Goal: Information Seeking & Learning: Learn about a topic

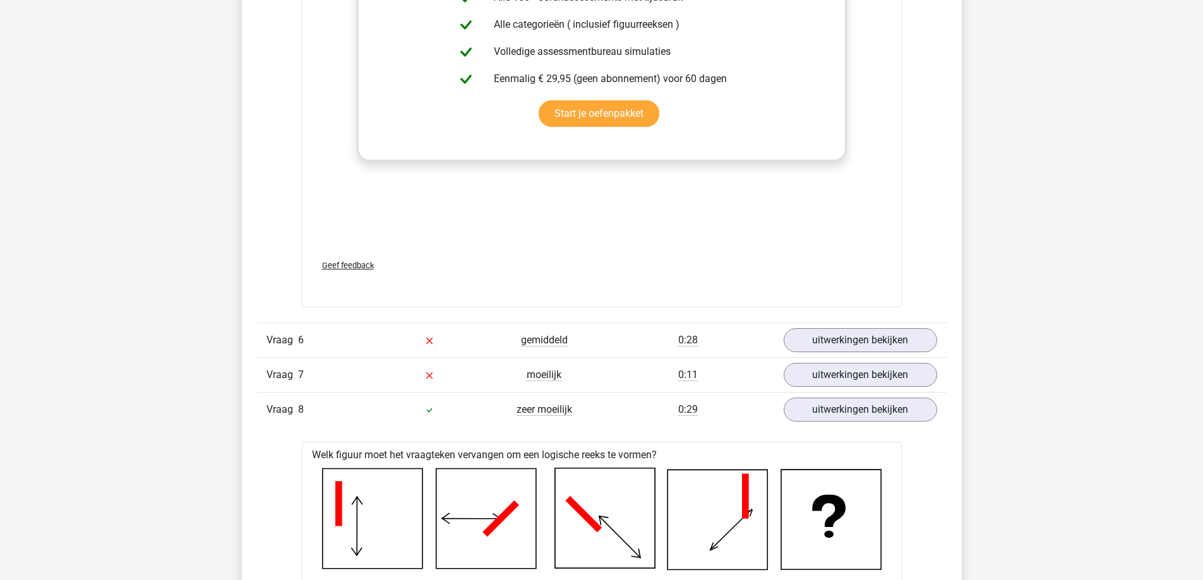
scroll to position [5304, 0]
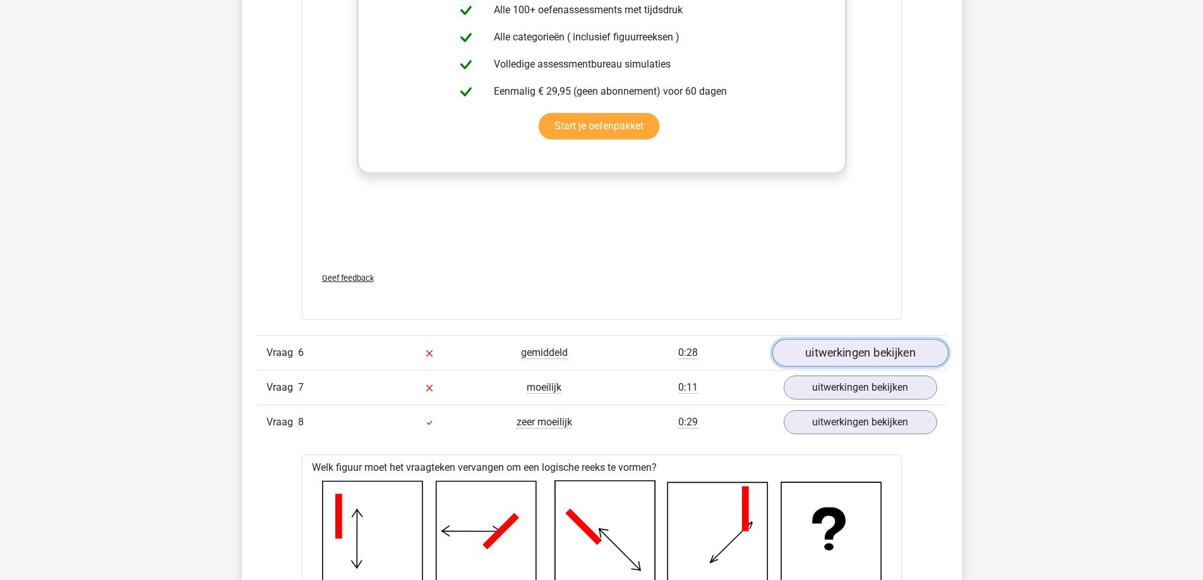
click at [868, 359] on link "uitwerkingen bekijken" at bounding box center [860, 353] width 176 height 28
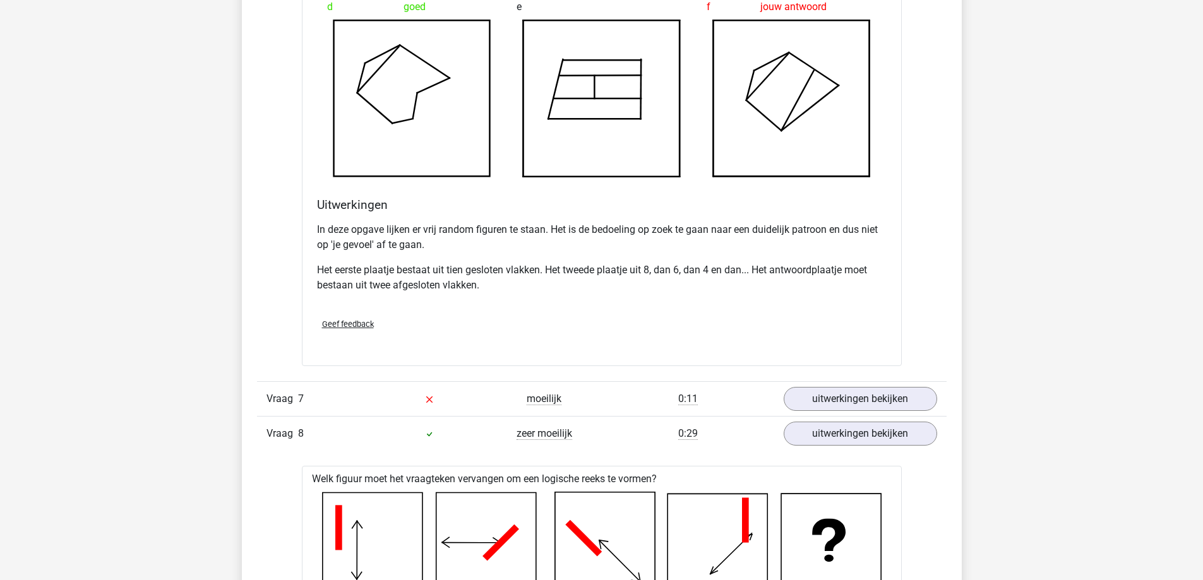
scroll to position [6062, 0]
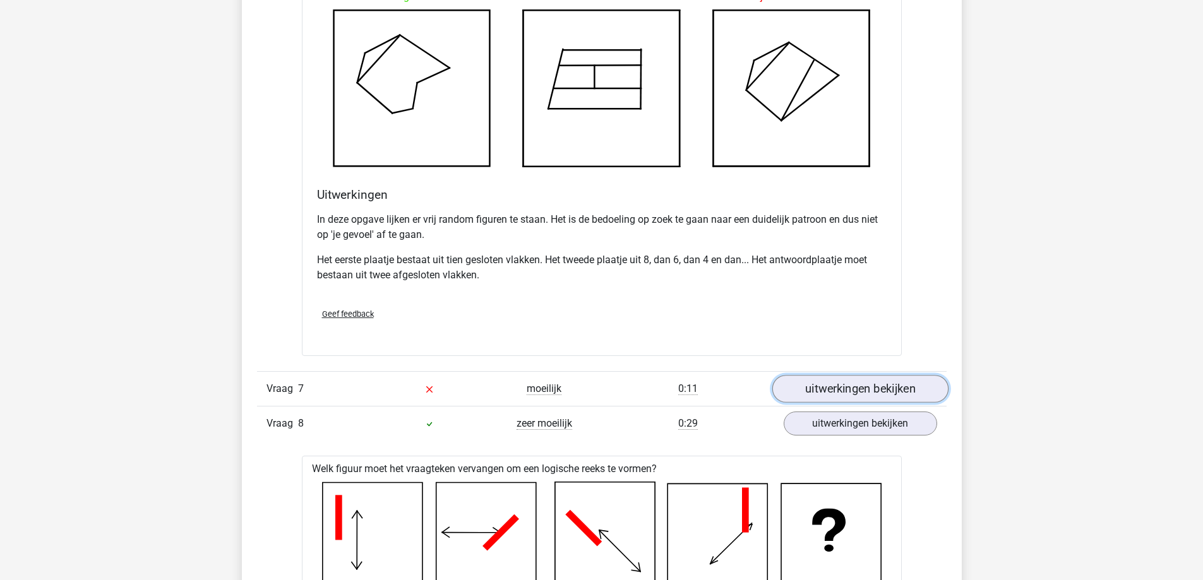
click at [893, 385] on link "uitwerkingen bekijken" at bounding box center [860, 389] width 176 height 28
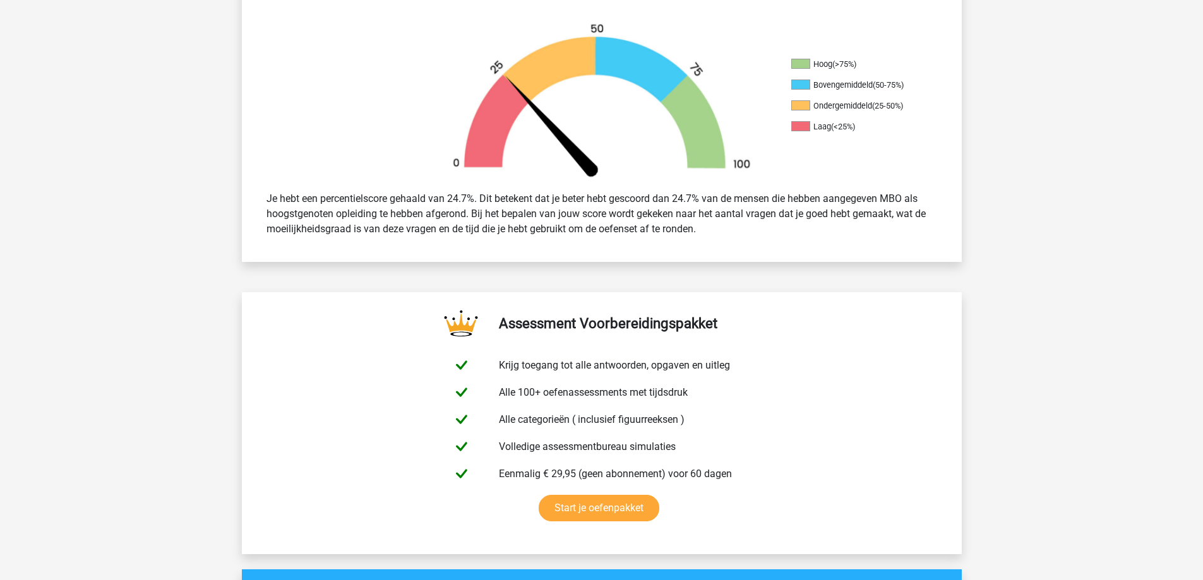
scroll to position [0, 0]
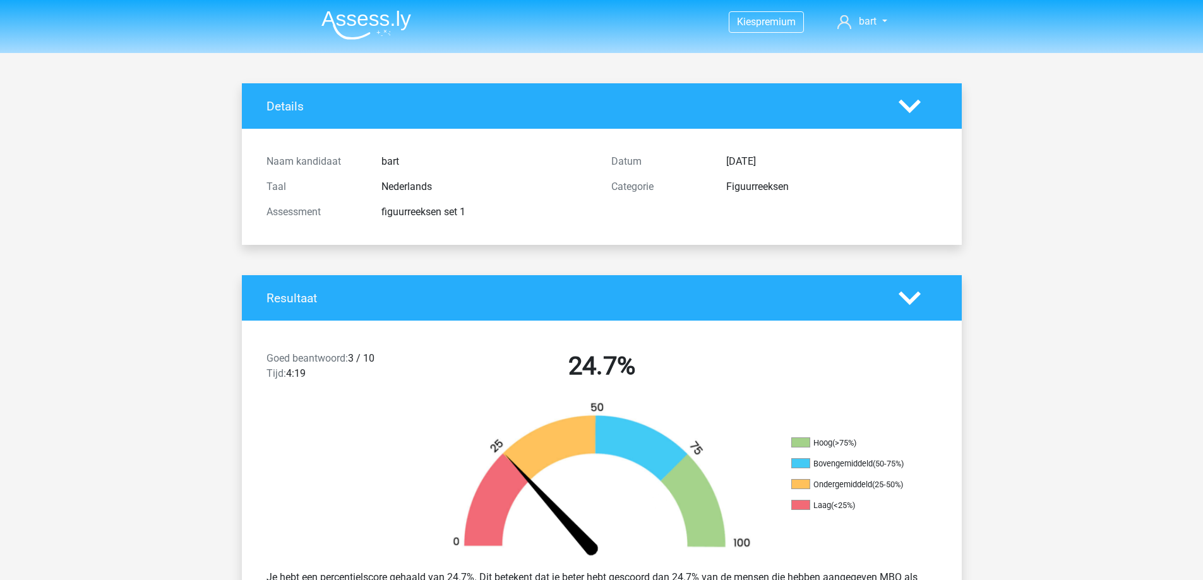
click at [894, 114] on div at bounding box center [917, 106] width 57 height 22
click at [903, 109] on icon at bounding box center [910, 106] width 22 height 22
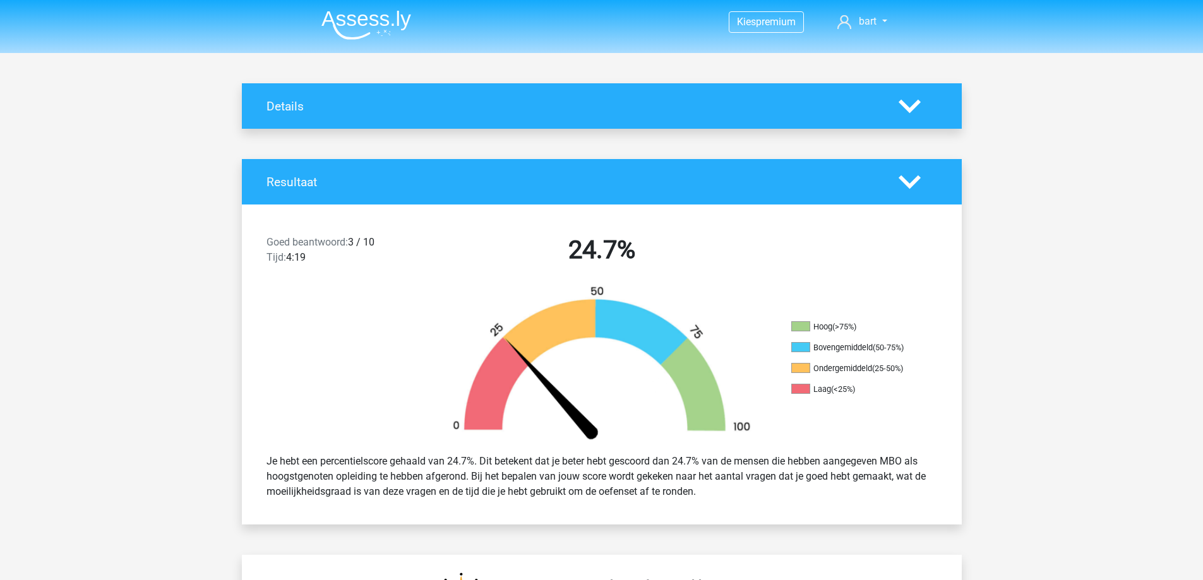
click at [903, 109] on icon at bounding box center [910, 106] width 22 height 22
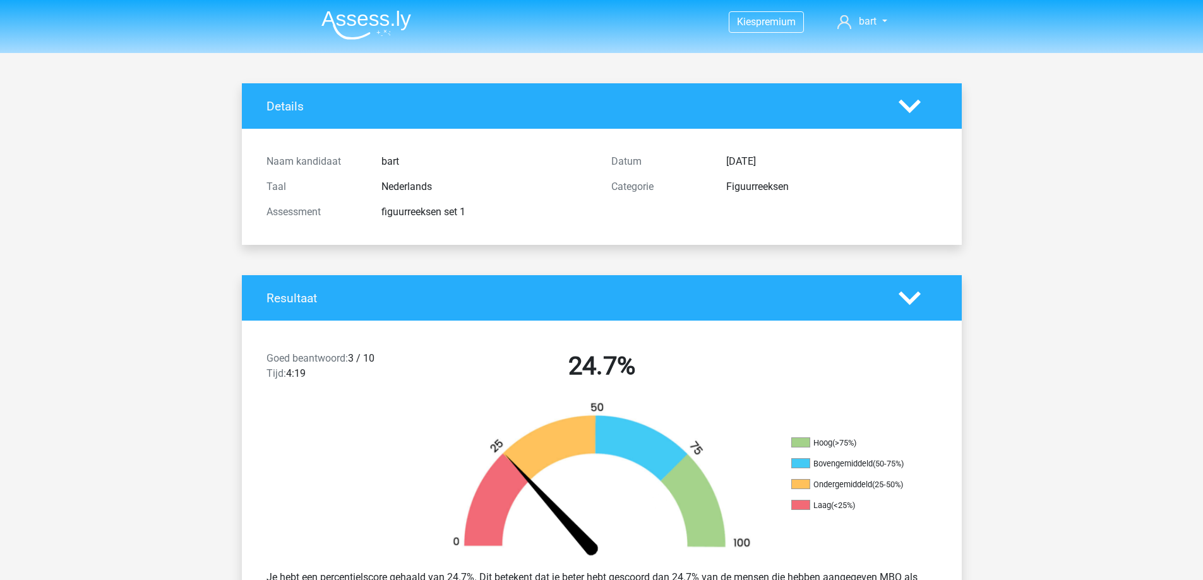
click at [907, 123] on div "Details" at bounding box center [602, 105] width 720 height 45
click at [913, 285] on div "Resultaat" at bounding box center [602, 297] width 720 height 45
click at [915, 299] on polygon at bounding box center [910, 298] width 22 height 14
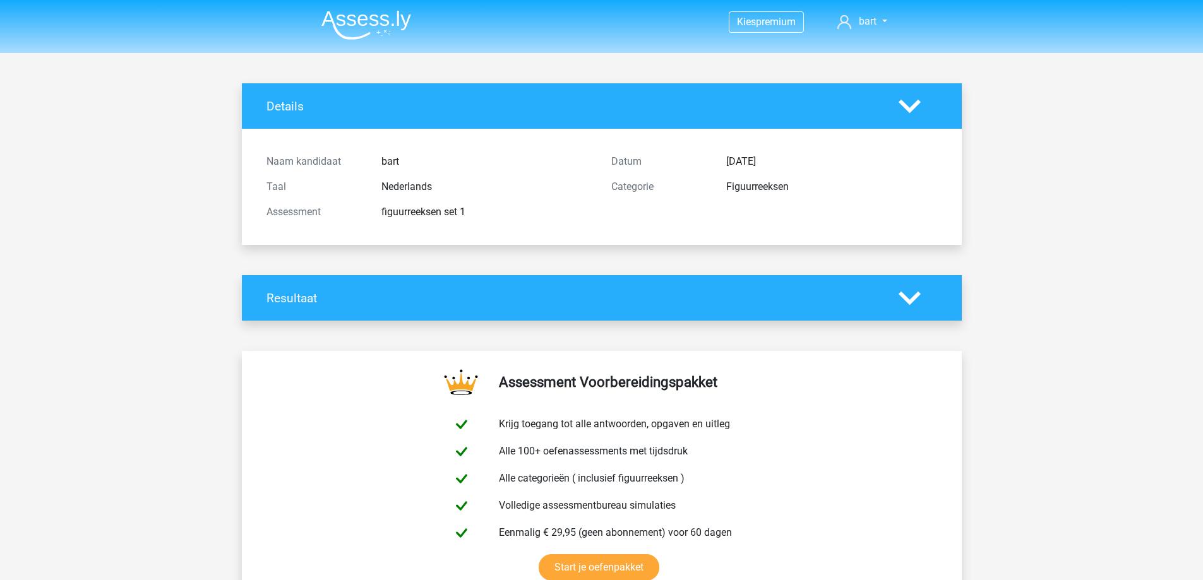
click at [914, 308] on icon at bounding box center [910, 298] width 22 height 22
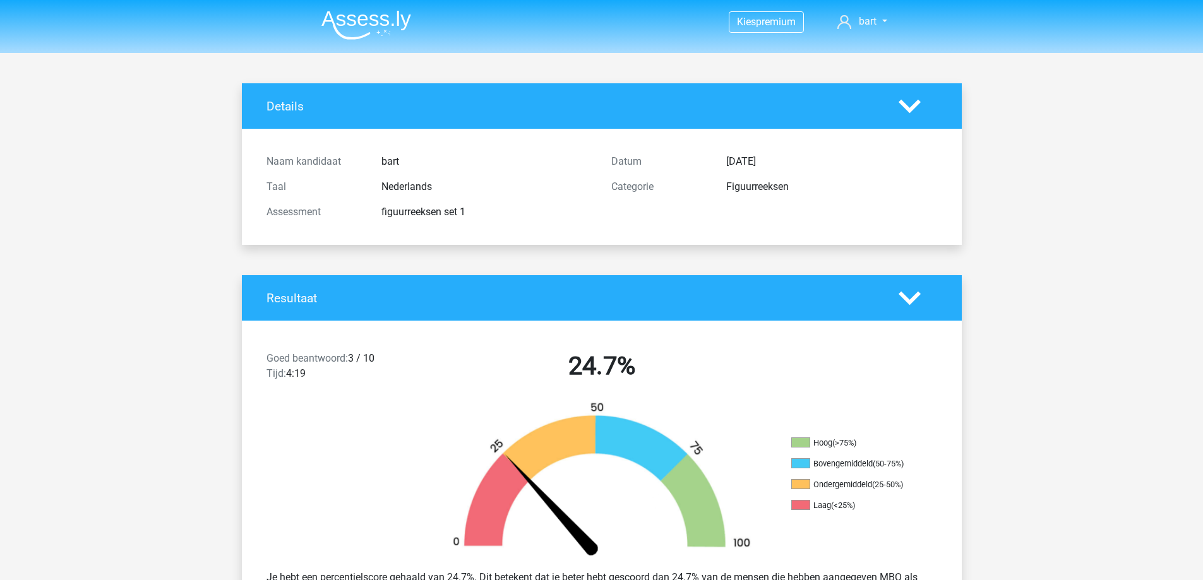
click at [914, 308] on icon at bounding box center [910, 298] width 22 height 22
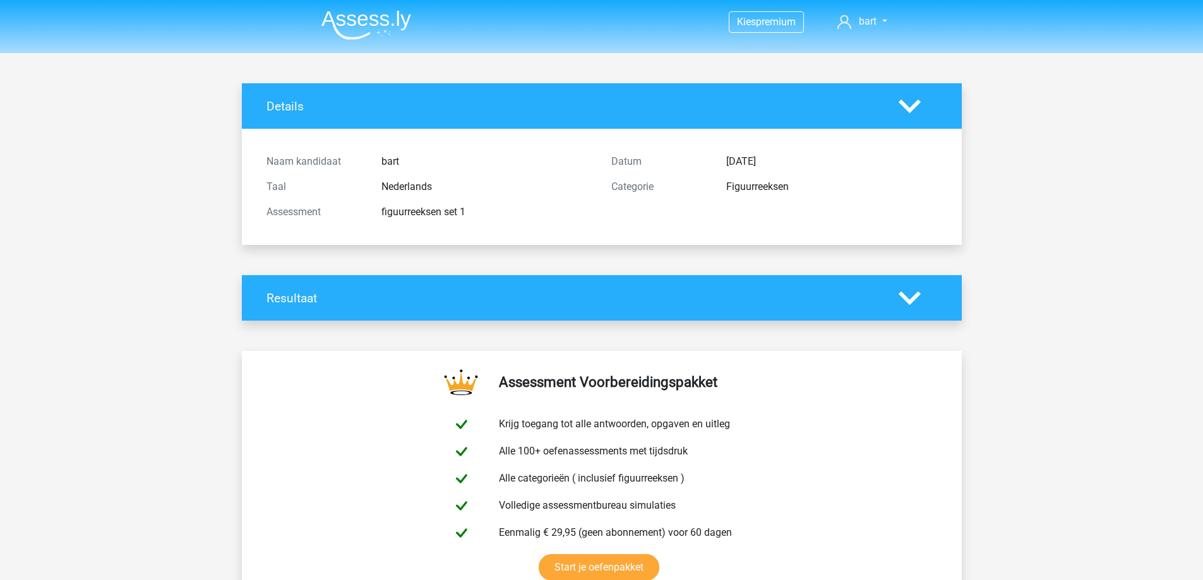
click at [905, 111] on icon at bounding box center [910, 106] width 22 height 22
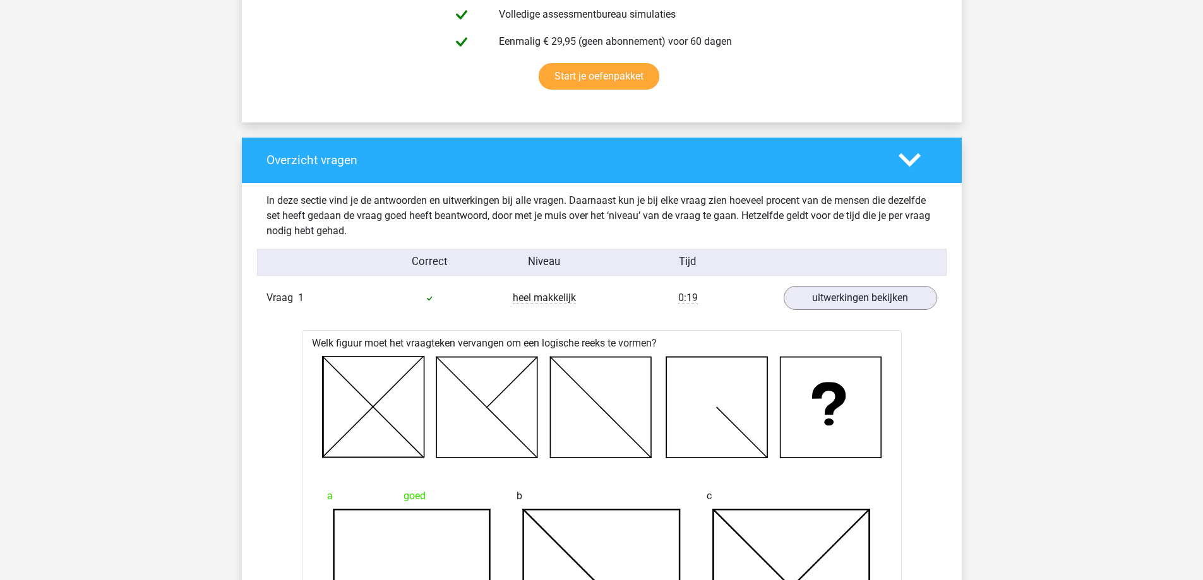
scroll to position [379, 0]
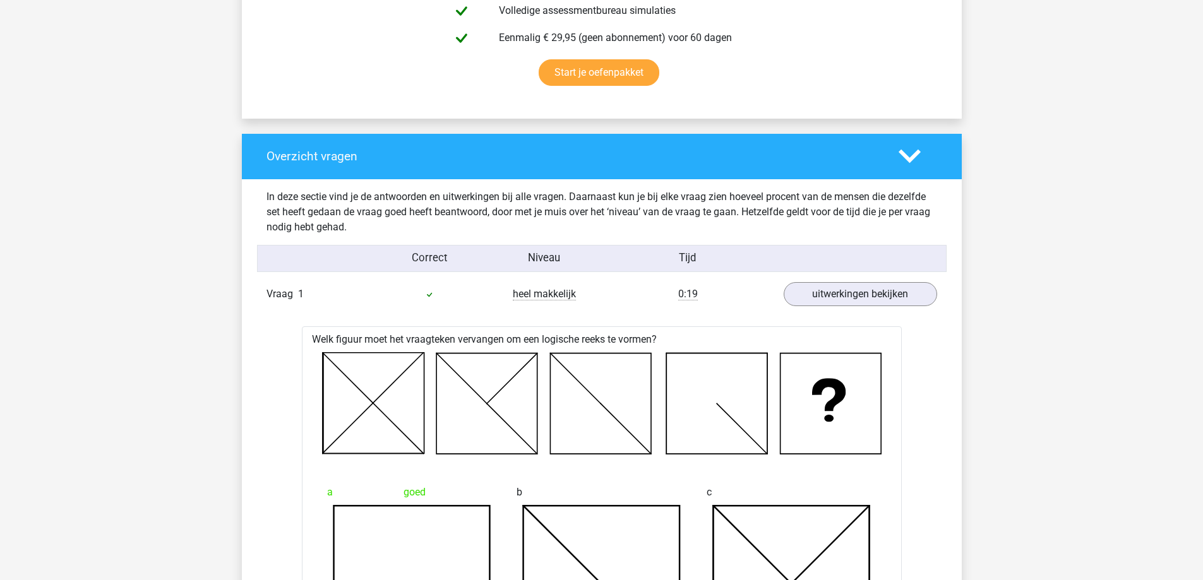
click at [911, 160] on polygon at bounding box center [910, 157] width 22 height 14
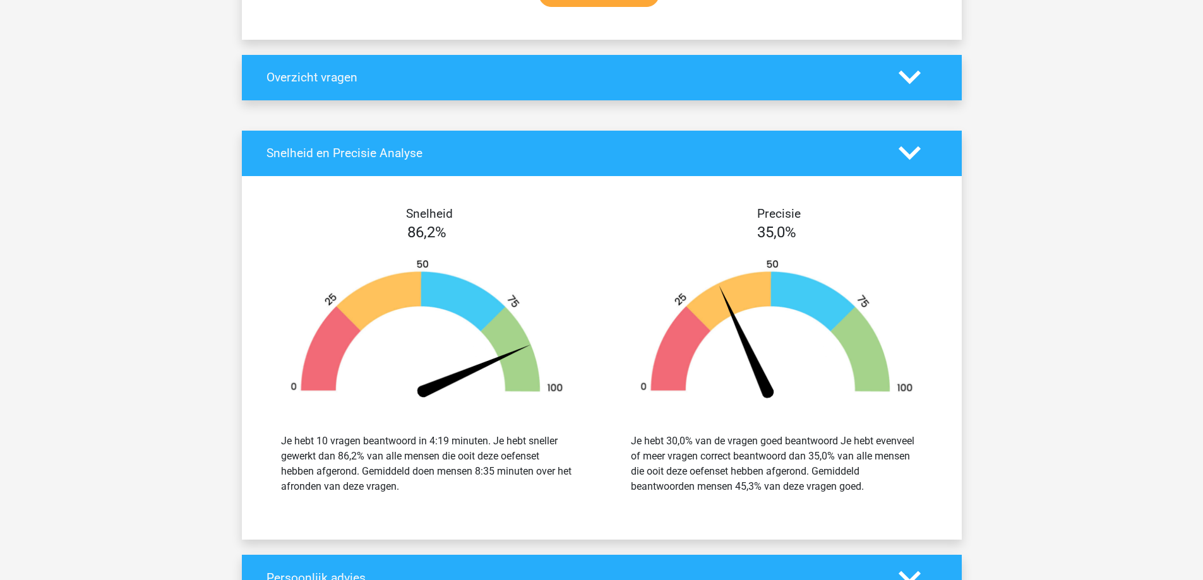
scroll to position [505, 0]
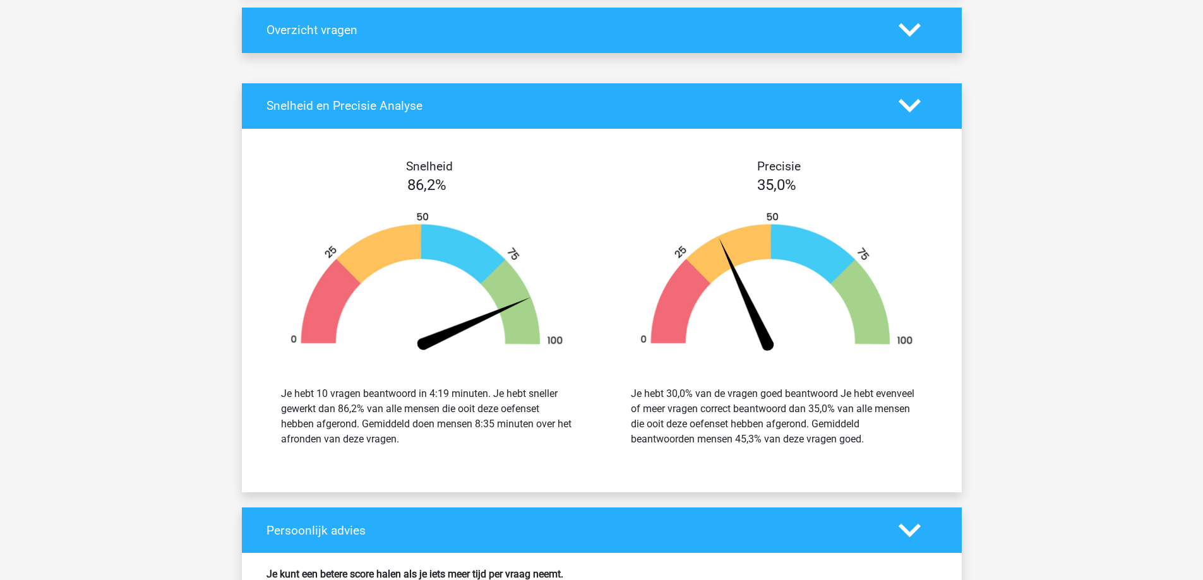
click at [692, 527] on h4 "Persoonlijk advies" at bounding box center [572, 530] width 613 height 15
click at [916, 529] on polygon at bounding box center [910, 530] width 22 height 14
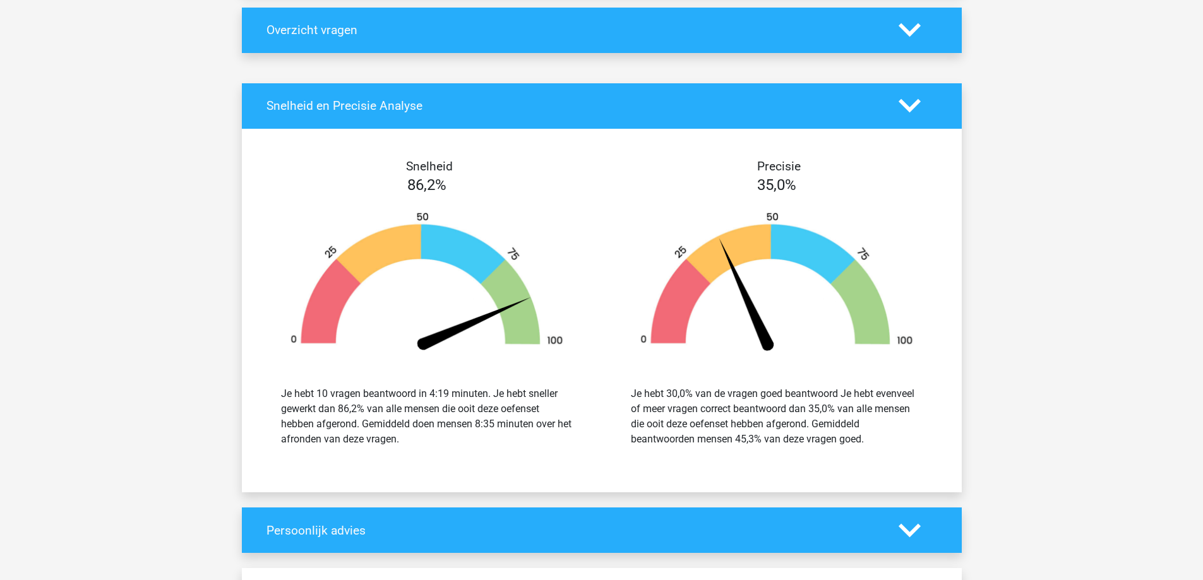
click at [899, 526] on polygon at bounding box center [910, 530] width 22 height 14
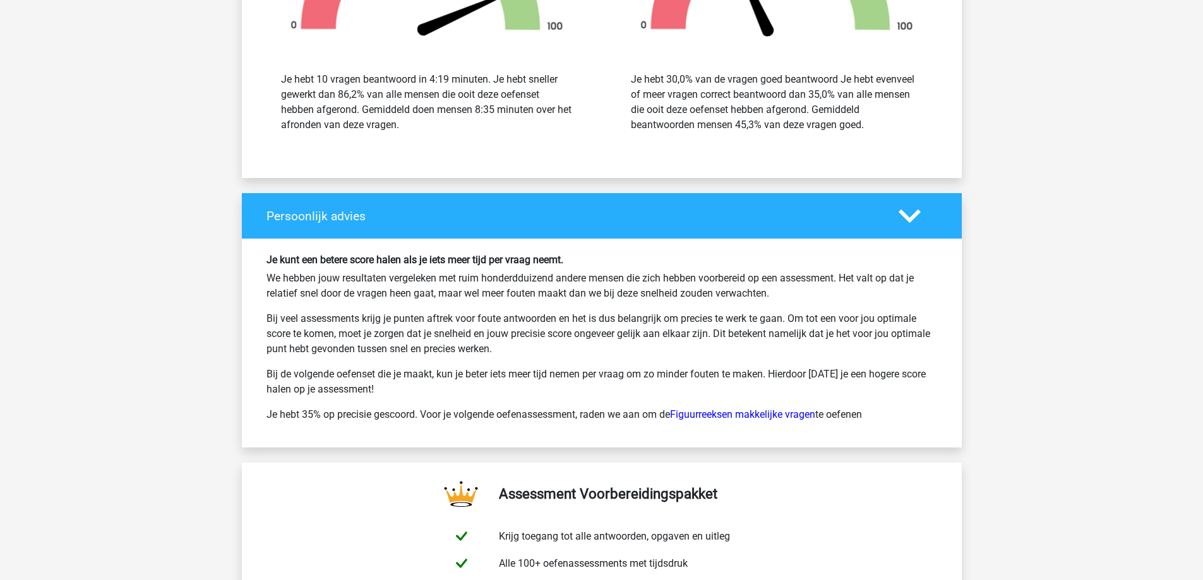
scroll to position [821, 0]
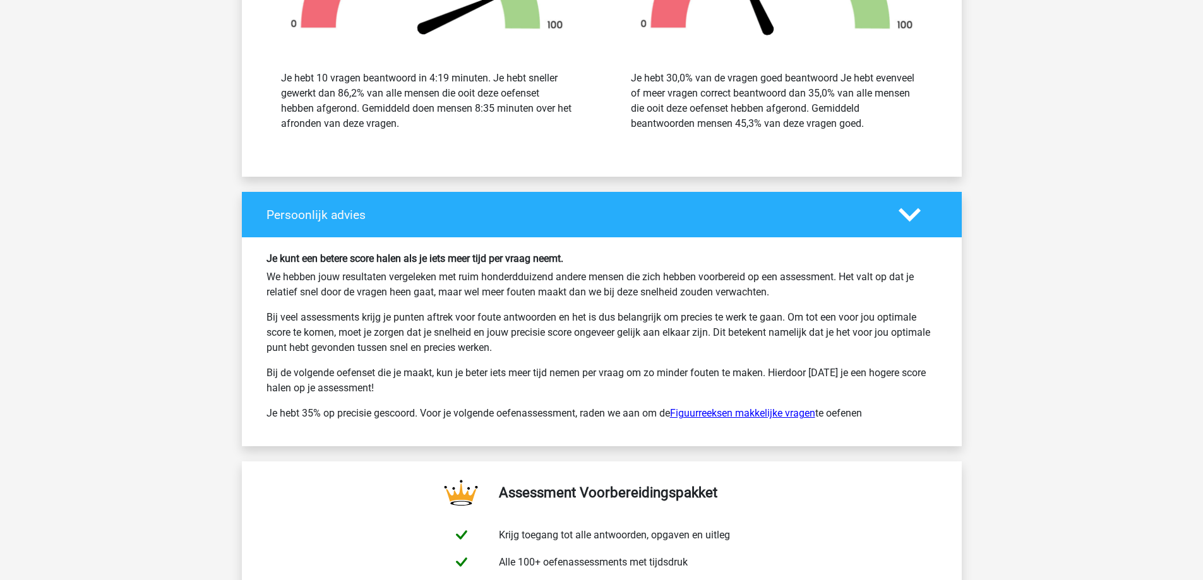
click at [728, 410] on link "Figuurreeksen makkelijke vragen" at bounding box center [742, 413] width 145 height 12
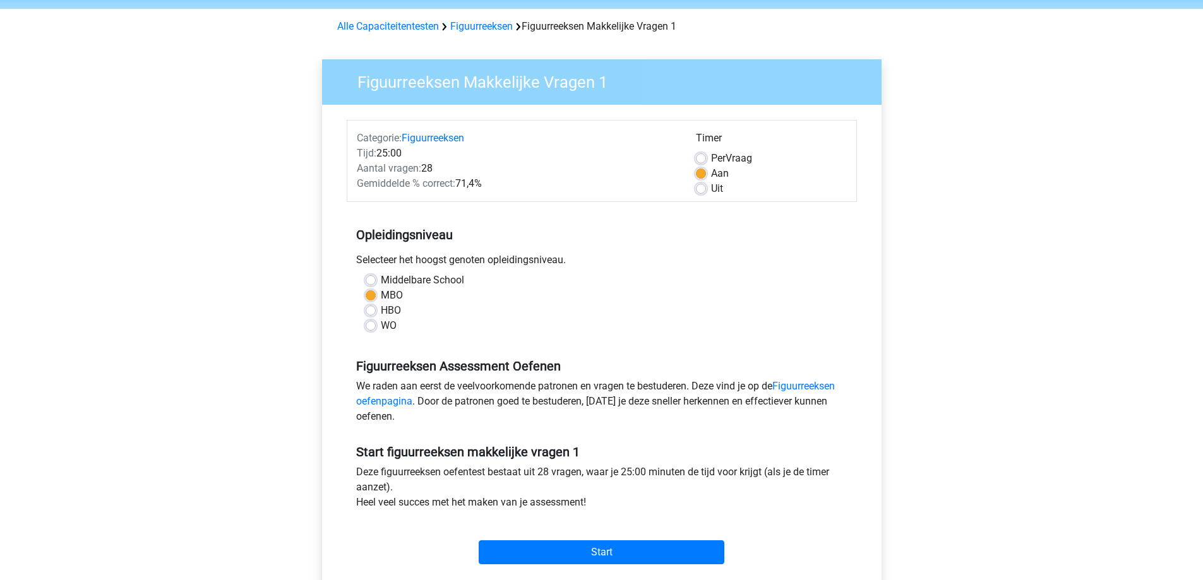
scroll to position [189, 0]
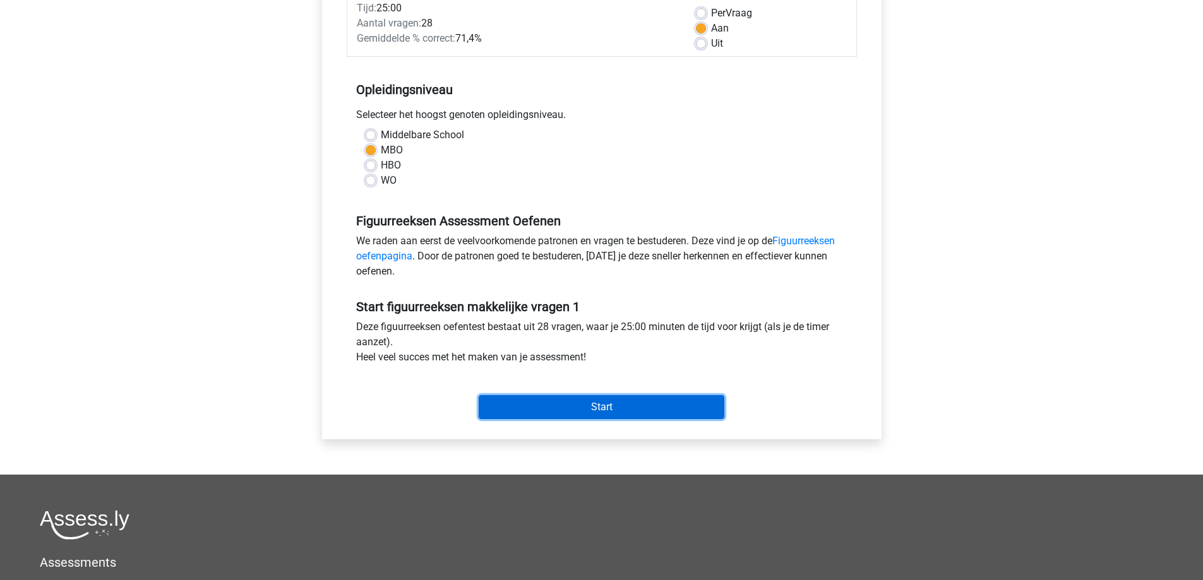
click at [564, 415] on input "Start" at bounding box center [602, 407] width 246 height 24
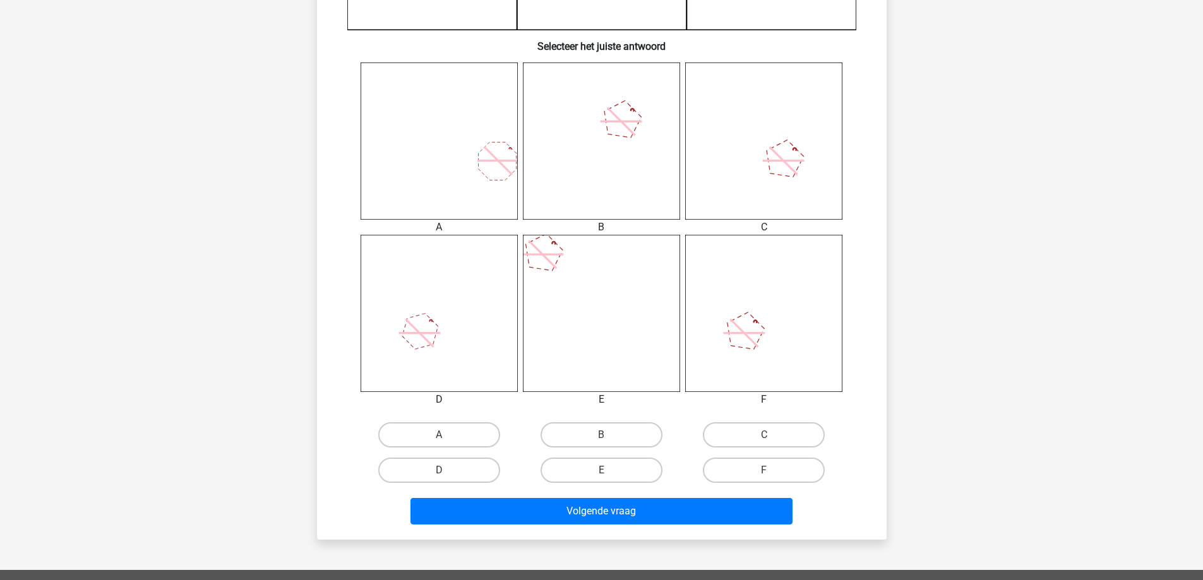
scroll to position [505, 0]
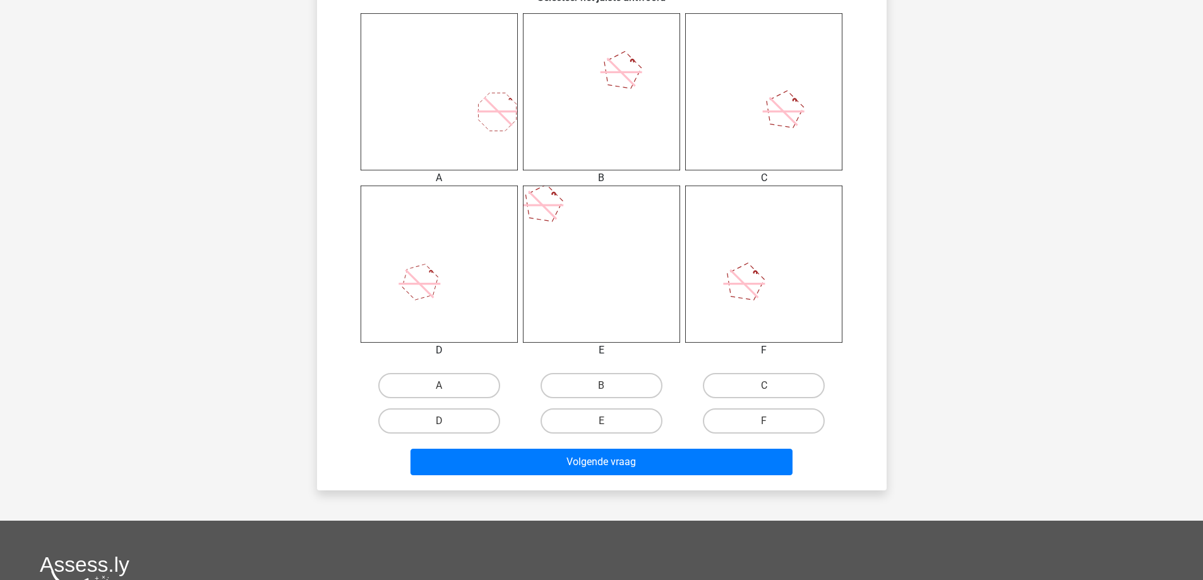
click at [765, 304] on icon at bounding box center [763, 264] width 157 height 157
click at [758, 385] on label "C" at bounding box center [764, 385] width 122 height 25
click at [764, 386] on input "C" at bounding box center [768, 390] width 8 height 8
radio input "true"
click at [758, 386] on label "C" at bounding box center [764, 385] width 122 height 25
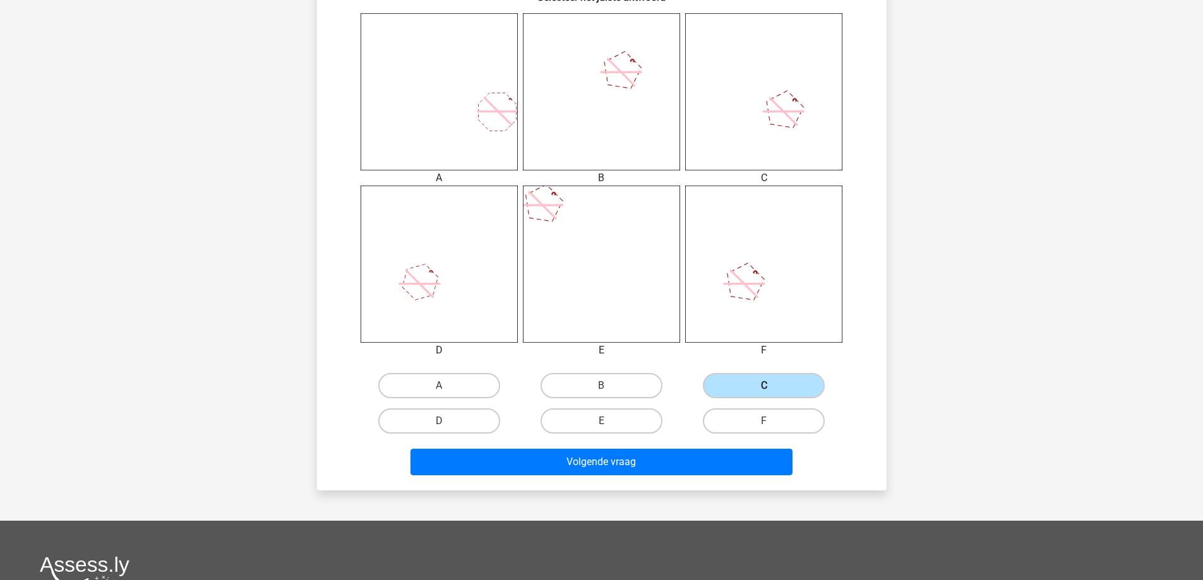
click at [764, 386] on input "C" at bounding box center [768, 390] width 8 height 8
click at [768, 424] on input "F" at bounding box center [768, 425] width 8 height 8
radio input "true"
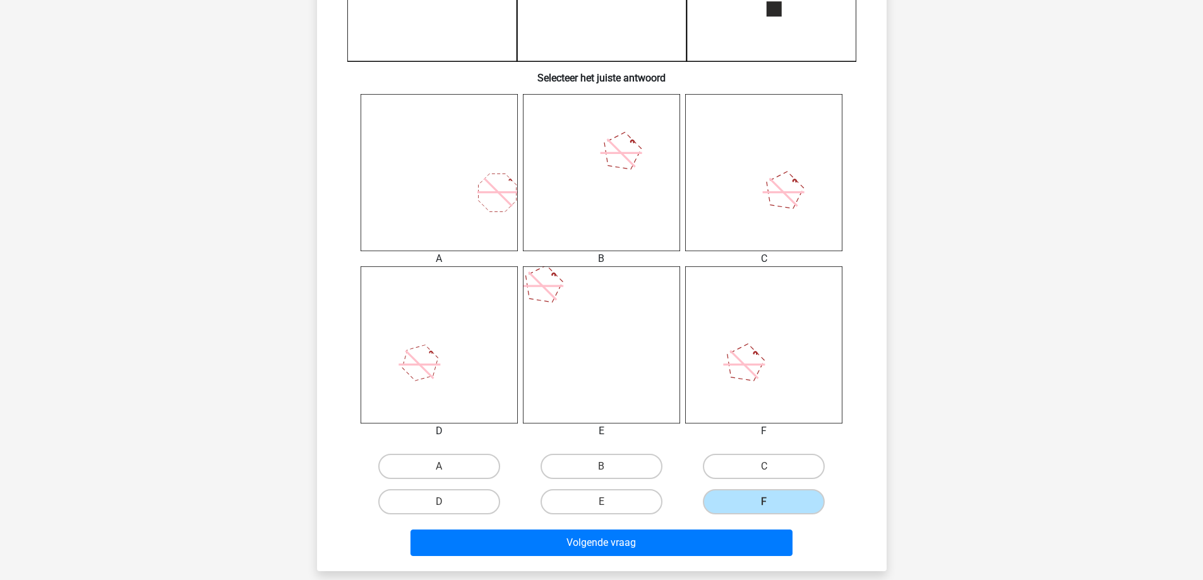
scroll to position [442, 0]
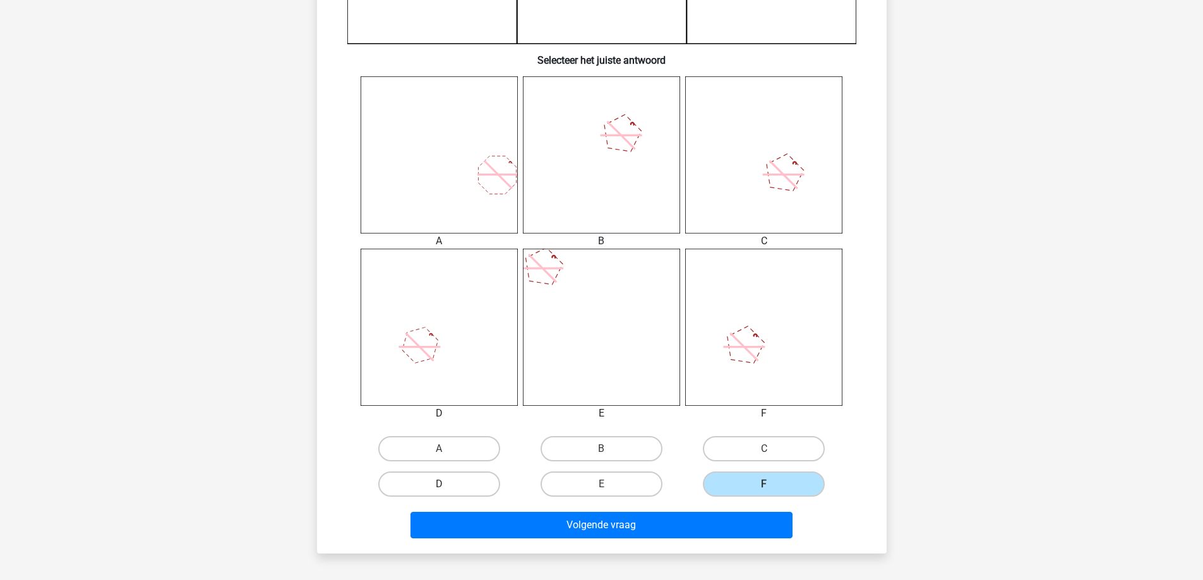
click at [454, 479] on label "D" at bounding box center [439, 484] width 122 height 25
click at [447, 484] on input "D" at bounding box center [443, 488] width 8 height 8
radio input "true"
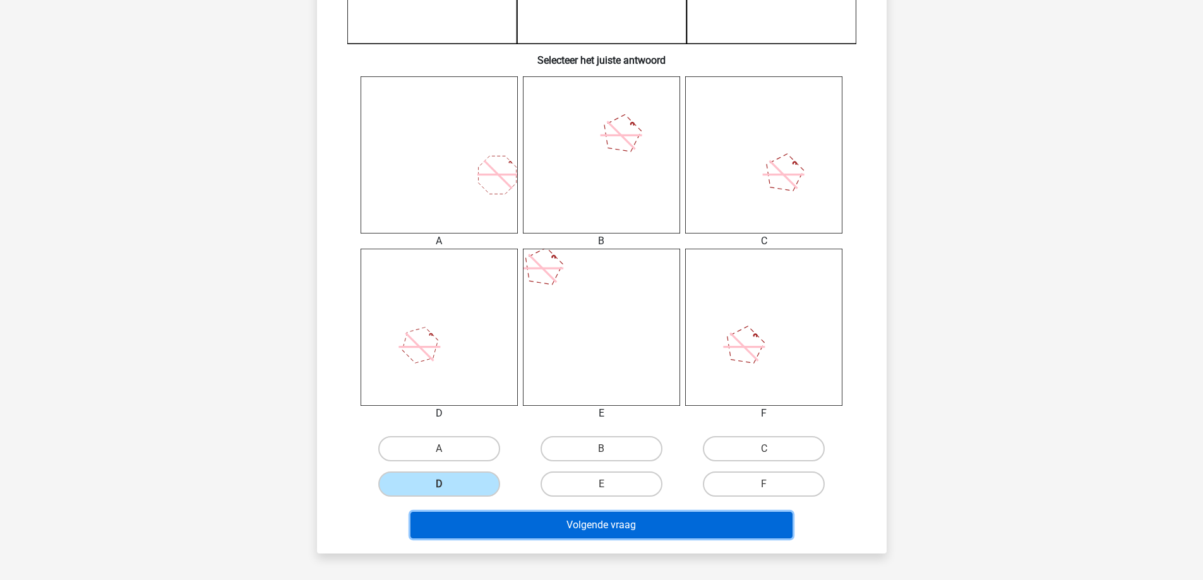
click at [570, 527] on button "Volgende vraag" at bounding box center [601, 525] width 382 height 27
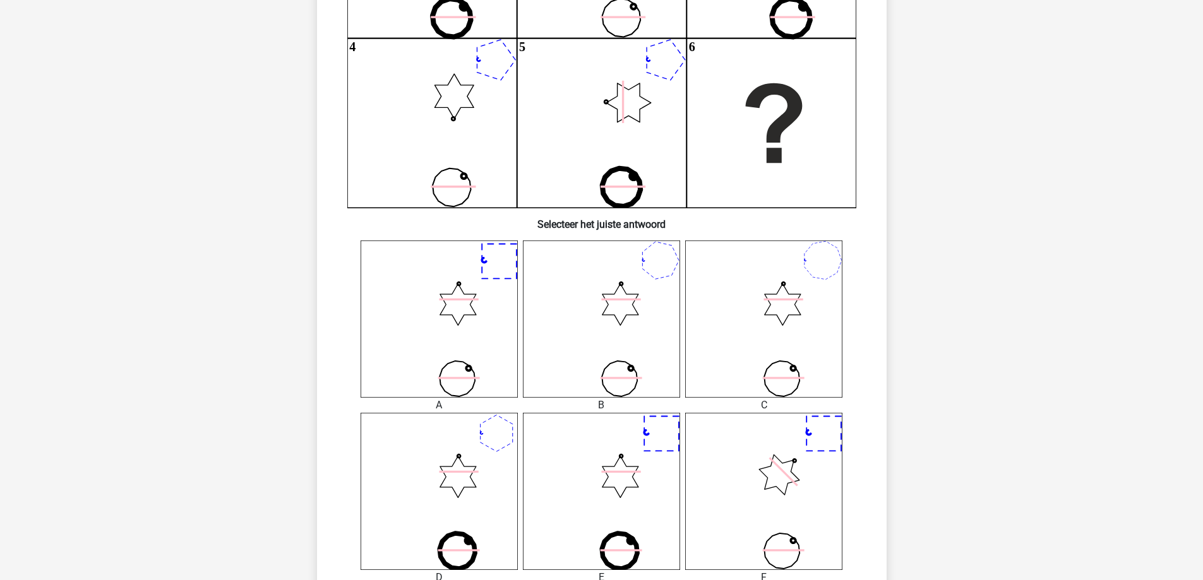
scroll to position [379, 0]
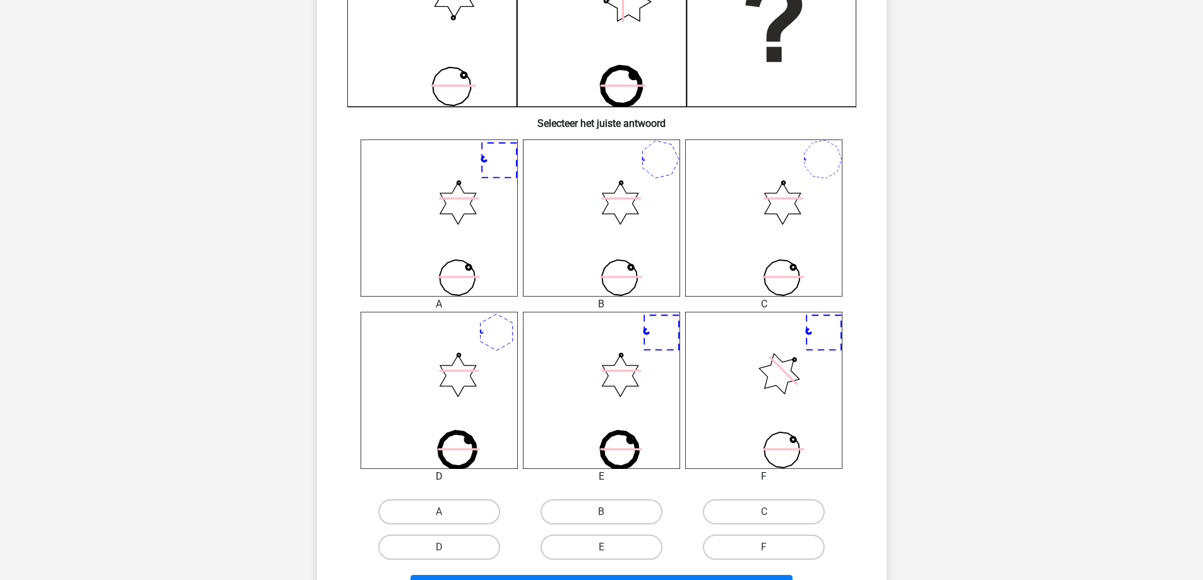
click at [460, 402] on icon at bounding box center [439, 390] width 157 height 157
click at [430, 549] on label "D" at bounding box center [439, 547] width 122 height 25
click at [439, 549] on input "D" at bounding box center [443, 551] width 8 height 8
radio input "true"
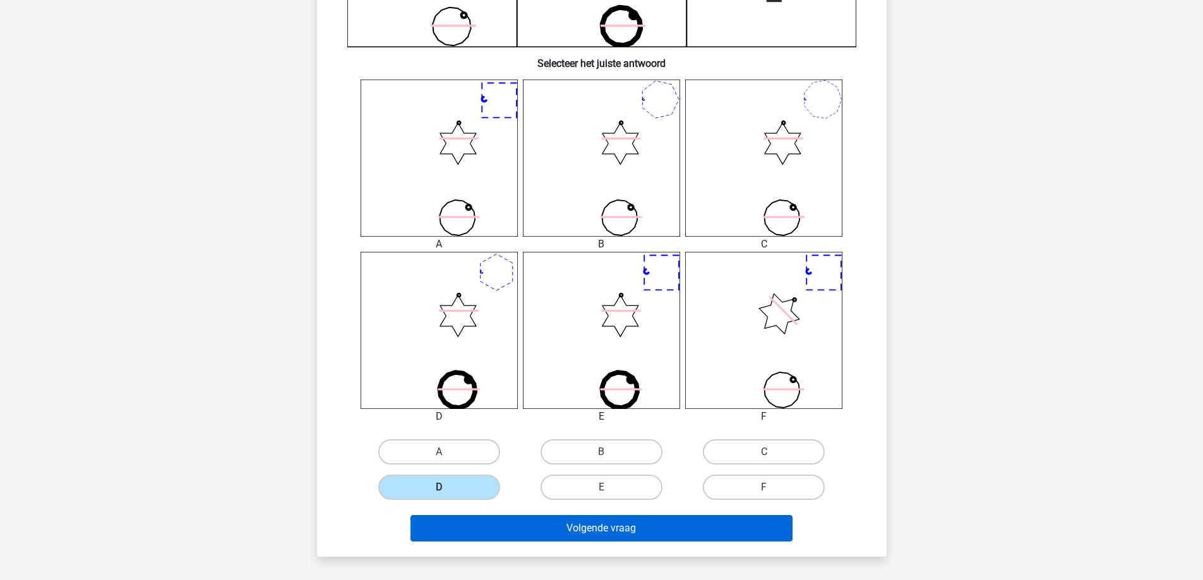
scroll to position [442, 0]
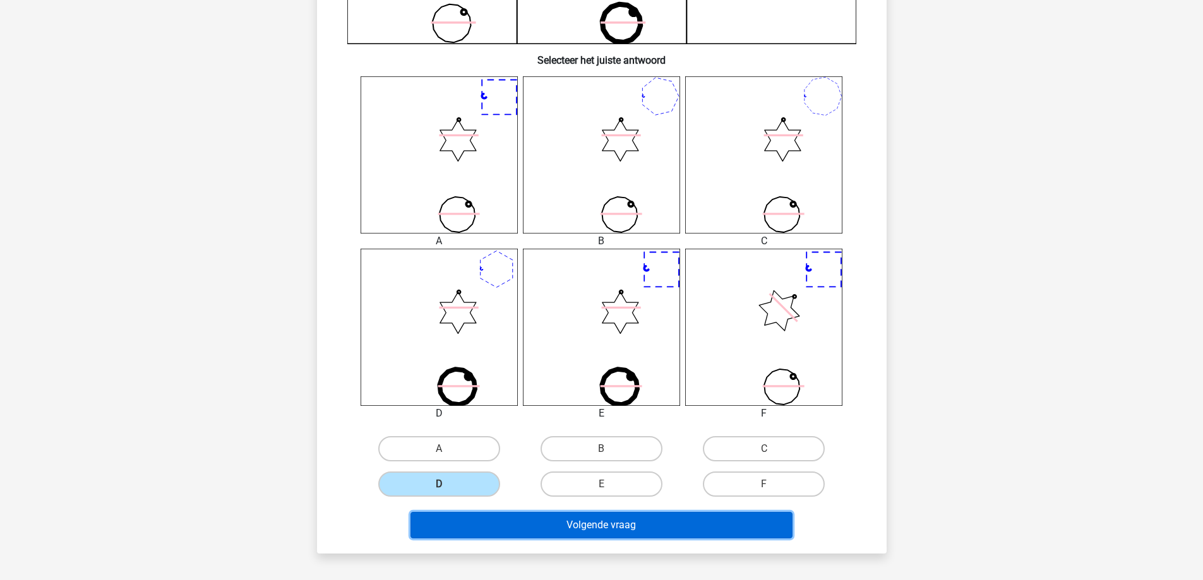
click at [481, 512] on button "Volgende vraag" at bounding box center [601, 525] width 382 height 27
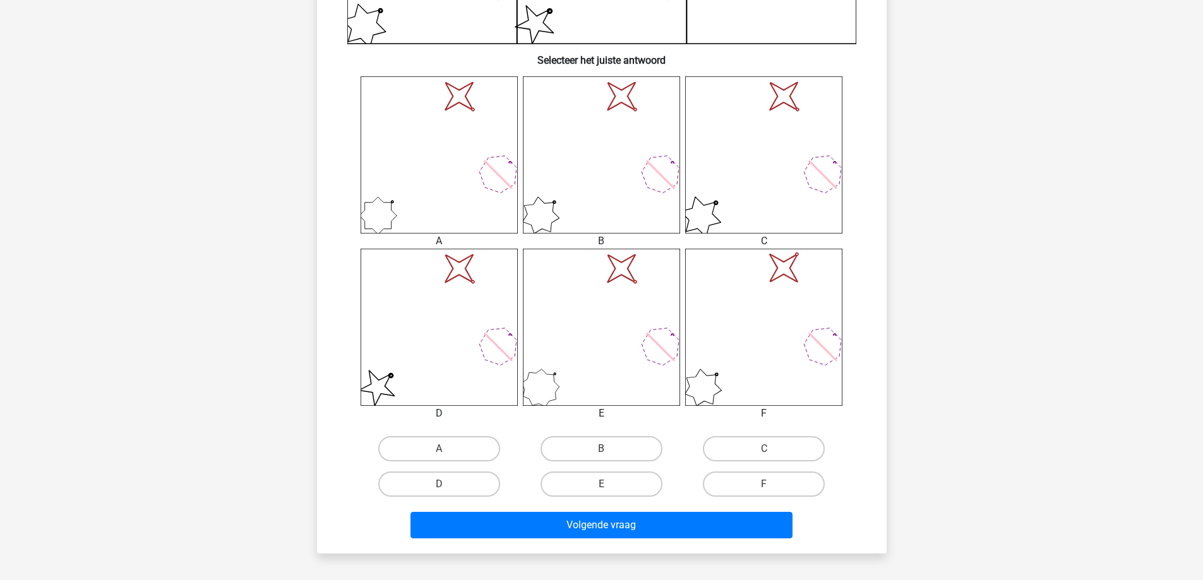
click at [671, 379] on icon "image/svg+xml" at bounding box center [601, 327] width 157 height 157
click at [655, 485] on label "E" at bounding box center [602, 484] width 122 height 25
click at [609, 485] on input "E" at bounding box center [605, 488] width 8 height 8
radio input "true"
click at [391, 484] on label "D" at bounding box center [439, 484] width 122 height 25
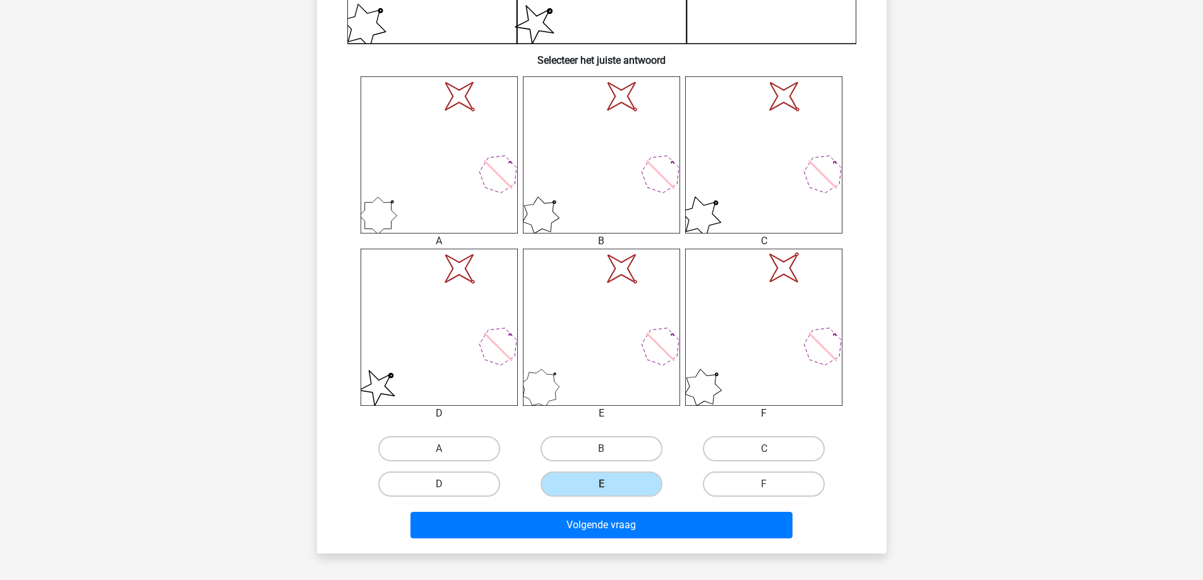
click at [439, 484] on input "D" at bounding box center [443, 488] width 8 height 8
radio input "true"
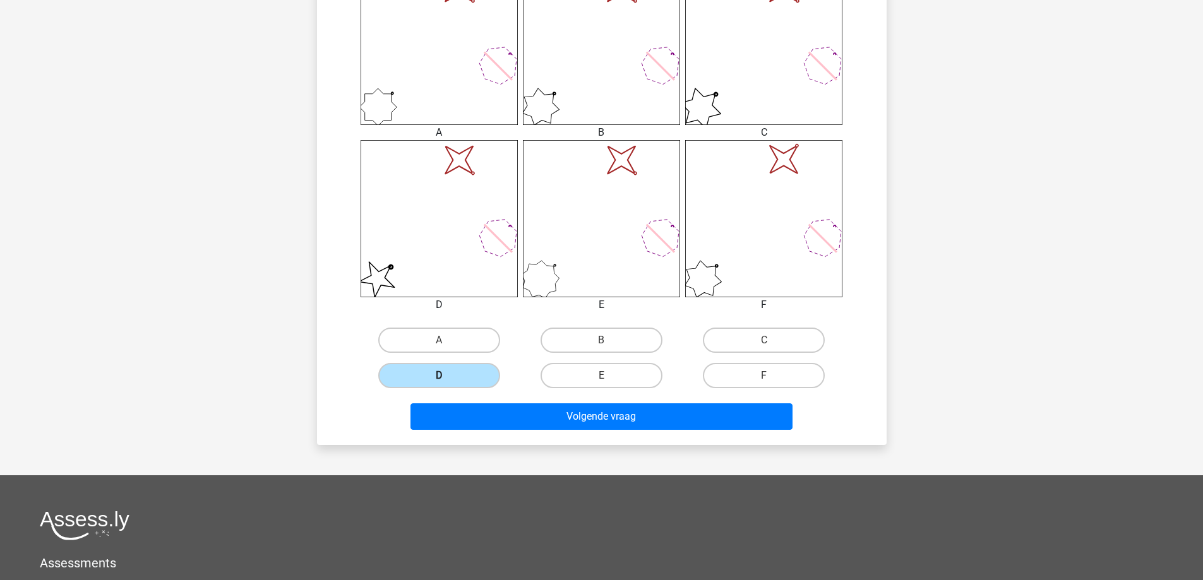
scroll to position [568, 0]
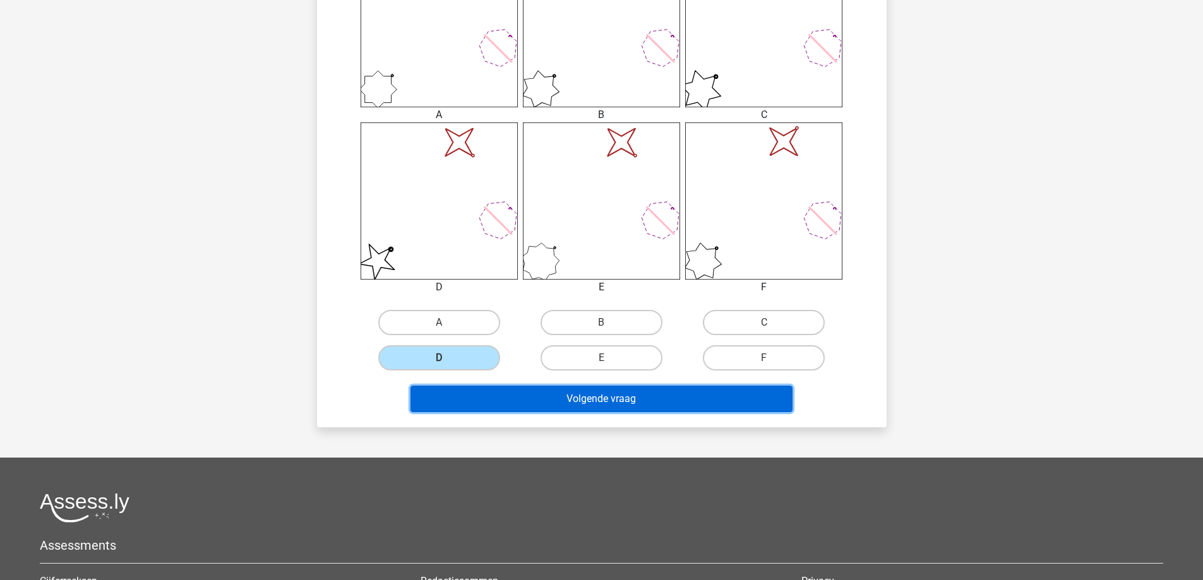
click at [572, 405] on button "Volgende vraag" at bounding box center [601, 399] width 382 height 27
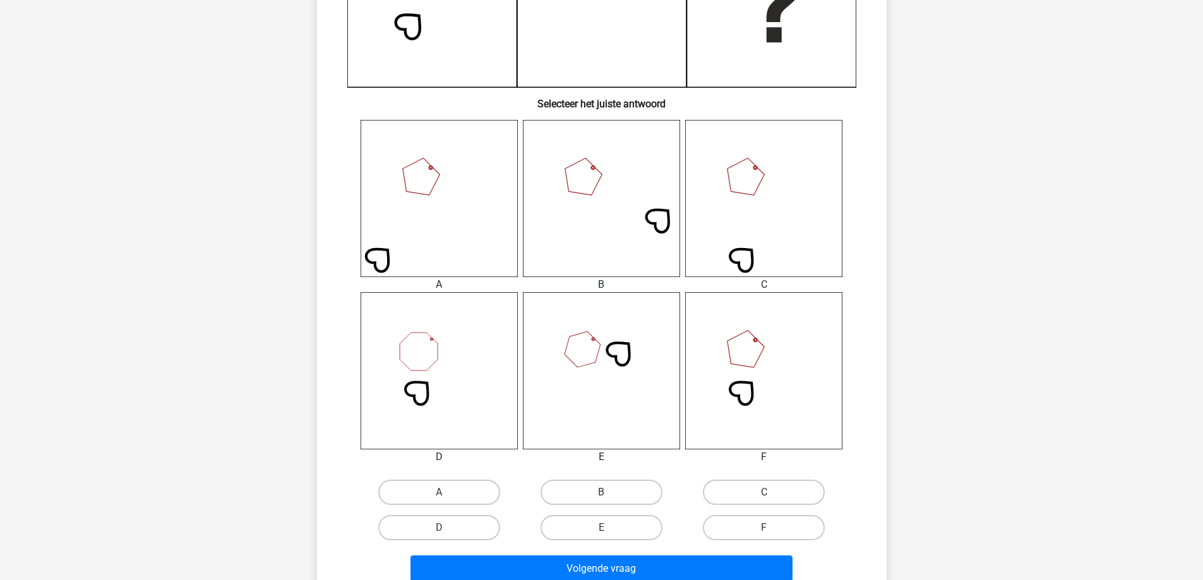
scroll to position [442, 0]
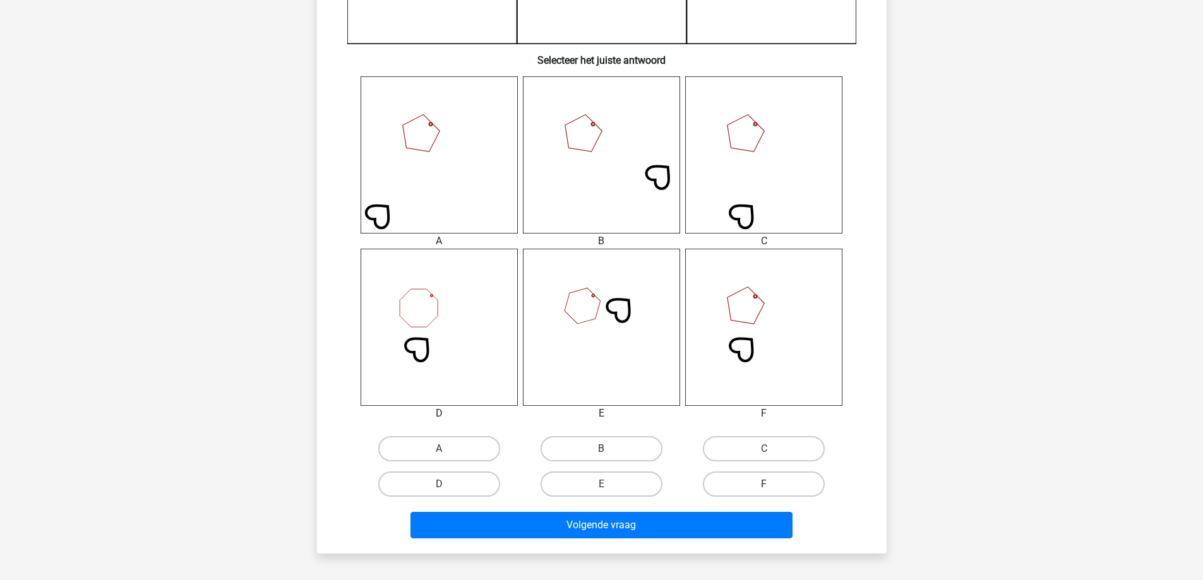
click at [756, 476] on label "F" at bounding box center [764, 484] width 122 height 25
click at [764, 484] on input "F" at bounding box center [768, 488] width 8 height 8
radio input "true"
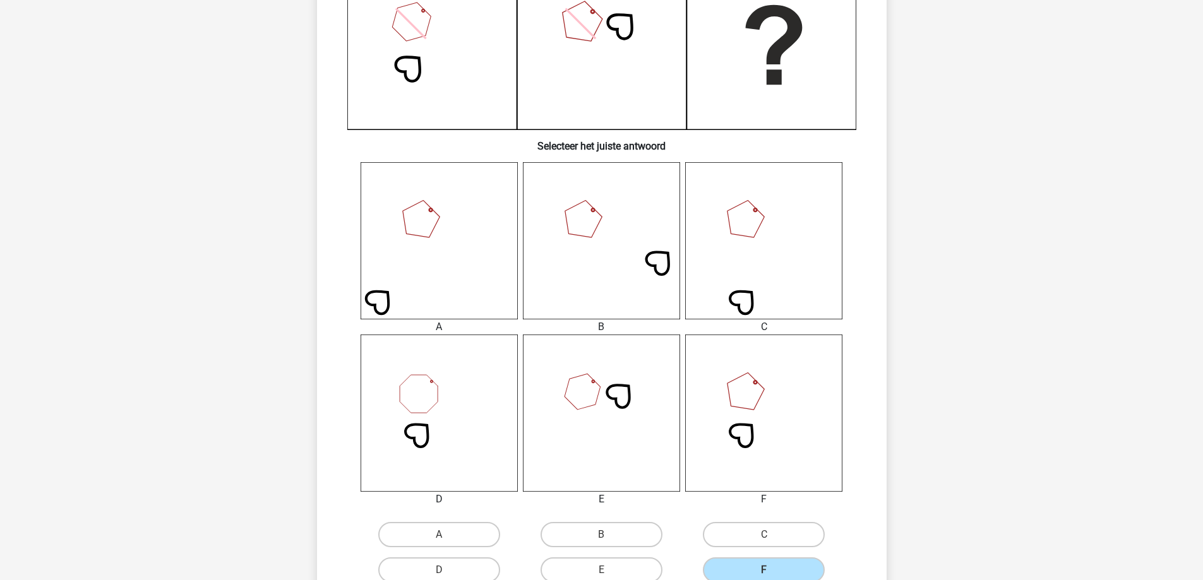
scroll to position [379, 0]
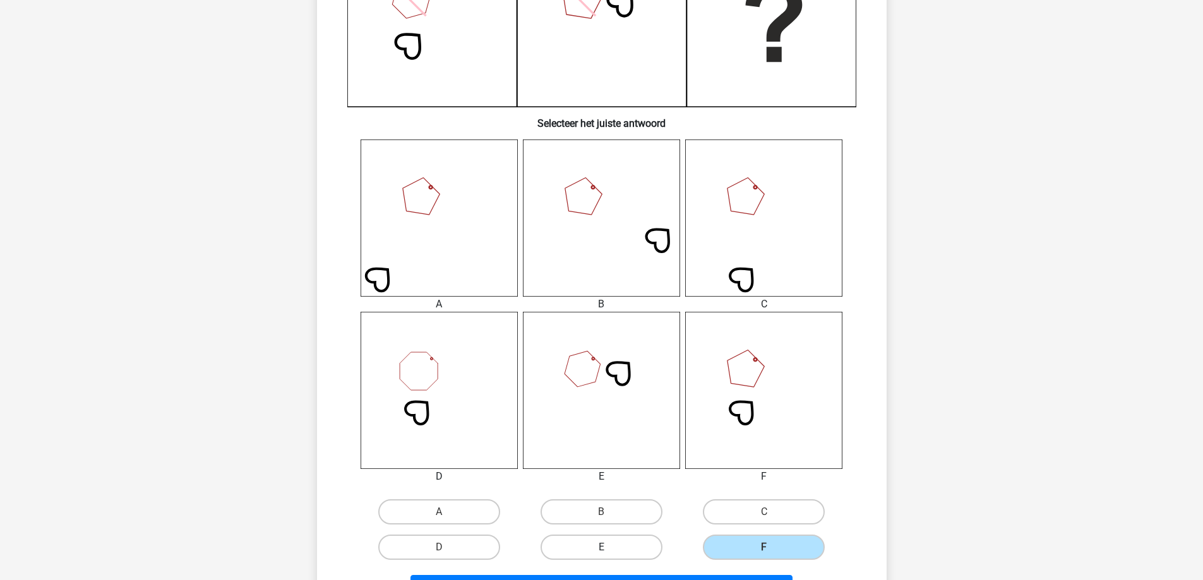
click at [635, 558] on label "E" at bounding box center [602, 547] width 122 height 25
click at [609, 556] on input "E" at bounding box center [605, 551] width 8 height 8
radio input "true"
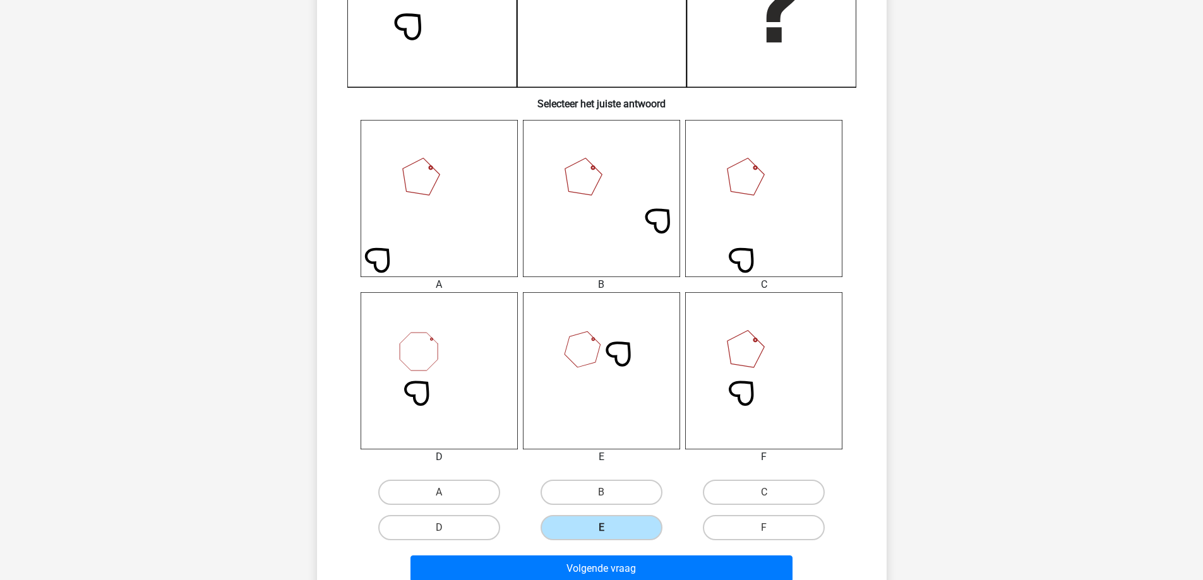
scroll to position [442, 0]
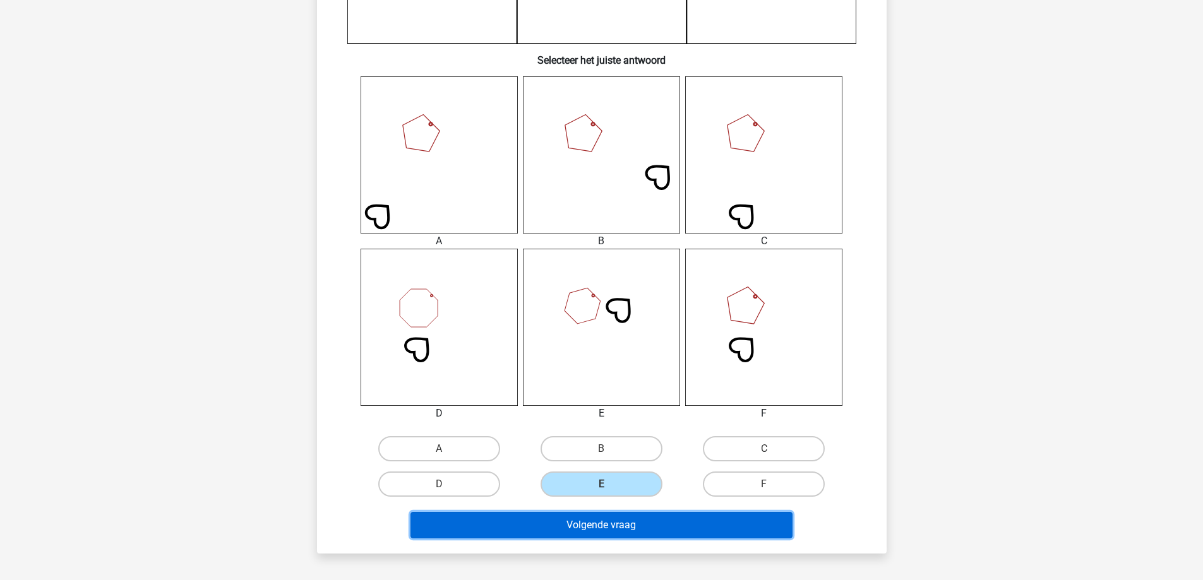
click at [653, 537] on button "Volgende vraag" at bounding box center [601, 525] width 382 height 27
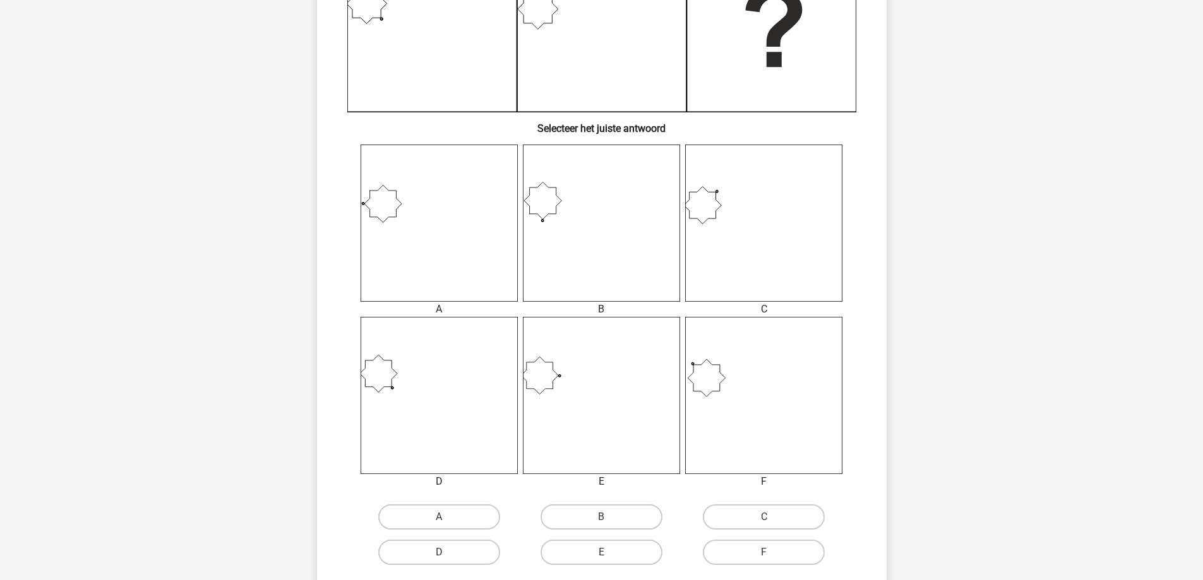
scroll to position [379, 0]
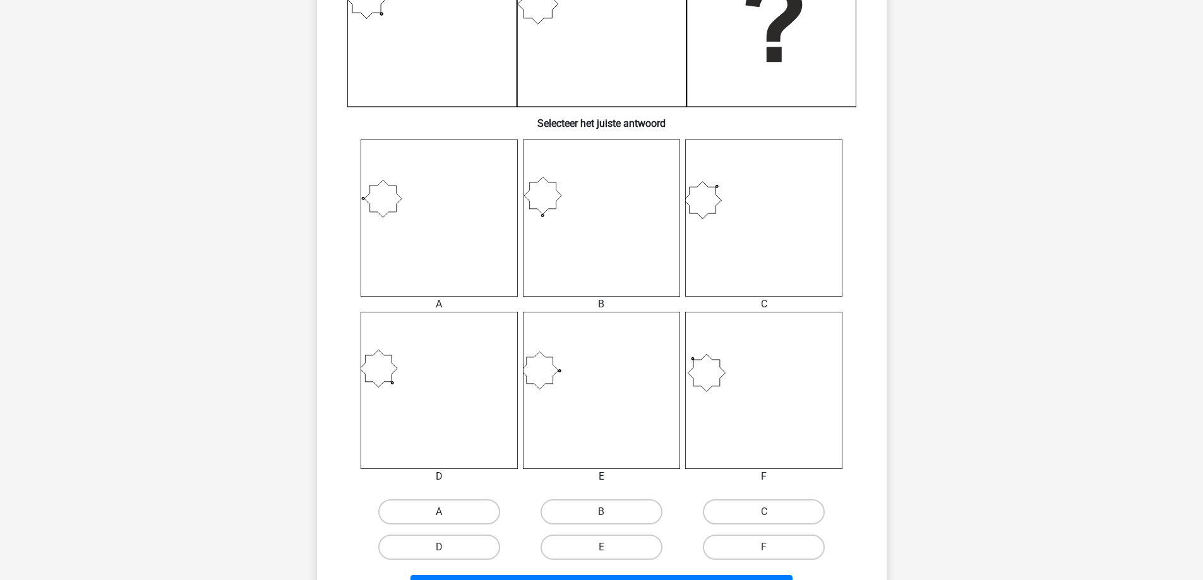
click at [469, 515] on label "A" at bounding box center [439, 511] width 122 height 25
click at [447, 515] on input "A" at bounding box center [443, 516] width 8 height 8
radio input "true"
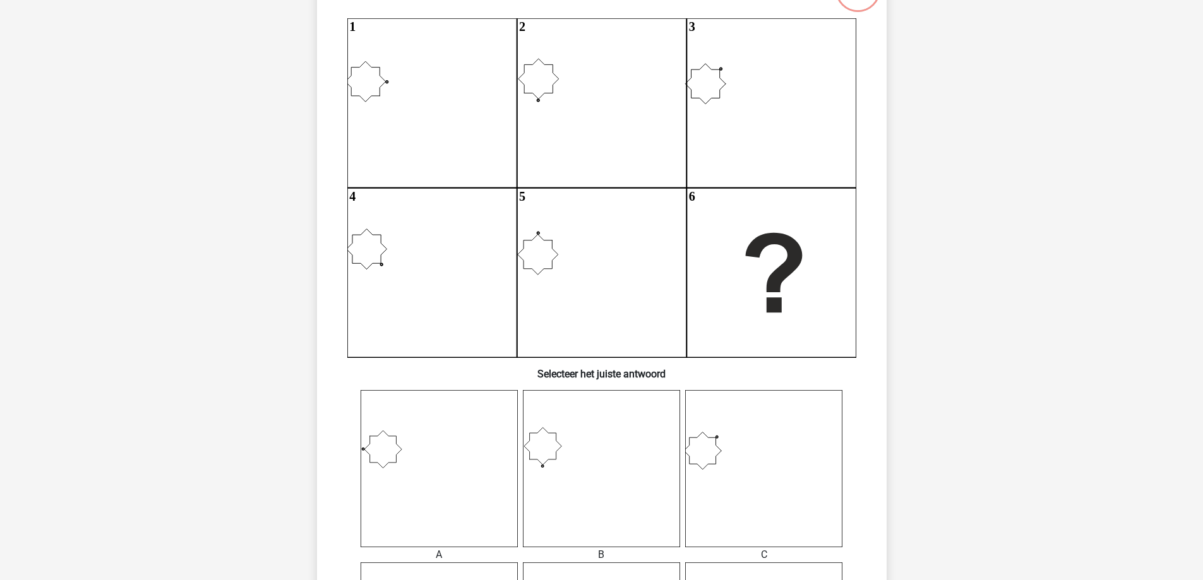
scroll to position [126, 0]
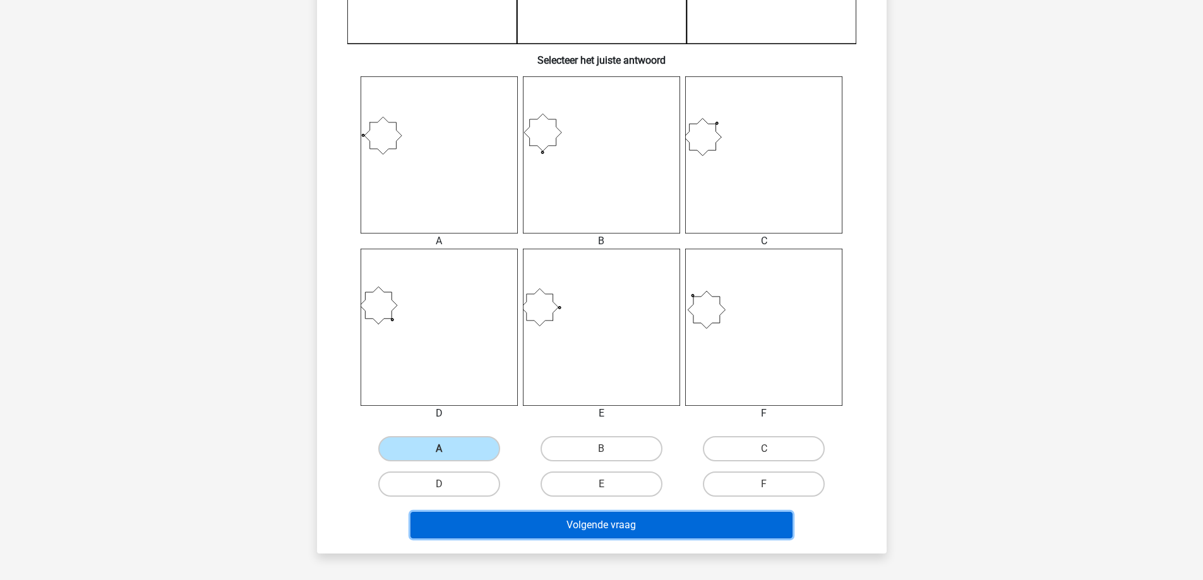
click at [475, 516] on button "Volgende vraag" at bounding box center [601, 525] width 382 height 27
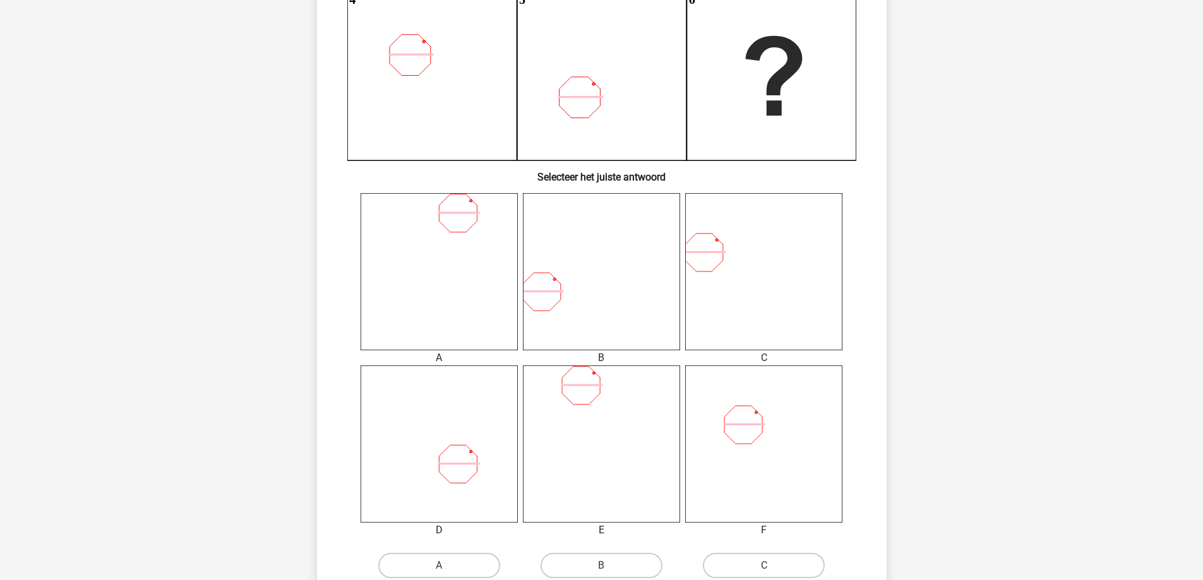
scroll to position [379, 0]
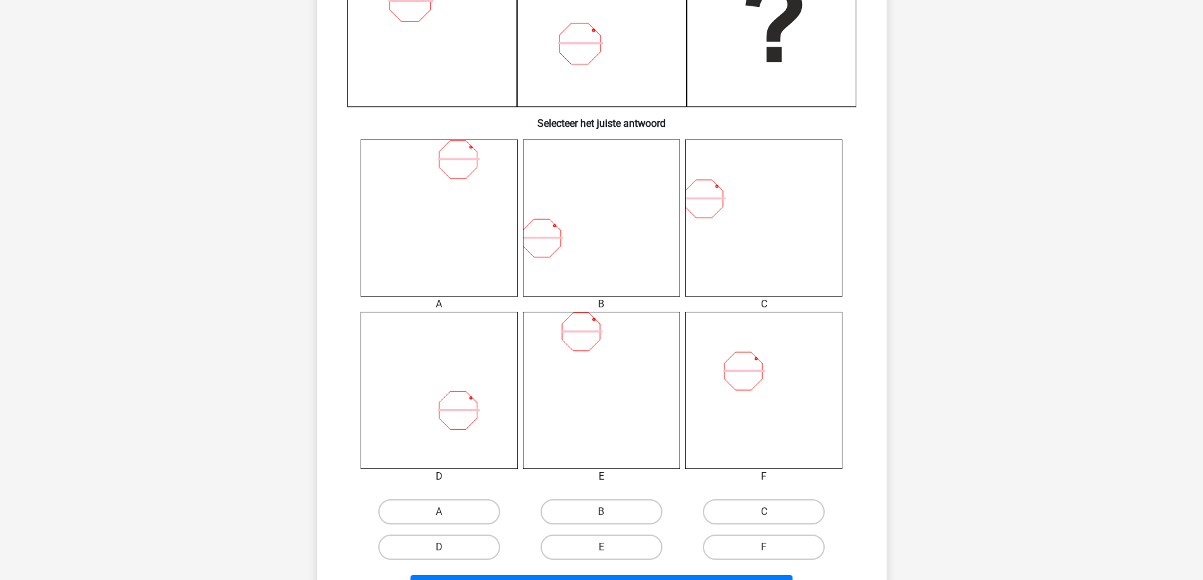
click at [770, 551] on input "F" at bounding box center [768, 551] width 8 height 8
radio input "true"
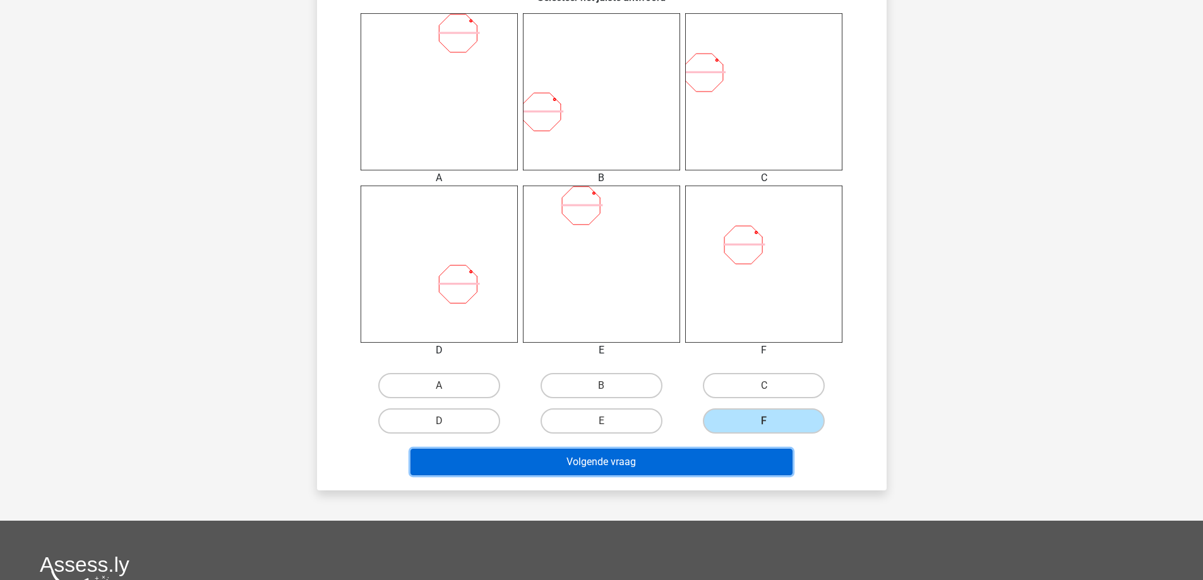
click at [668, 457] on button "Volgende vraag" at bounding box center [601, 462] width 382 height 27
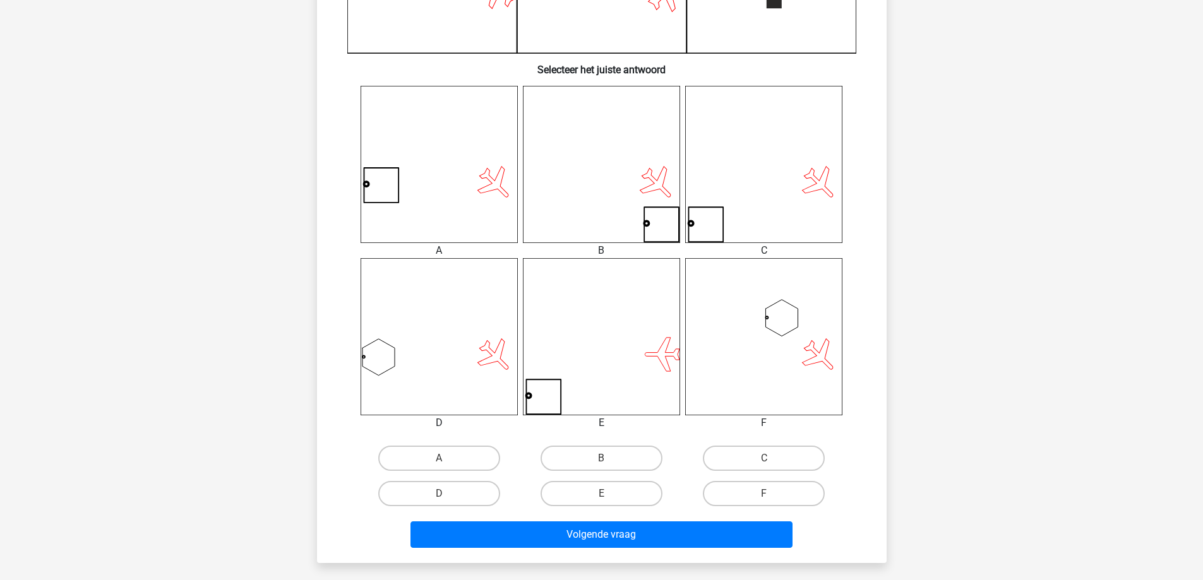
scroll to position [442, 0]
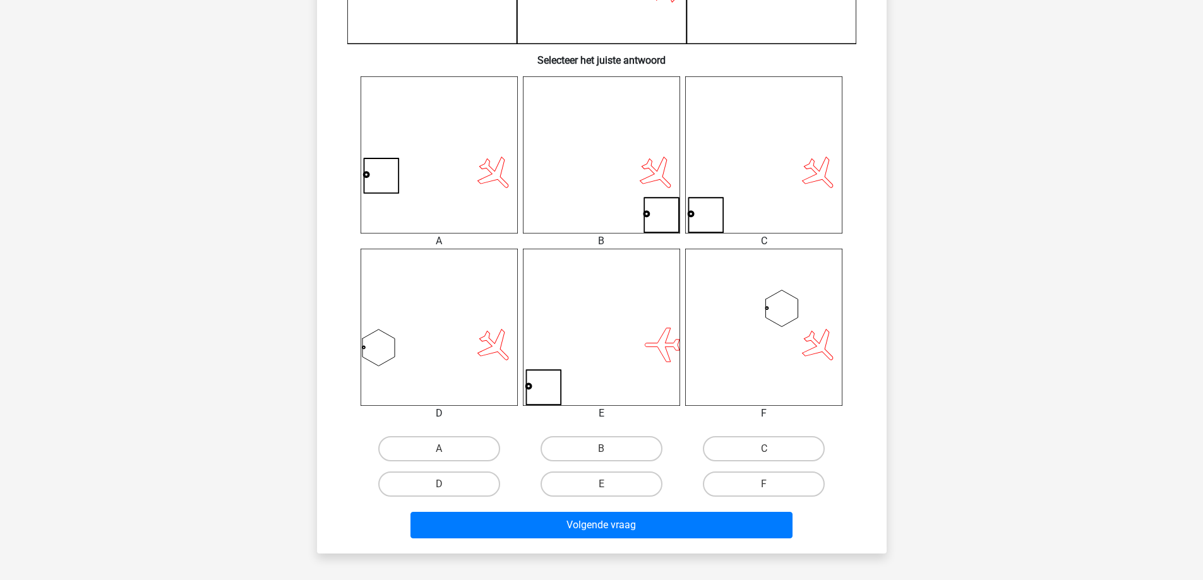
click at [764, 491] on input "F" at bounding box center [768, 488] width 8 height 8
radio input "true"
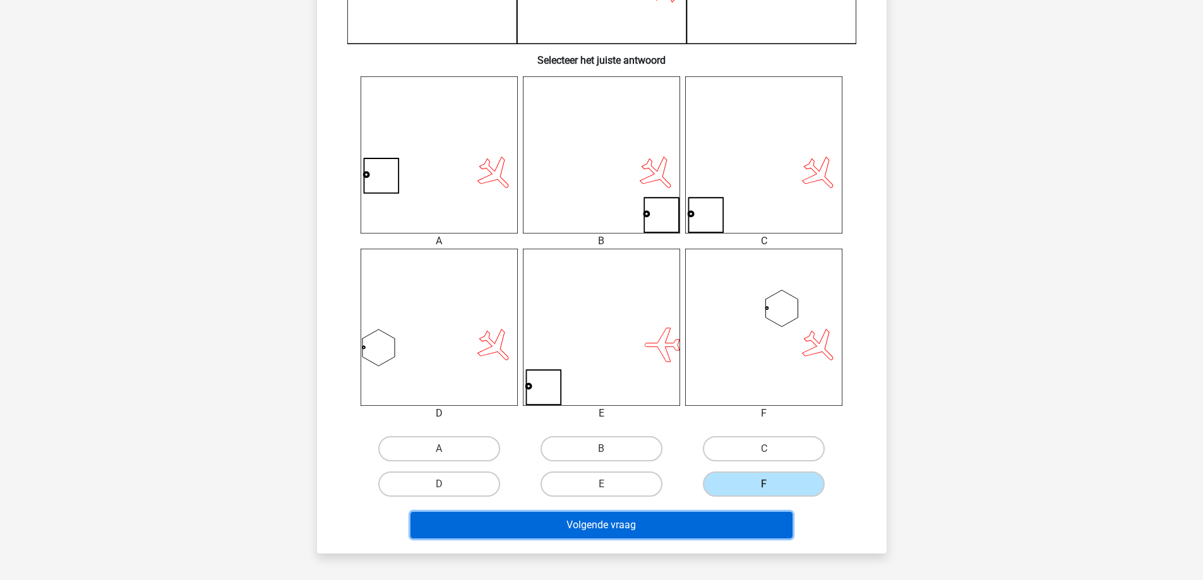
click at [748, 535] on button "Volgende vraag" at bounding box center [601, 525] width 382 height 27
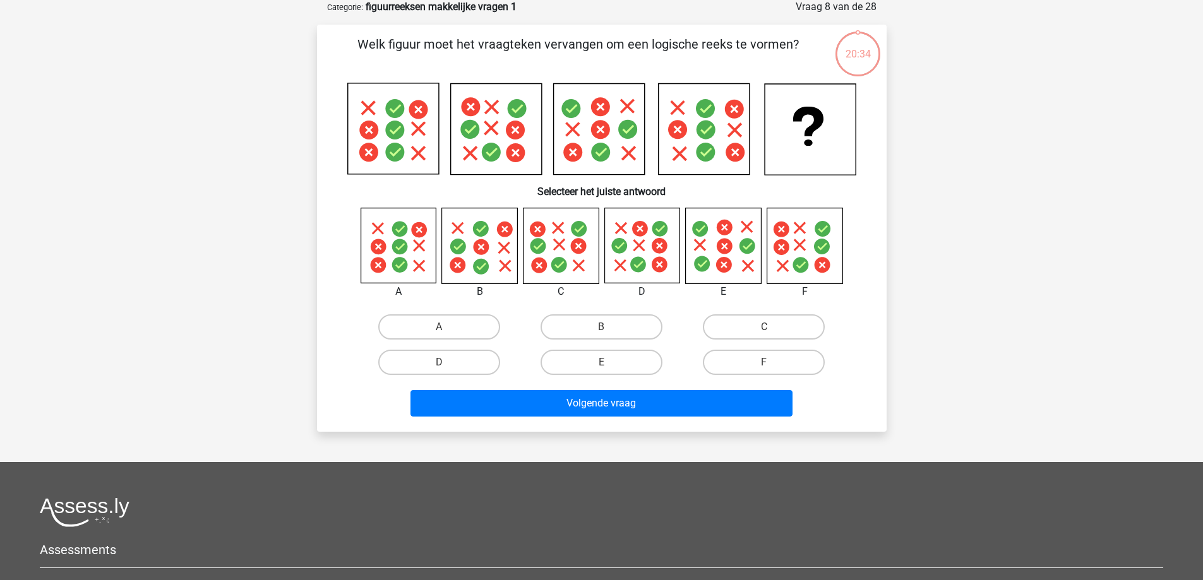
scroll to position [63, 0]
click at [642, 364] on label "E" at bounding box center [602, 362] width 122 height 25
click at [609, 364] on input "E" at bounding box center [605, 367] width 8 height 8
radio input "true"
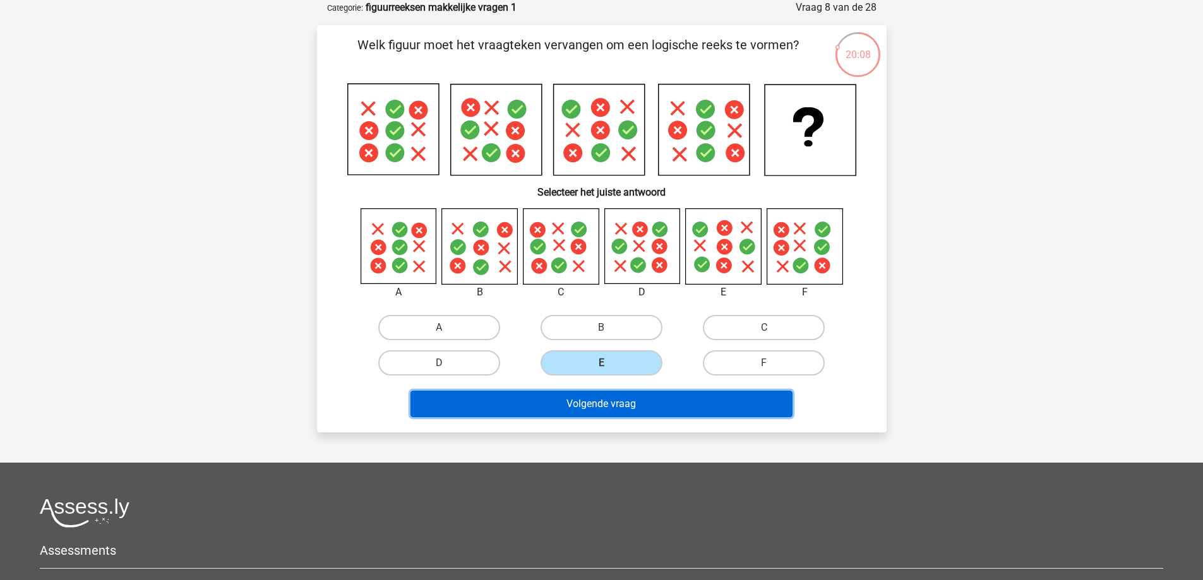
click at [628, 414] on button "Volgende vraag" at bounding box center [601, 404] width 382 height 27
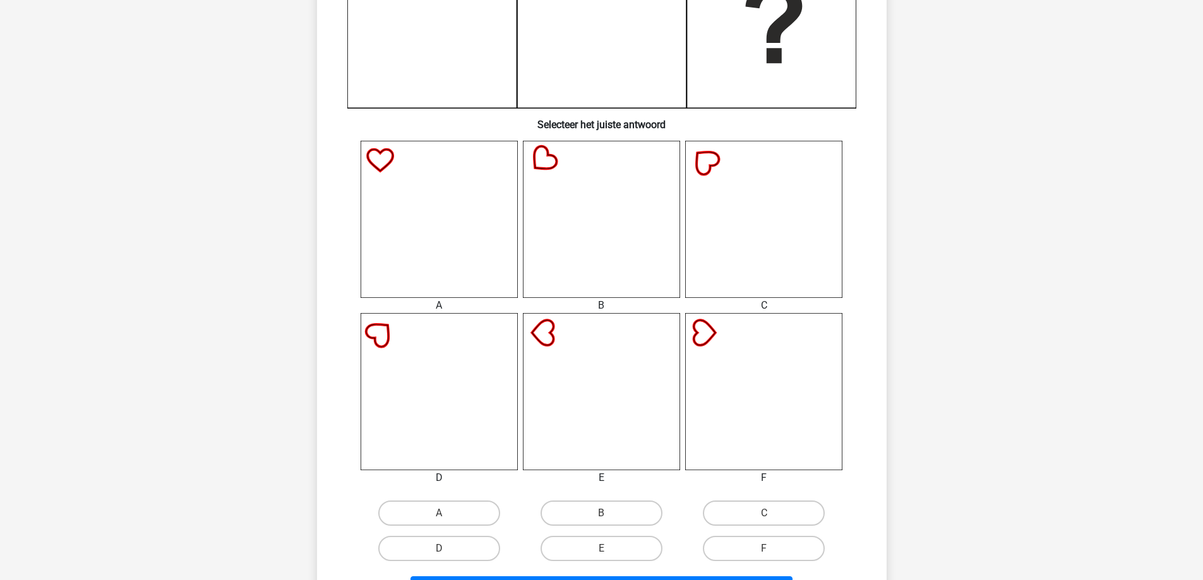
scroll to position [379, 0]
click at [475, 552] on label "D" at bounding box center [439, 547] width 122 height 25
click at [447, 552] on input "D" at bounding box center [443, 551] width 8 height 8
radio input "true"
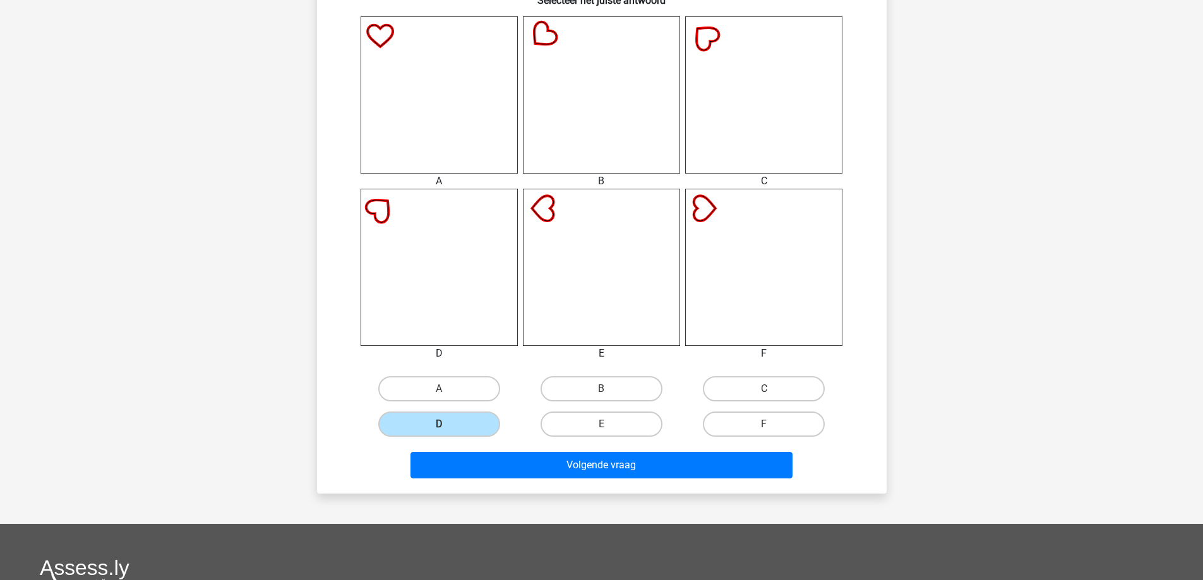
scroll to position [505, 0]
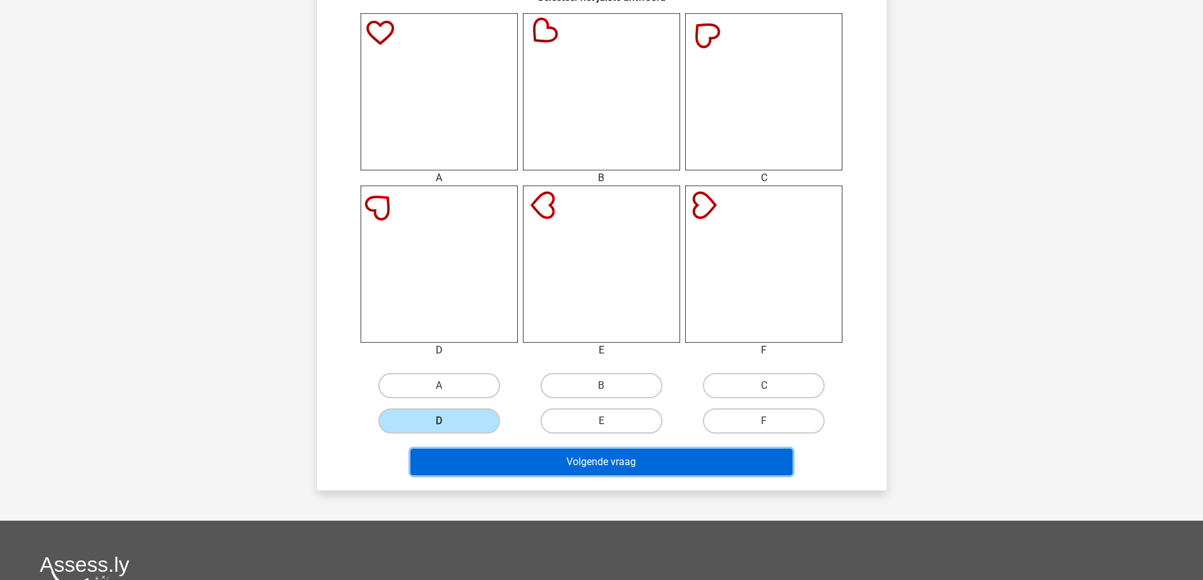
click at [565, 465] on button "Volgende vraag" at bounding box center [601, 462] width 382 height 27
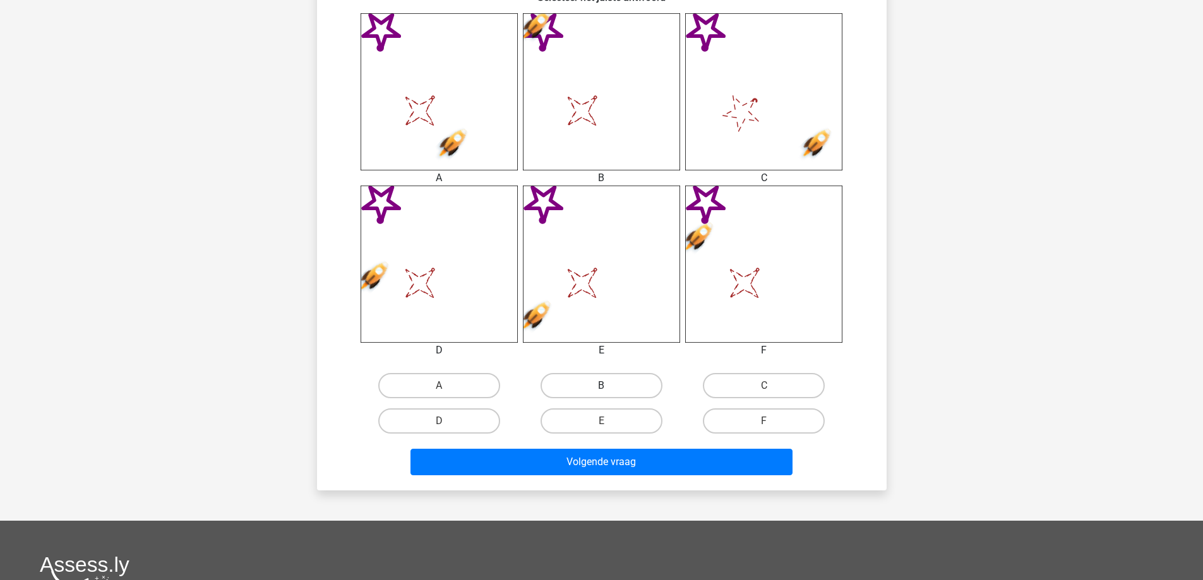
click at [611, 383] on label "B" at bounding box center [602, 385] width 122 height 25
click at [609, 386] on input "B" at bounding box center [605, 390] width 8 height 8
radio input "true"
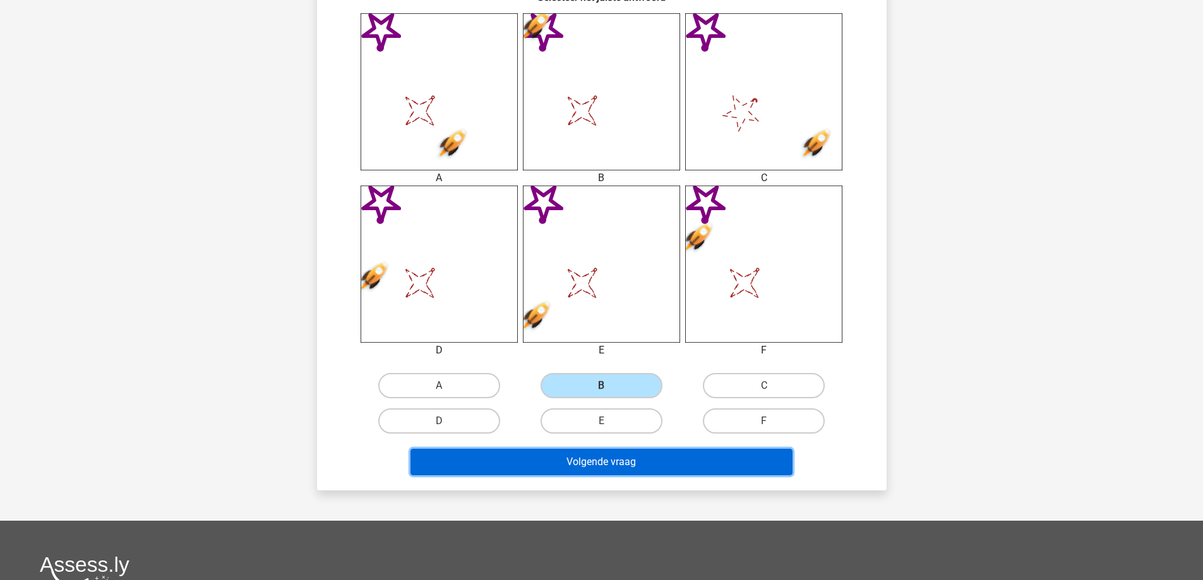
click at [627, 474] on button "Volgende vraag" at bounding box center [601, 462] width 382 height 27
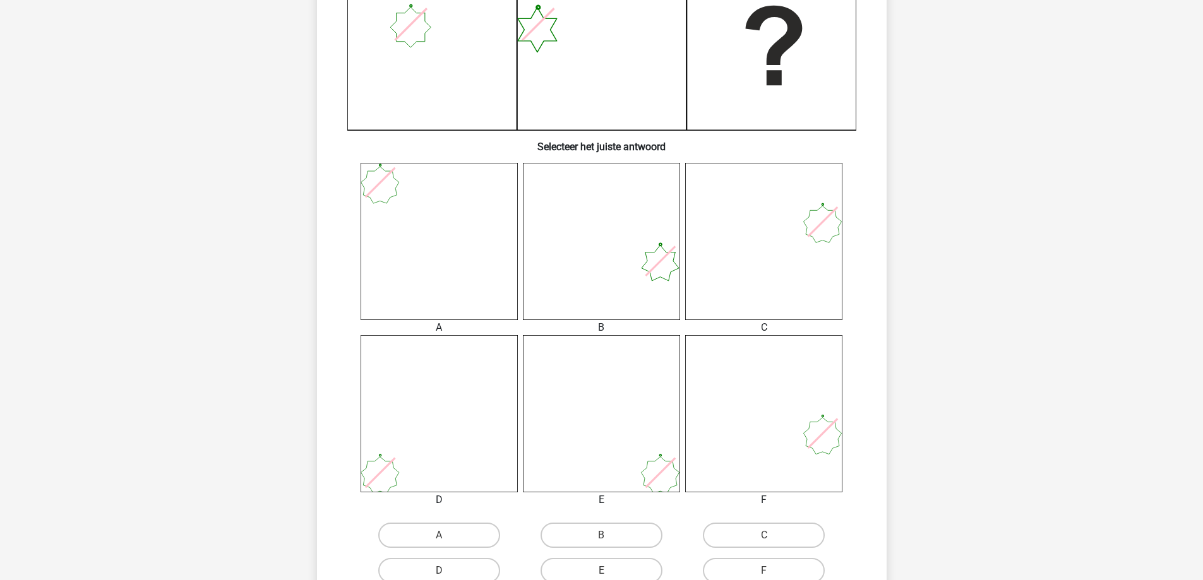
scroll to position [379, 0]
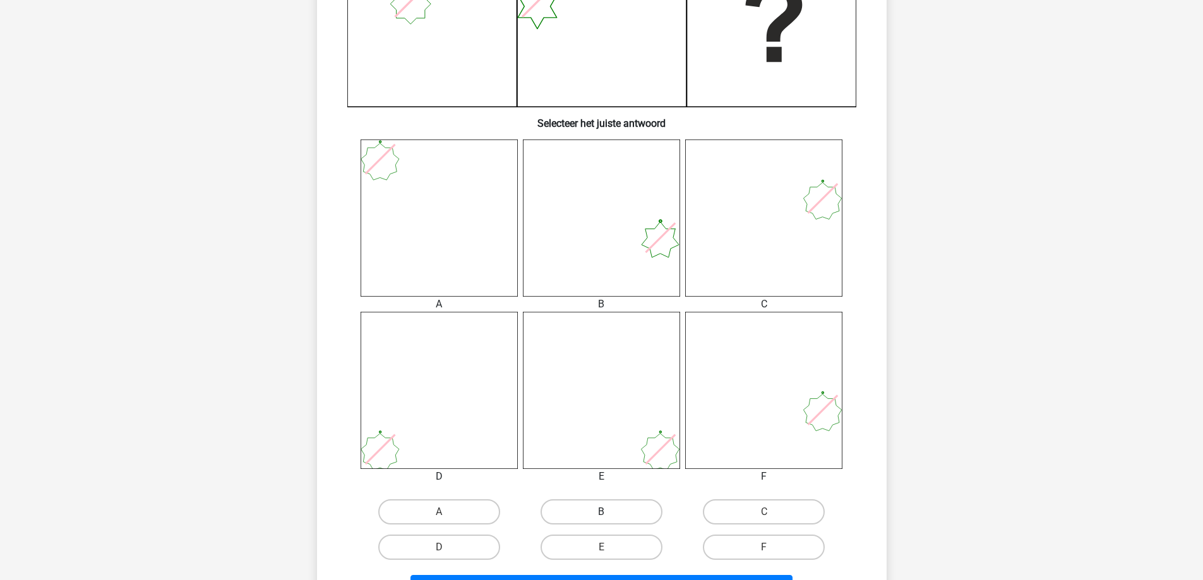
click at [630, 517] on label "B" at bounding box center [602, 511] width 122 height 25
click at [609, 517] on input "B" at bounding box center [605, 516] width 8 height 8
radio input "true"
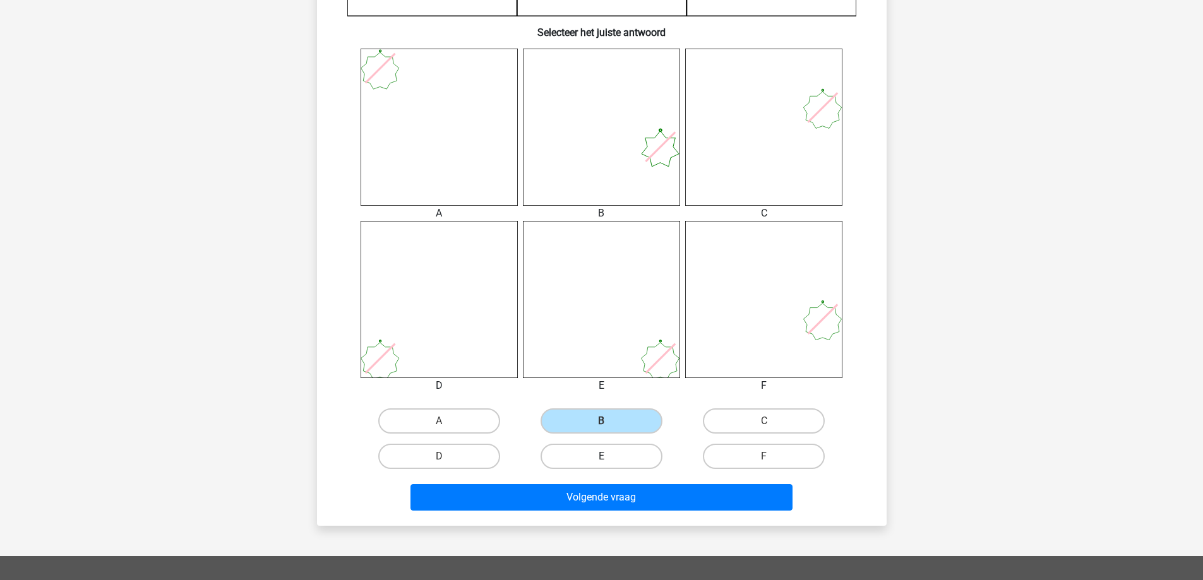
scroll to position [505, 0]
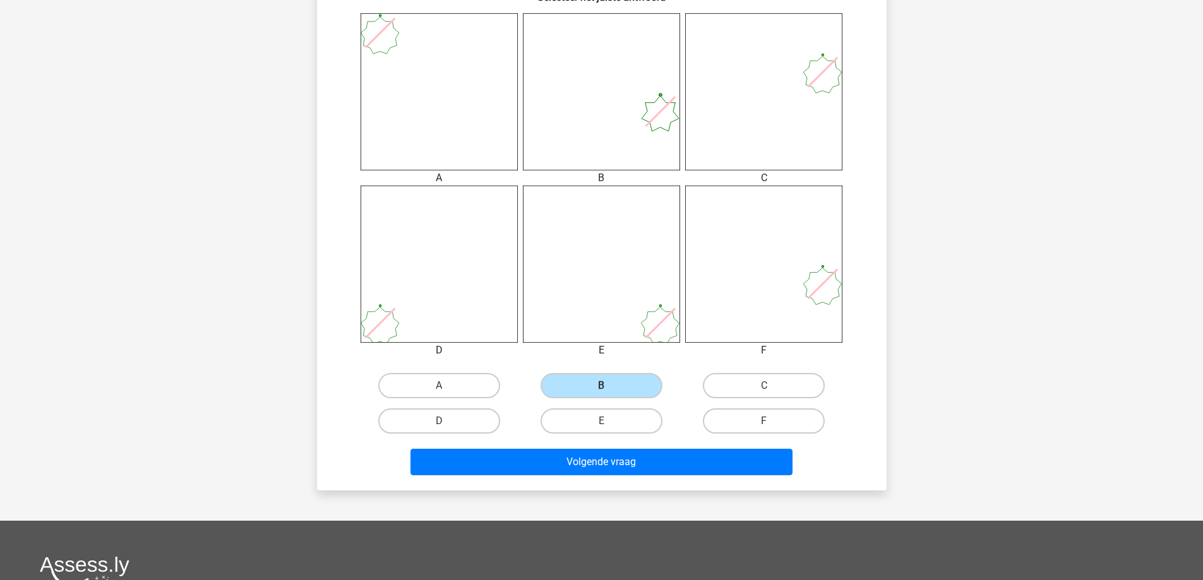
click at [635, 439] on div "E" at bounding box center [601, 420] width 162 height 35
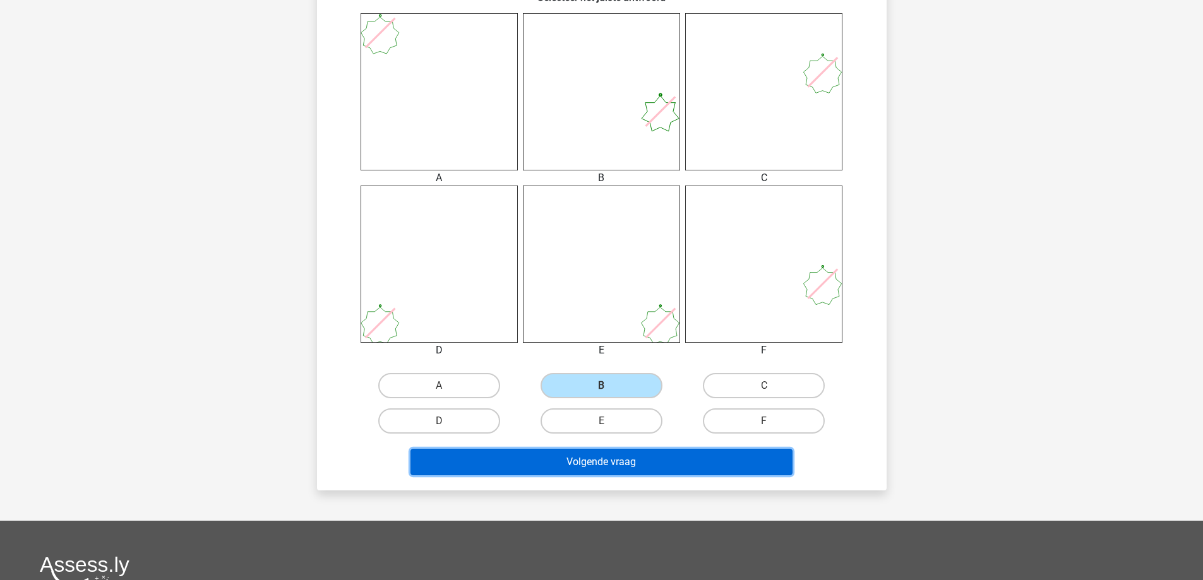
click at [635, 460] on button "Volgende vraag" at bounding box center [601, 462] width 382 height 27
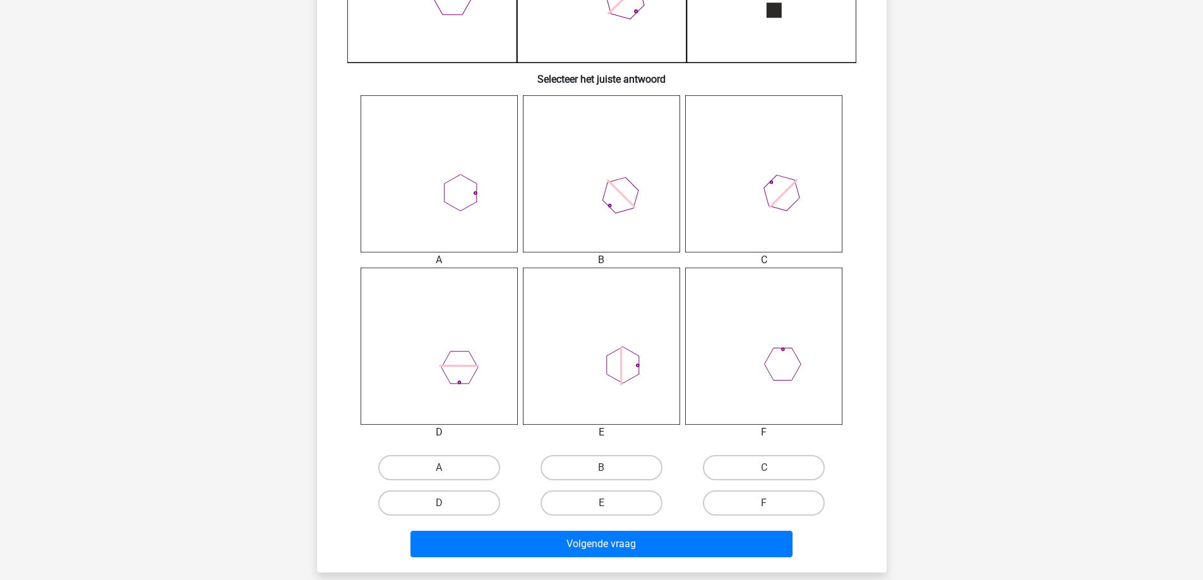
scroll to position [442, 0]
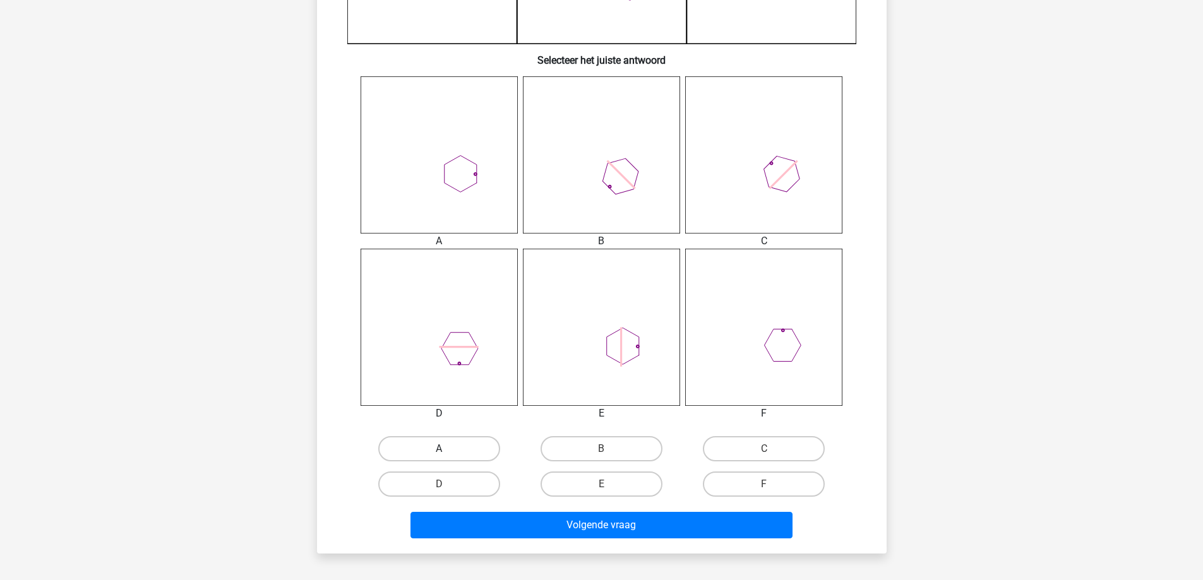
click at [464, 443] on label "A" at bounding box center [439, 448] width 122 height 25
click at [447, 449] on input "A" at bounding box center [443, 453] width 8 height 8
radio input "true"
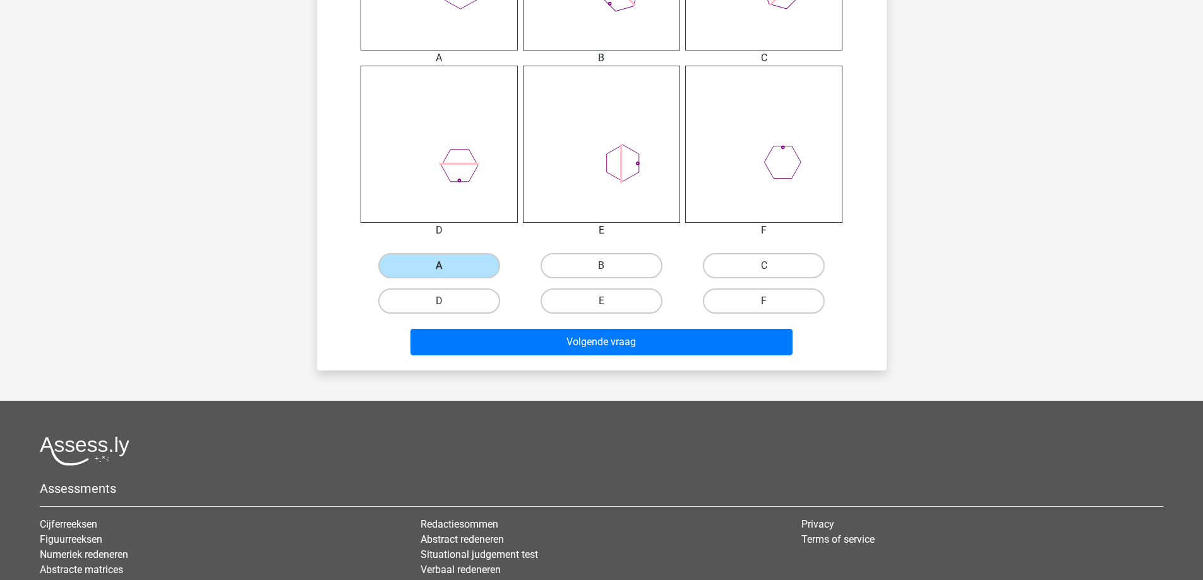
scroll to position [631, 0]
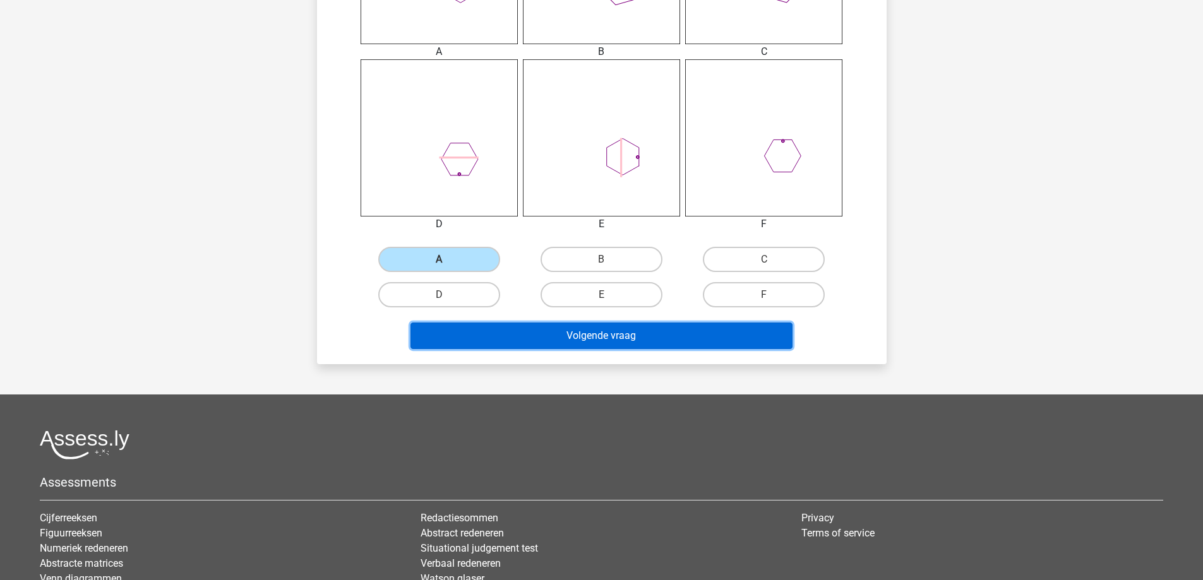
click at [558, 328] on button "Volgende vraag" at bounding box center [601, 336] width 382 height 27
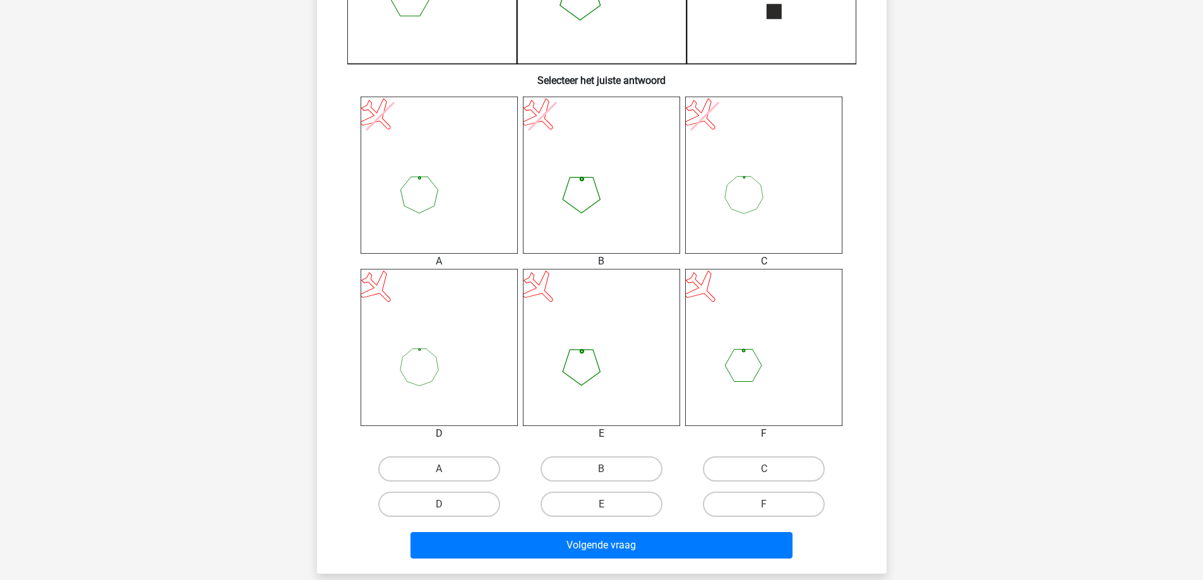
scroll to position [442, 0]
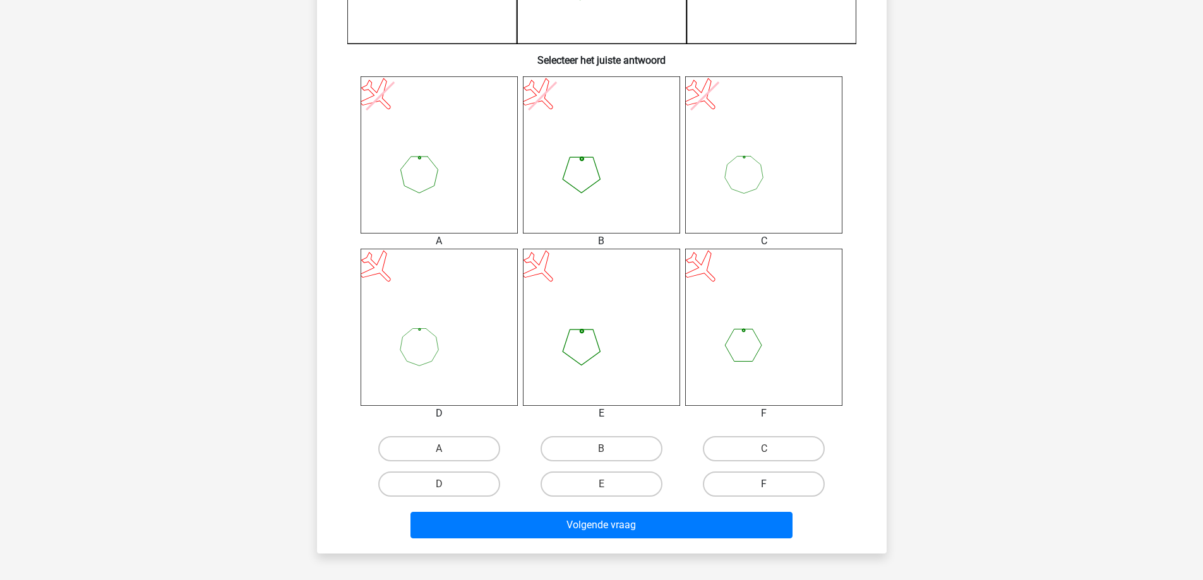
click at [727, 490] on label "F" at bounding box center [764, 484] width 122 height 25
click at [764, 490] on input "F" at bounding box center [768, 488] width 8 height 8
radio input "true"
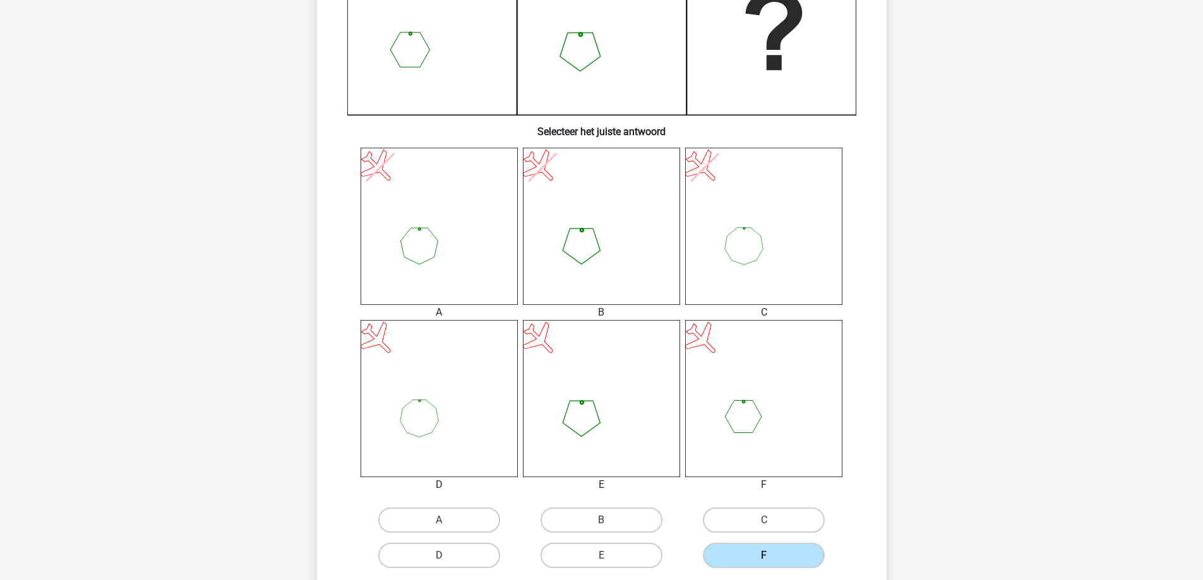
scroll to position [379, 0]
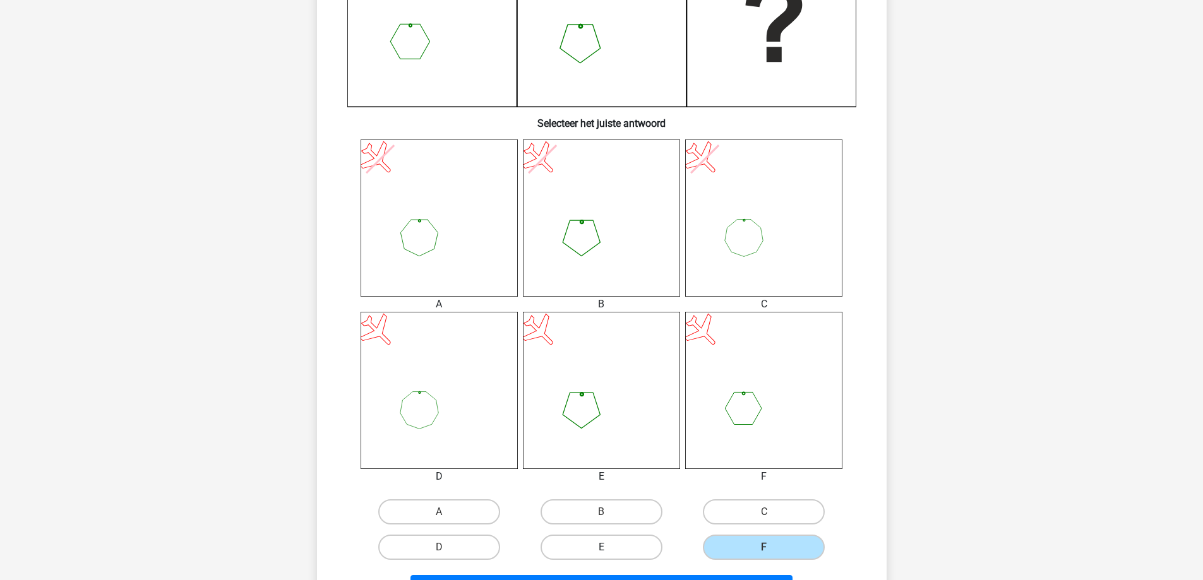
click at [631, 558] on label "E" at bounding box center [602, 547] width 122 height 25
click at [609, 556] on input "E" at bounding box center [605, 551] width 8 height 8
radio input "true"
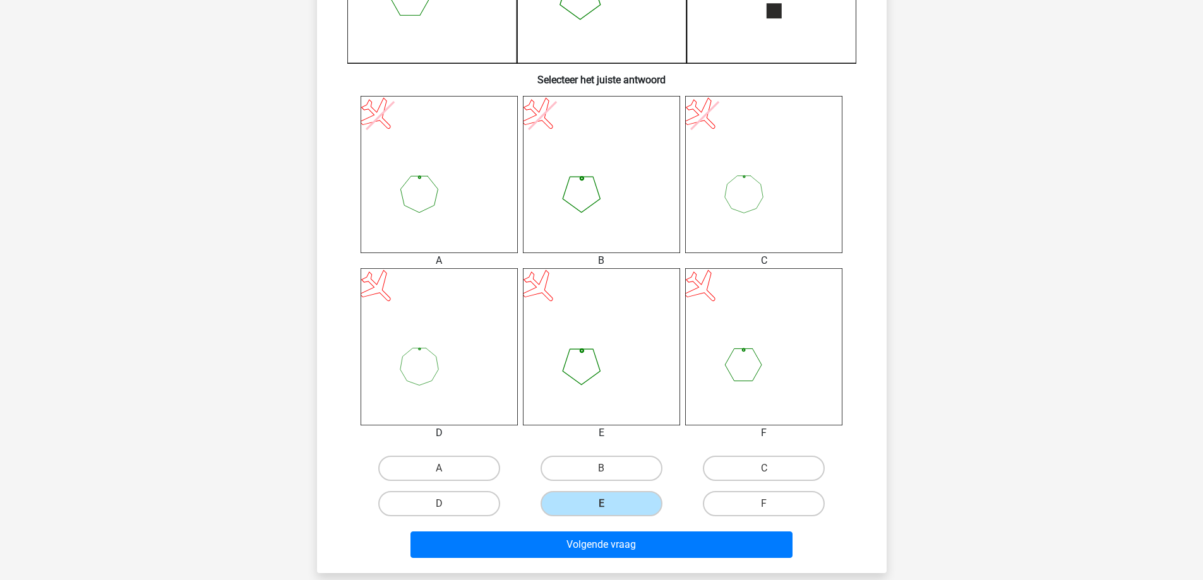
scroll to position [442, 0]
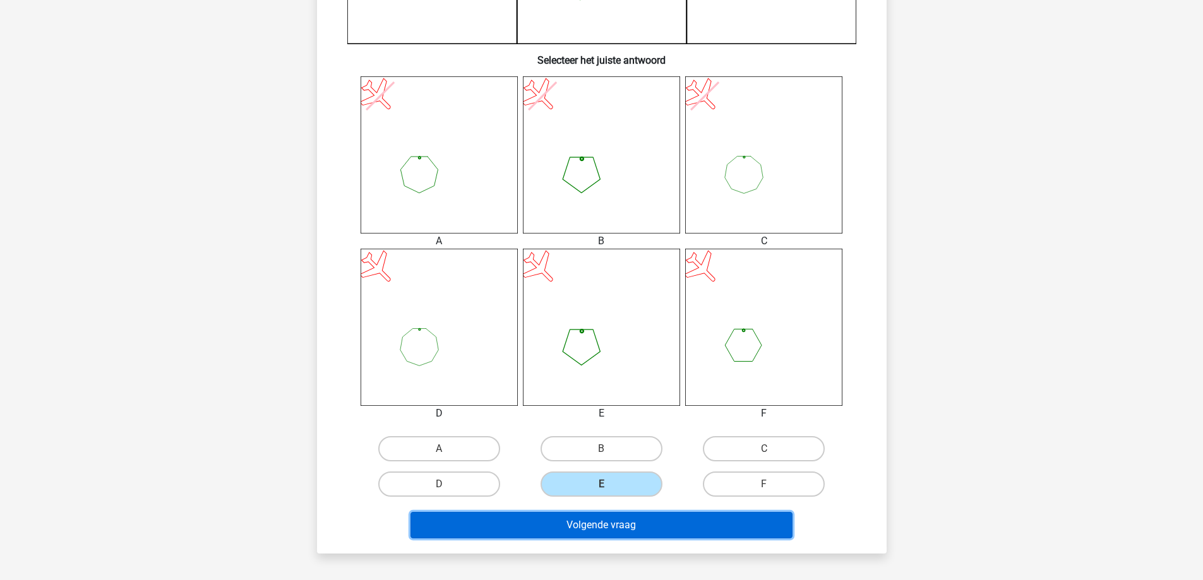
click at [653, 525] on button "Volgende vraag" at bounding box center [601, 525] width 382 height 27
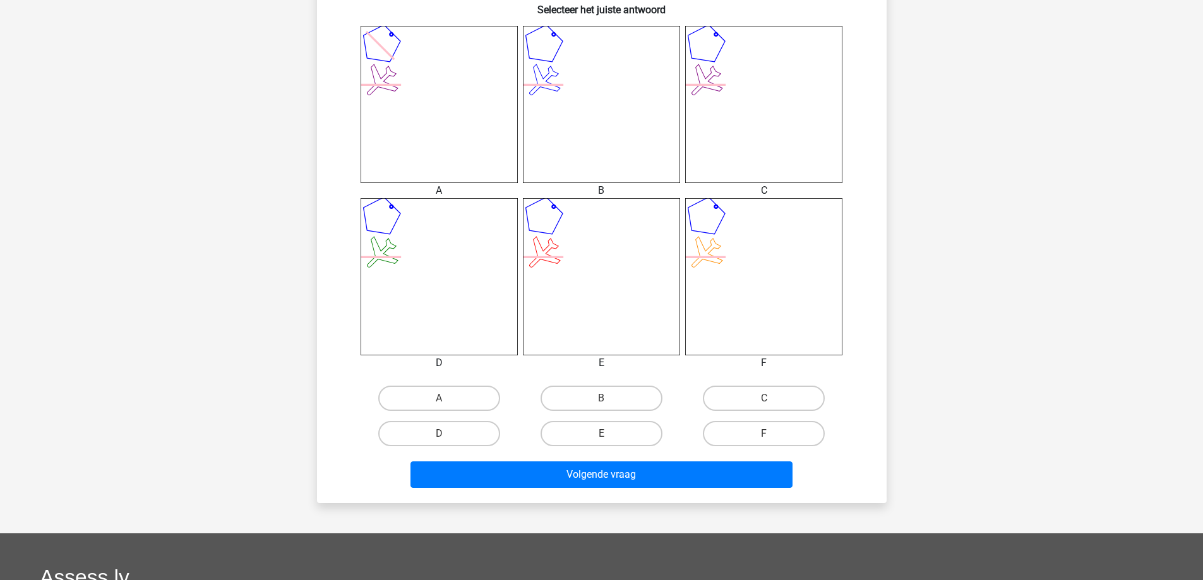
scroll to position [505, 0]
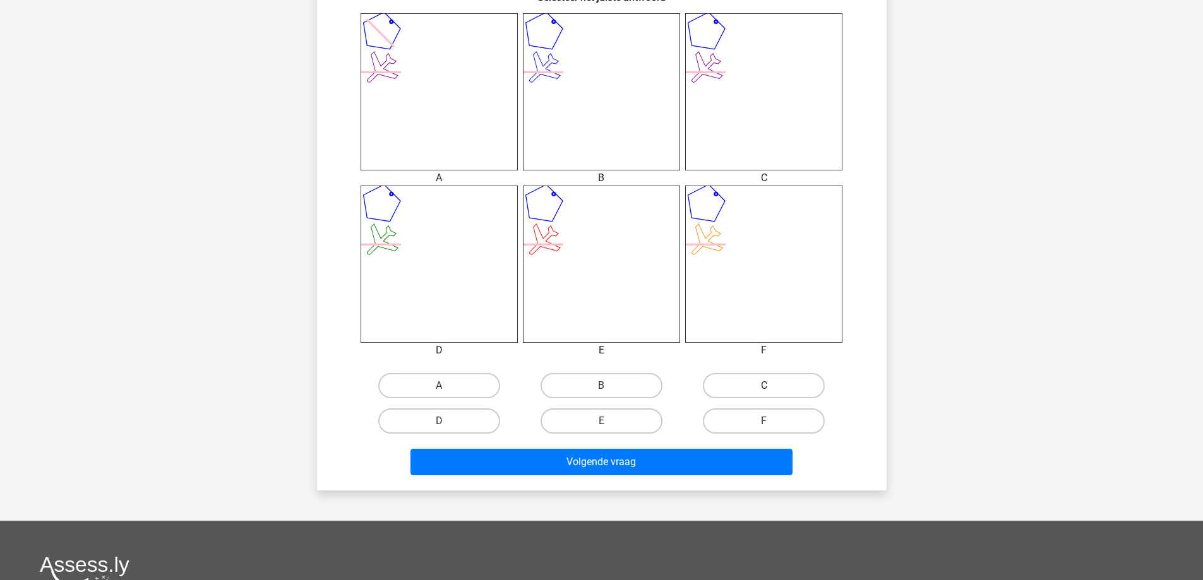
click at [761, 386] on label "C" at bounding box center [764, 385] width 122 height 25
click at [764, 386] on input "C" at bounding box center [768, 390] width 8 height 8
radio input "true"
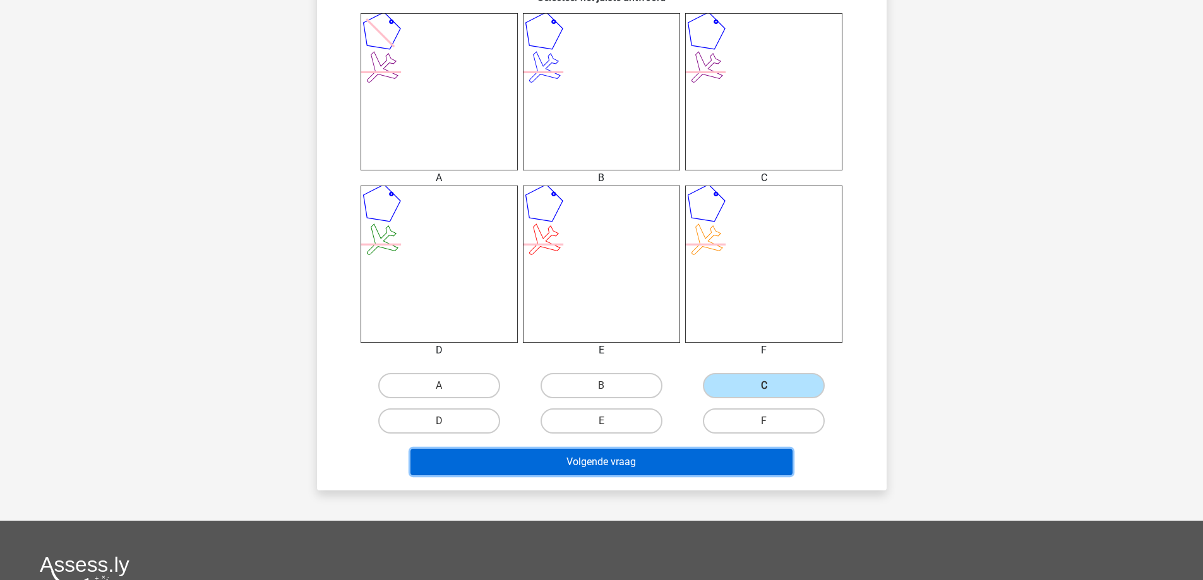
click at [768, 458] on button "Volgende vraag" at bounding box center [601, 462] width 382 height 27
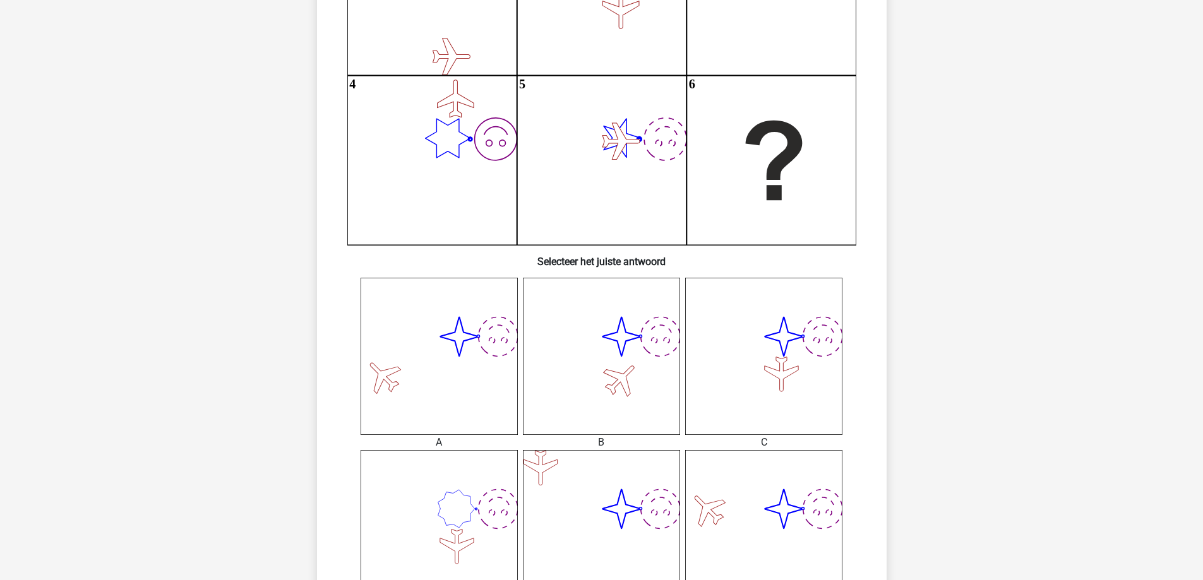
scroll to position [379, 0]
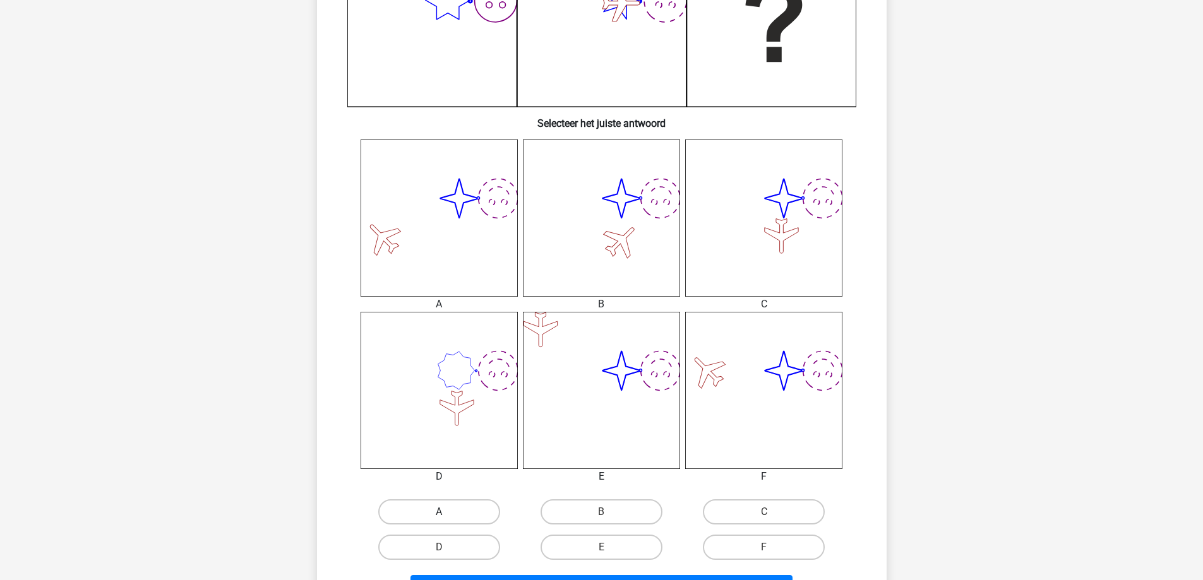
click at [446, 499] on label "A" at bounding box center [439, 511] width 122 height 25
click at [446, 512] on input "A" at bounding box center [443, 516] width 8 height 8
radio input "true"
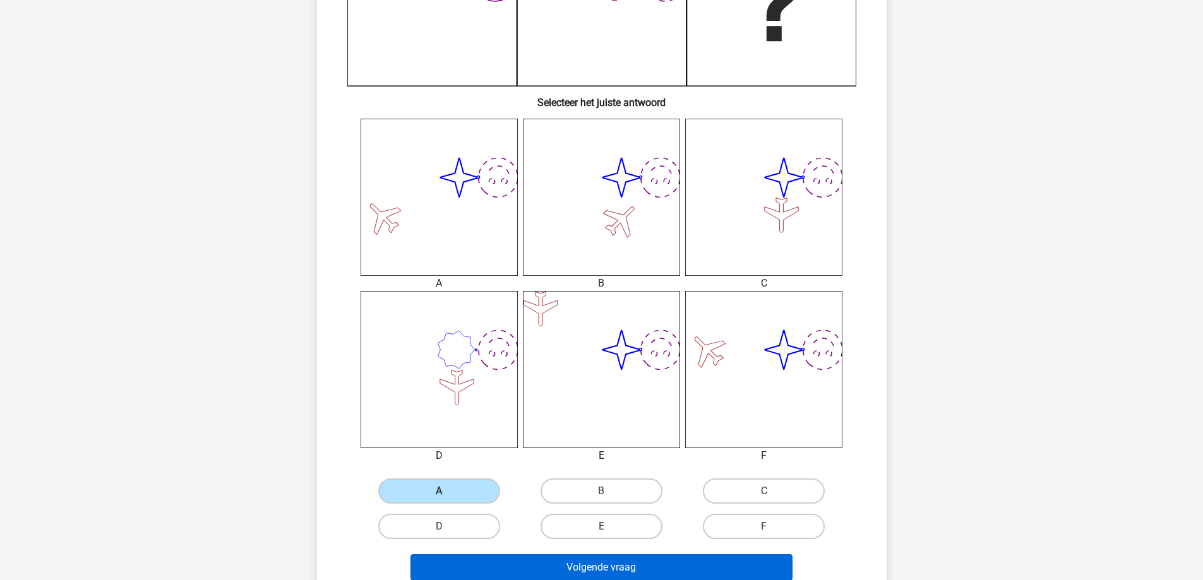
scroll to position [505, 0]
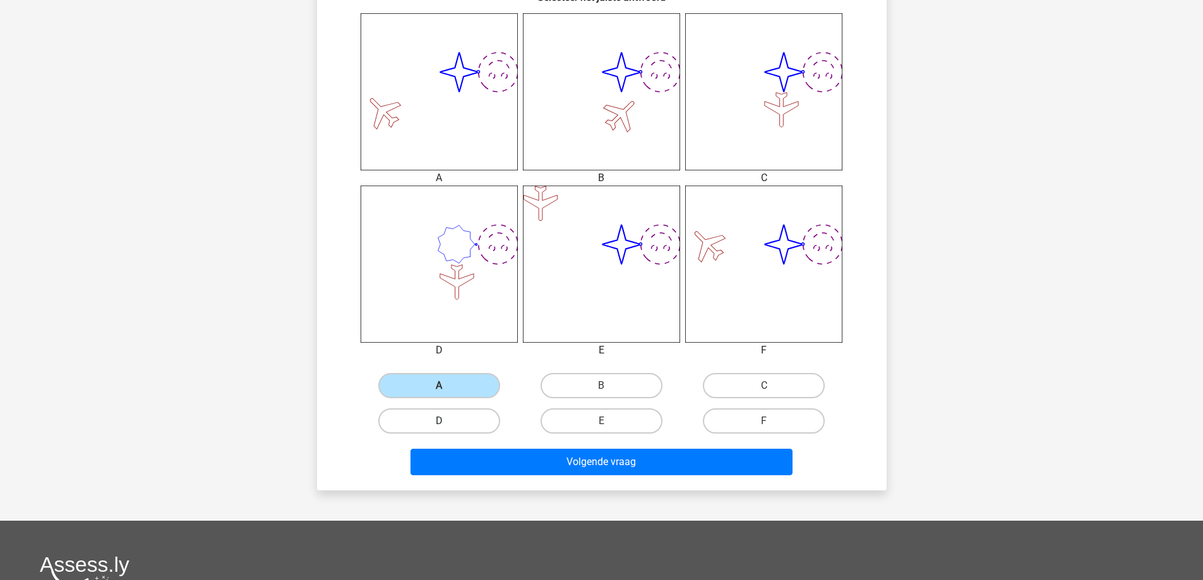
click at [451, 424] on label "D" at bounding box center [439, 421] width 122 height 25
click at [447, 424] on input "D" at bounding box center [443, 425] width 8 height 8
radio input "true"
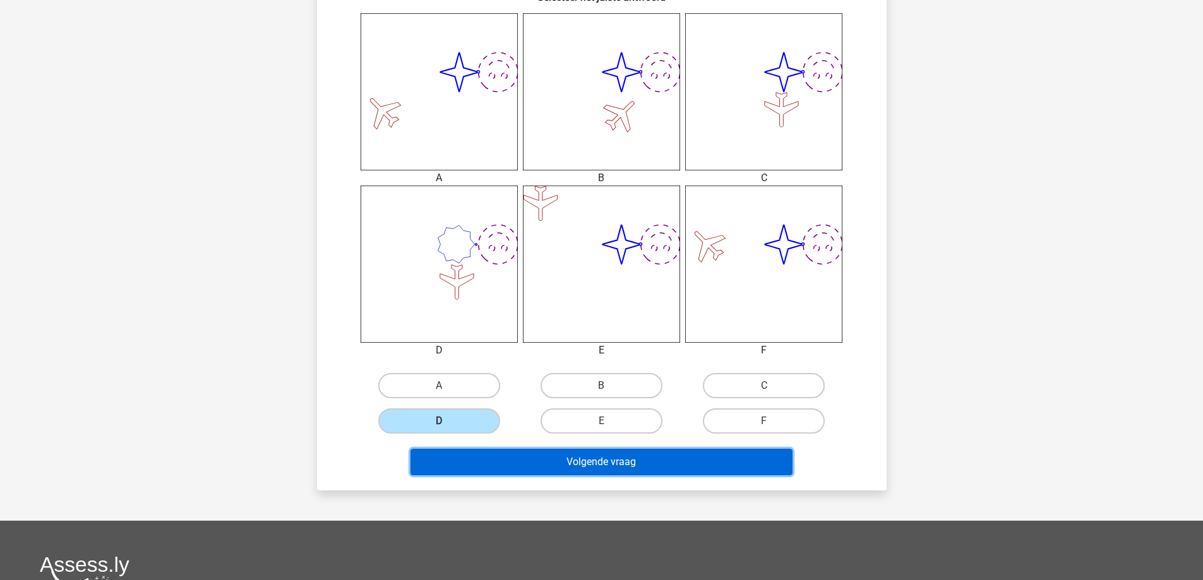
click at [487, 452] on button "Volgende vraag" at bounding box center [601, 462] width 382 height 27
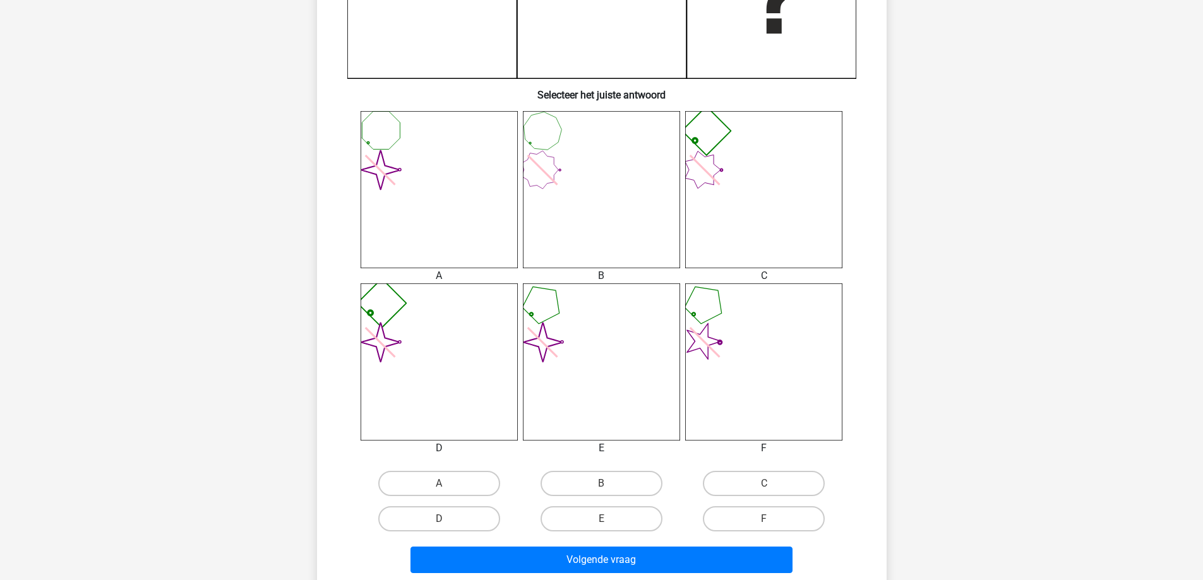
scroll to position [442, 0]
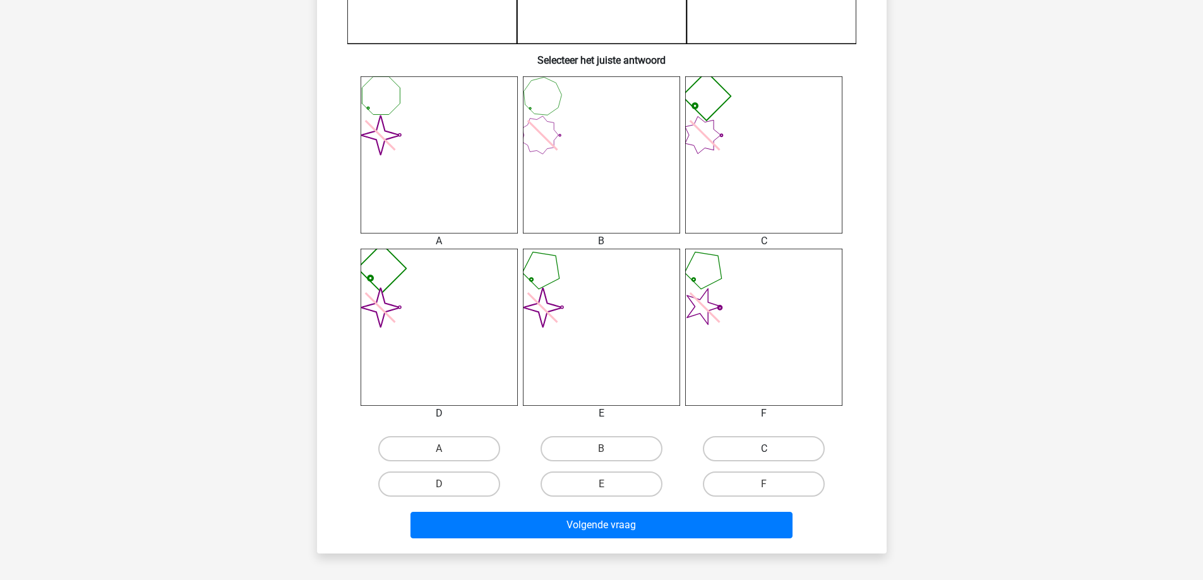
click at [772, 461] on label "C" at bounding box center [764, 448] width 122 height 25
click at [772, 457] on input "C" at bounding box center [768, 453] width 8 height 8
radio input "true"
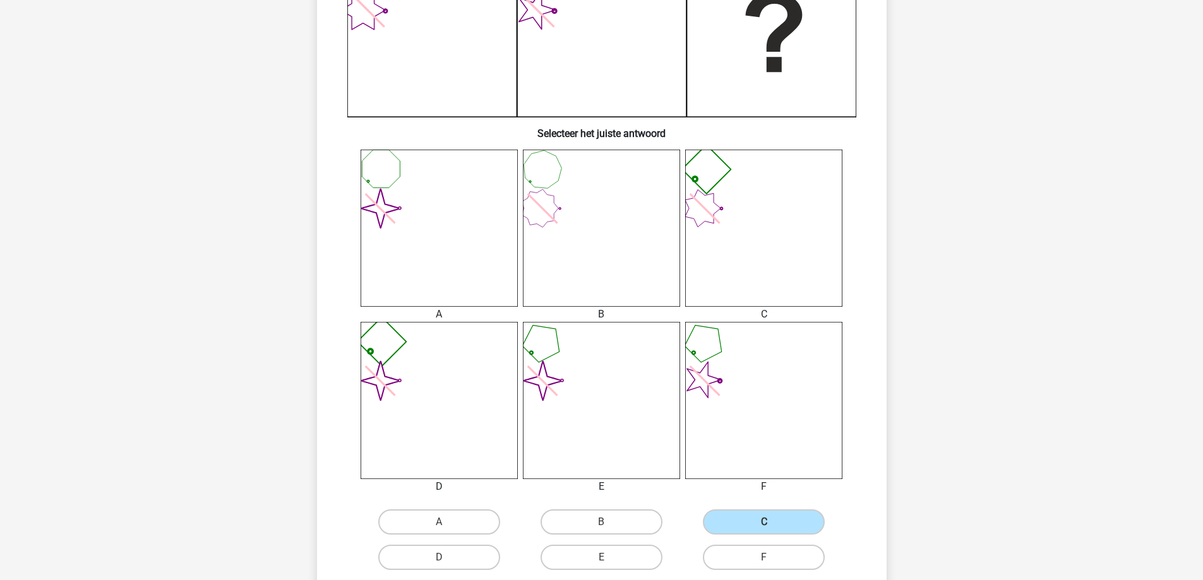
scroll to position [505, 0]
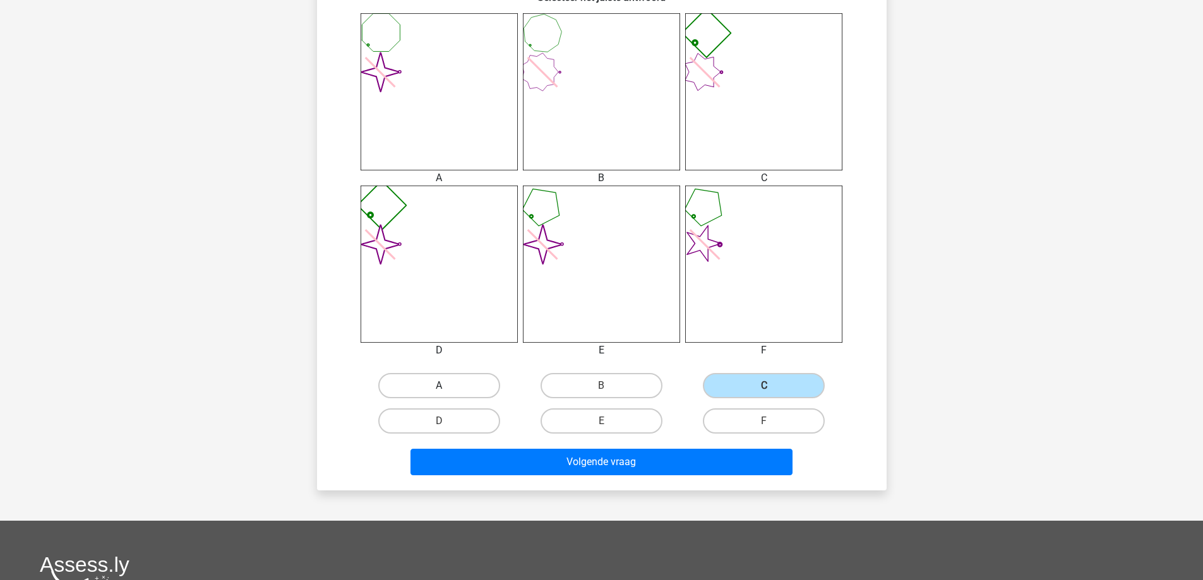
click at [432, 388] on label "A" at bounding box center [439, 385] width 122 height 25
click at [439, 388] on input "A" at bounding box center [443, 390] width 8 height 8
radio input "true"
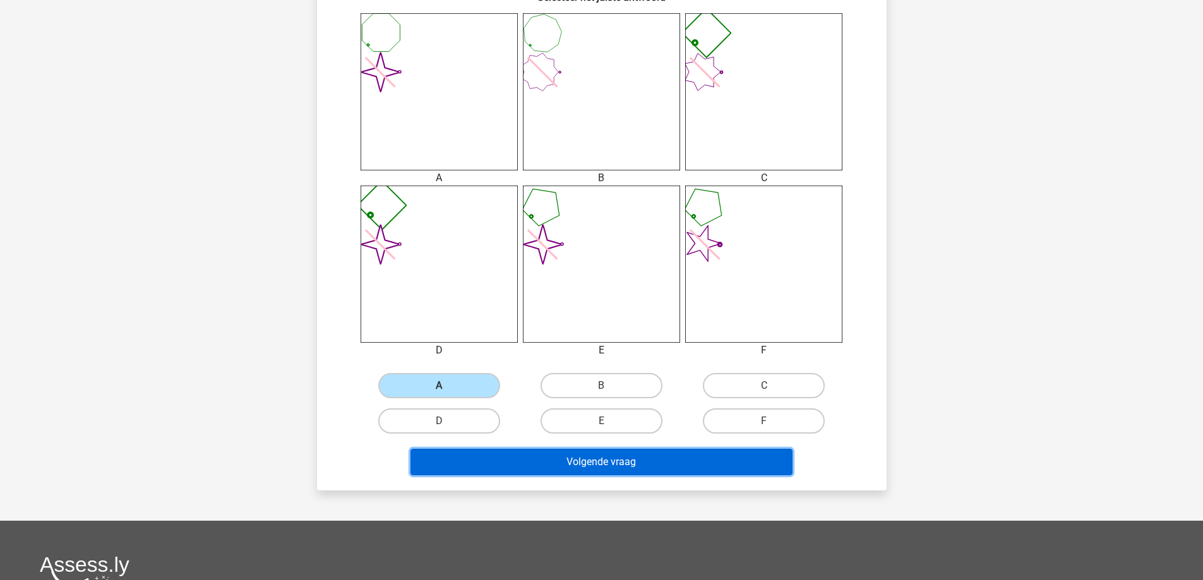
click at [488, 474] on button "Volgende vraag" at bounding box center [601, 462] width 382 height 27
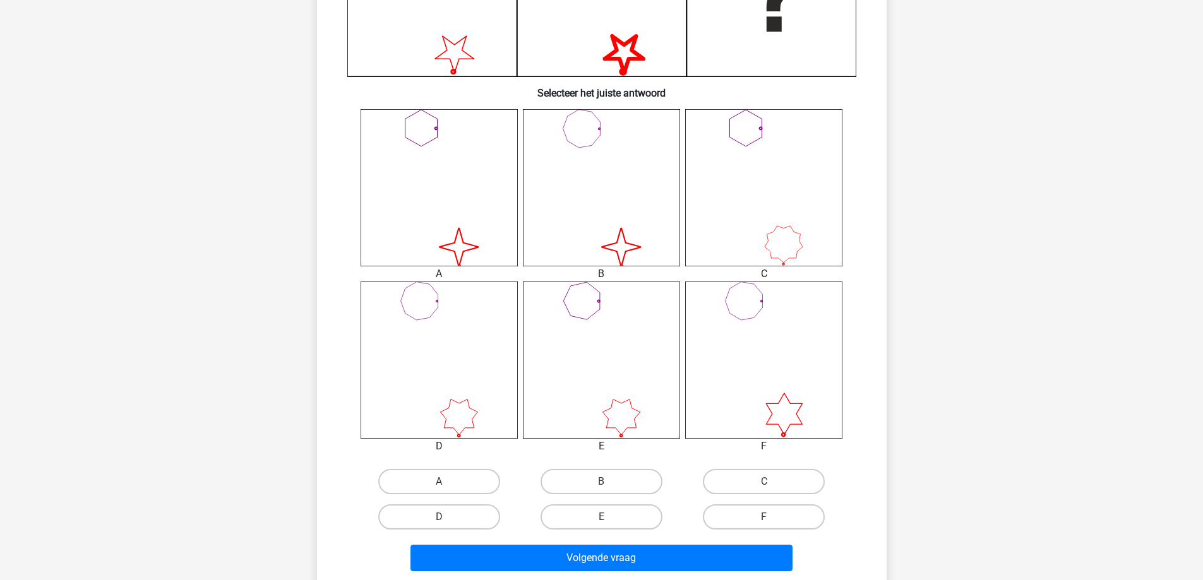
scroll to position [442, 0]
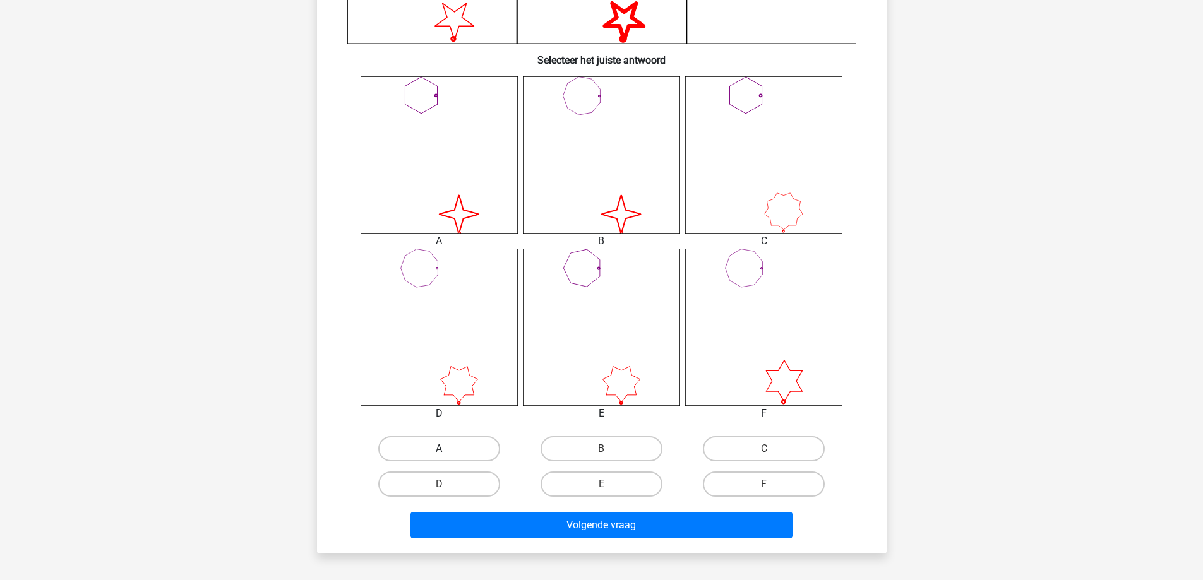
click at [439, 442] on label "A" at bounding box center [439, 448] width 122 height 25
click at [439, 449] on input "A" at bounding box center [443, 453] width 8 height 8
radio input "true"
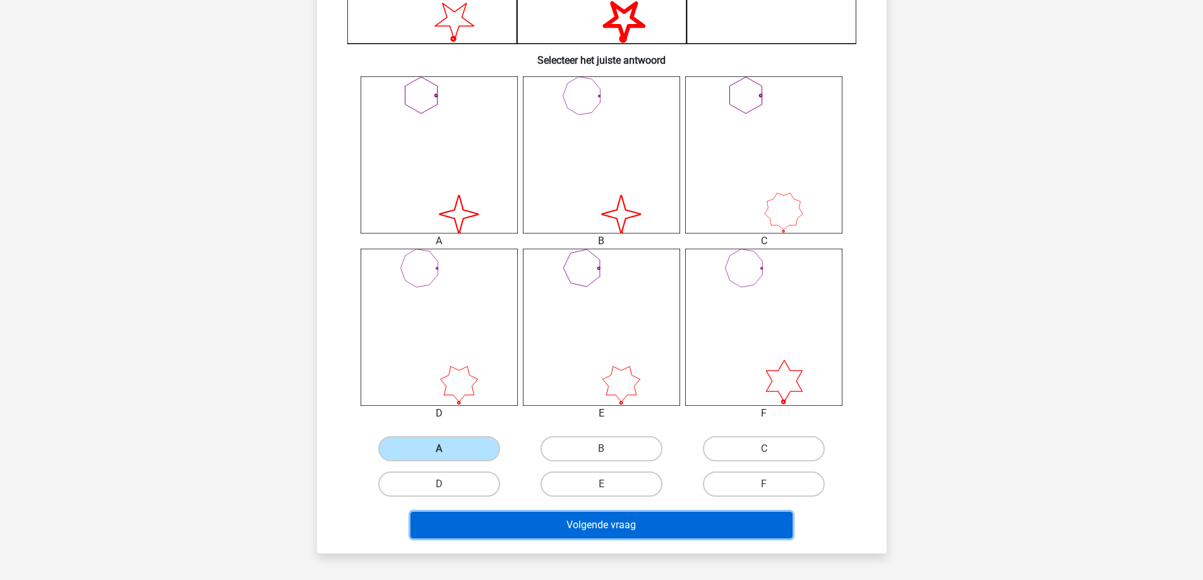
click at [624, 528] on button "Volgende vraag" at bounding box center [601, 525] width 382 height 27
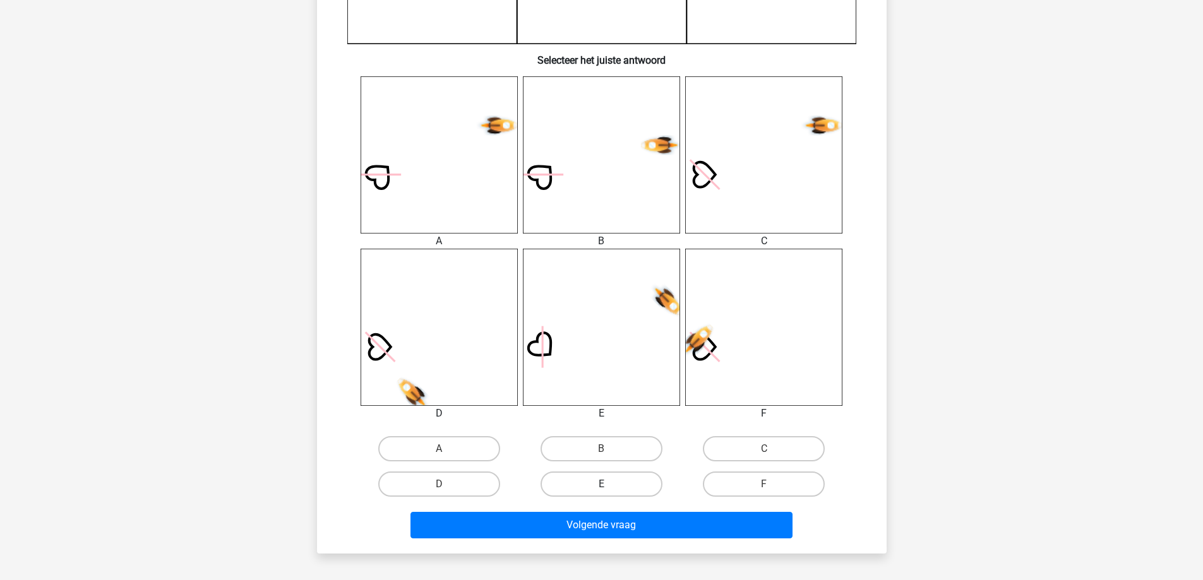
click at [636, 479] on label "E" at bounding box center [602, 484] width 122 height 25
click at [609, 484] on input "E" at bounding box center [605, 488] width 8 height 8
radio input "true"
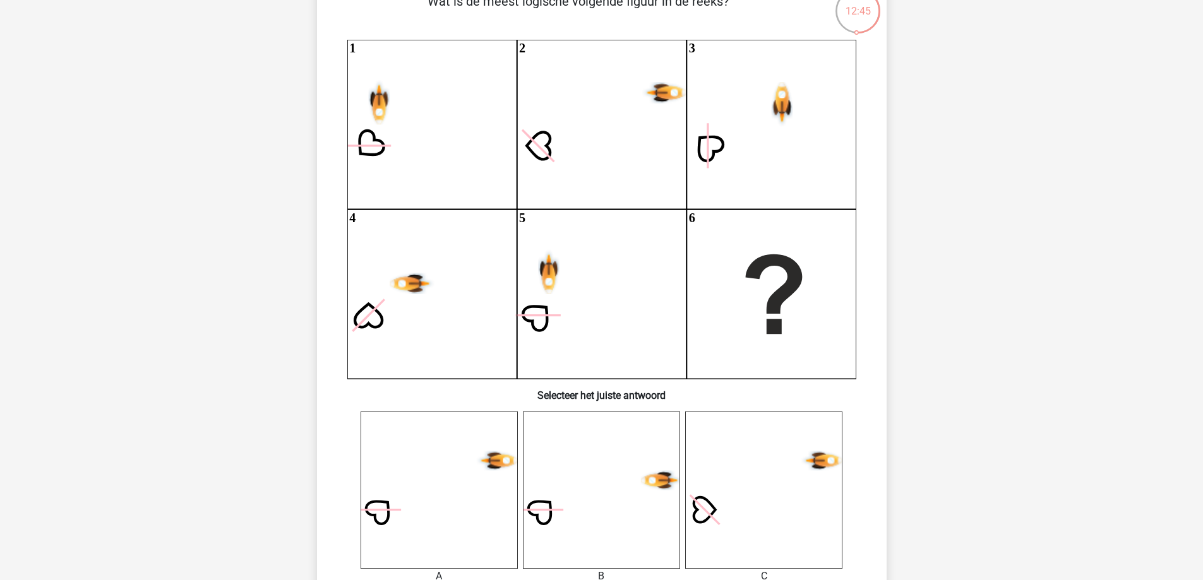
scroll to position [63, 0]
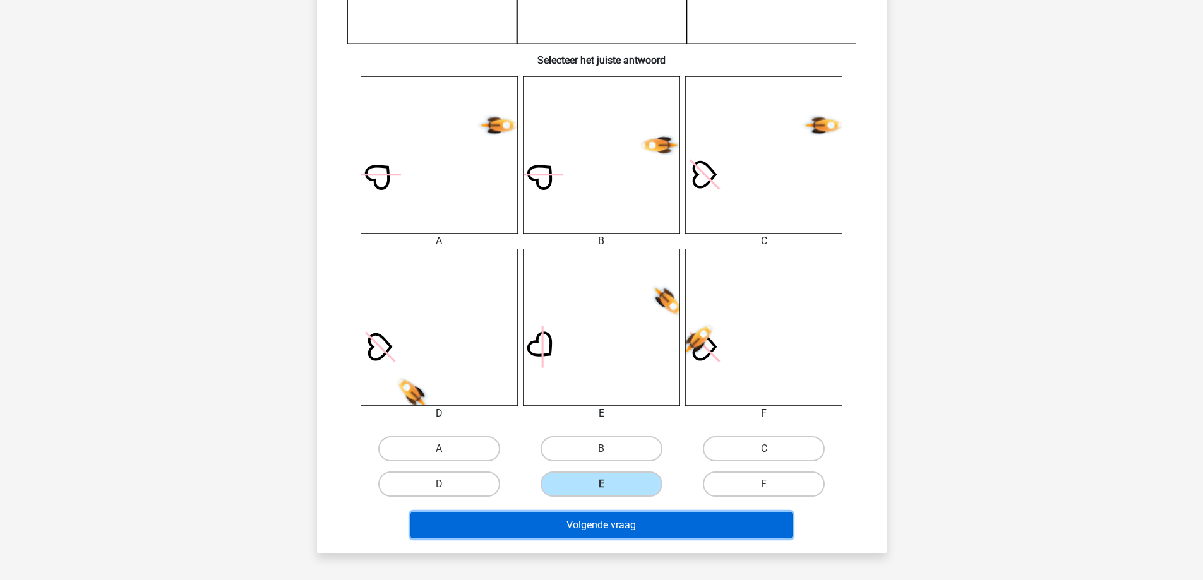
click at [619, 527] on button "Volgende vraag" at bounding box center [601, 525] width 382 height 27
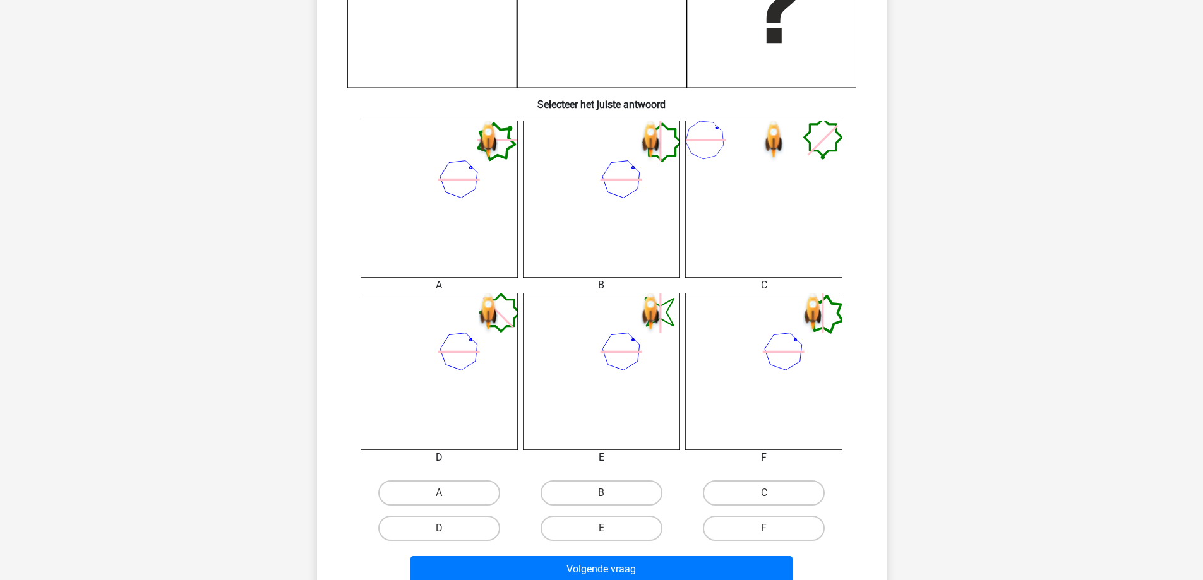
scroll to position [442, 0]
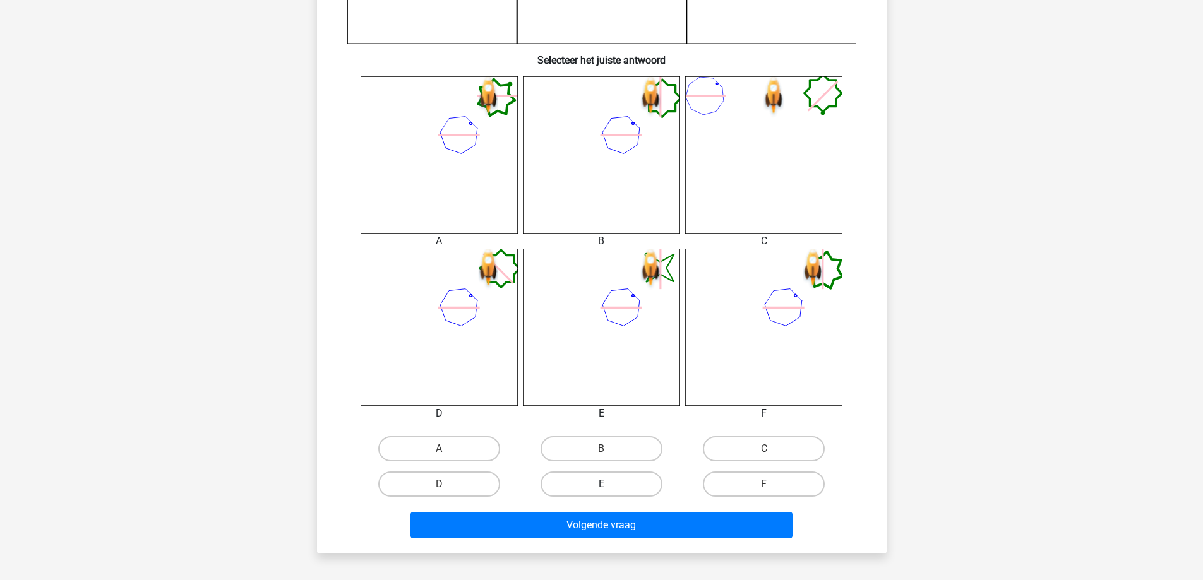
click at [617, 496] on label "E" at bounding box center [602, 484] width 122 height 25
click at [609, 493] on input "E" at bounding box center [605, 488] width 8 height 8
radio input "true"
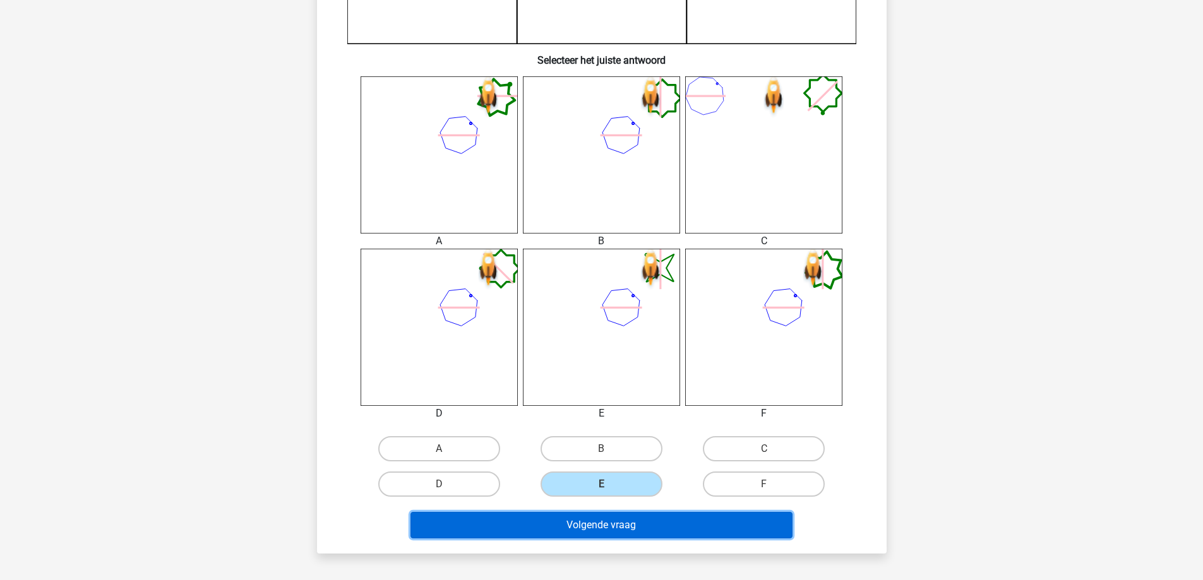
click at [616, 530] on button "Volgende vraag" at bounding box center [601, 525] width 382 height 27
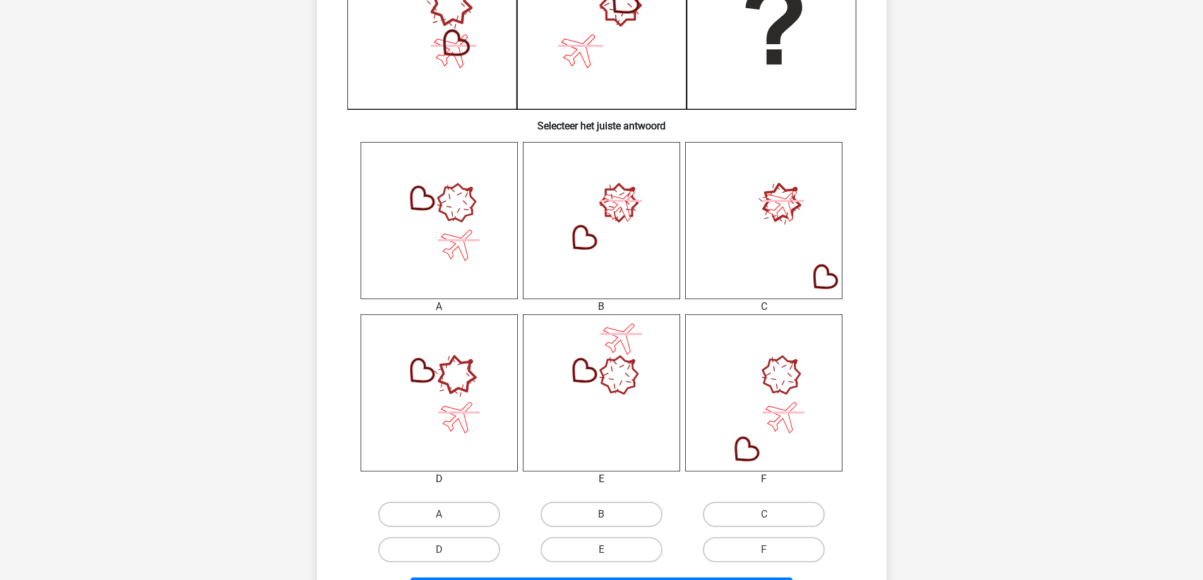
scroll to position [379, 0]
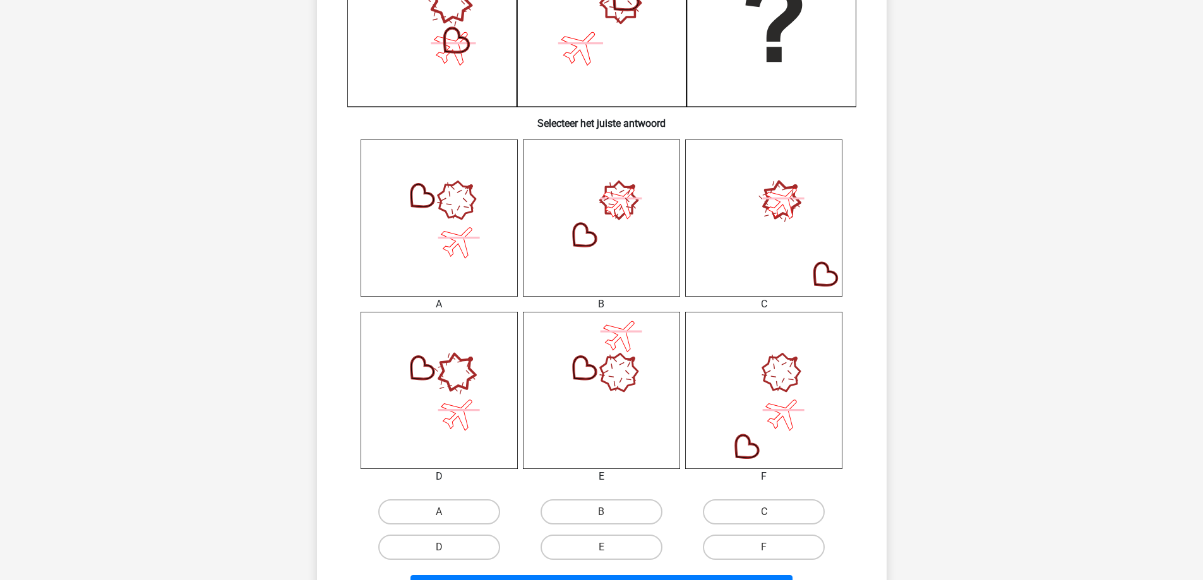
click at [443, 551] on input "D" at bounding box center [443, 551] width 8 height 8
radio input "true"
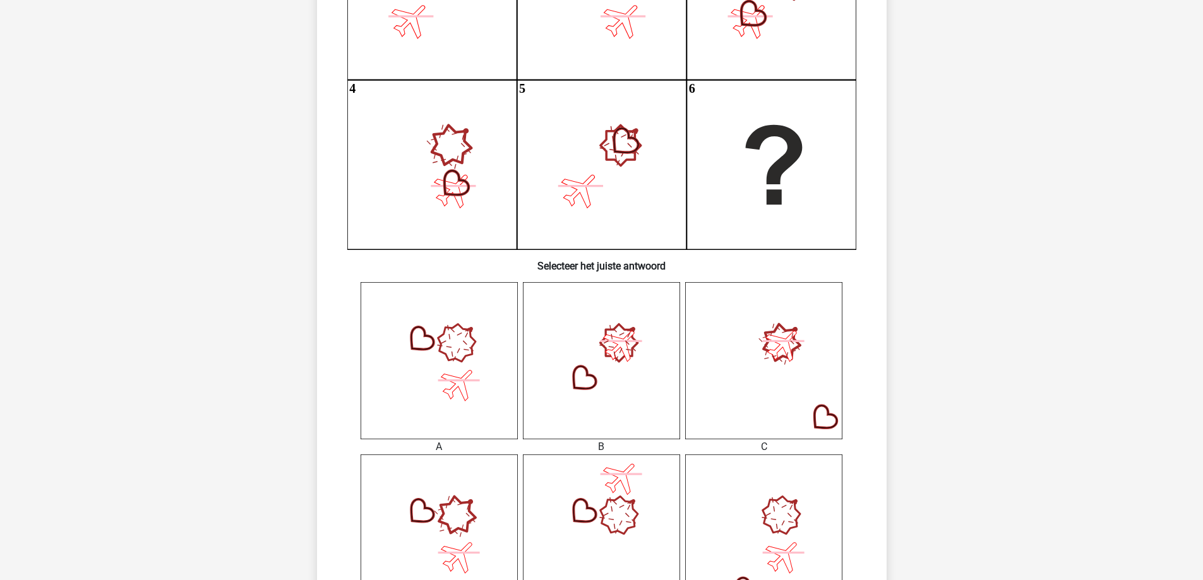
scroll to position [442, 0]
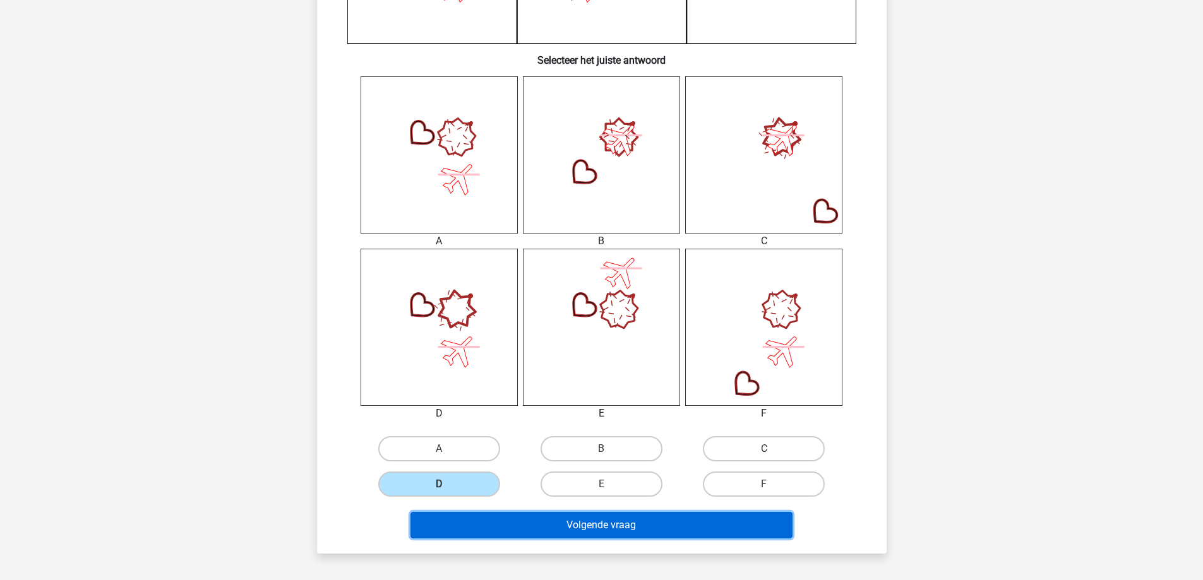
click at [505, 528] on button "Volgende vraag" at bounding box center [601, 525] width 382 height 27
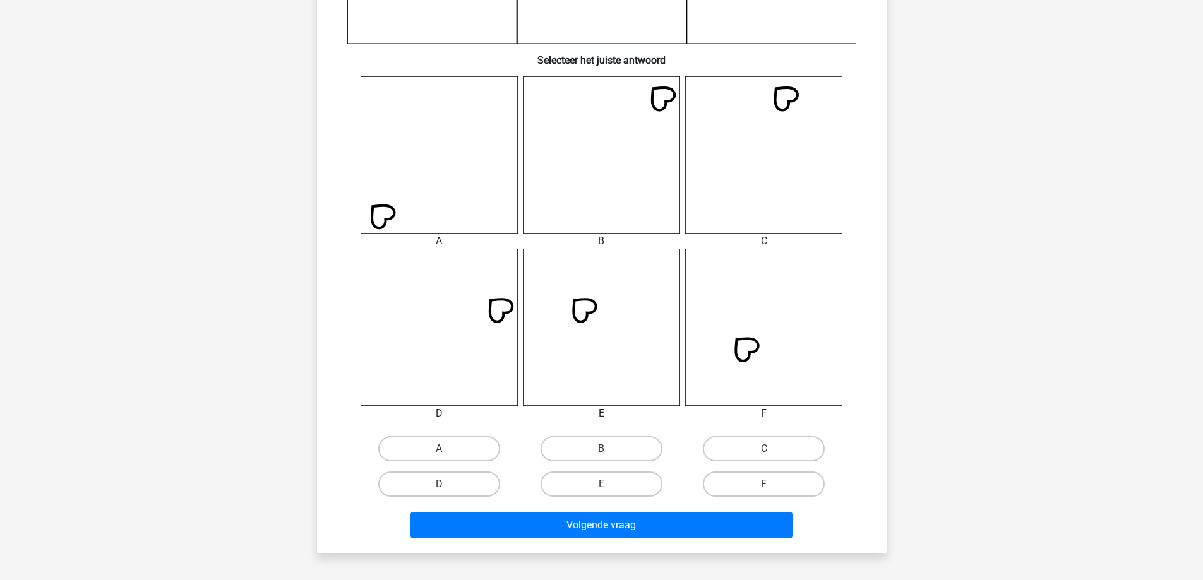
click at [604, 455] on input "B" at bounding box center [605, 453] width 8 height 8
radio input "true"
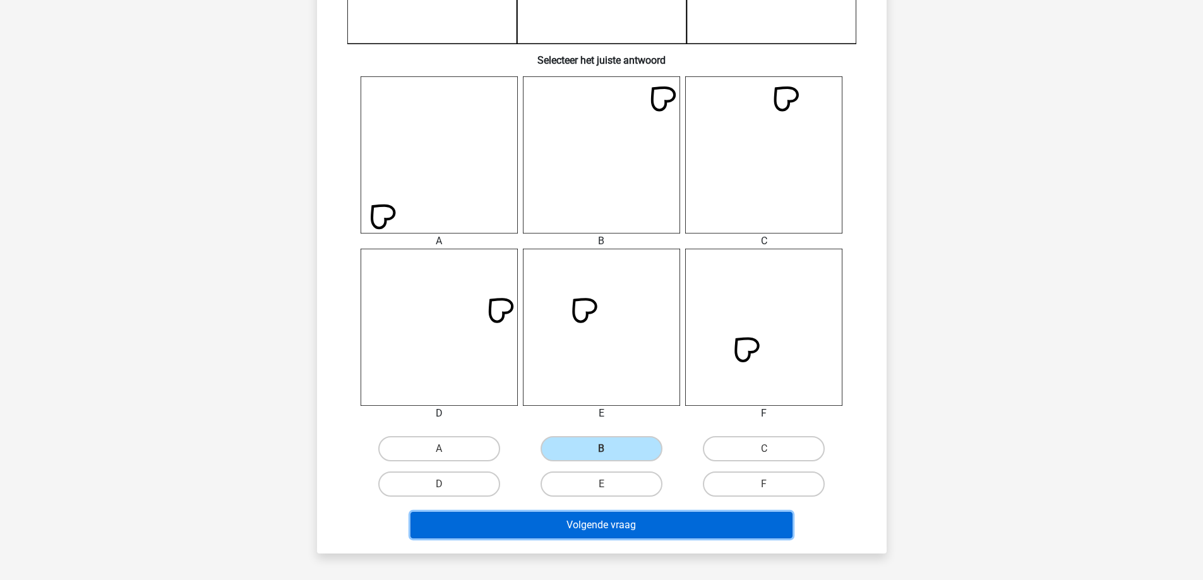
click at [619, 531] on button "Volgende vraag" at bounding box center [601, 525] width 382 height 27
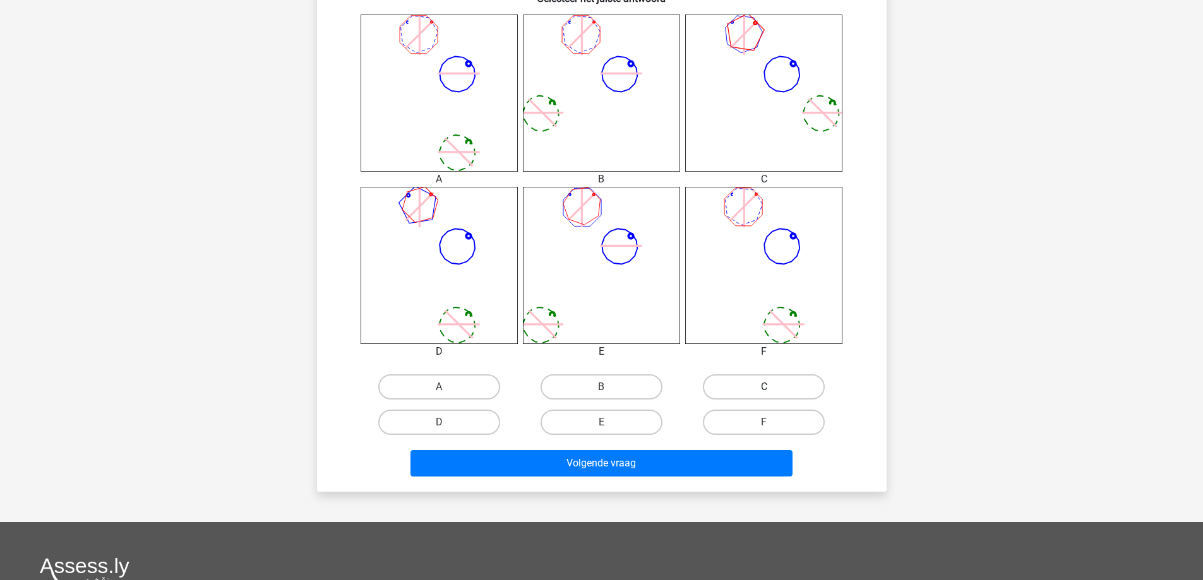
scroll to position [505, 0]
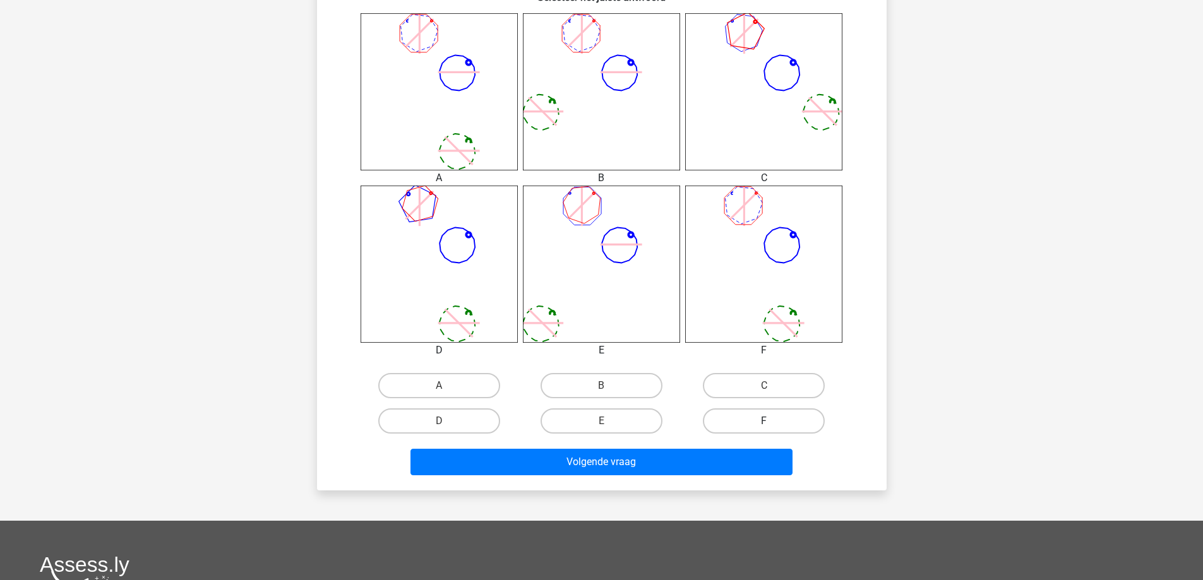
click at [782, 425] on label "F" at bounding box center [764, 421] width 122 height 25
click at [772, 425] on input "F" at bounding box center [768, 425] width 8 height 8
radio input "true"
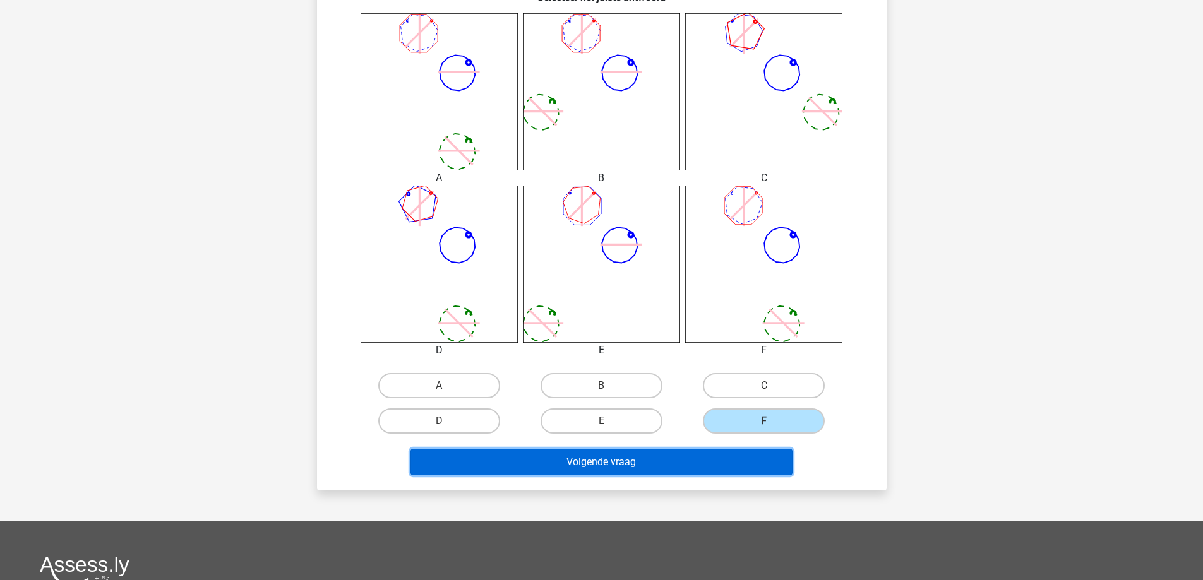
click at [779, 470] on button "Volgende vraag" at bounding box center [601, 462] width 382 height 27
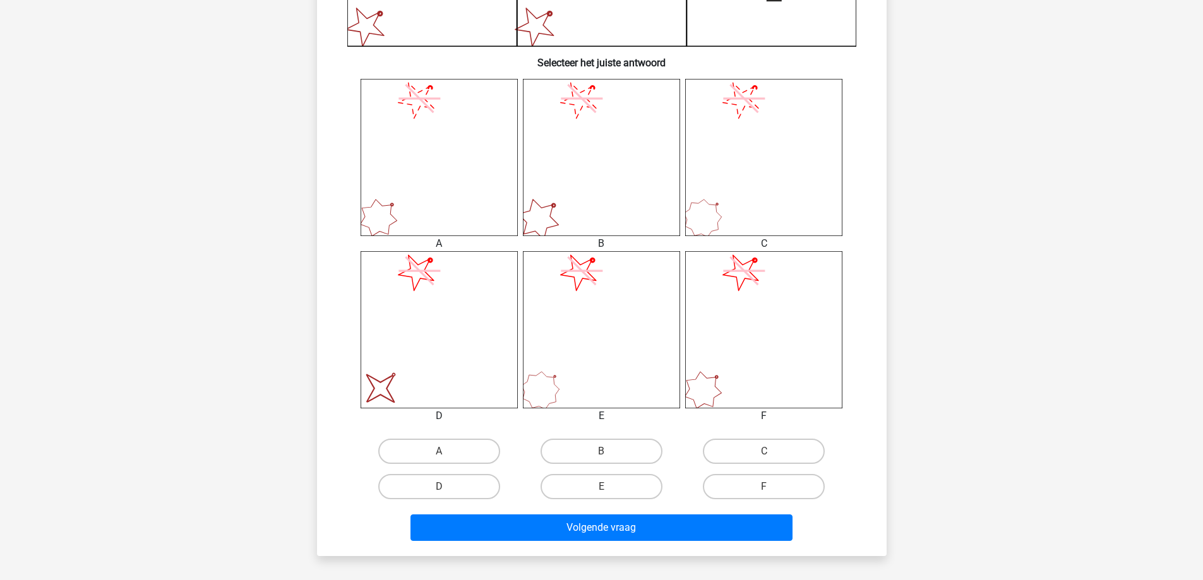
scroll to position [442, 0]
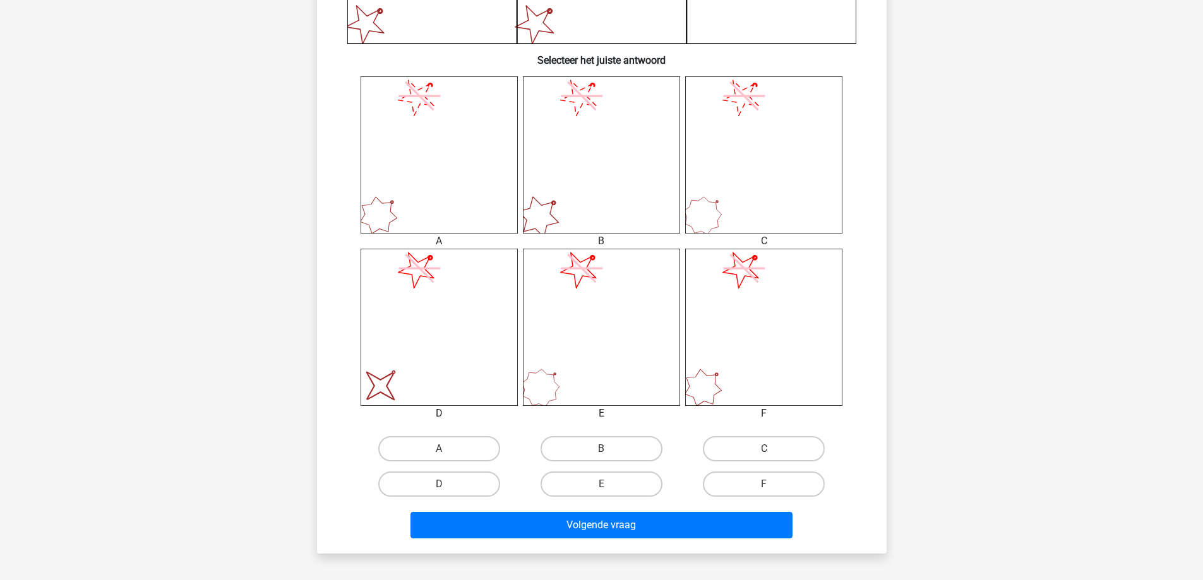
click at [459, 482] on label "D" at bounding box center [439, 484] width 122 height 25
click at [447, 484] on input "D" at bounding box center [443, 488] width 8 height 8
radio input "true"
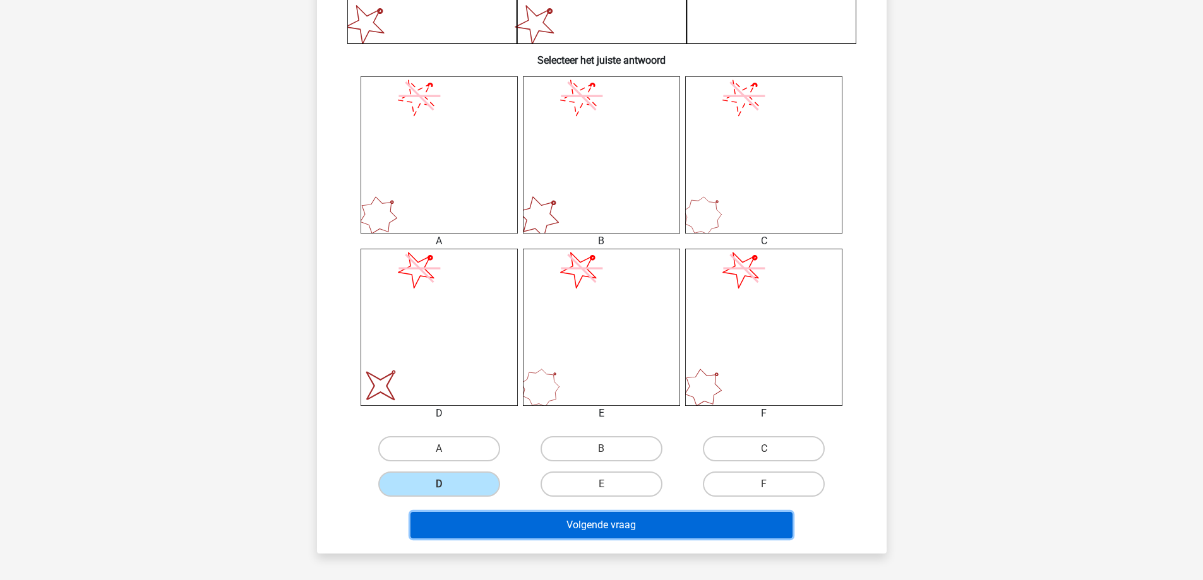
click at [571, 534] on button "Volgende vraag" at bounding box center [601, 525] width 382 height 27
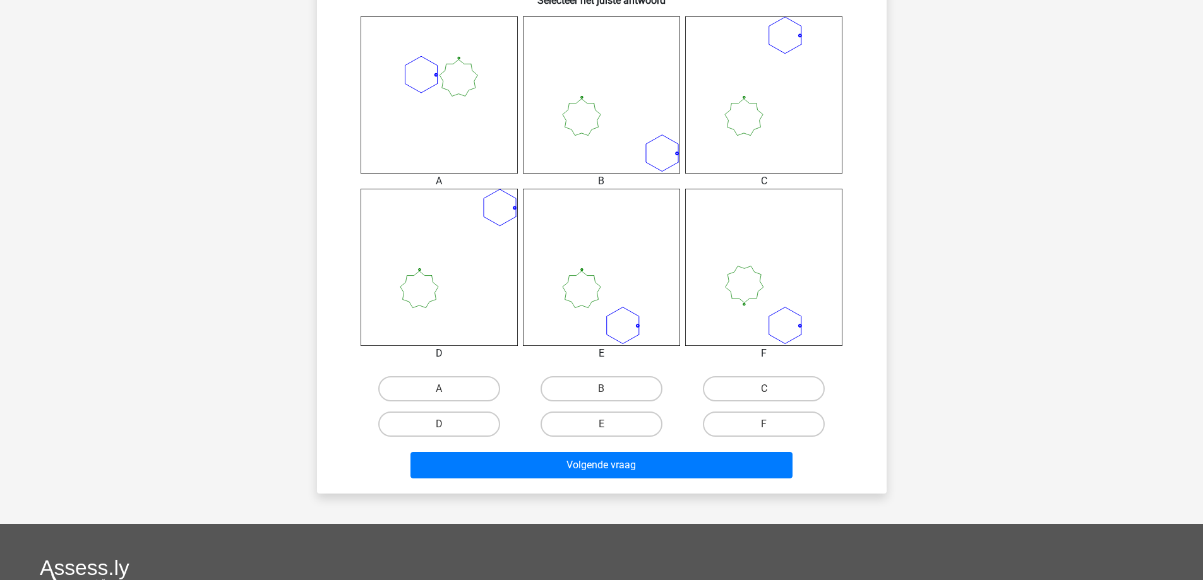
scroll to position [505, 0]
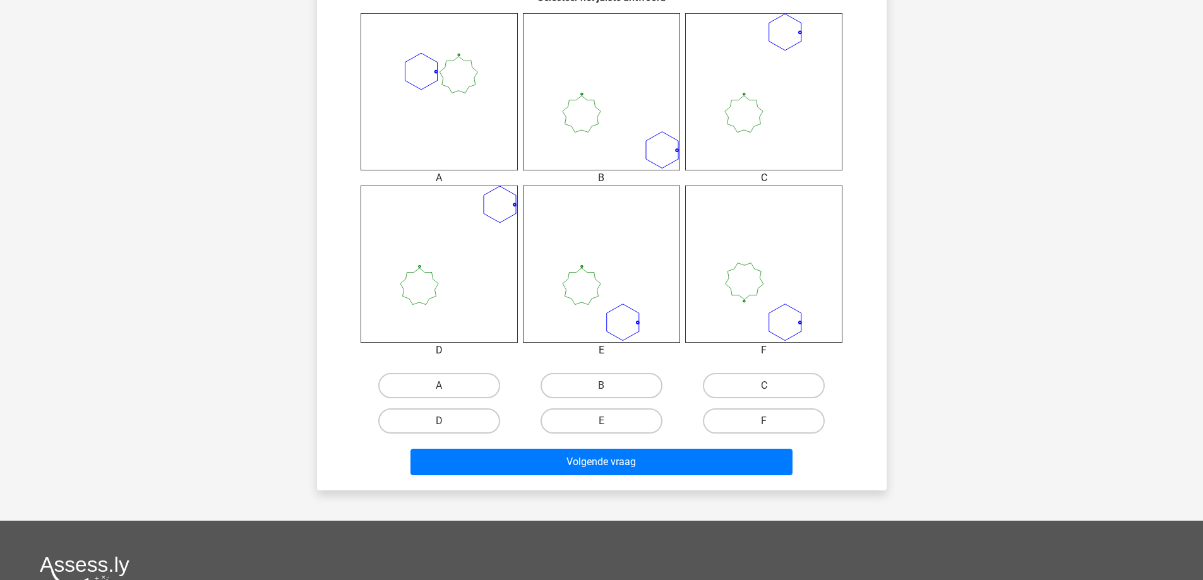
drag, startPoint x: 615, startPoint y: 385, endPoint x: 628, endPoint y: 402, distance: 21.7
click at [621, 393] on label "B" at bounding box center [602, 385] width 122 height 25
click at [609, 393] on input "B" at bounding box center [605, 390] width 8 height 8
radio input "true"
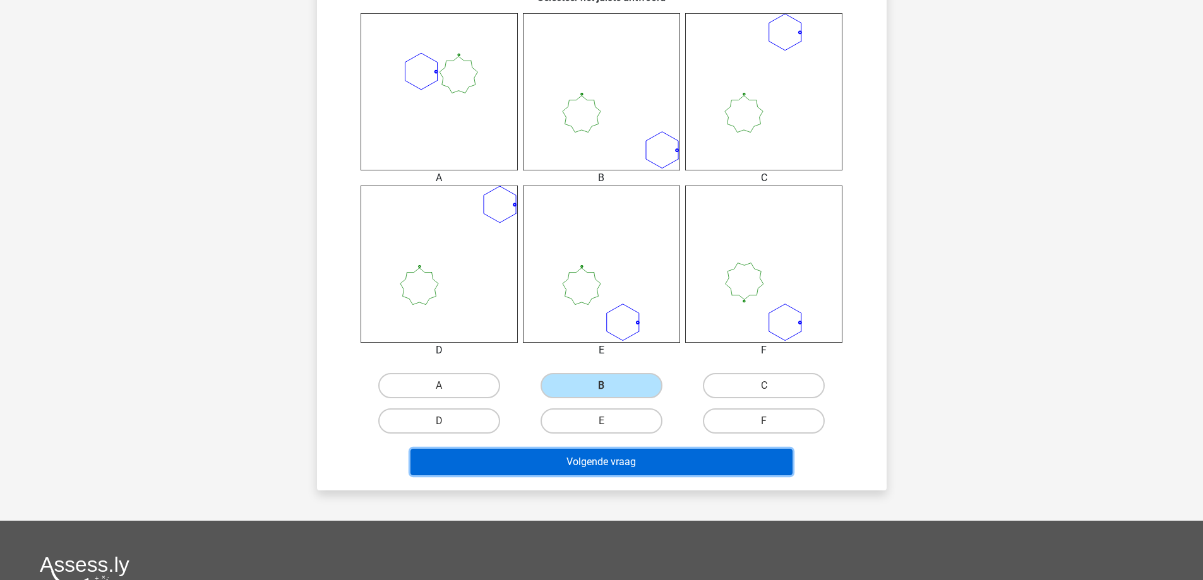
click at [653, 468] on button "Volgende vraag" at bounding box center [601, 462] width 382 height 27
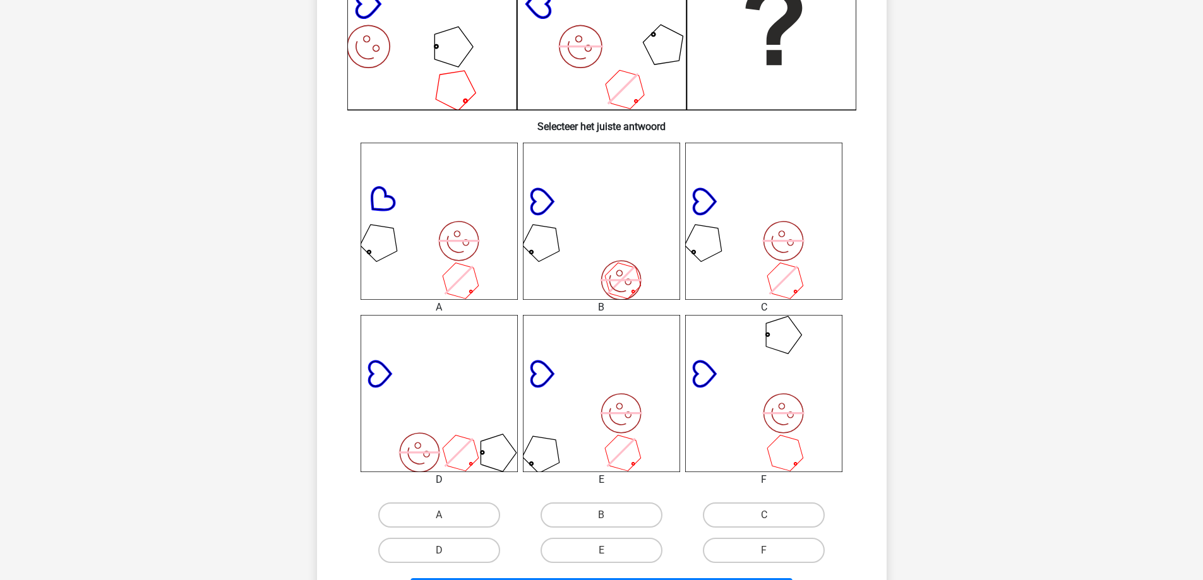
scroll to position [379, 0]
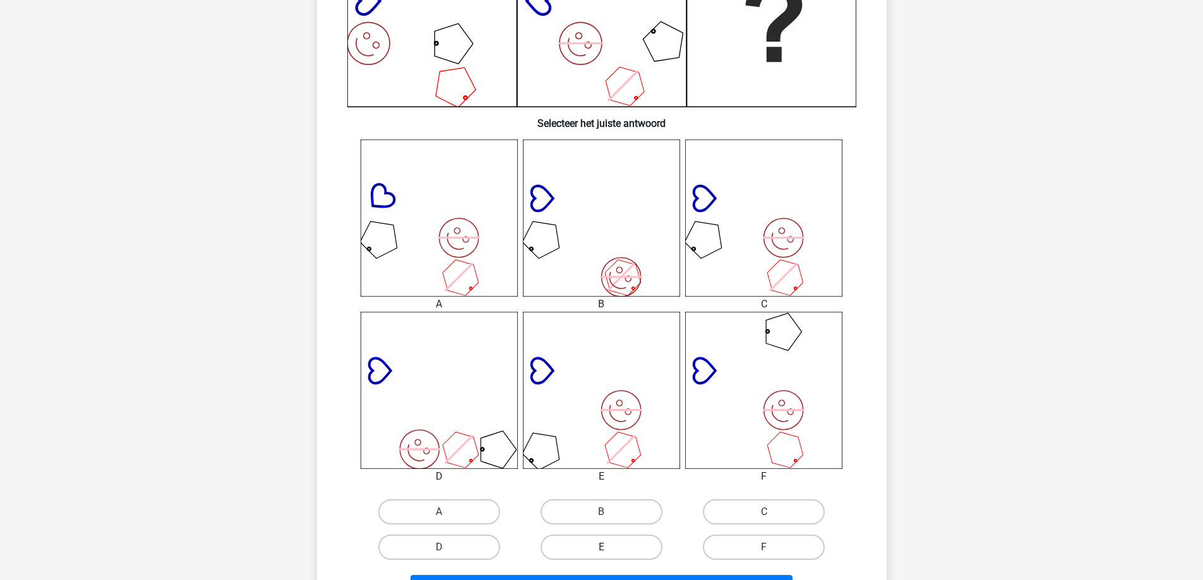
drag, startPoint x: 621, startPoint y: 547, endPoint x: 647, endPoint y: 563, distance: 30.3
click at [622, 547] on label "E" at bounding box center [602, 547] width 122 height 25
click at [609, 547] on input "E" at bounding box center [605, 551] width 8 height 8
radio input "true"
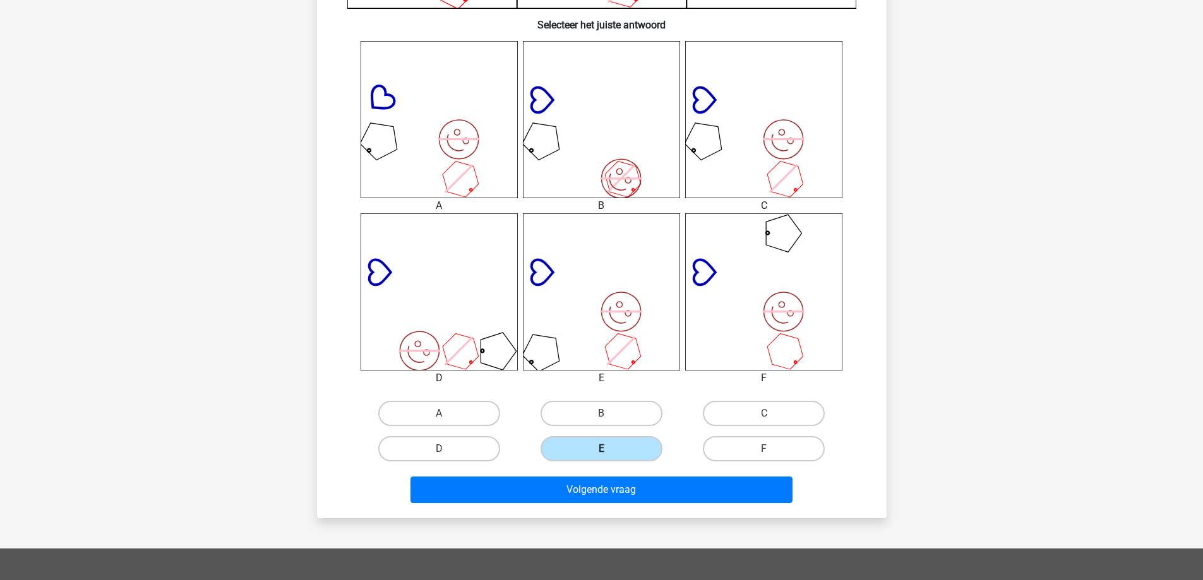
scroll to position [505, 0]
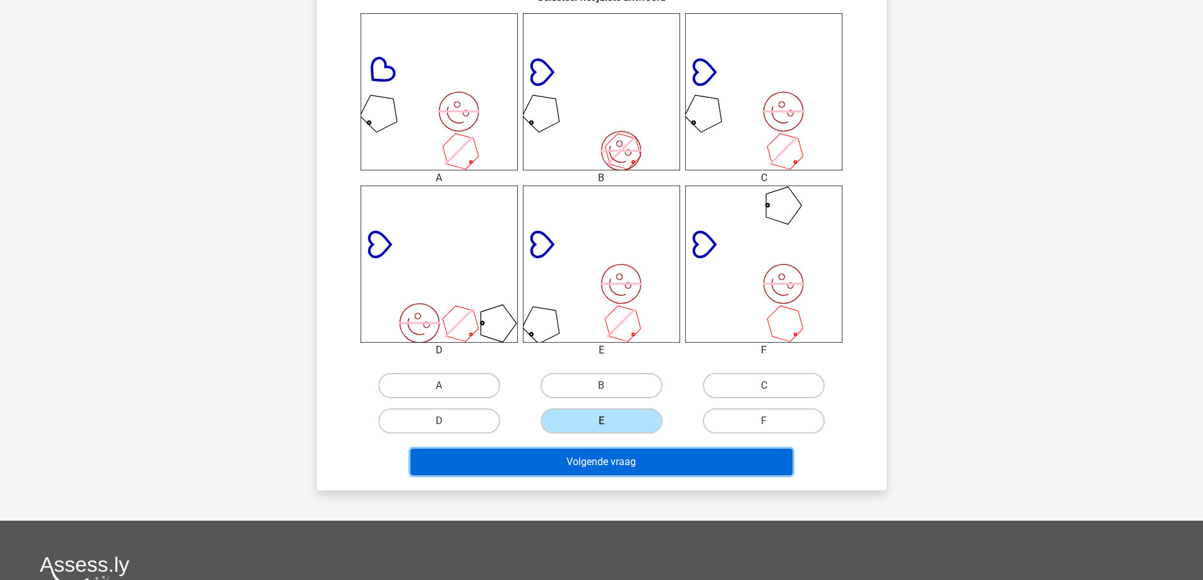
drag, startPoint x: 645, startPoint y: 466, endPoint x: 658, endPoint y: 478, distance: 17.4
click at [654, 473] on button "Volgende vraag" at bounding box center [601, 462] width 382 height 27
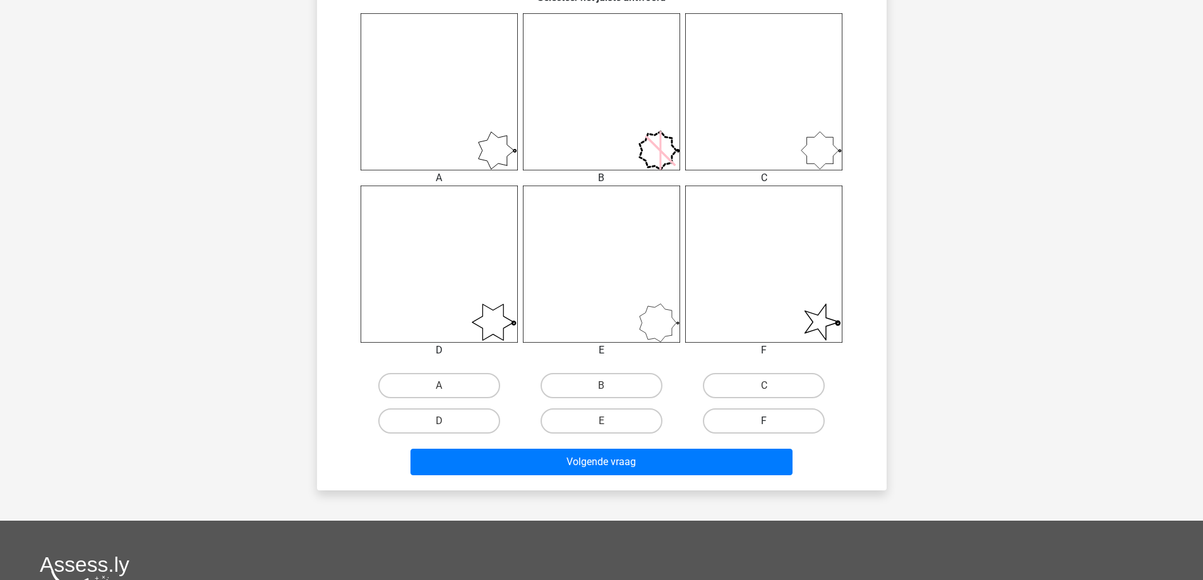
click at [717, 423] on label "F" at bounding box center [764, 421] width 122 height 25
click at [764, 423] on input "F" at bounding box center [768, 425] width 8 height 8
radio input "true"
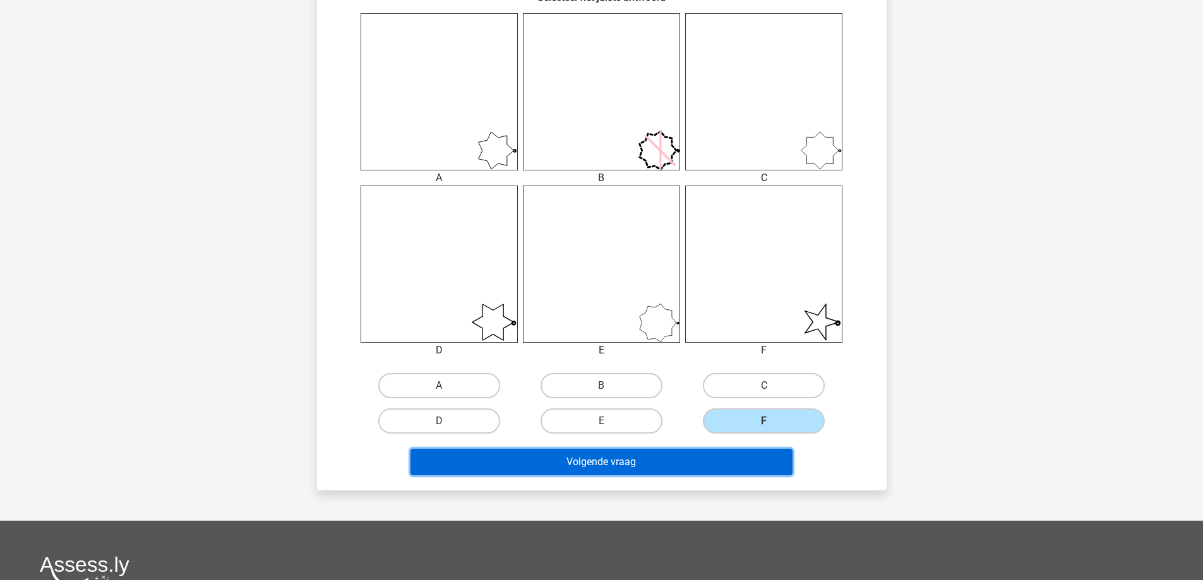
click at [704, 465] on button "Volgende vraag" at bounding box center [601, 462] width 382 height 27
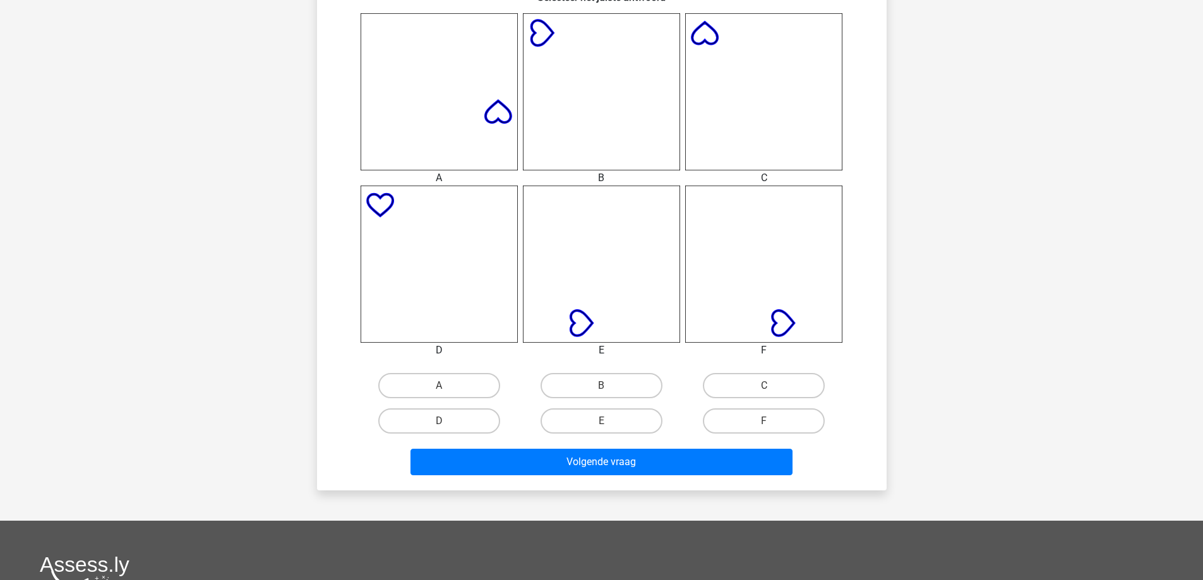
click at [764, 424] on input "F" at bounding box center [768, 425] width 8 height 8
radio input "true"
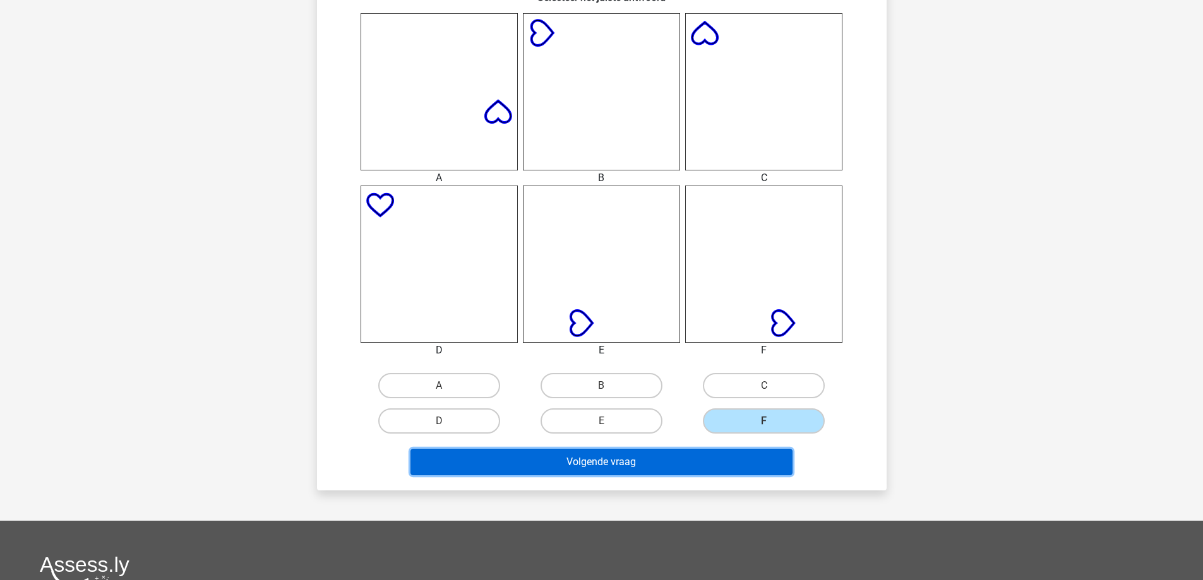
click at [770, 465] on button "Volgende vraag" at bounding box center [601, 462] width 382 height 27
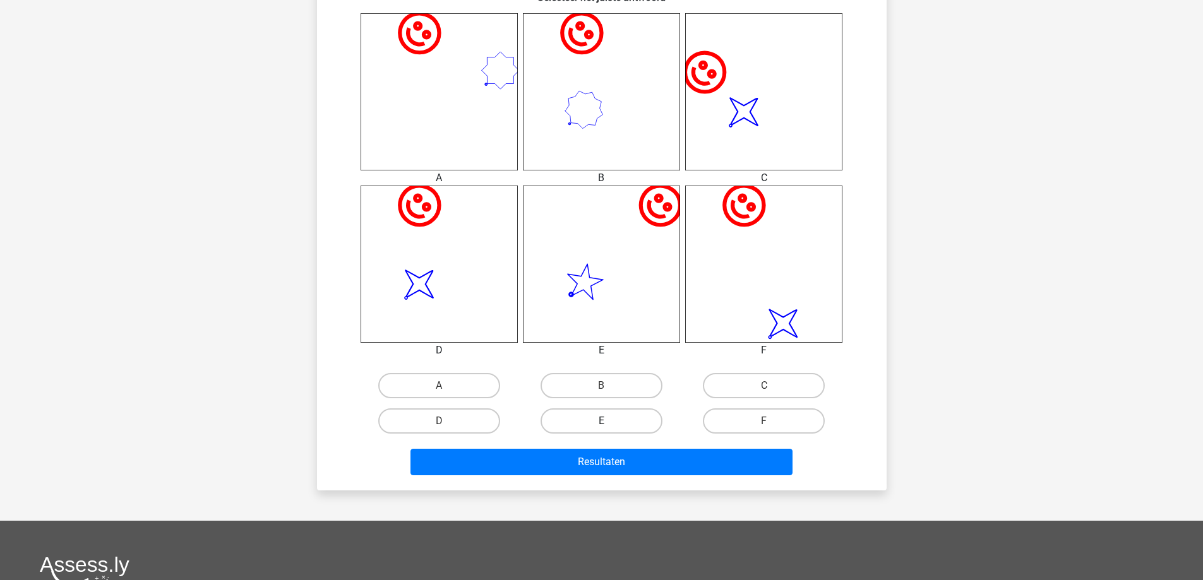
drag, startPoint x: 590, startPoint y: 412, endPoint x: 590, endPoint y: 429, distance: 17.0
click at [590, 423] on label "E" at bounding box center [602, 421] width 122 height 25
click at [601, 423] on input "E" at bounding box center [605, 425] width 8 height 8
radio input "true"
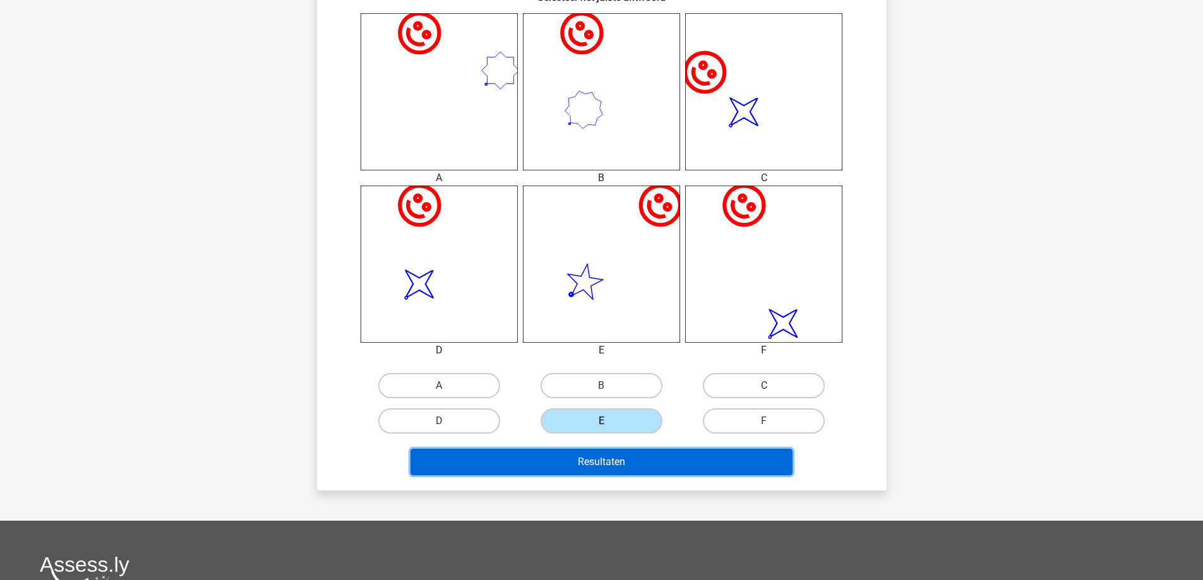
click at [590, 461] on button "Resultaten" at bounding box center [601, 462] width 382 height 27
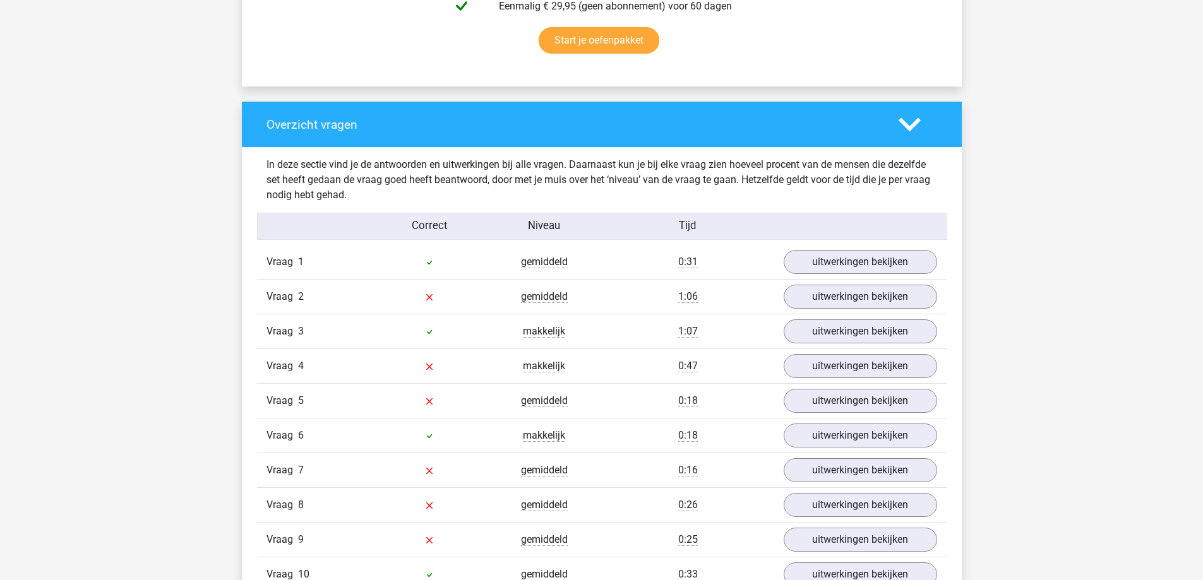
scroll to position [947, 0]
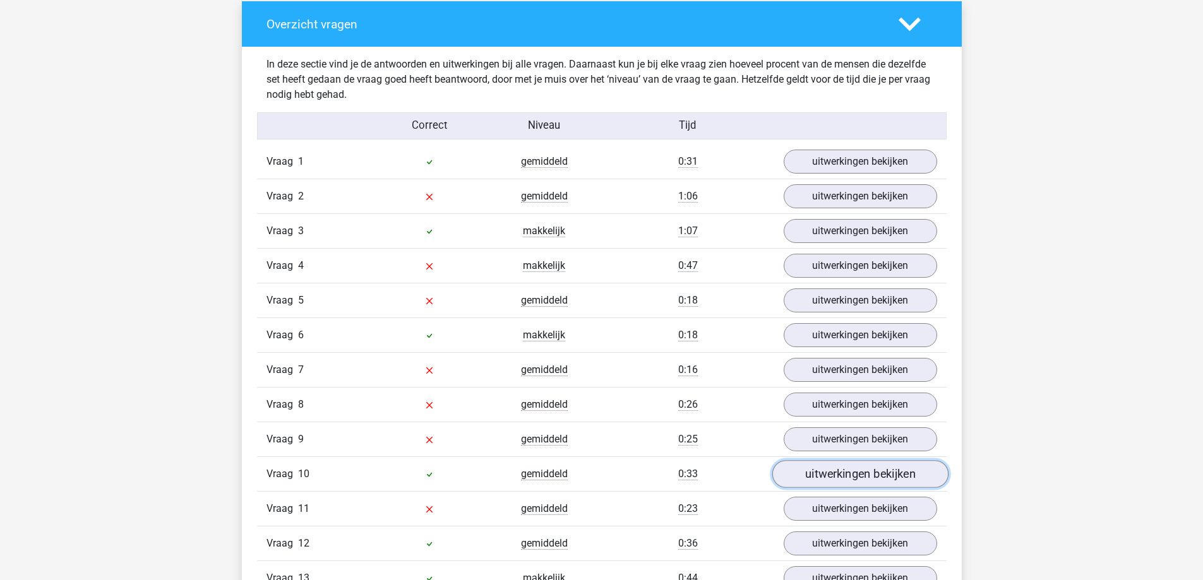
click at [818, 478] on link "uitwerkingen bekijken" at bounding box center [860, 475] width 176 height 28
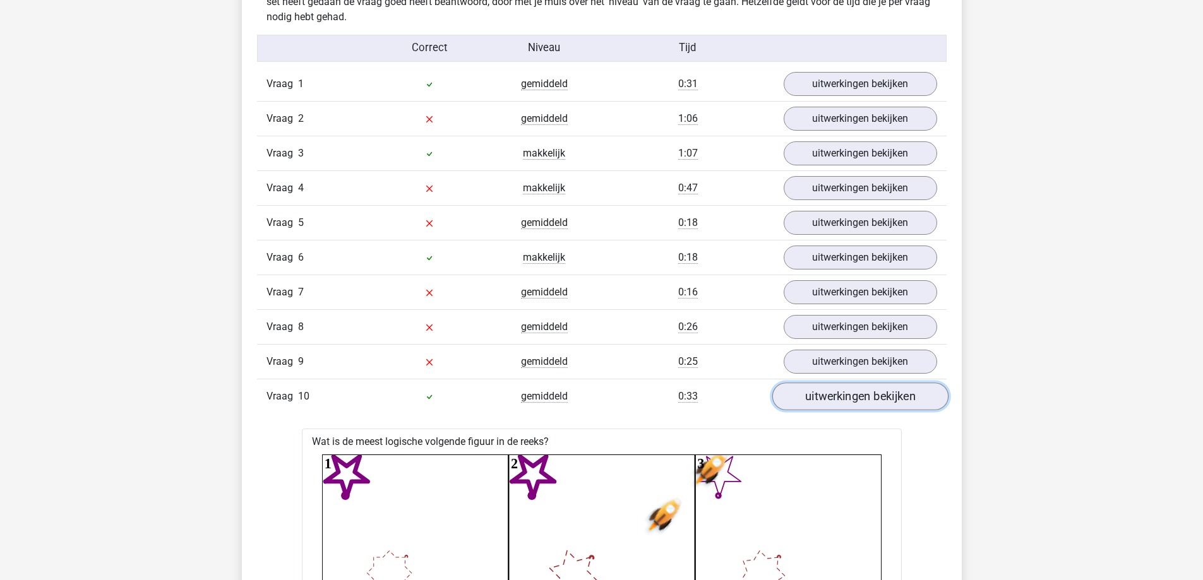
scroll to position [1137, 0]
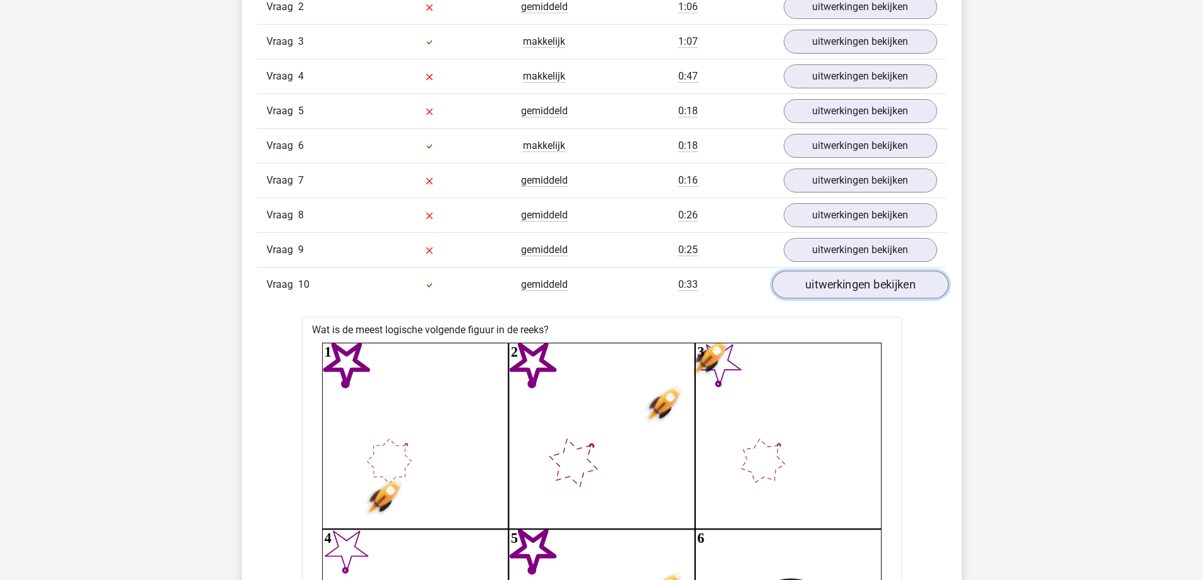
click at [858, 290] on link "uitwerkingen bekijken" at bounding box center [860, 286] width 176 height 28
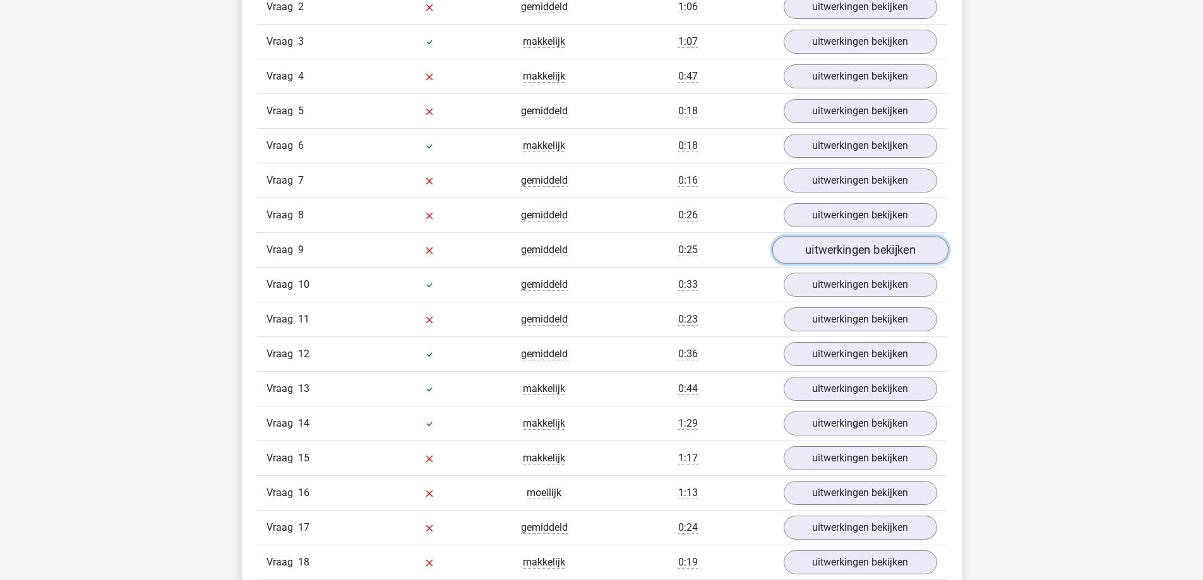
click at [861, 255] on link "uitwerkingen bekijken" at bounding box center [860, 251] width 176 height 28
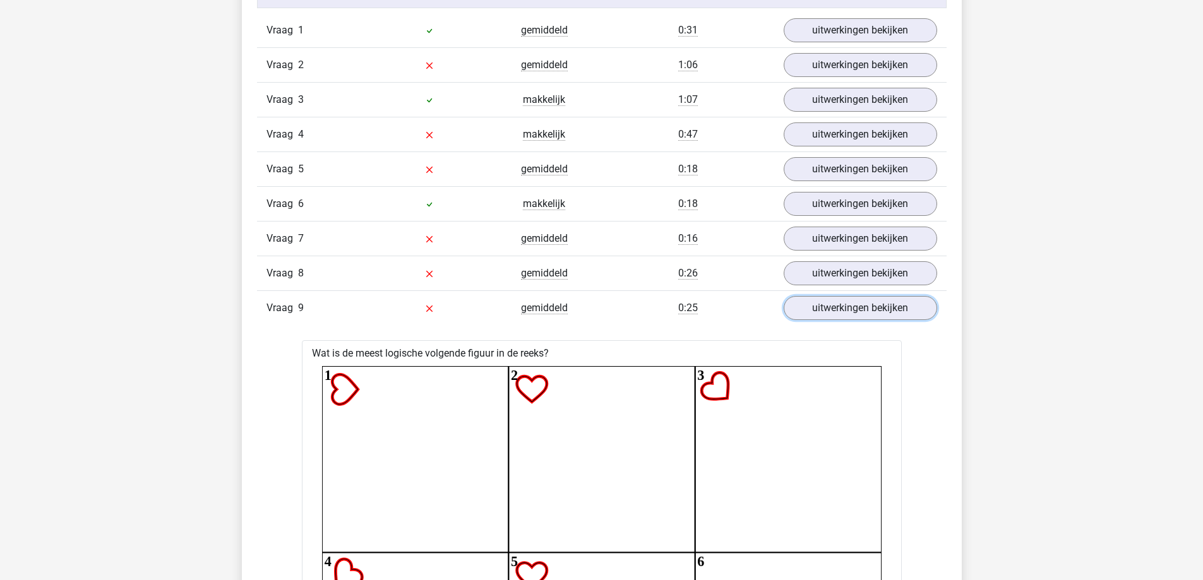
scroll to position [1073, 0]
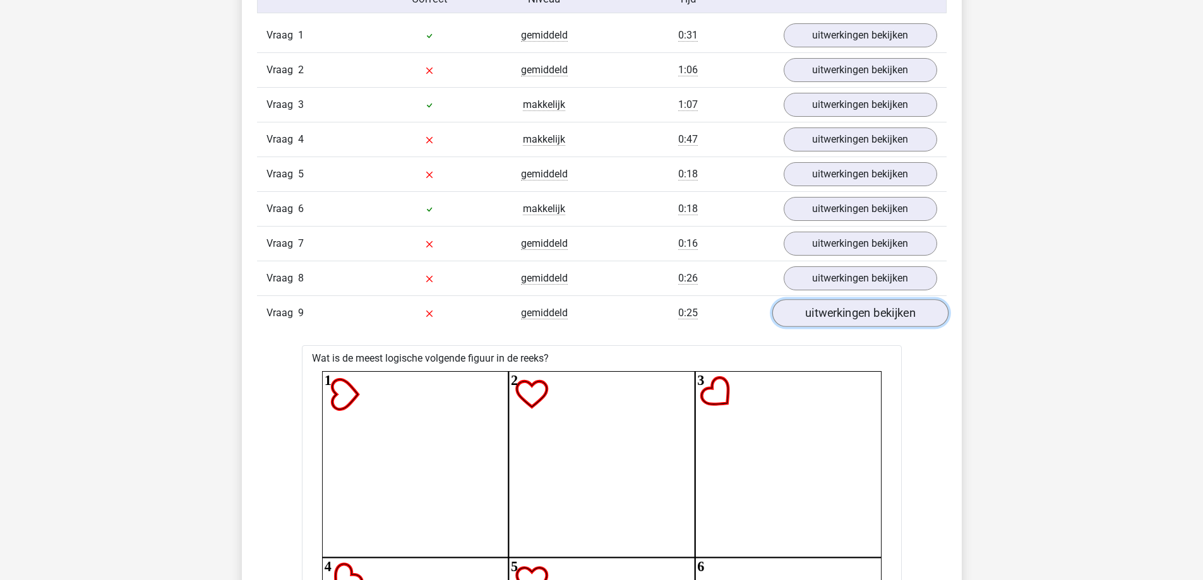
click at [854, 314] on link "uitwerkingen bekijken" at bounding box center [860, 314] width 176 height 28
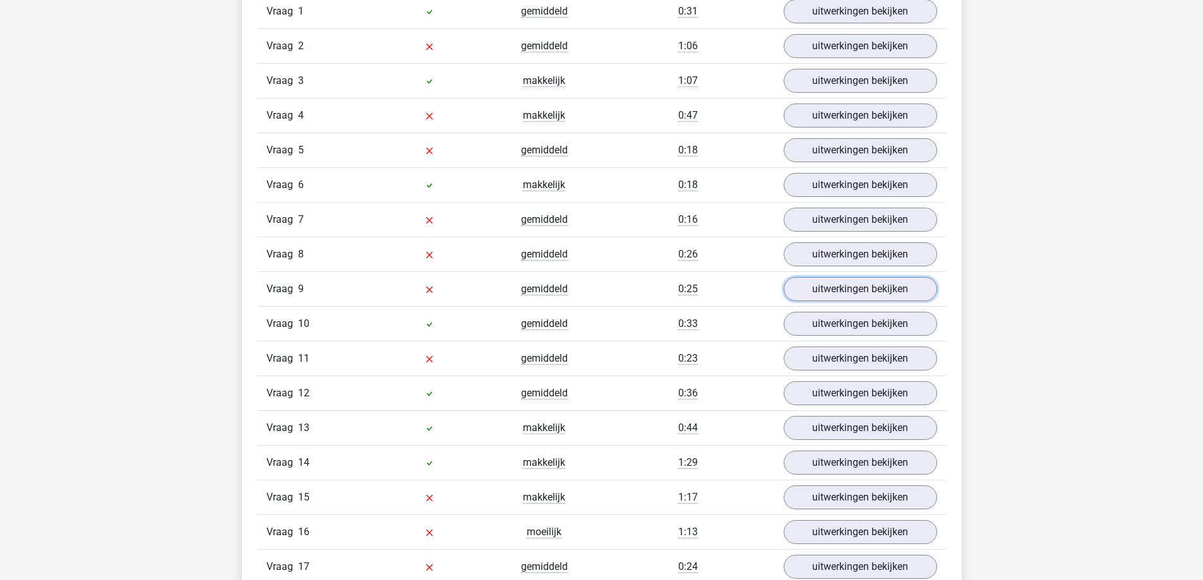
scroll to position [1452, 0]
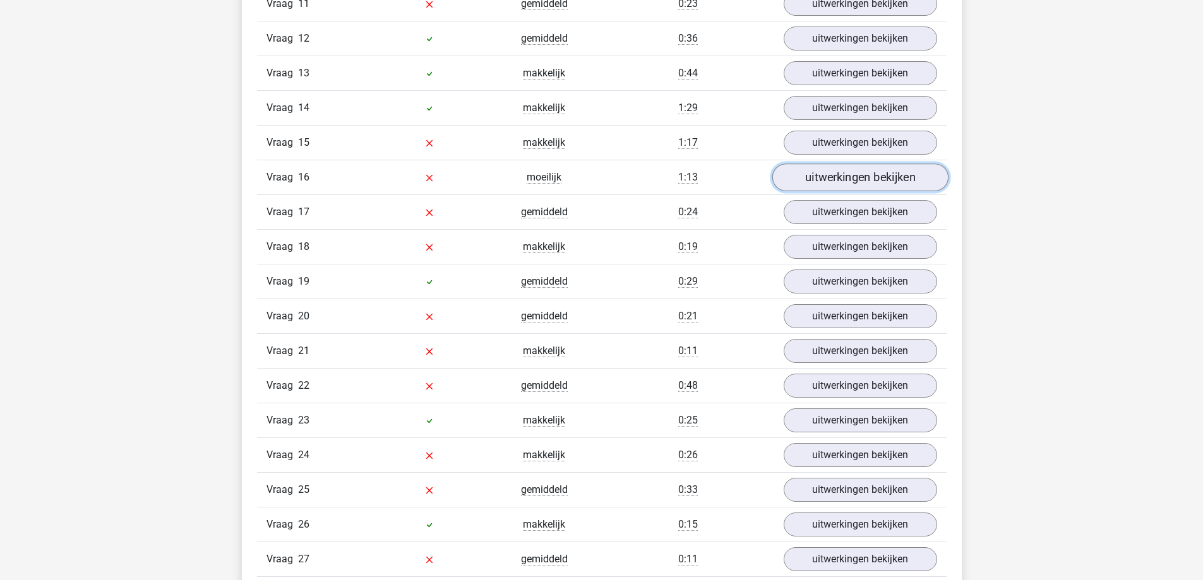
click at [872, 181] on link "uitwerkingen bekijken" at bounding box center [860, 178] width 176 height 28
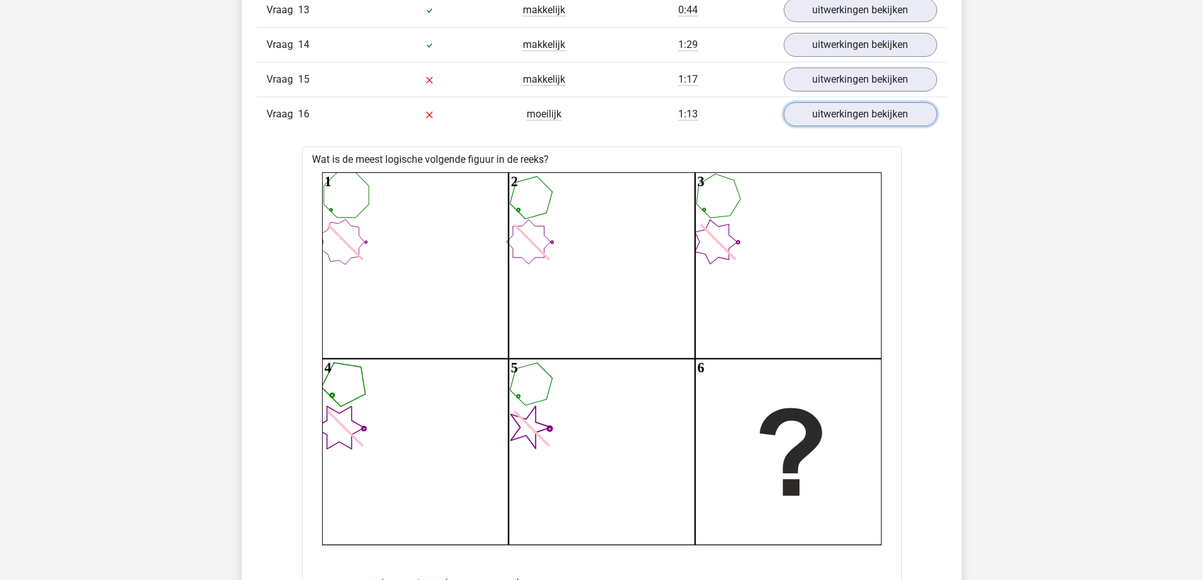
scroll to position [1200, 0]
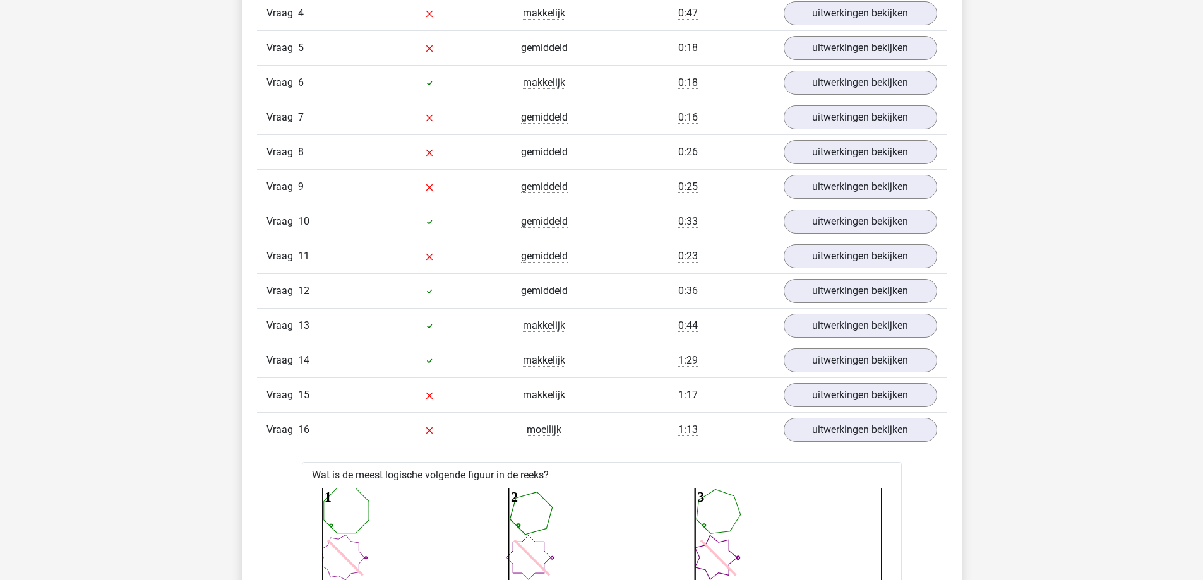
click at [893, 443] on div "Vraag 16 moeilijk 1:13 uitwerkingen bekijken" at bounding box center [602, 429] width 690 height 35
click at [896, 424] on link "uitwerkingen bekijken" at bounding box center [860, 431] width 176 height 28
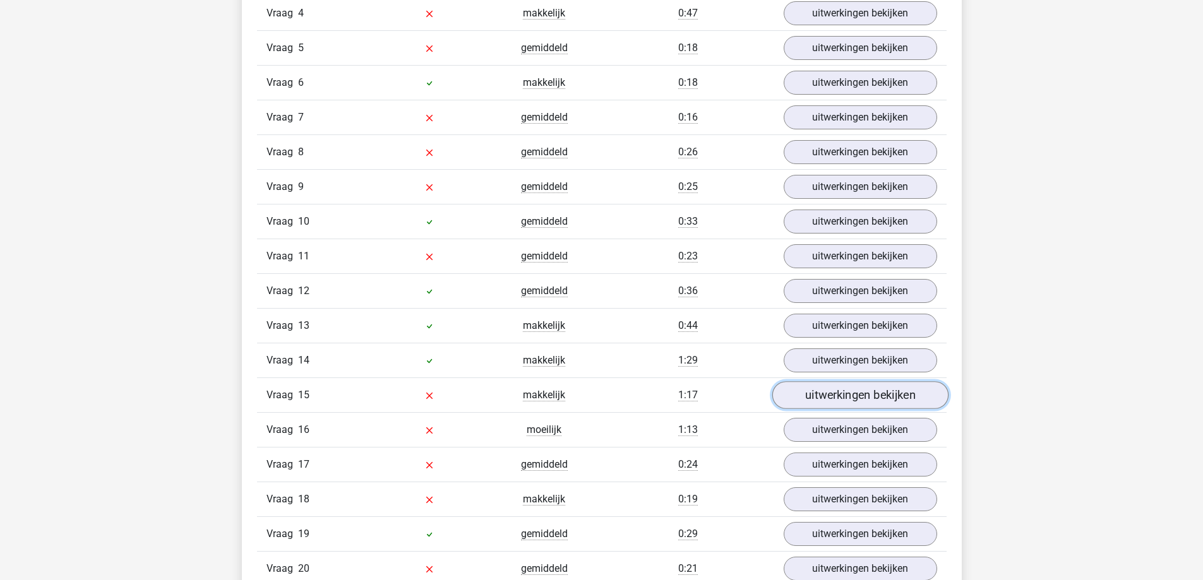
click at [905, 390] on link "uitwerkingen bekijken" at bounding box center [860, 396] width 176 height 28
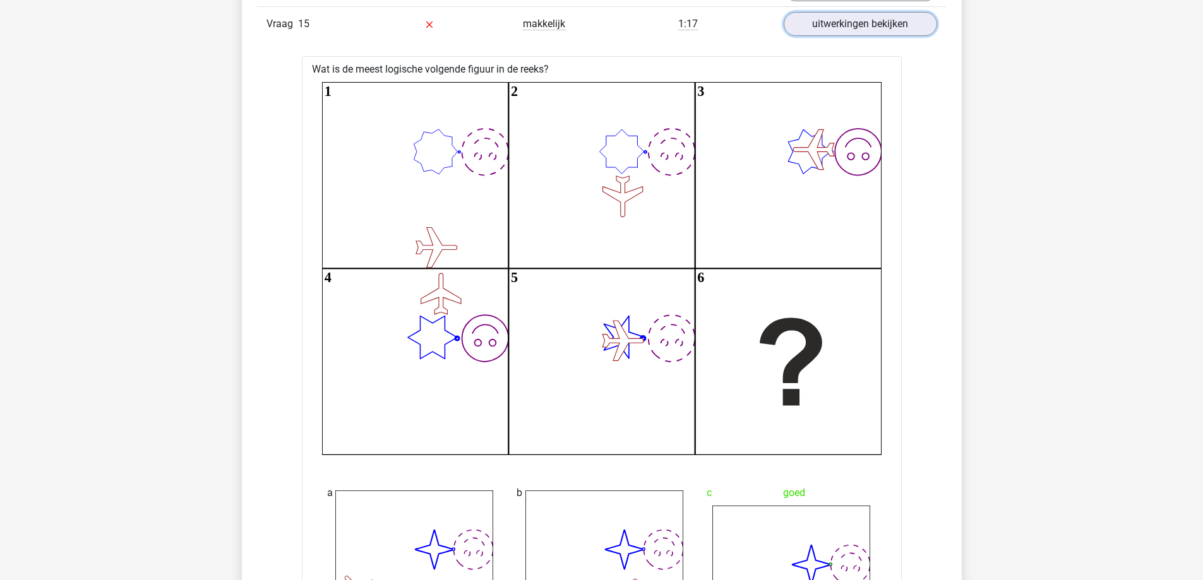
scroll to position [1263, 0]
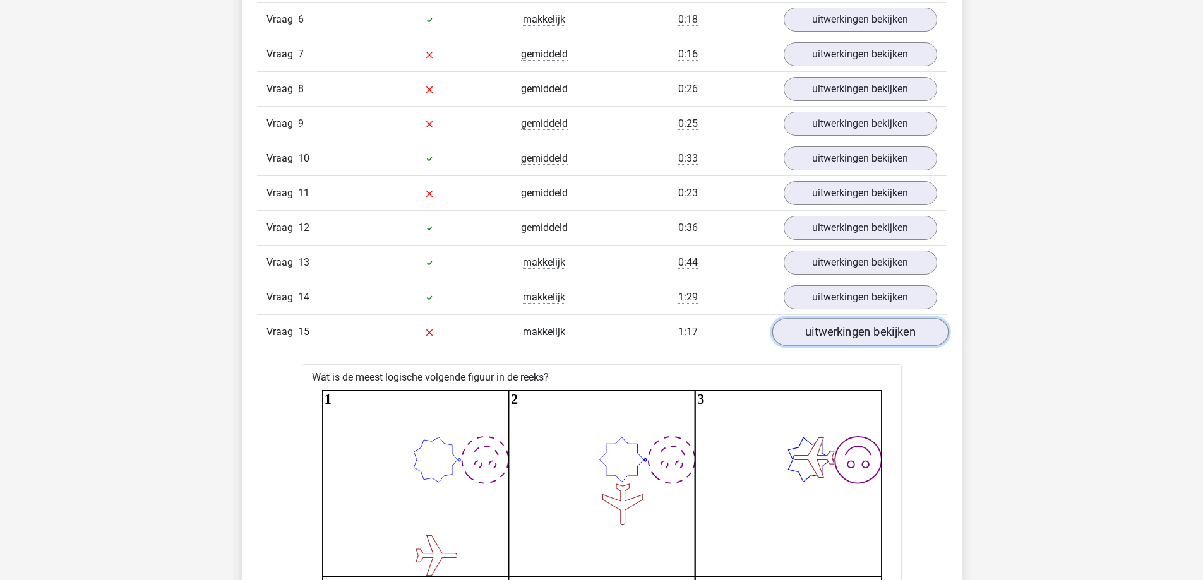
click at [899, 329] on link "uitwerkingen bekijken" at bounding box center [860, 333] width 176 height 28
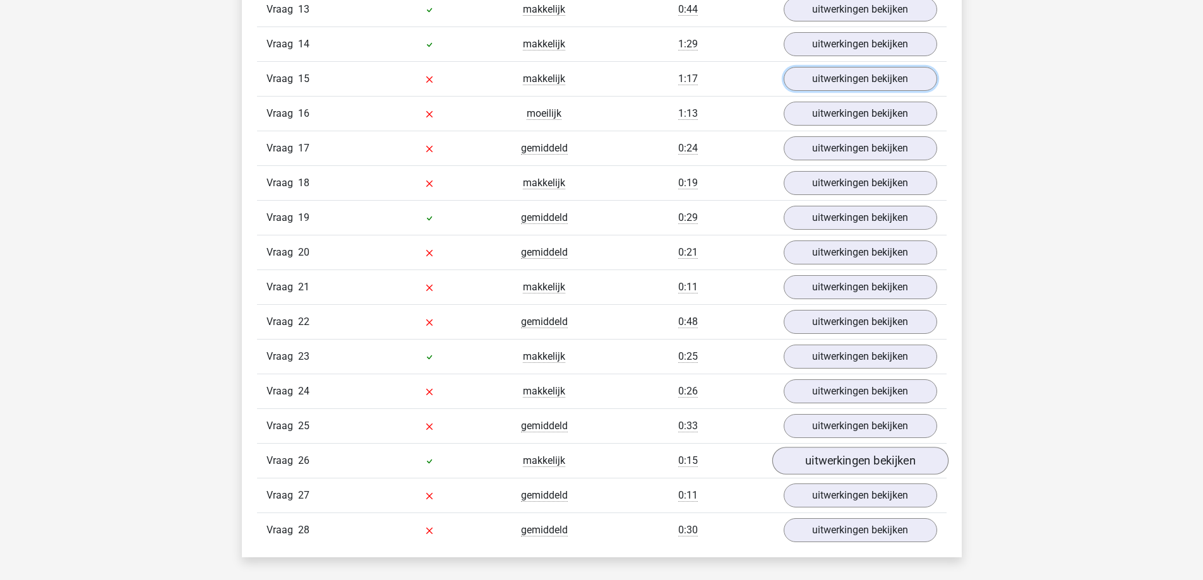
scroll to position [1579, 0]
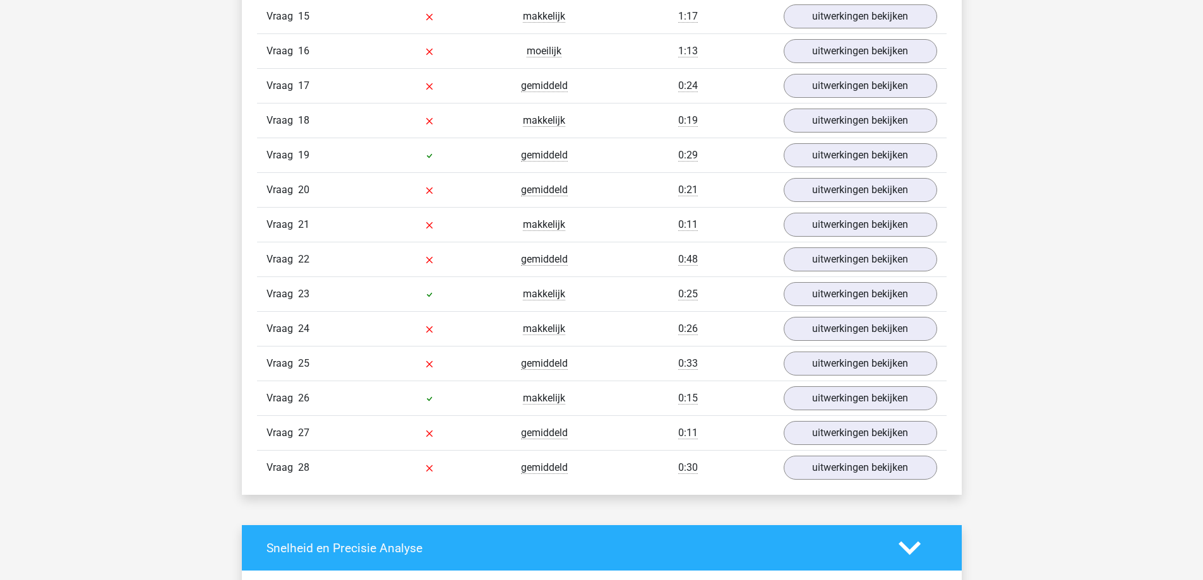
click at [880, 418] on div "Vraag 27 gemiddeld 0:11 uitwerkingen bekijken" at bounding box center [602, 432] width 690 height 35
click at [884, 407] on link "uitwerkingen bekijken" at bounding box center [860, 399] width 176 height 28
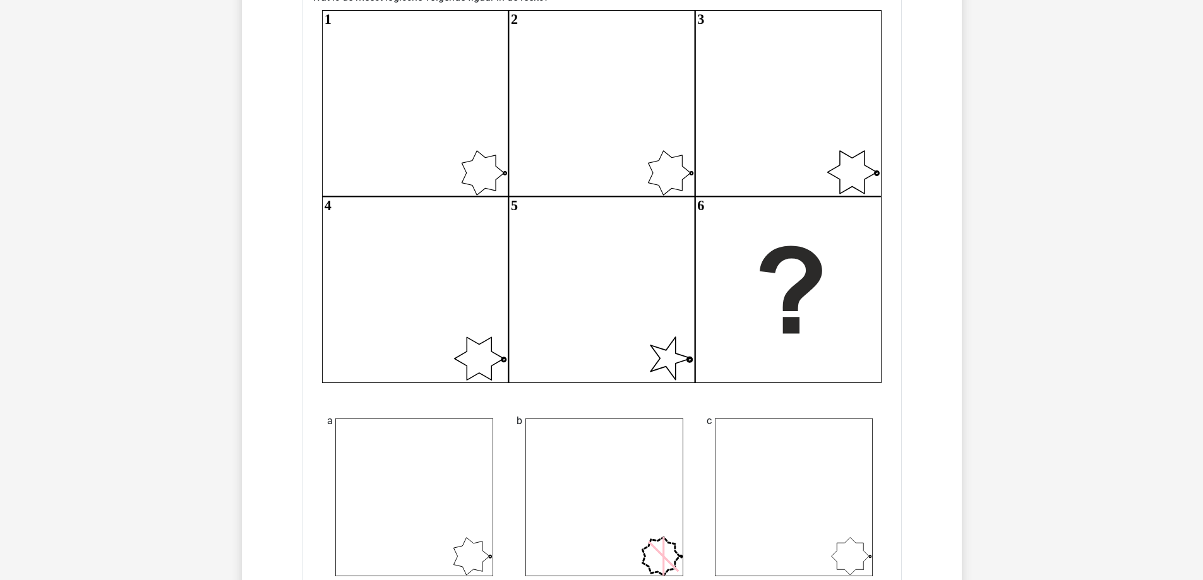
scroll to position [1642, 0]
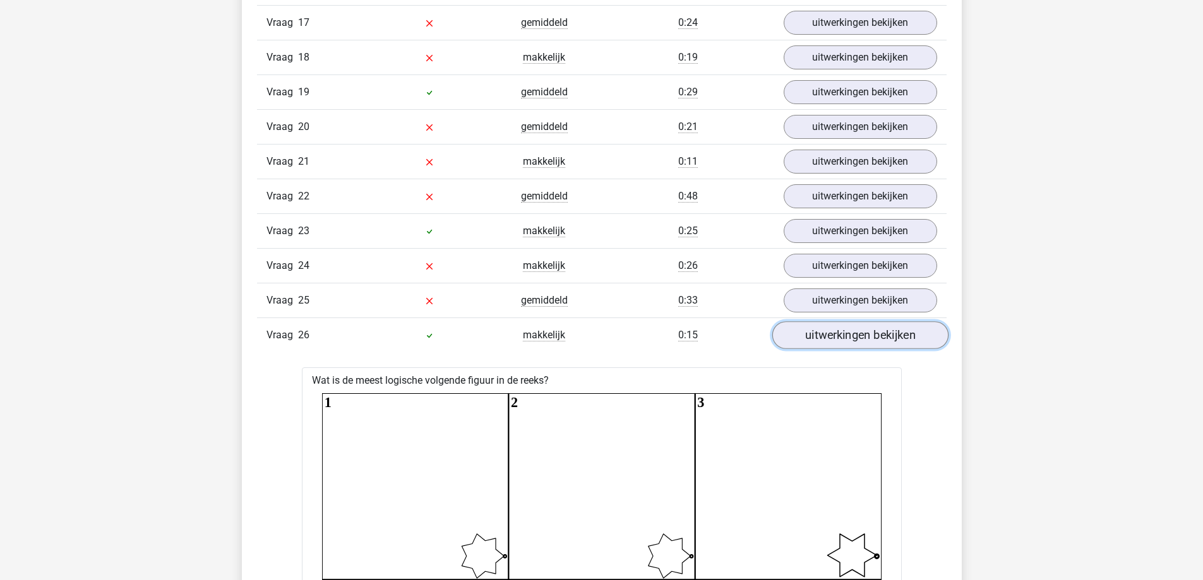
click at [854, 344] on link "uitwerkingen bekijken" at bounding box center [860, 336] width 176 height 28
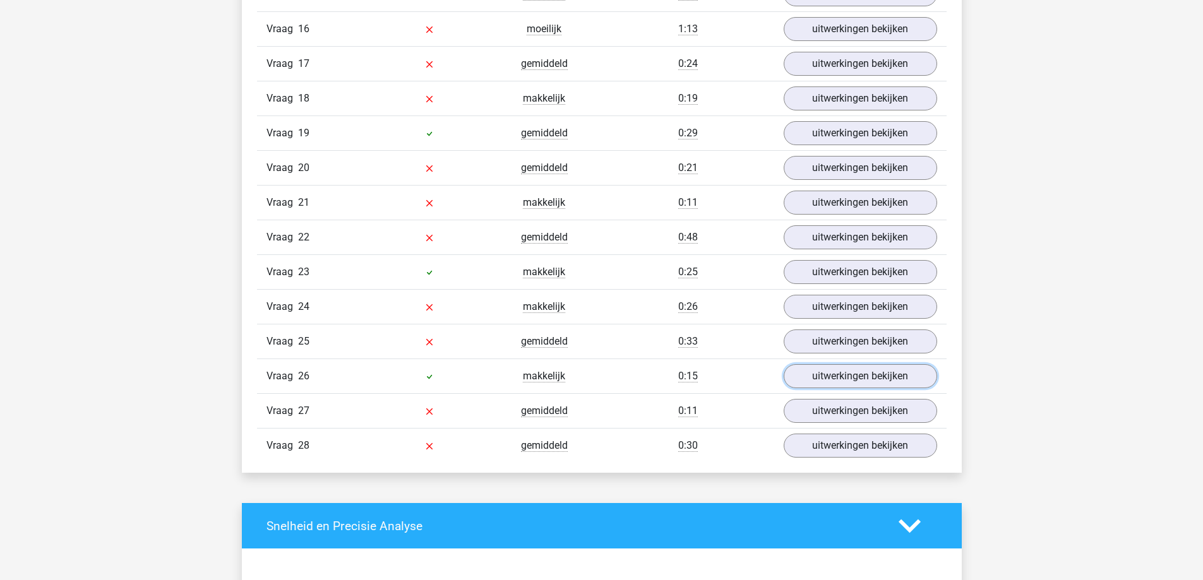
scroll to position [1579, 0]
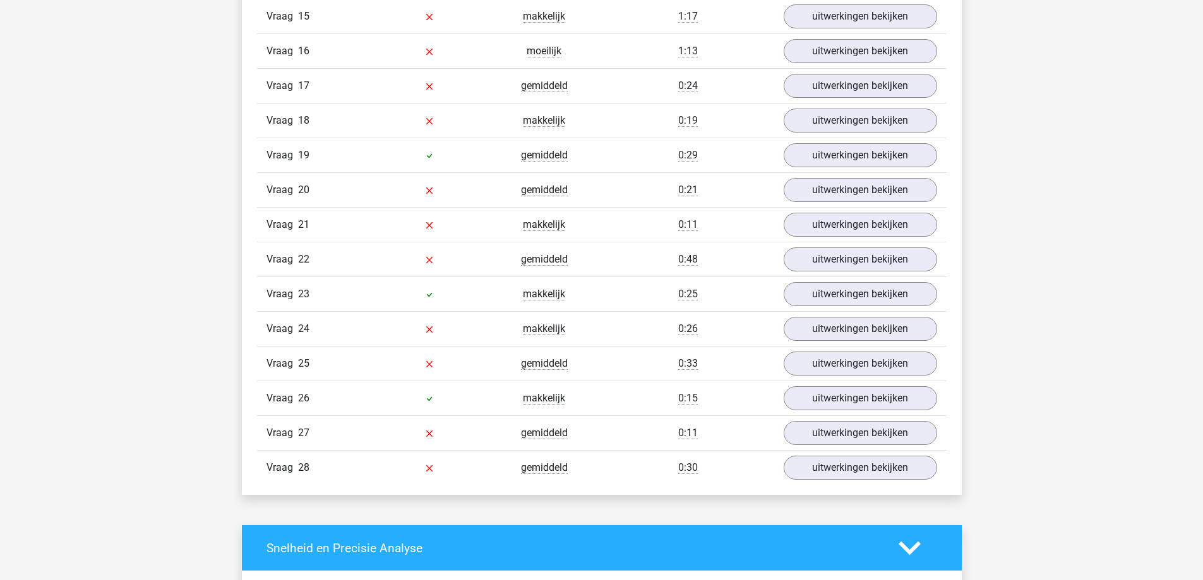
click at [856, 238] on div "Vraag 21 makkelijk 0:11 uitwerkingen bekijken" at bounding box center [602, 224] width 690 height 35
click at [844, 269] on link "uitwerkingen bekijken" at bounding box center [860, 260] width 176 height 28
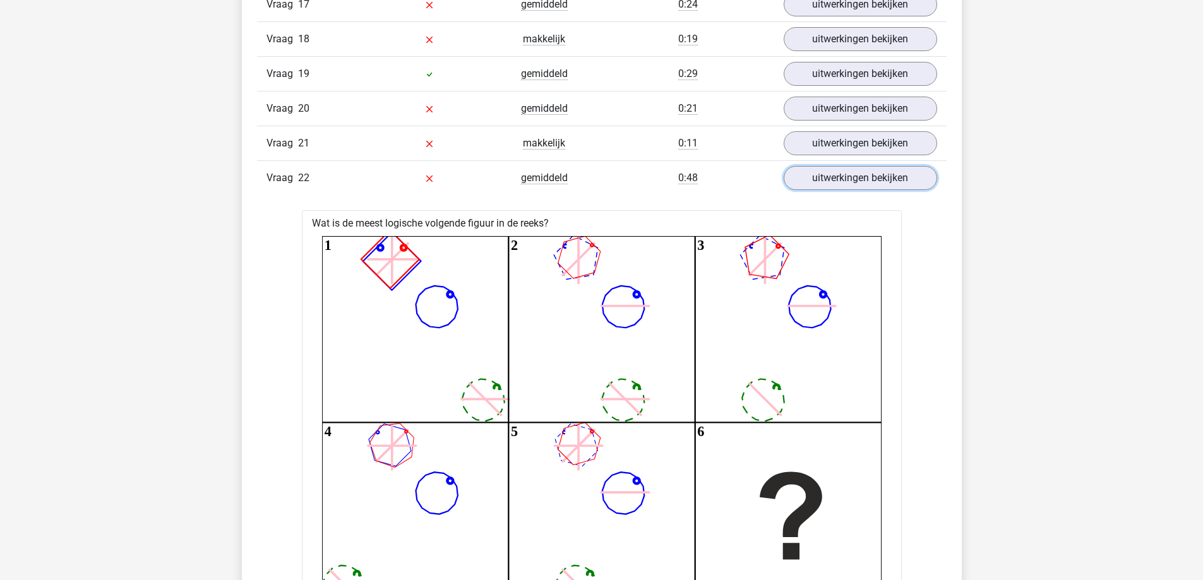
scroll to position [1642, 0]
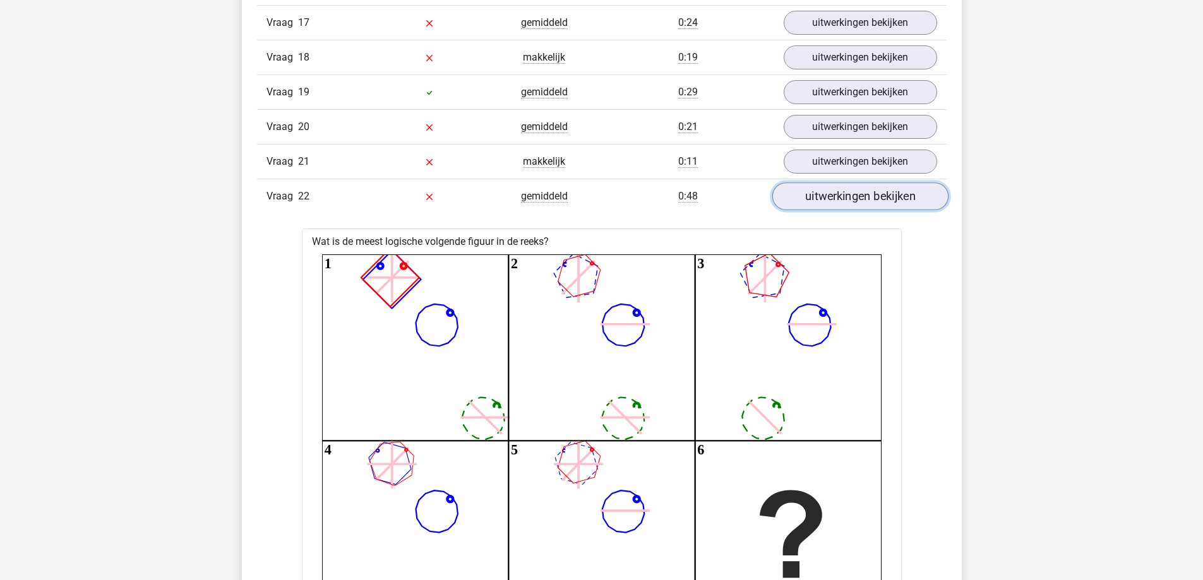
click at [870, 193] on link "uitwerkingen bekijken" at bounding box center [860, 197] width 176 height 28
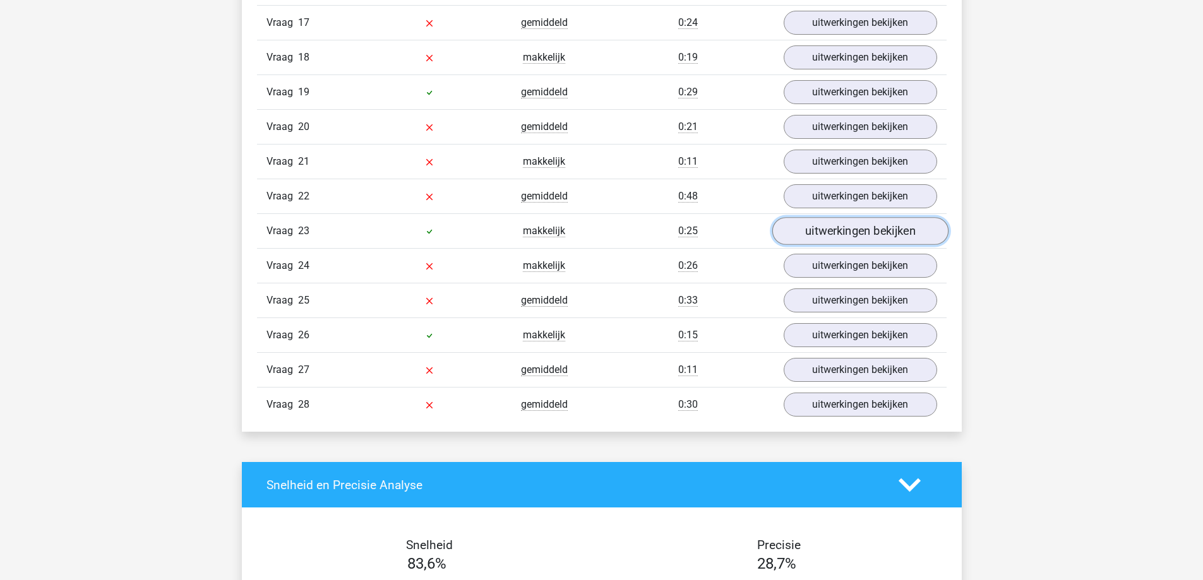
click at [864, 237] on link "uitwerkingen bekijken" at bounding box center [860, 232] width 176 height 28
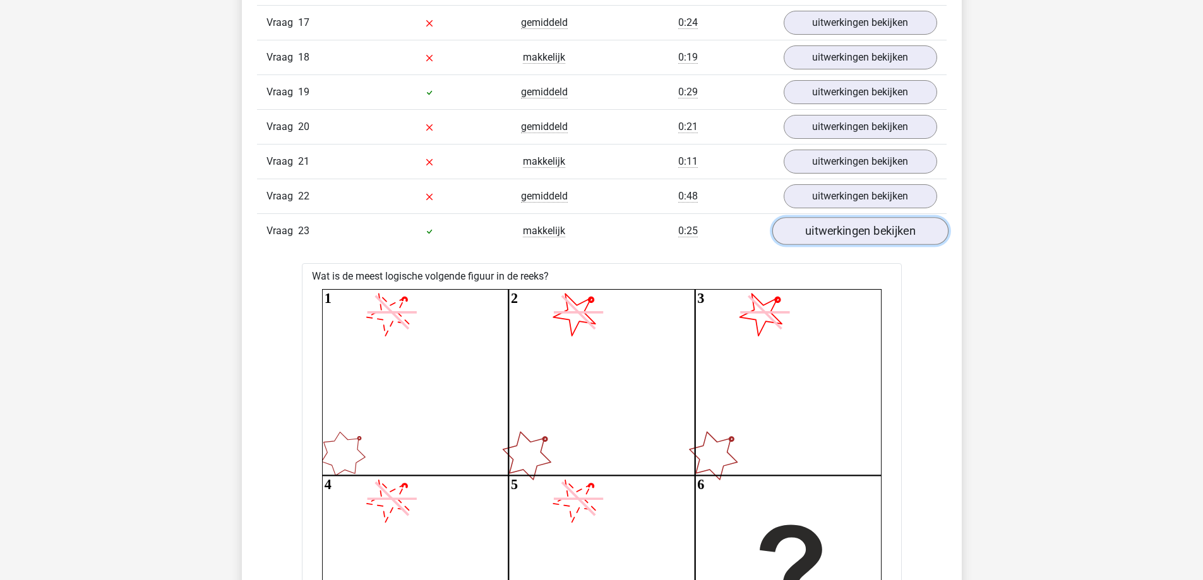
click at [861, 235] on link "uitwerkingen bekijken" at bounding box center [860, 232] width 176 height 28
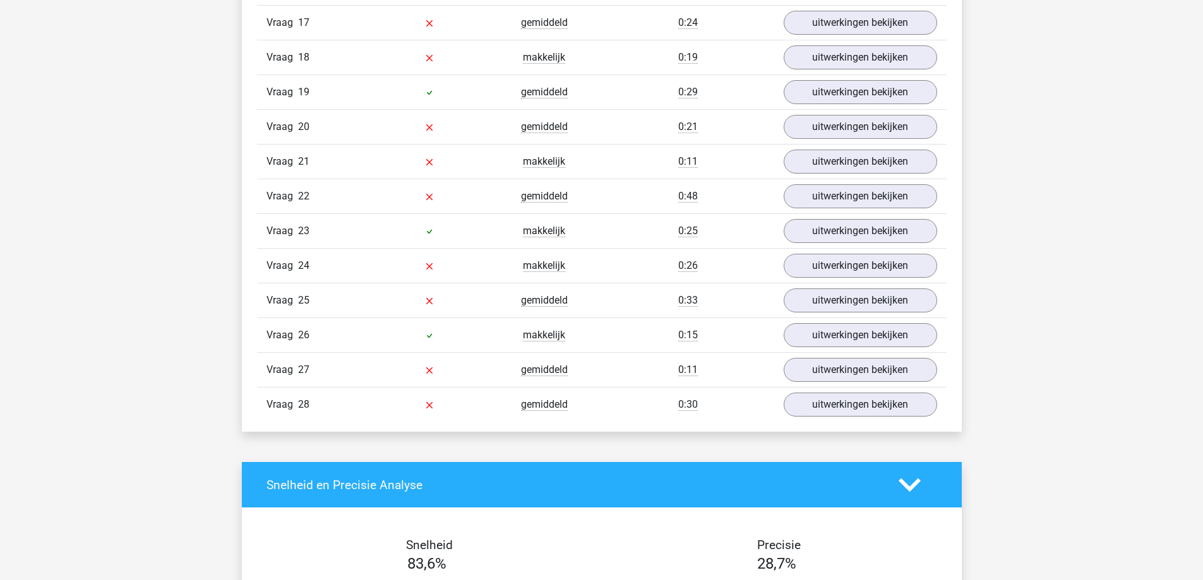
click at [847, 282] on div "Vraag 24 makkelijk 0:26 uitwerkingen bekijken" at bounding box center [602, 265] width 690 height 35
click at [857, 265] on link "uitwerkingen bekijken" at bounding box center [860, 267] width 176 height 28
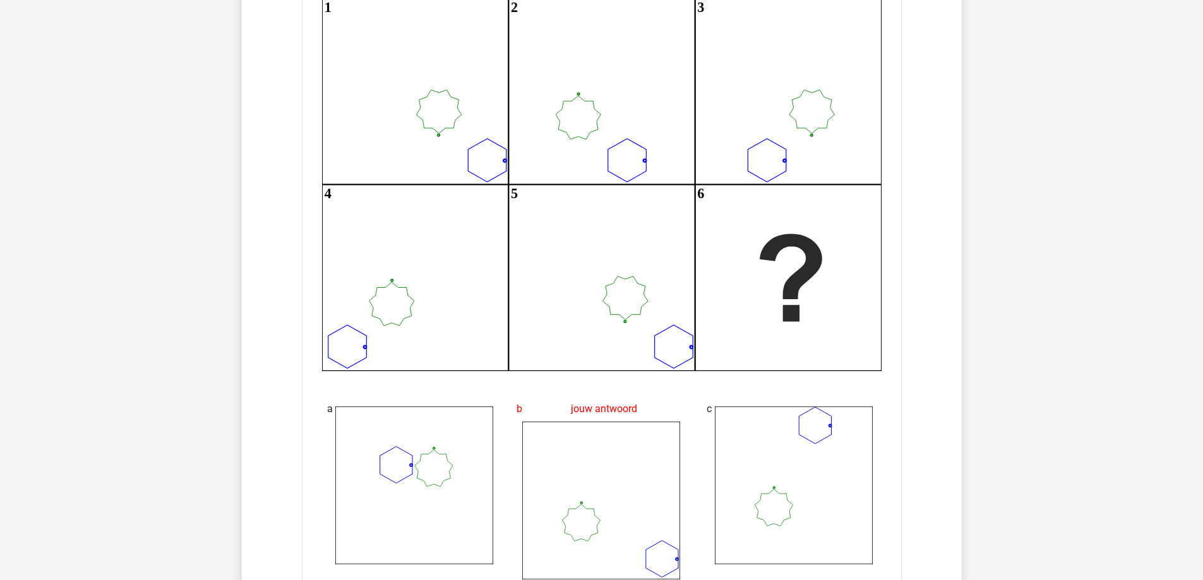
scroll to position [1705, 0]
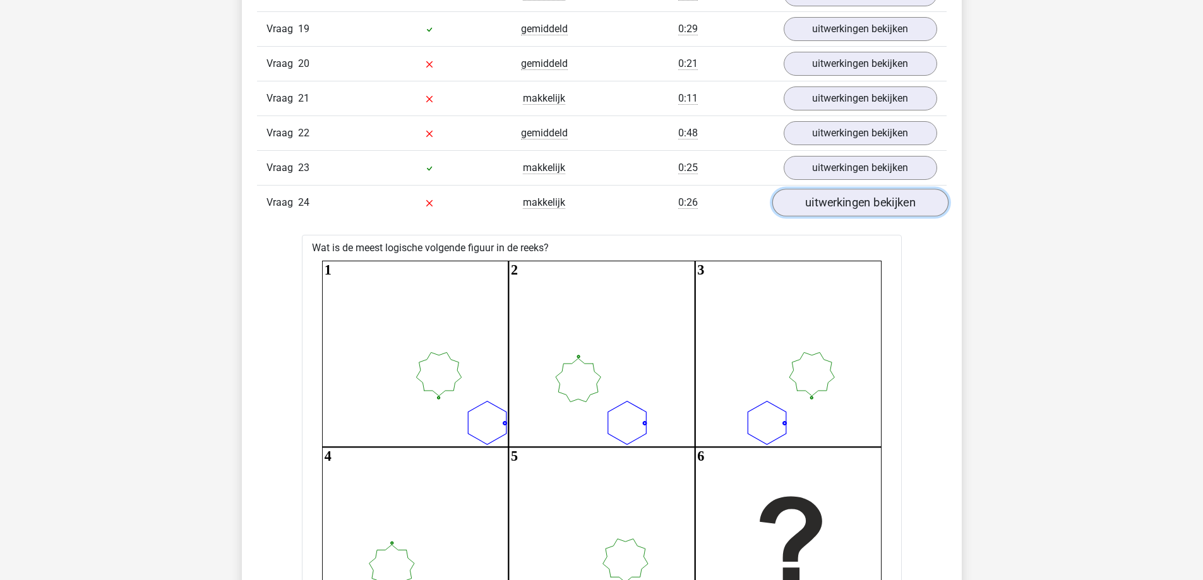
click at [890, 213] on link "uitwerkingen bekijken" at bounding box center [860, 203] width 176 height 28
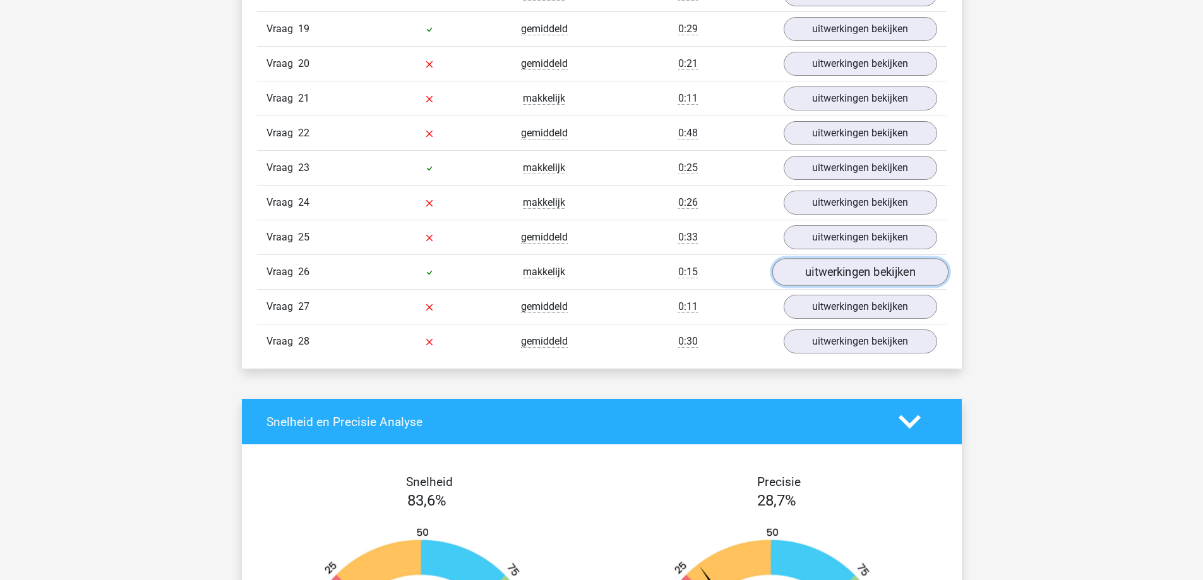
click at [896, 268] on link "uitwerkingen bekijken" at bounding box center [860, 273] width 176 height 28
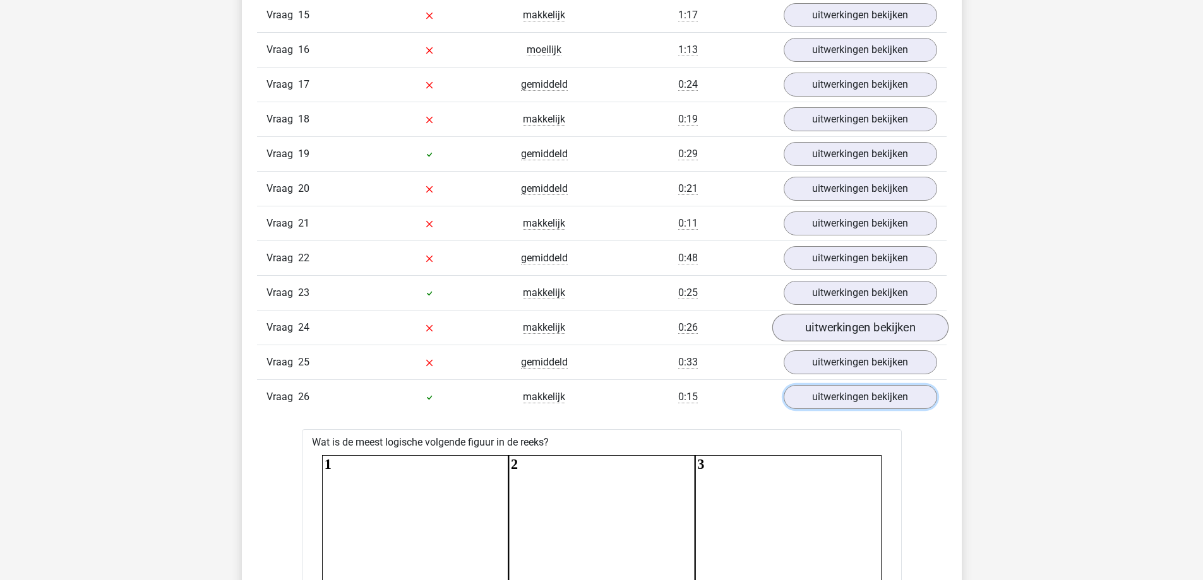
scroll to position [1579, 0]
click at [857, 359] on link "uitwerkingen bekijken" at bounding box center [860, 364] width 176 height 28
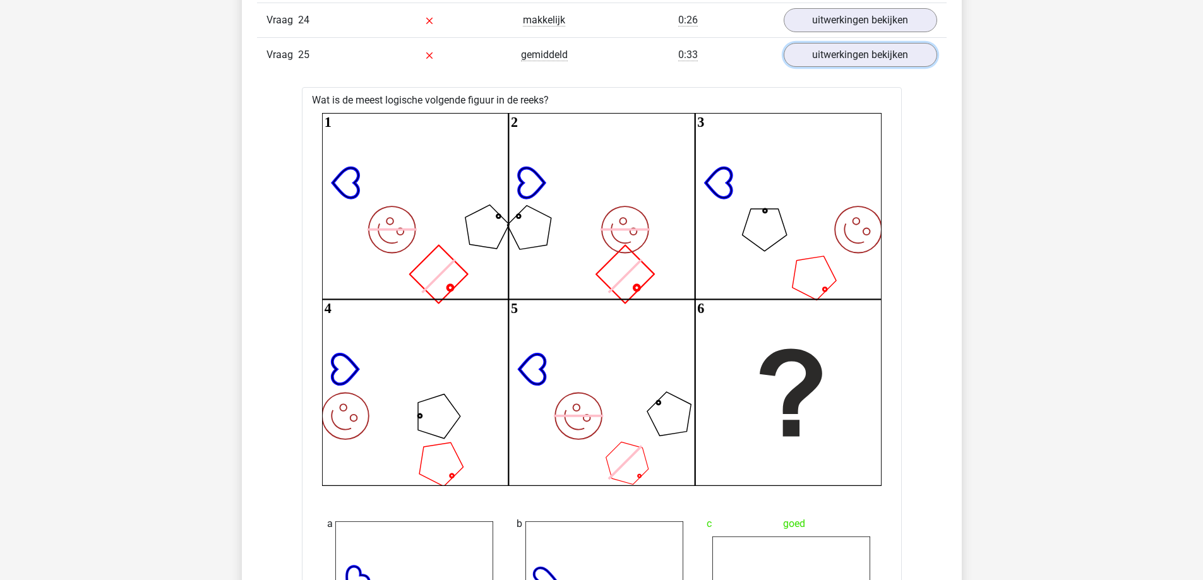
scroll to position [1642, 0]
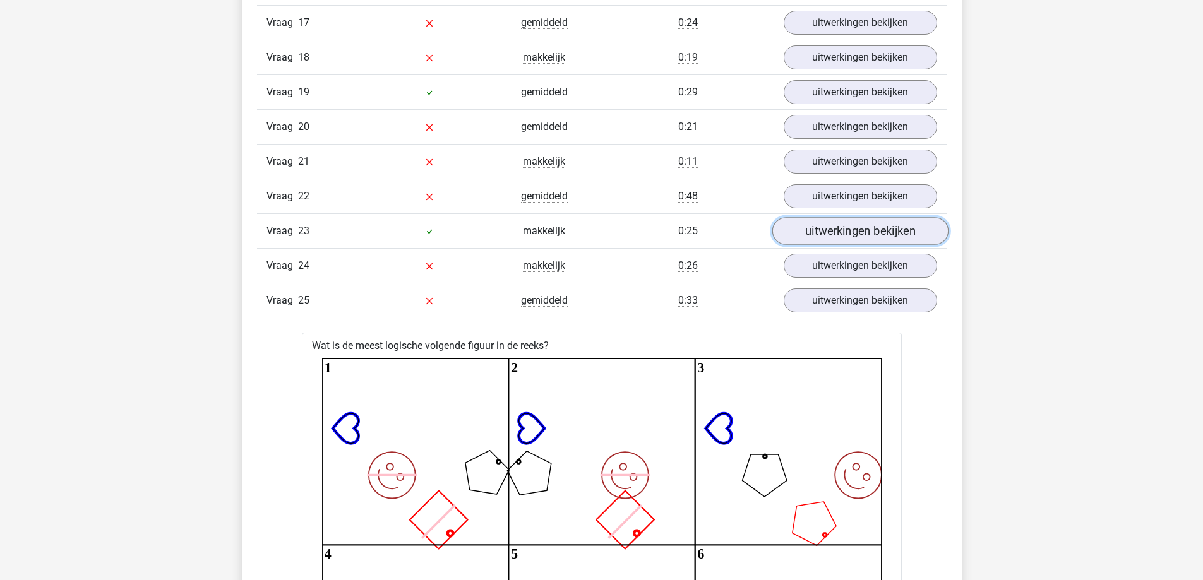
click at [883, 231] on link "uitwerkingen bekijken" at bounding box center [860, 232] width 176 height 28
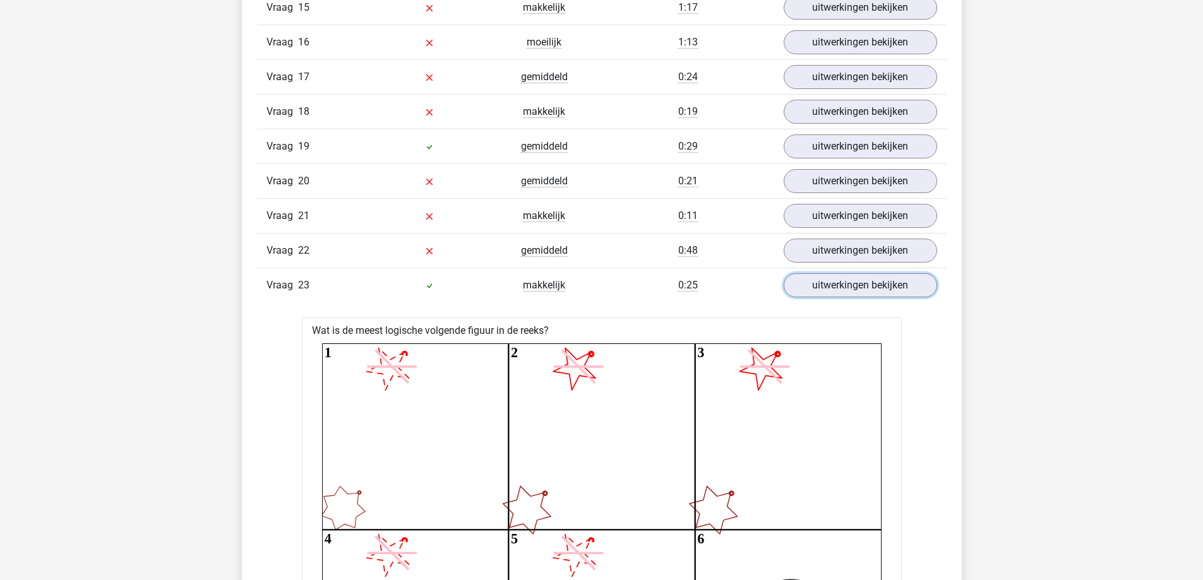
scroll to position [1579, 0]
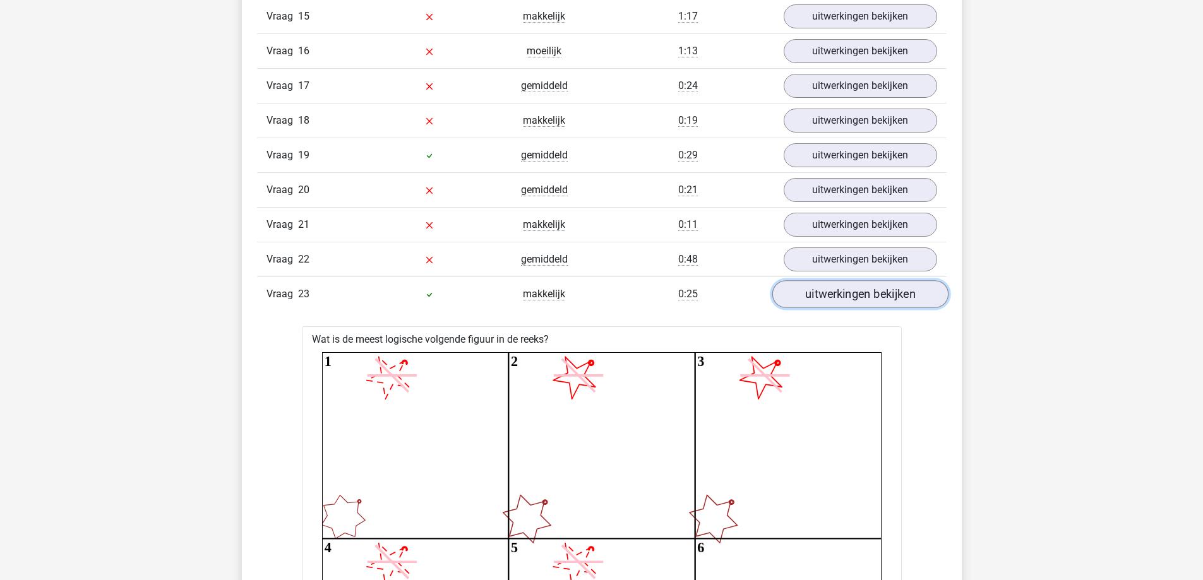
click at [878, 297] on link "uitwerkingen bekijken" at bounding box center [860, 295] width 176 height 28
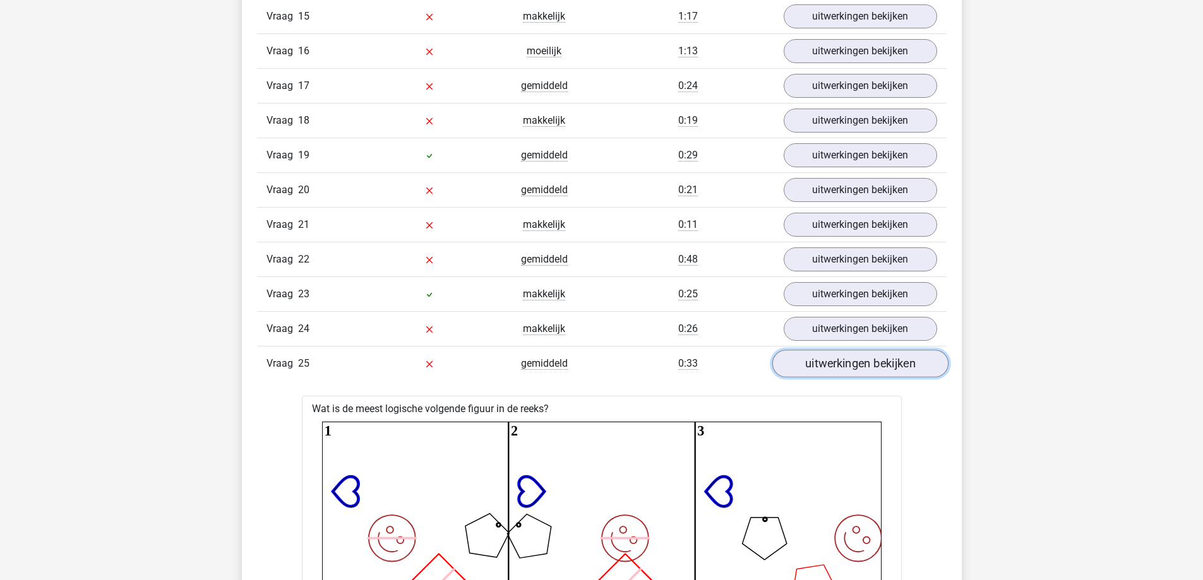
click at [929, 359] on link "uitwerkingen bekijken" at bounding box center [860, 364] width 176 height 28
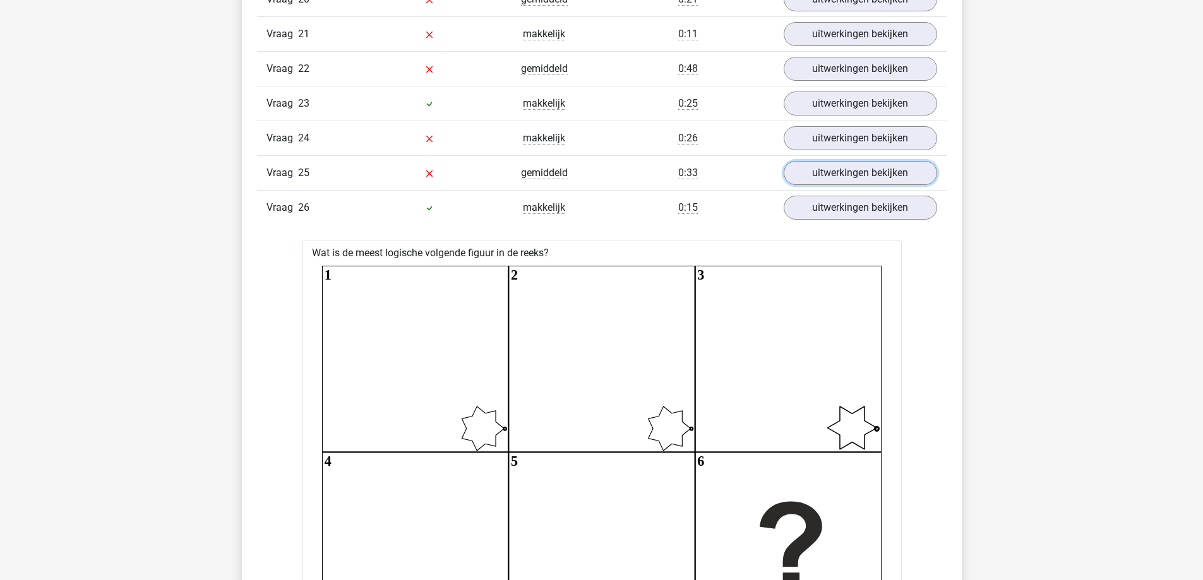
scroll to position [1768, 0]
click at [862, 167] on link "uitwerkingen bekijken" at bounding box center [860, 175] width 176 height 28
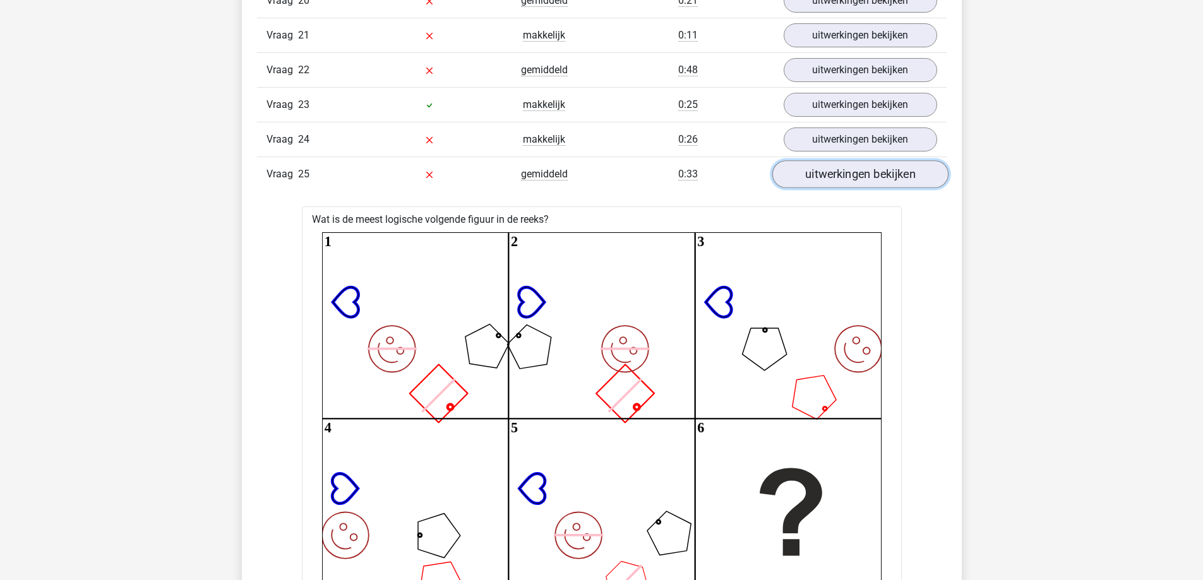
click at [862, 167] on link "uitwerkingen bekijken" at bounding box center [860, 175] width 176 height 28
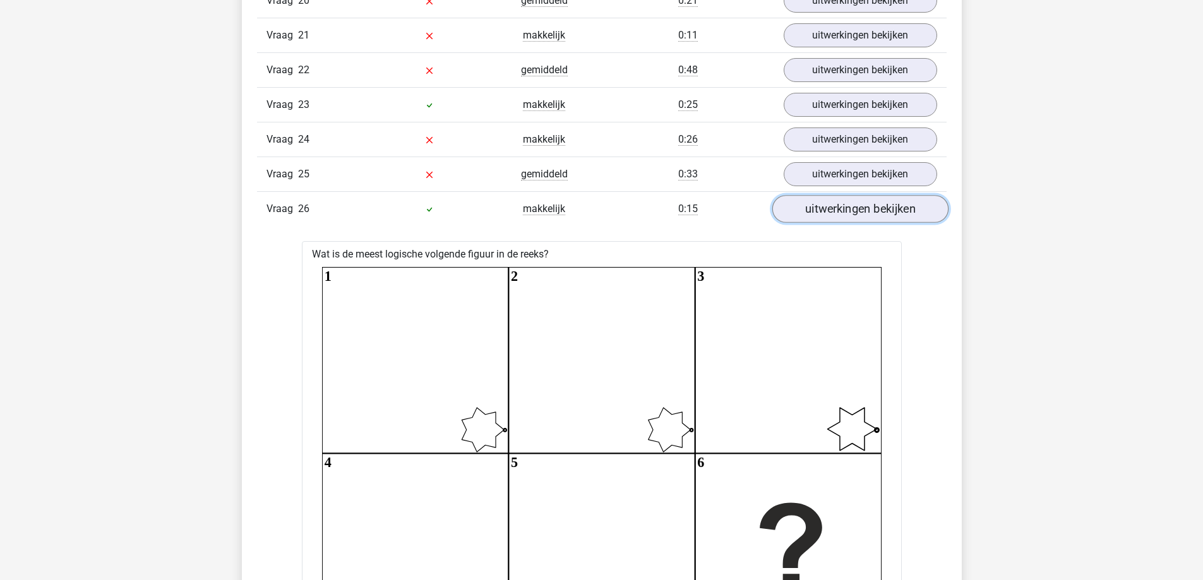
click at [869, 212] on link "uitwerkingen bekijken" at bounding box center [860, 210] width 176 height 28
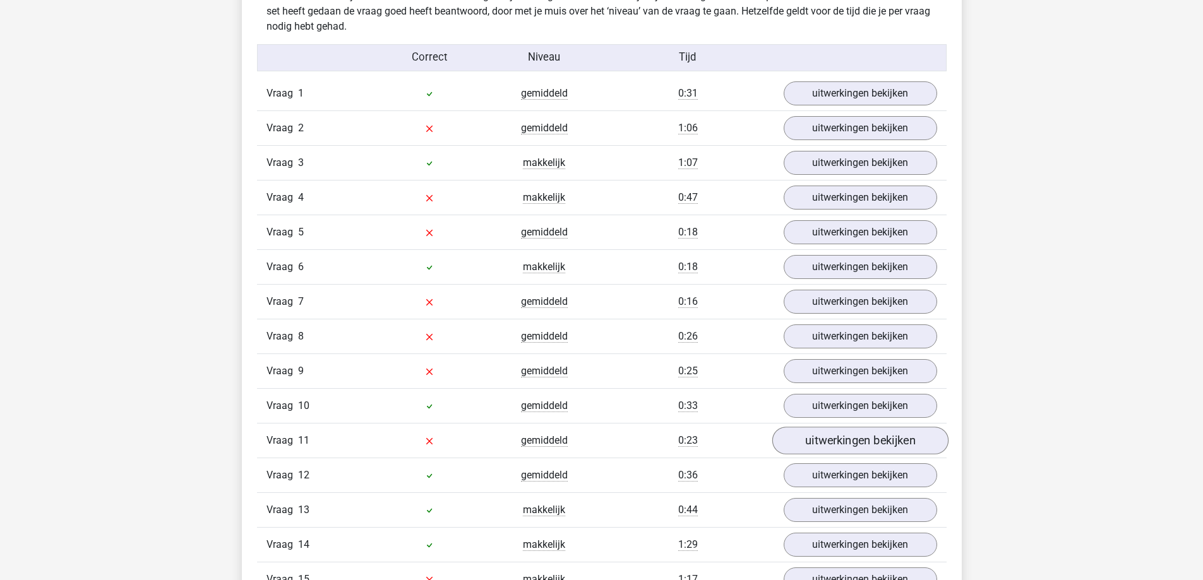
scroll to position [1010, 0]
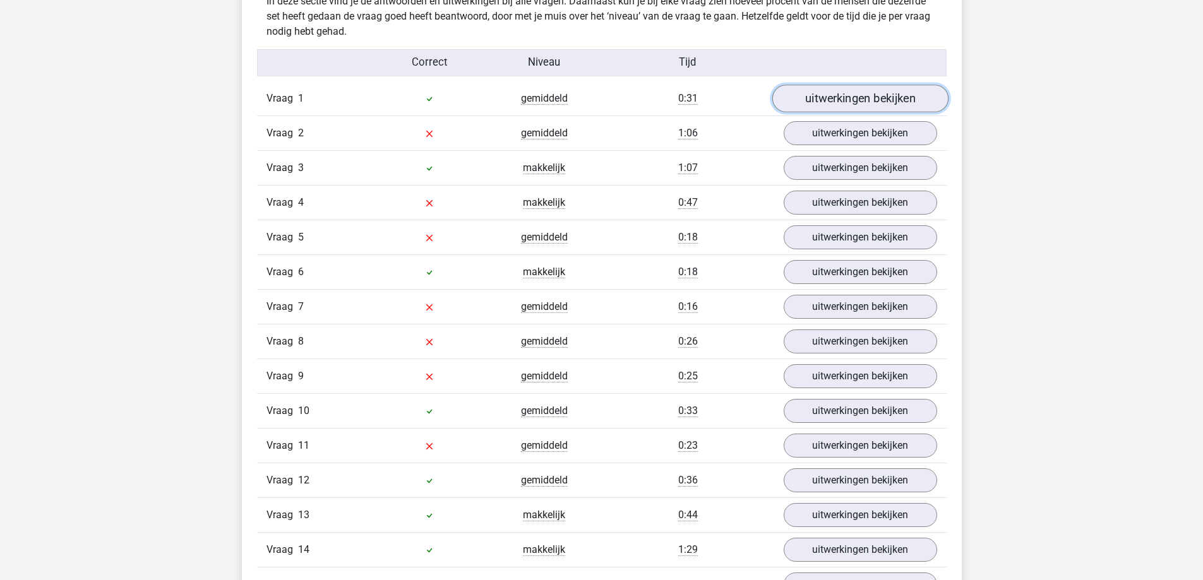
click at [911, 95] on link "uitwerkingen bekijken" at bounding box center [860, 99] width 176 height 28
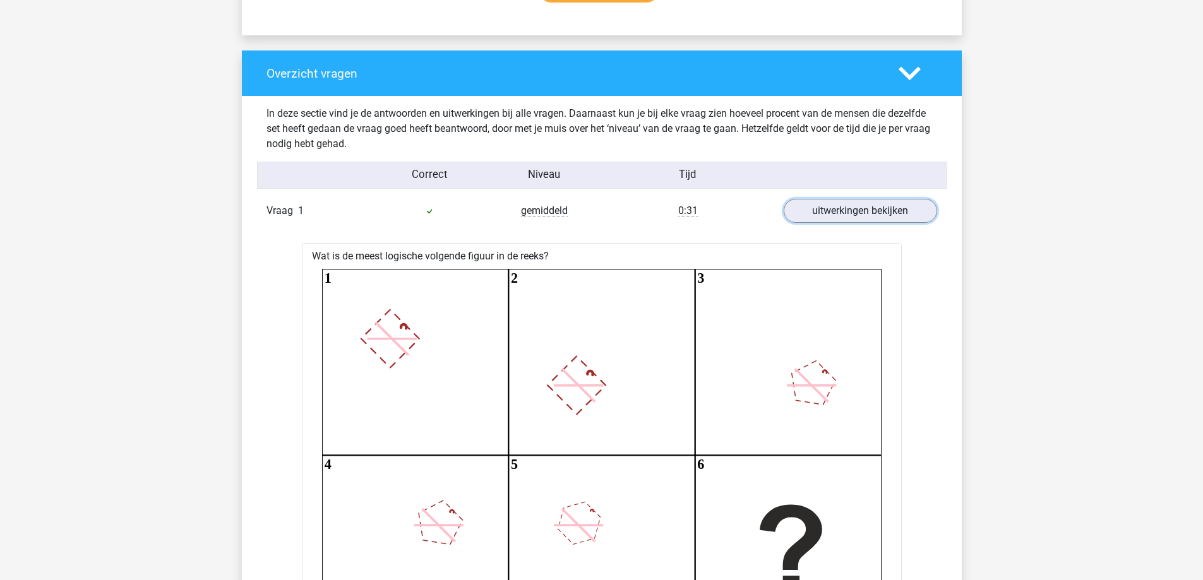
scroll to position [695, 0]
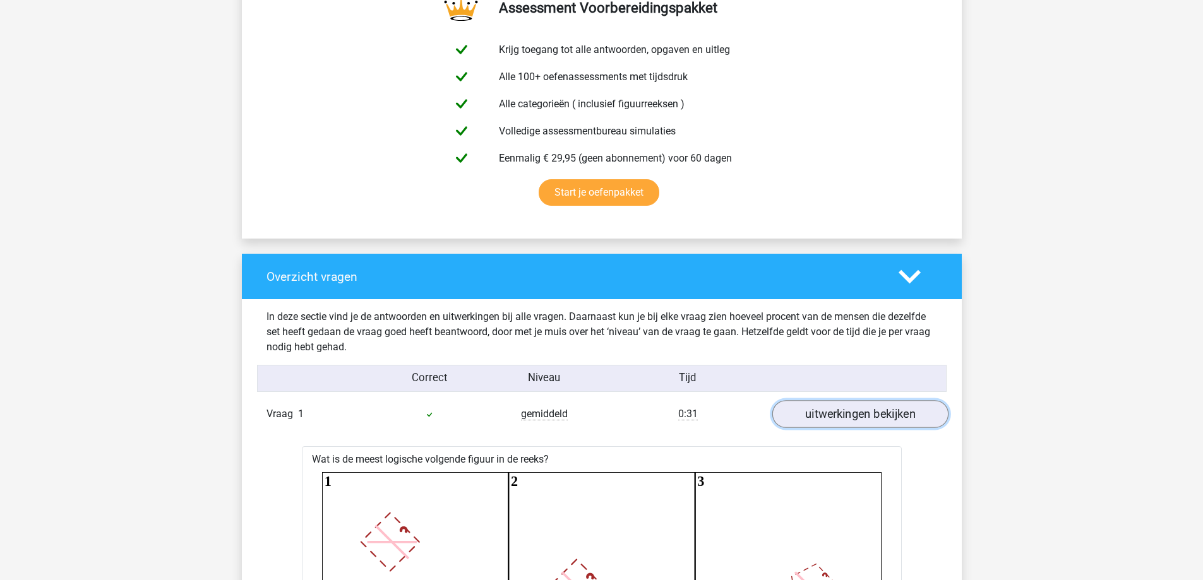
click at [873, 414] on link "uitwerkingen bekijken" at bounding box center [860, 415] width 176 height 28
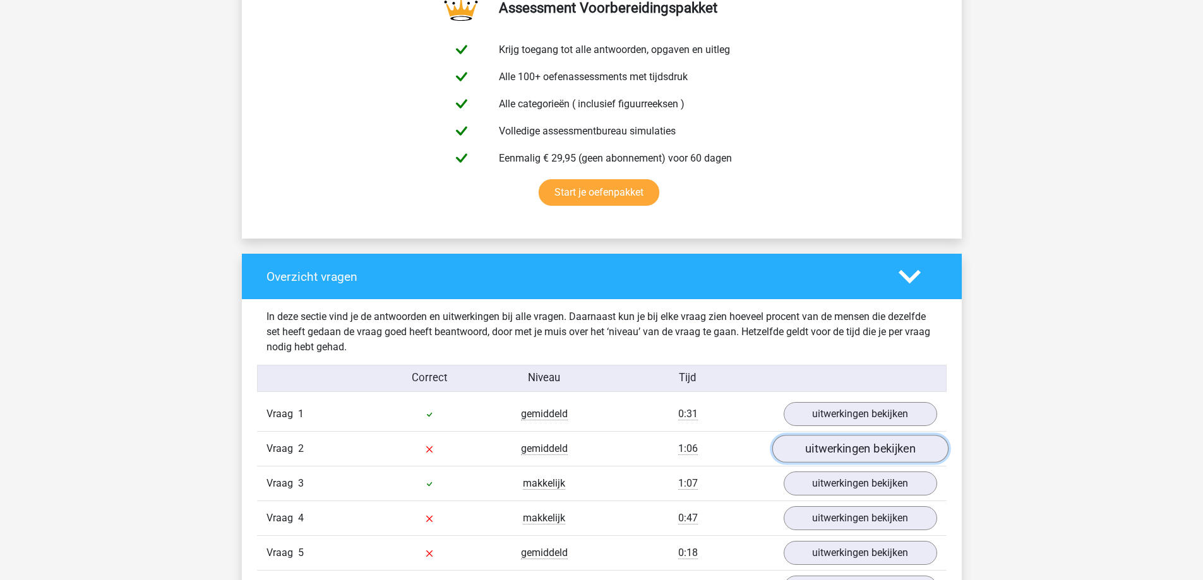
click at [866, 440] on link "uitwerkingen bekijken" at bounding box center [860, 450] width 176 height 28
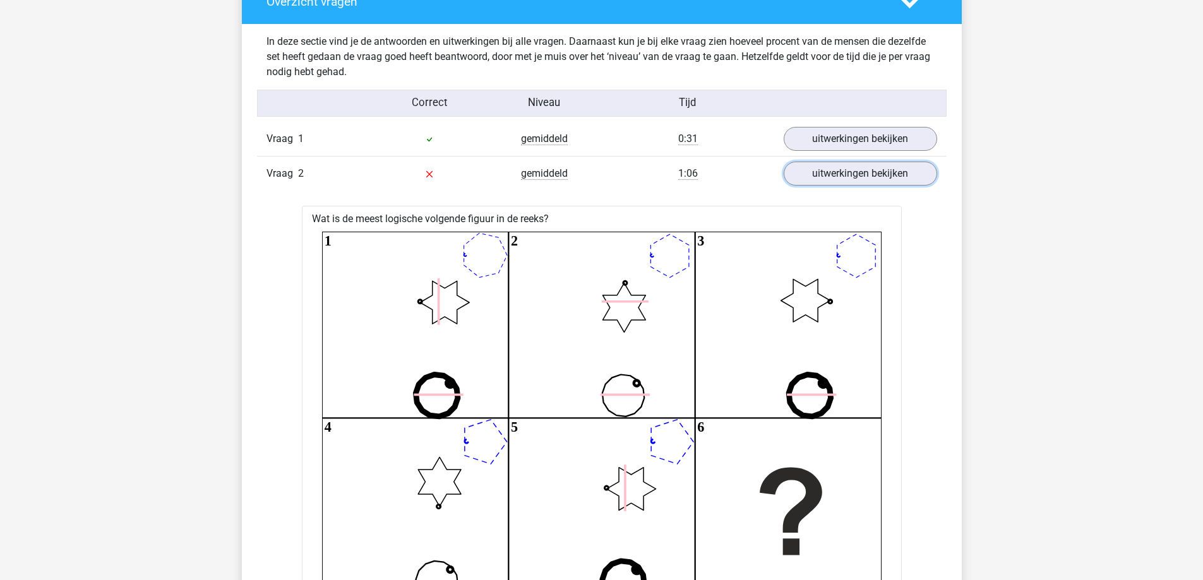
scroll to position [758, 0]
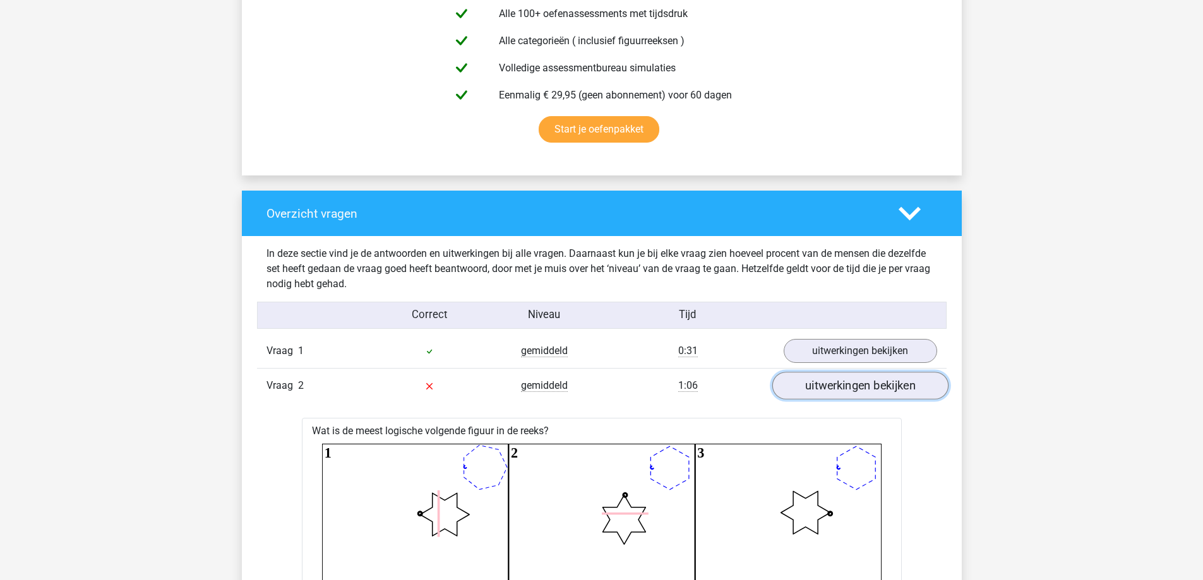
click at [908, 381] on link "uitwerkingen bekijken" at bounding box center [860, 387] width 176 height 28
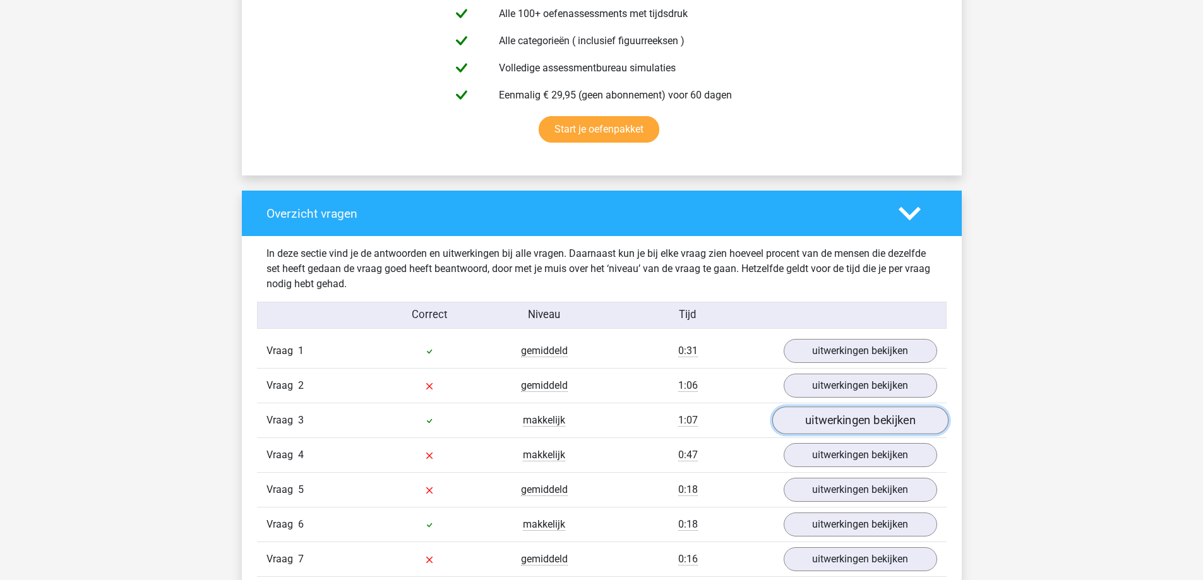
click at [895, 422] on link "uitwerkingen bekijken" at bounding box center [860, 421] width 176 height 28
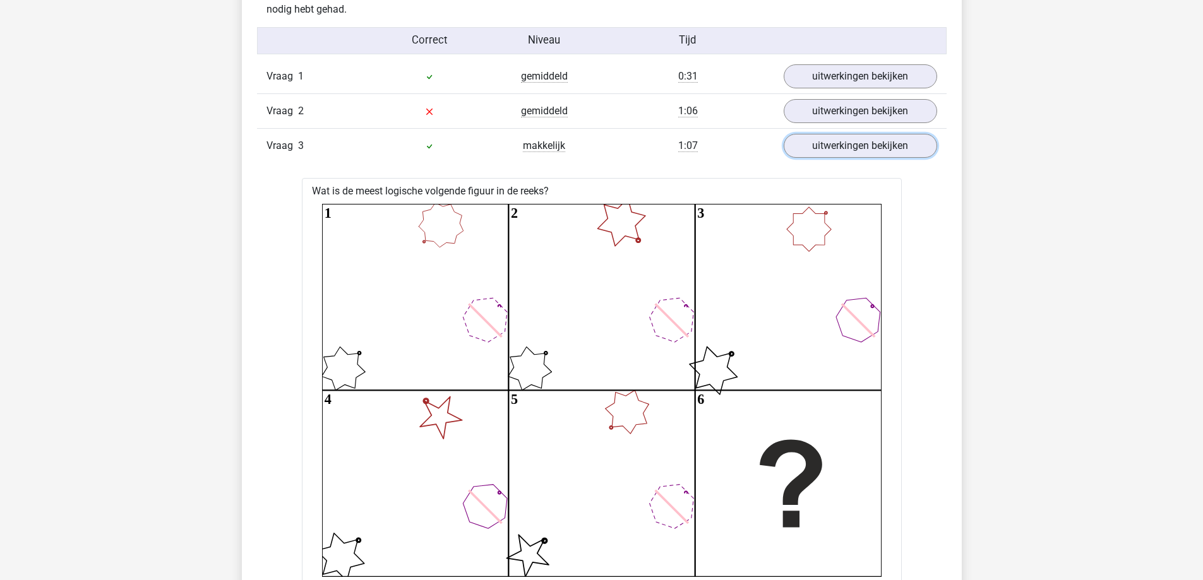
scroll to position [884, 0]
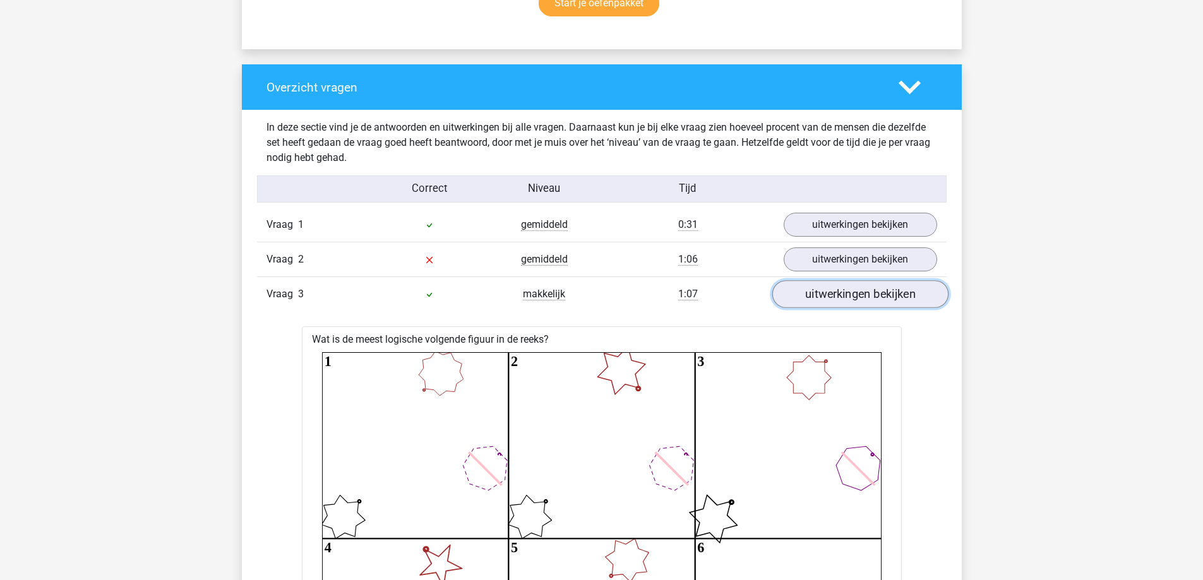
click at [885, 290] on link "uitwerkingen bekijken" at bounding box center [860, 295] width 176 height 28
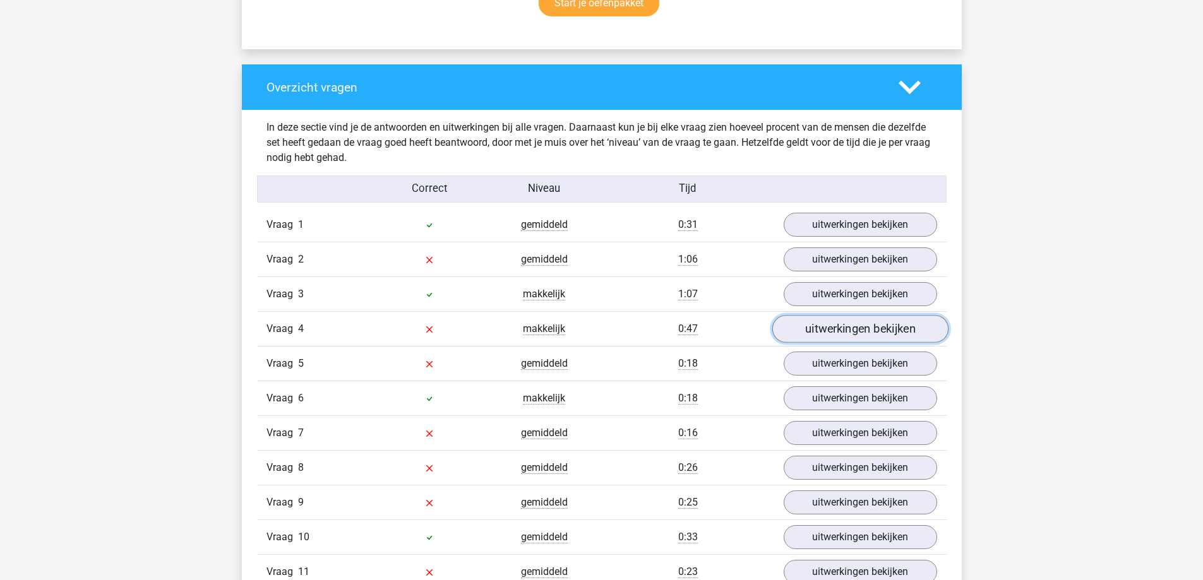
click at [898, 325] on link "uitwerkingen bekijken" at bounding box center [860, 330] width 176 height 28
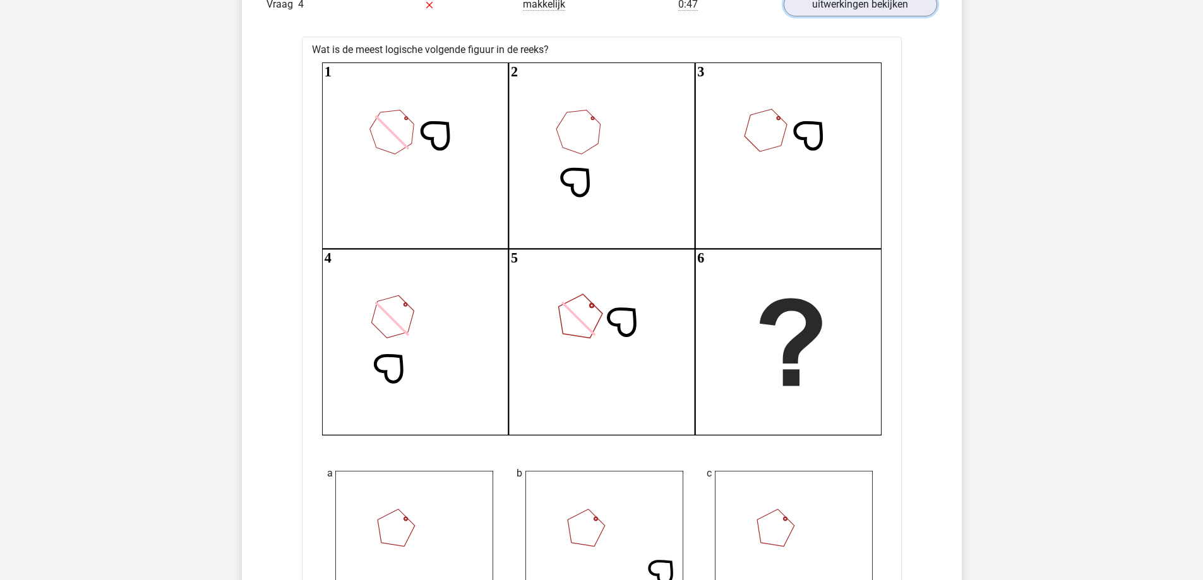
scroll to position [947, 0]
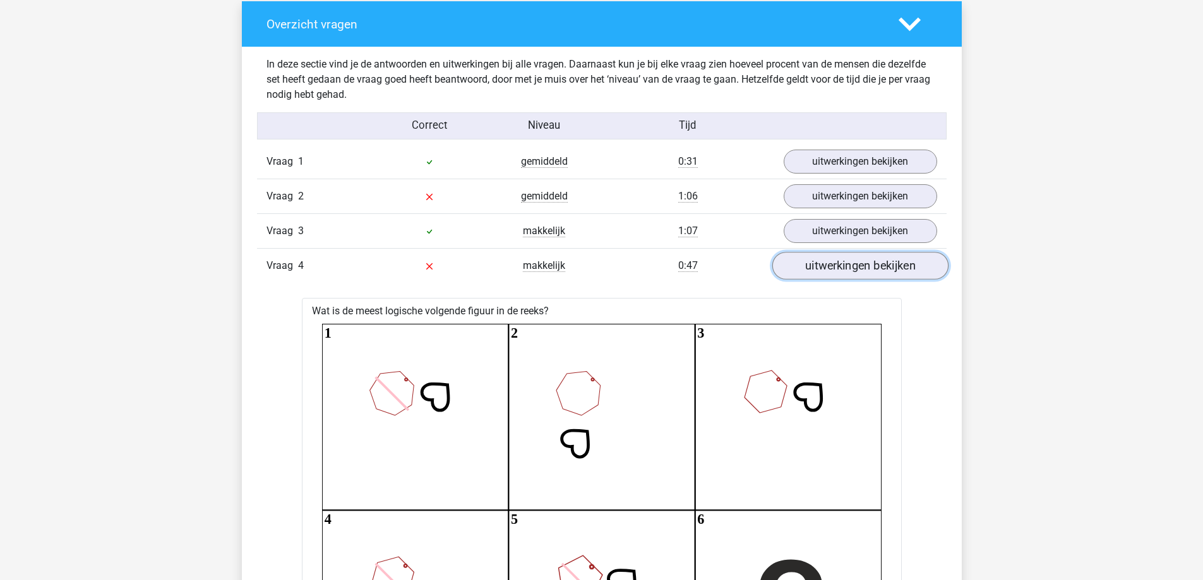
click at [837, 277] on link "uitwerkingen bekijken" at bounding box center [860, 267] width 176 height 28
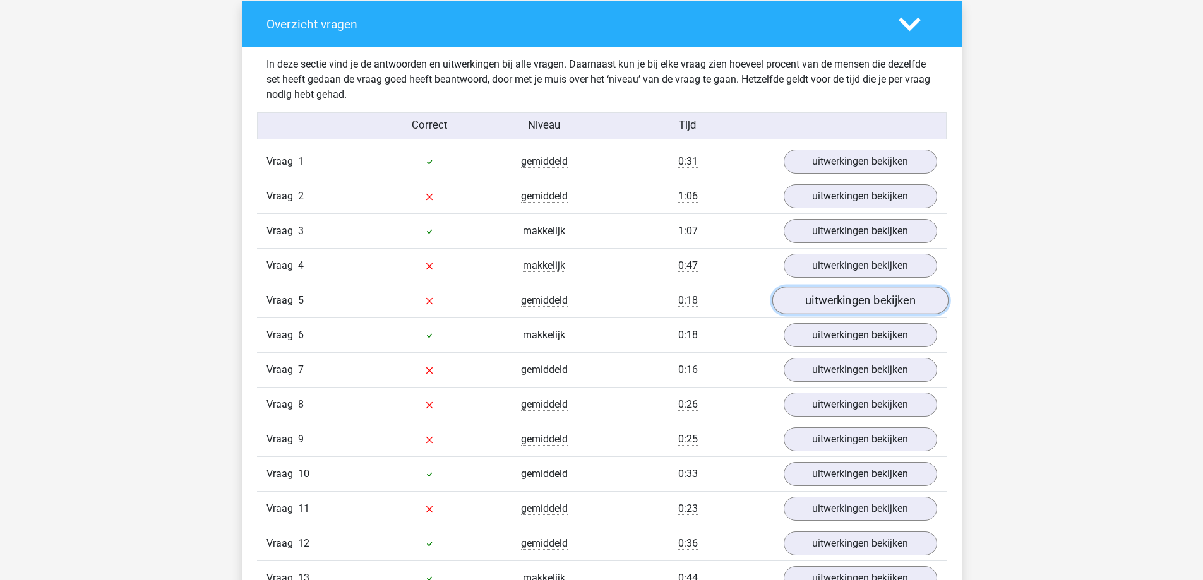
click at [867, 312] on link "uitwerkingen bekijken" at bounding box center [860, 301] width 176 height 28
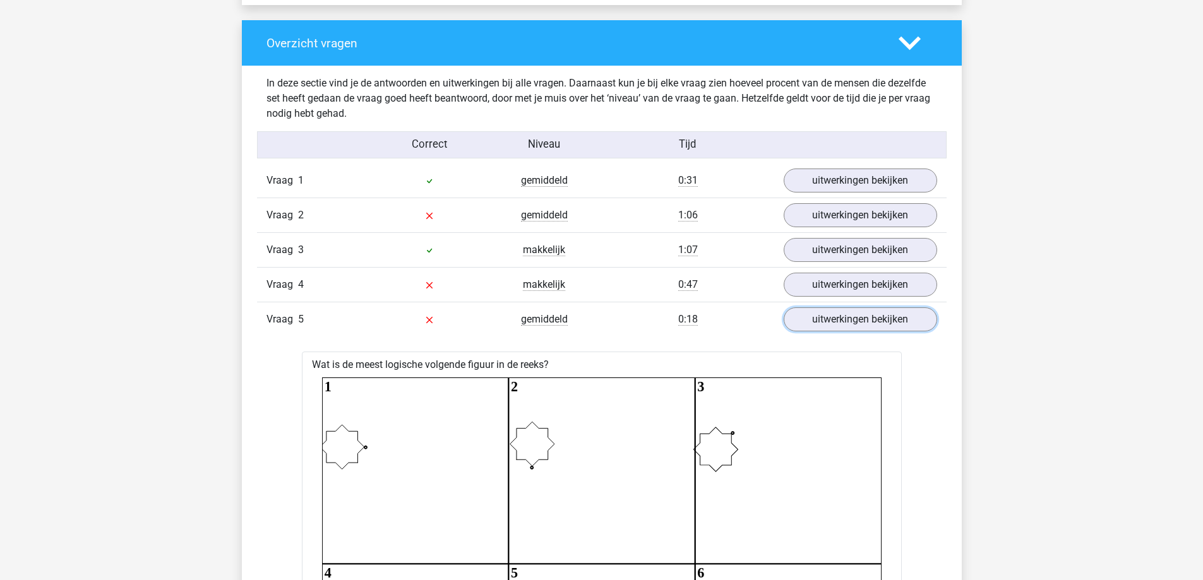
scroll to position [884, 0]
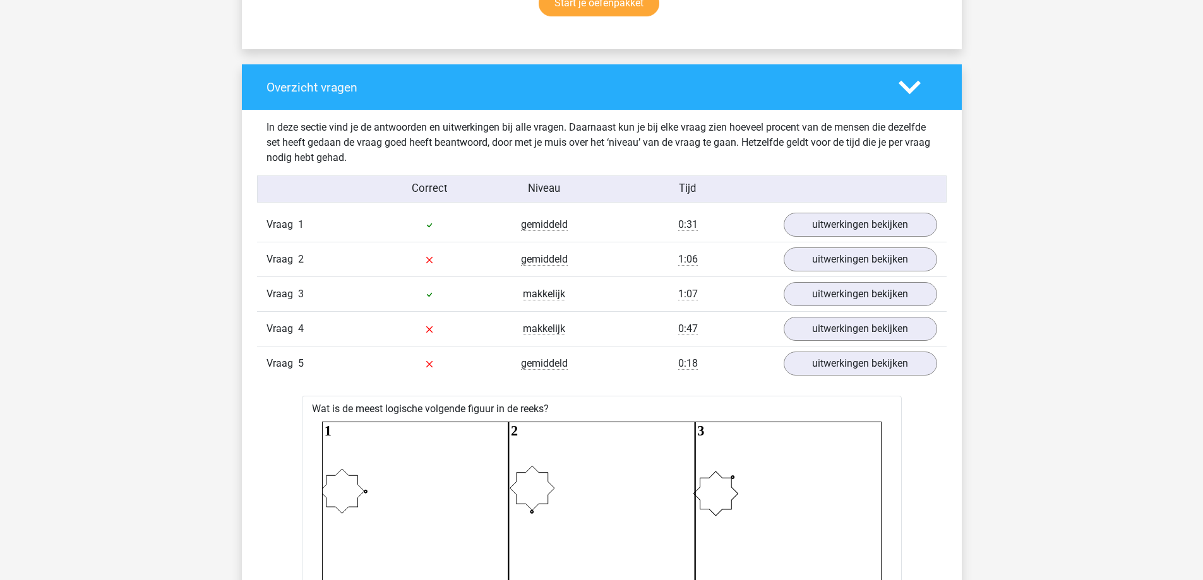
click at [810, 377] on div "Vraag 5 gemiddeld 0:18 uitwerkingen bekijken" at bounding box center [602, 363] width 690 height 35
click at [827, 374] on link "uitwerkingen bekijken" at bounding box center [860, 364] width 176 height 28
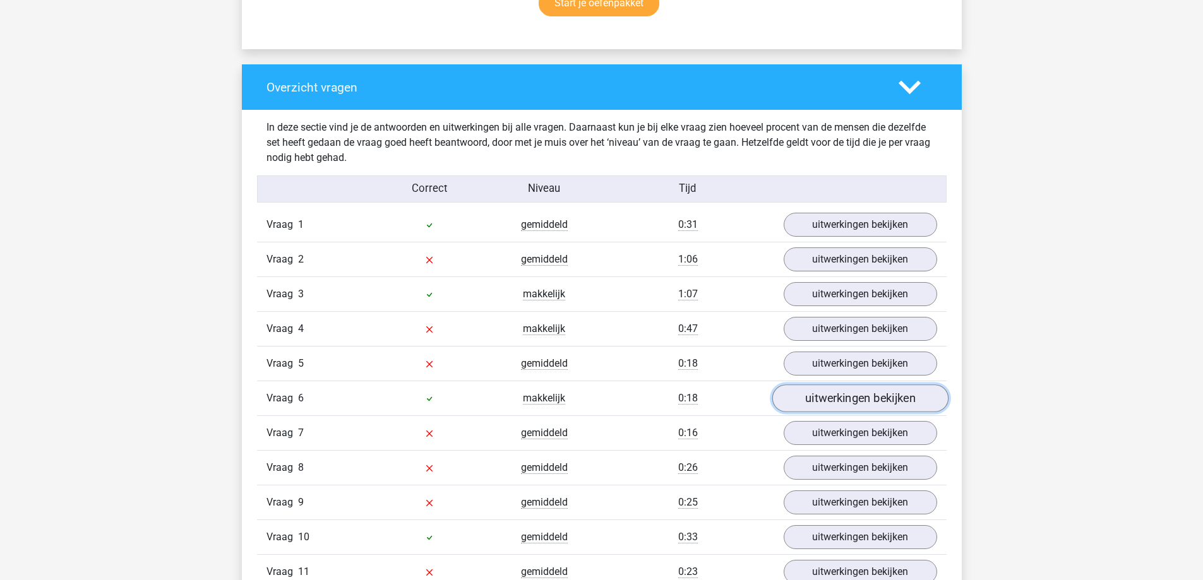
click at [835, 408] on link "uitwerkingen bekijken" at bounding box center [860, 399] width 176 height 28
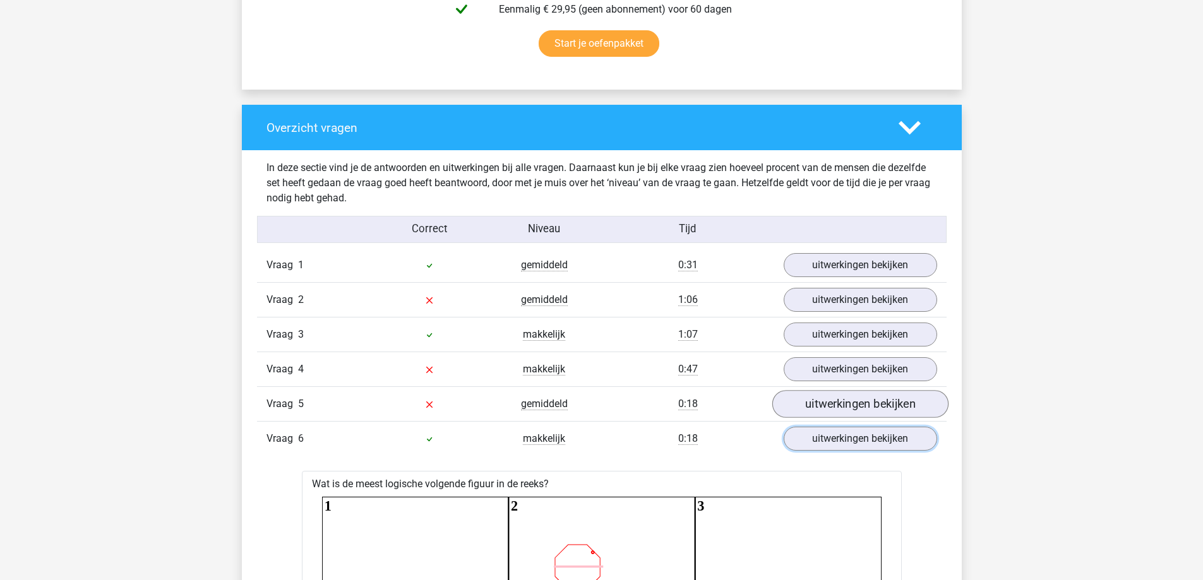
scroll to position [821, 0]
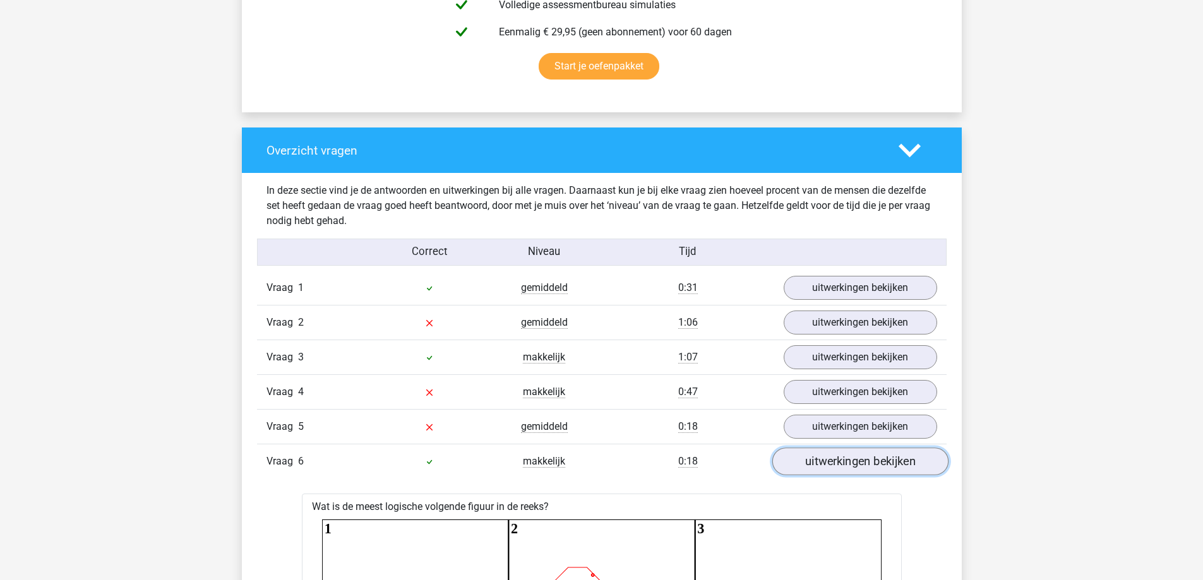
click at [868, 465] on link "uitwerkingen bekijken" at bounding box center [860, 462] width 176 height 28
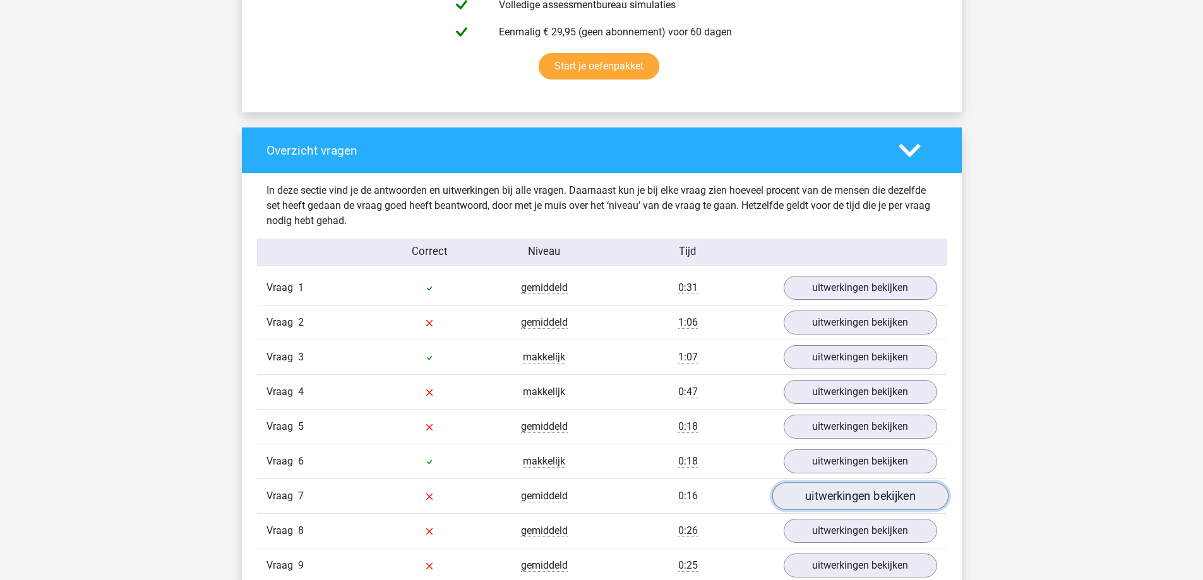
click at [865, 497] on link "uitwerkingen bekijken" at bounding box center [860, 497] width 176 height 28
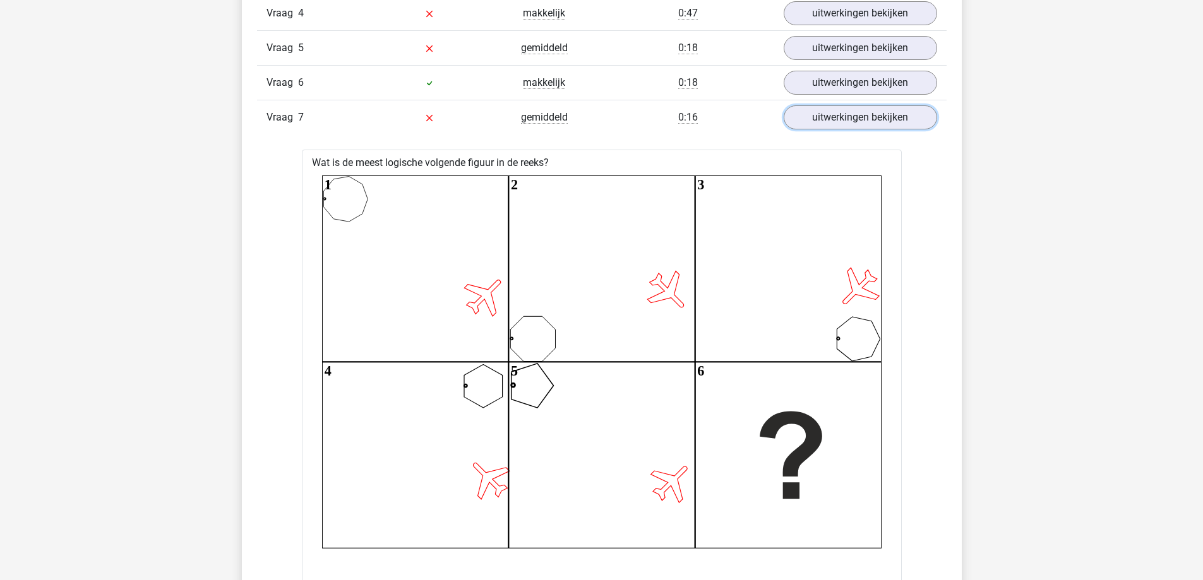
scroll to position [884, 0]
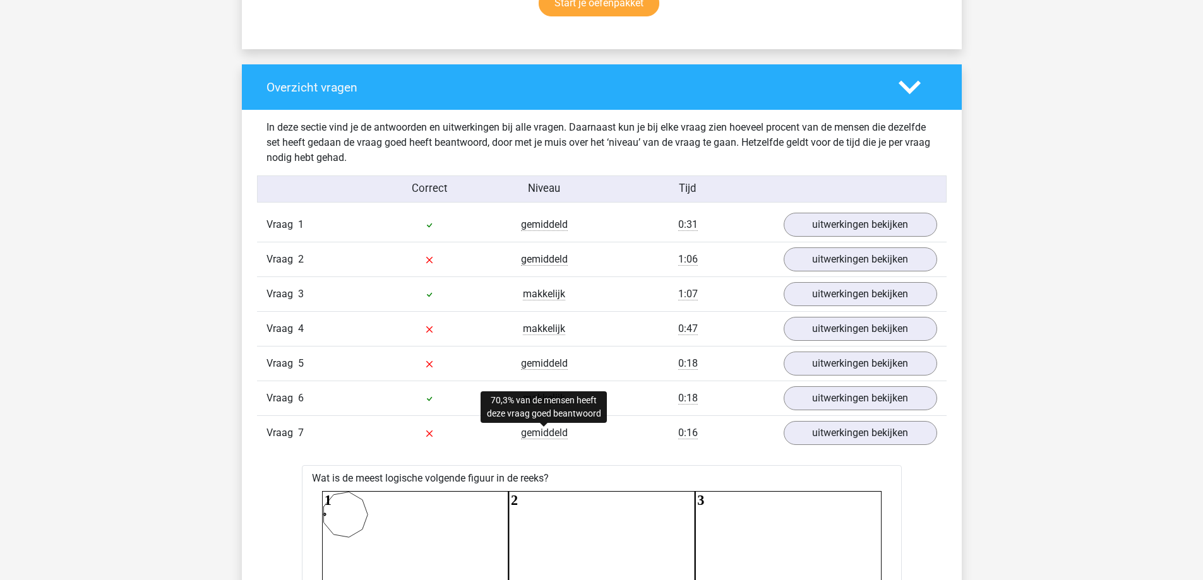
click at [539, 429] on span "gemiddeld" at bounding box center [544, 433] width 47 height 13
click at [606, 432] on div "0:16" at bounding box center [688, 433] width 172 height 15
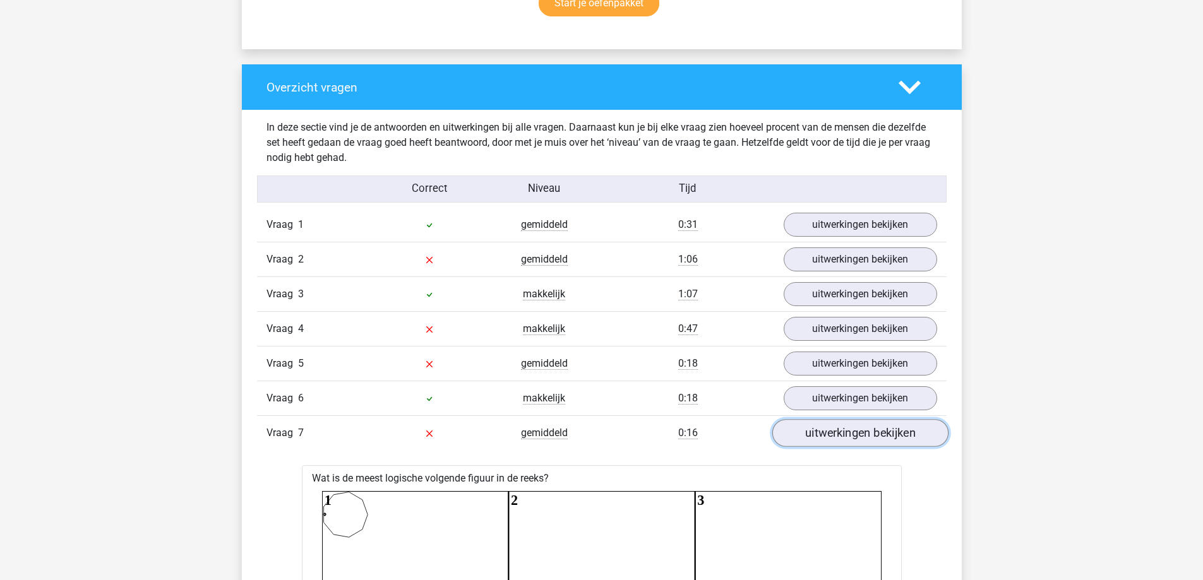
click at [806, 430] on link "uitwerkingen bekijken" at bounding box center [860, 434] width 176 height 28
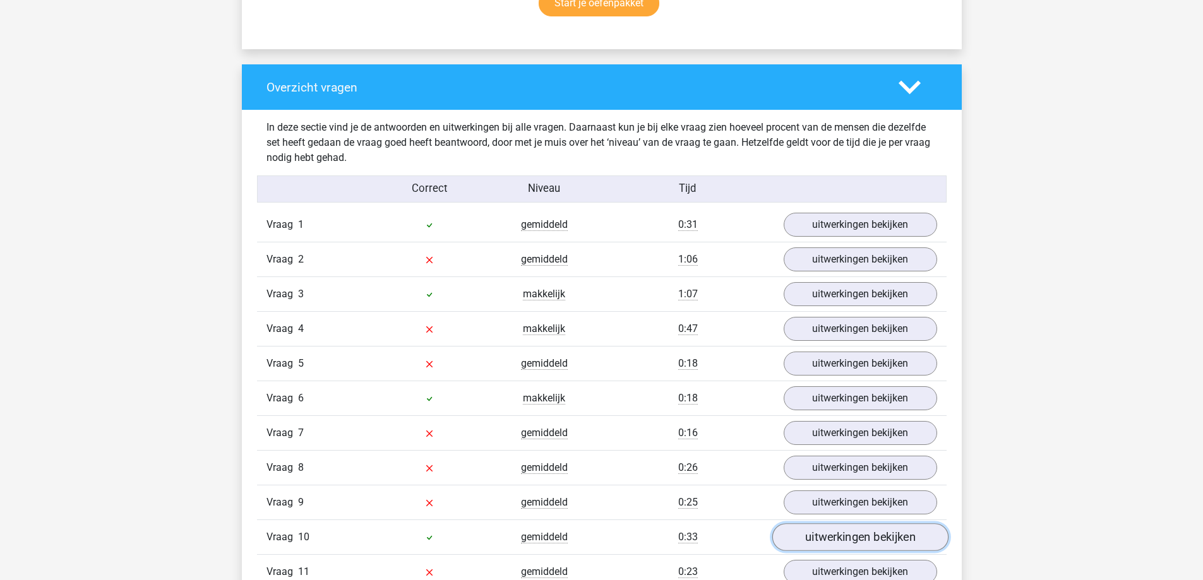
click at [823, 535] on link "uitwerkingen bekijken" at bounding box center [860, 538] width 176 height 28
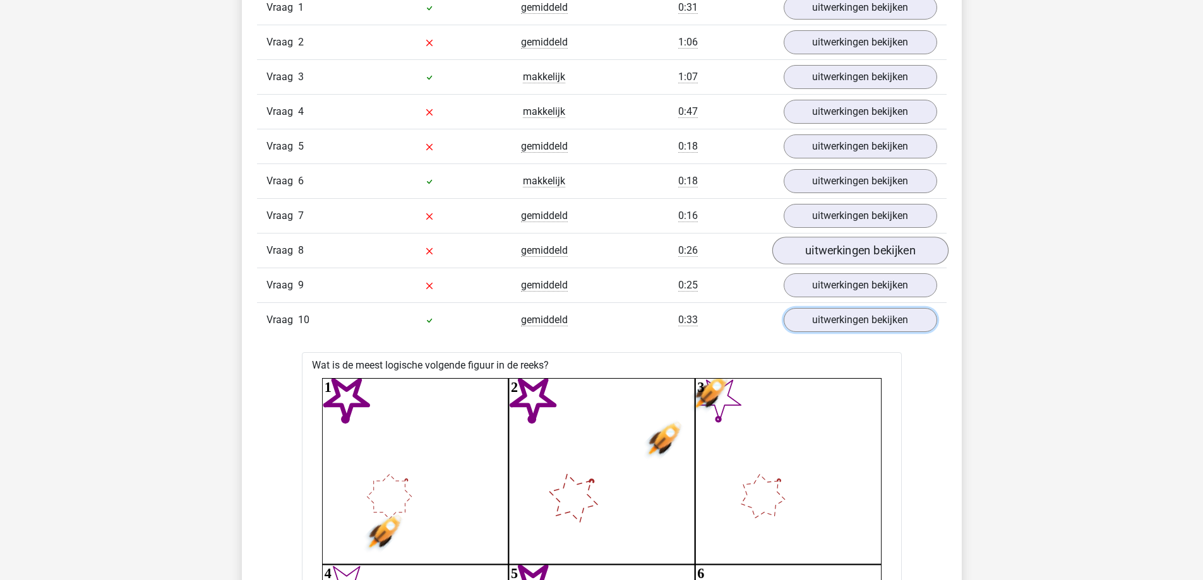
scroll to position [1137, 0]
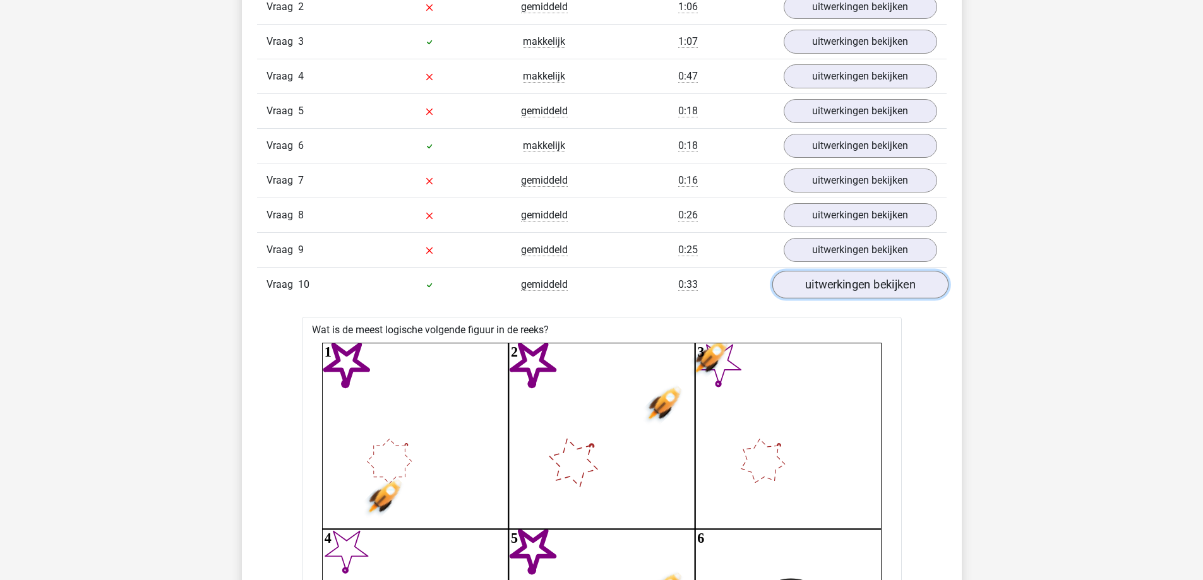
click at [893, 292] on link "uitwerkingen bekijken" at bounding box center [860, 286] width 176 height 28
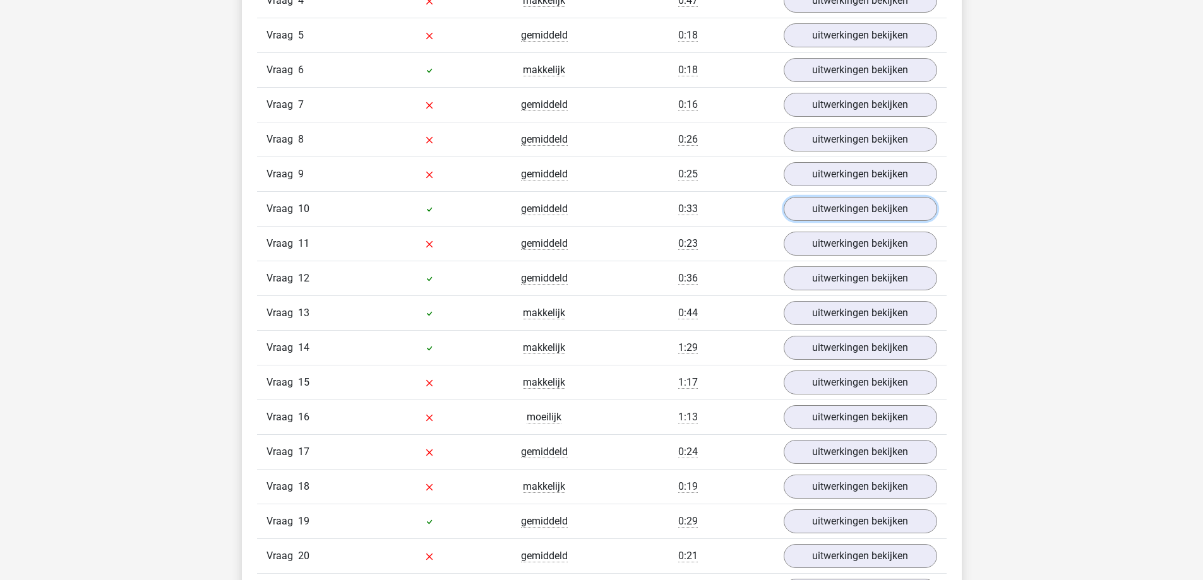
scroll to position [1326, 0]
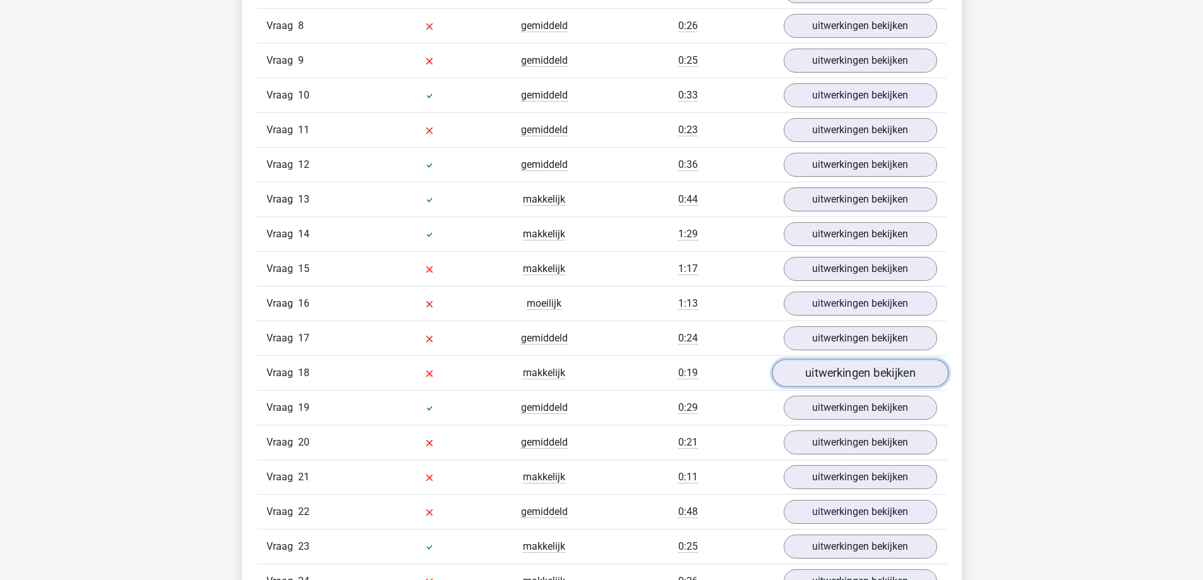
click at [895, 376] on link "uitwerkingen bekijken" at bounding box center [860, 374] width 176 height 28
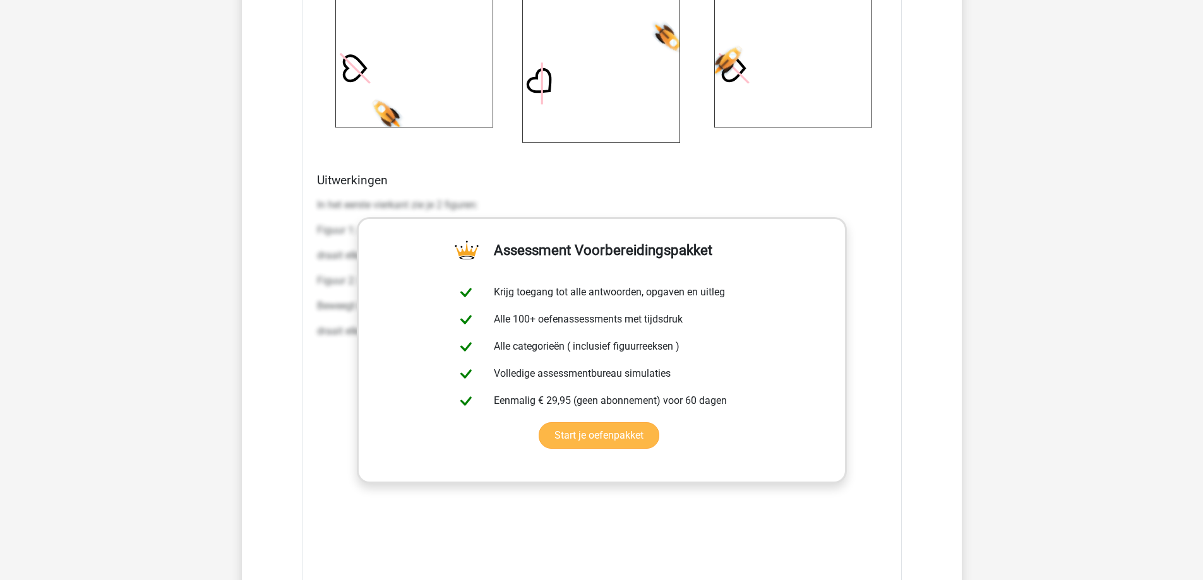
scroll to position [2652, 0]
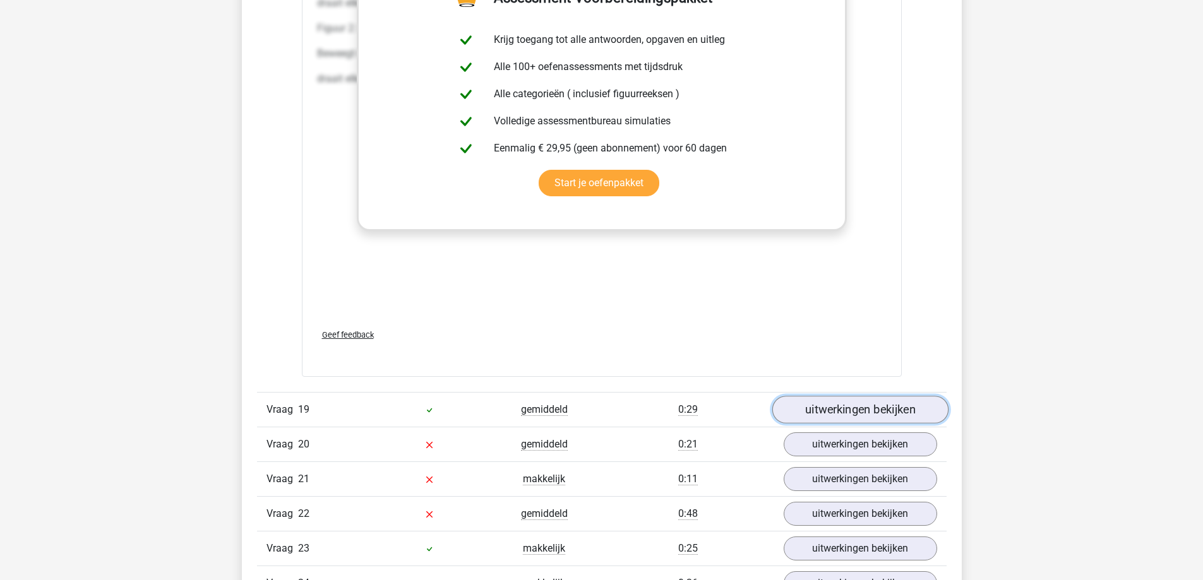
click at [808, 409] on link "uitwerkingen bekijken" at bounding box center [860, 410] width 176 height 28
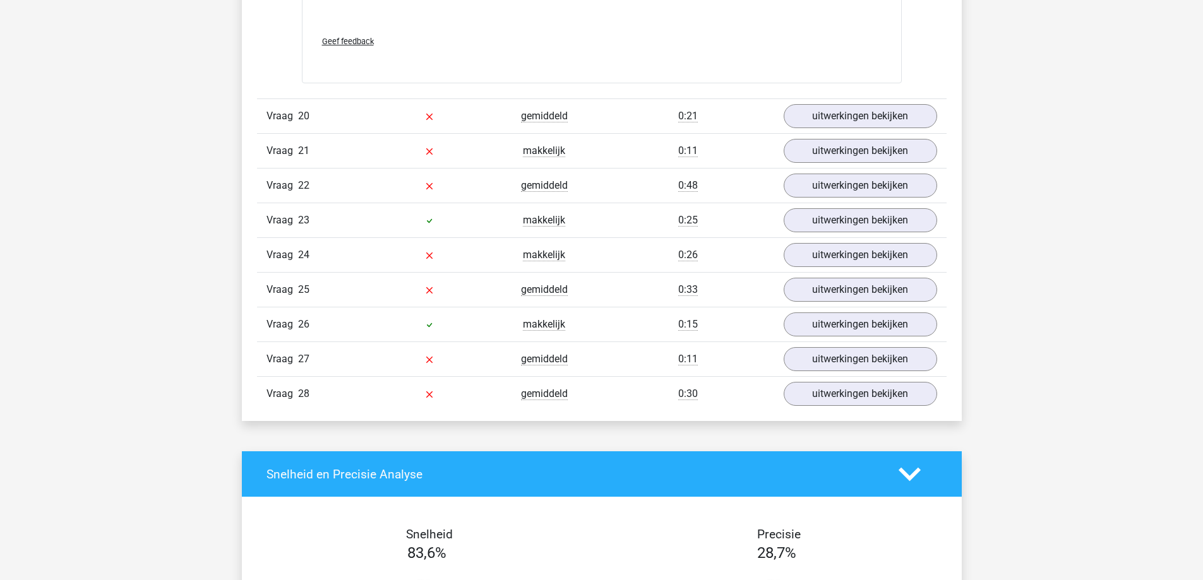
scroll to position [4294, 0]
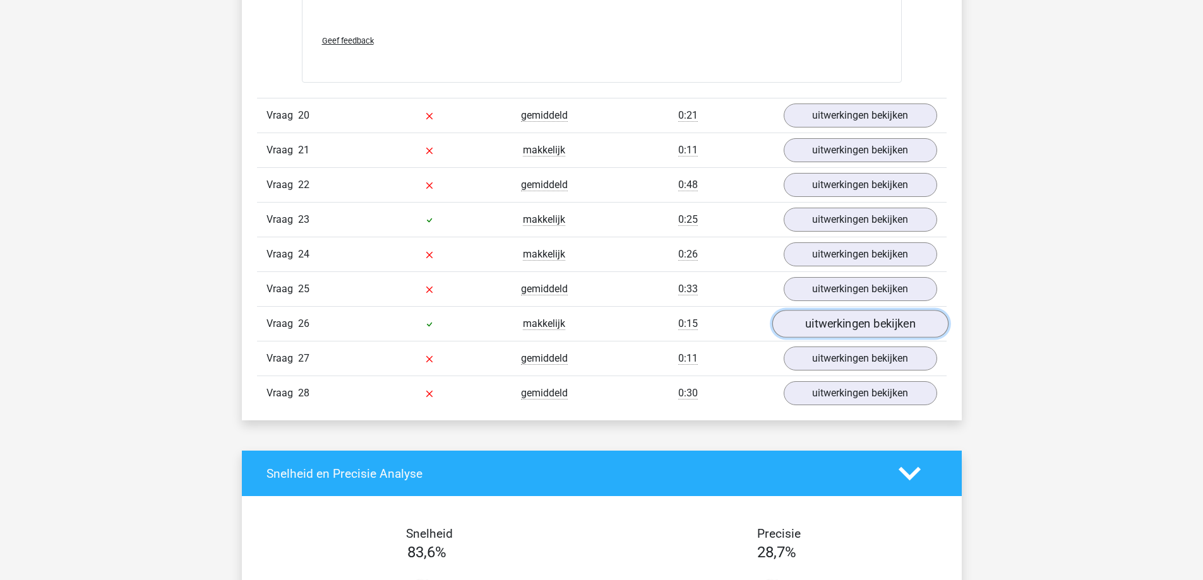
click at [839, 320] on link "uitwerkingen bekijken" at bounding box center [860, 324] width 176 height 28
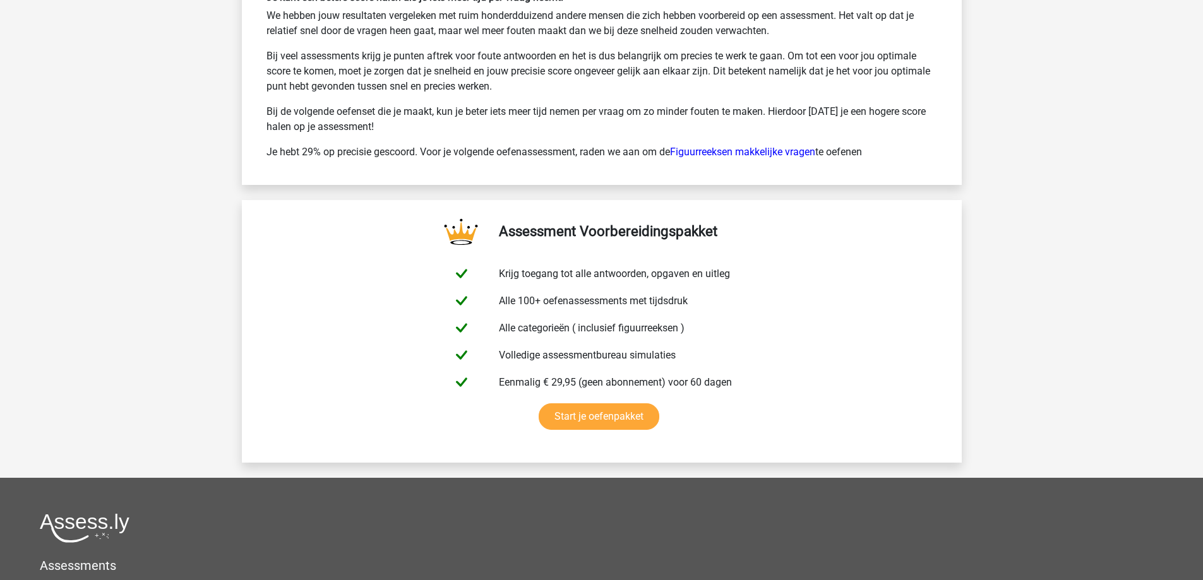
scroll to position [6441, 0]
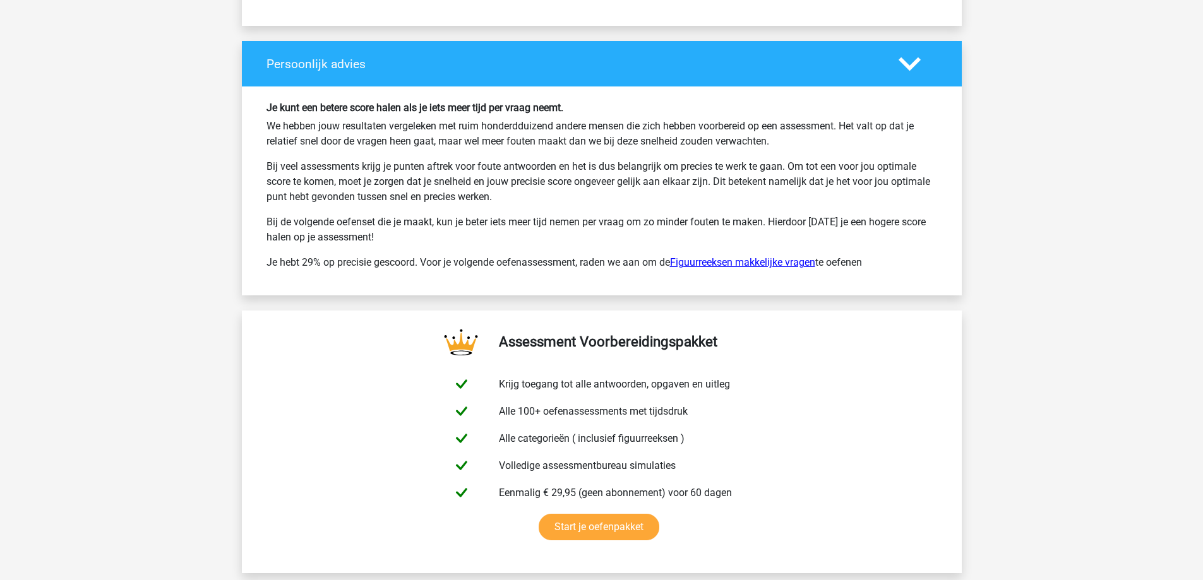
click at [776, 264] on link "Figuurreeksen makkelijke vragen" at bounding box center [742, 262] width 145 height 12
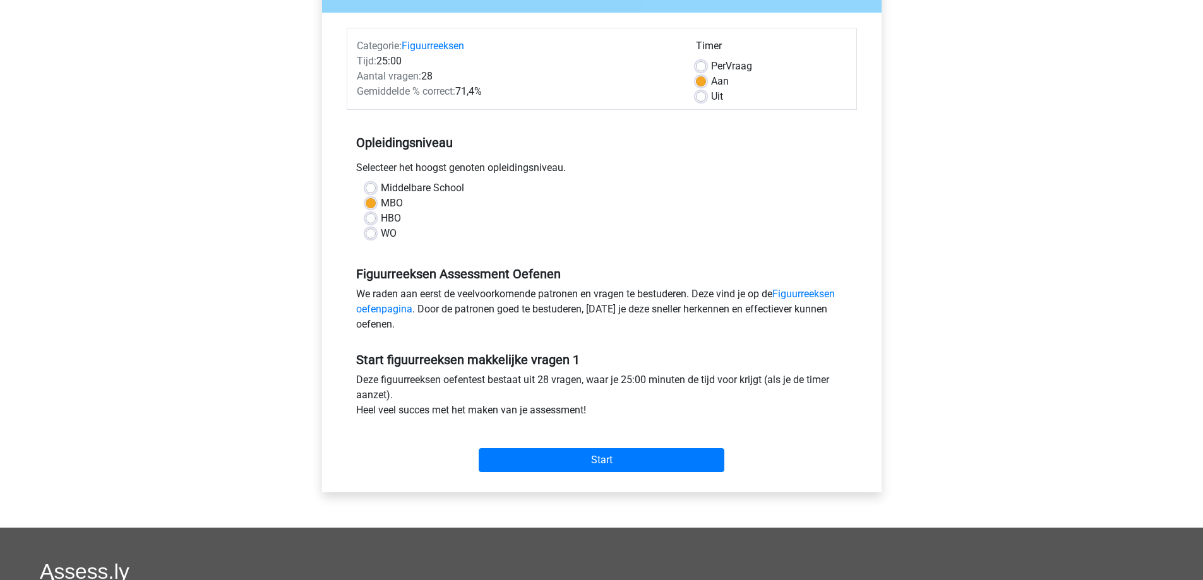
scroll to position [379, 0]
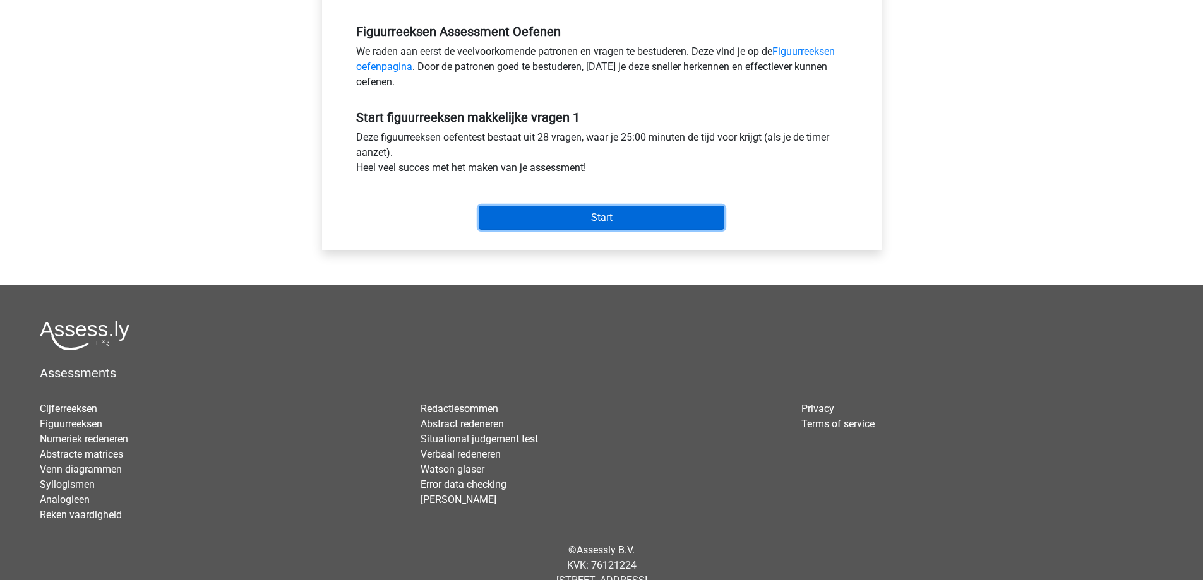
click at [640, 225] on input "Start" at bounding box center [602, 218] width 246 height 24
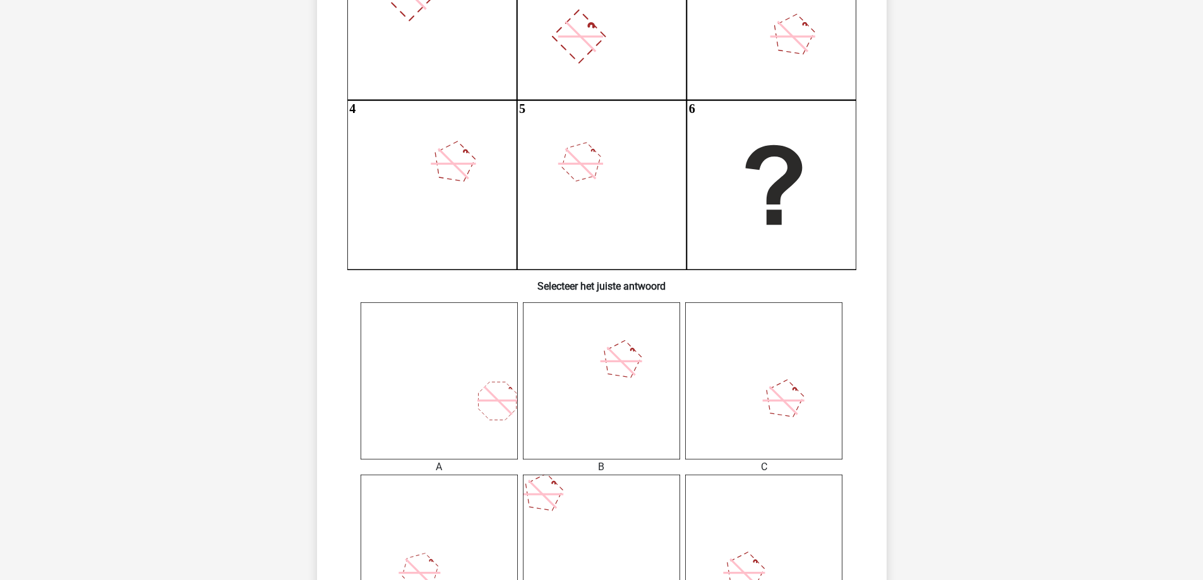
scroll to position [316, 0]
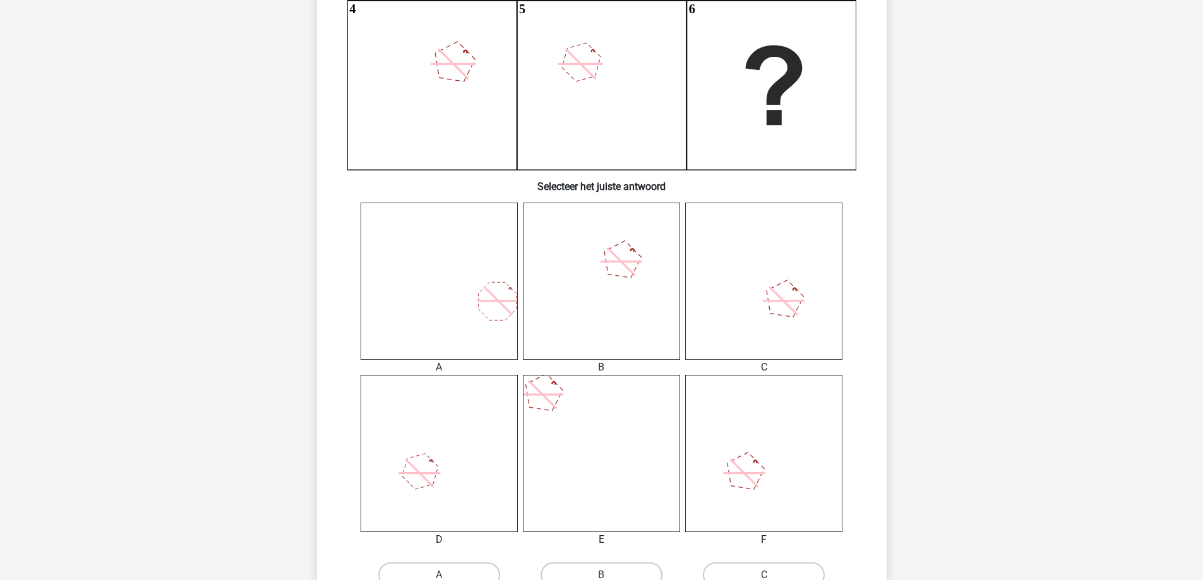
click at [703, 489] on icon at bounding box center [763, 453] width 157 height 157
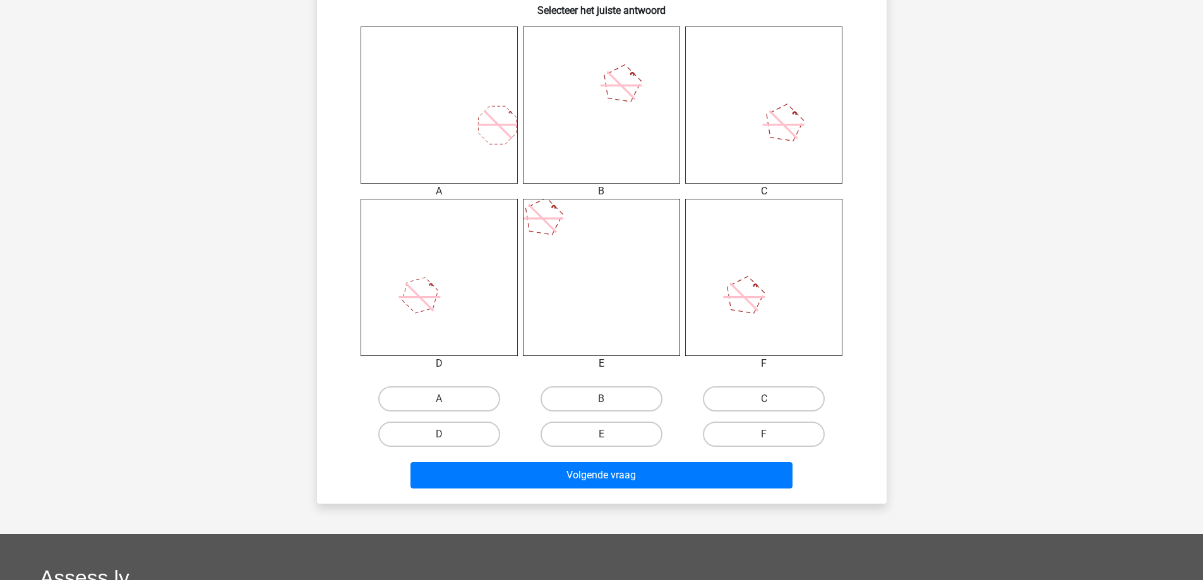
scroll to position [505, 0]
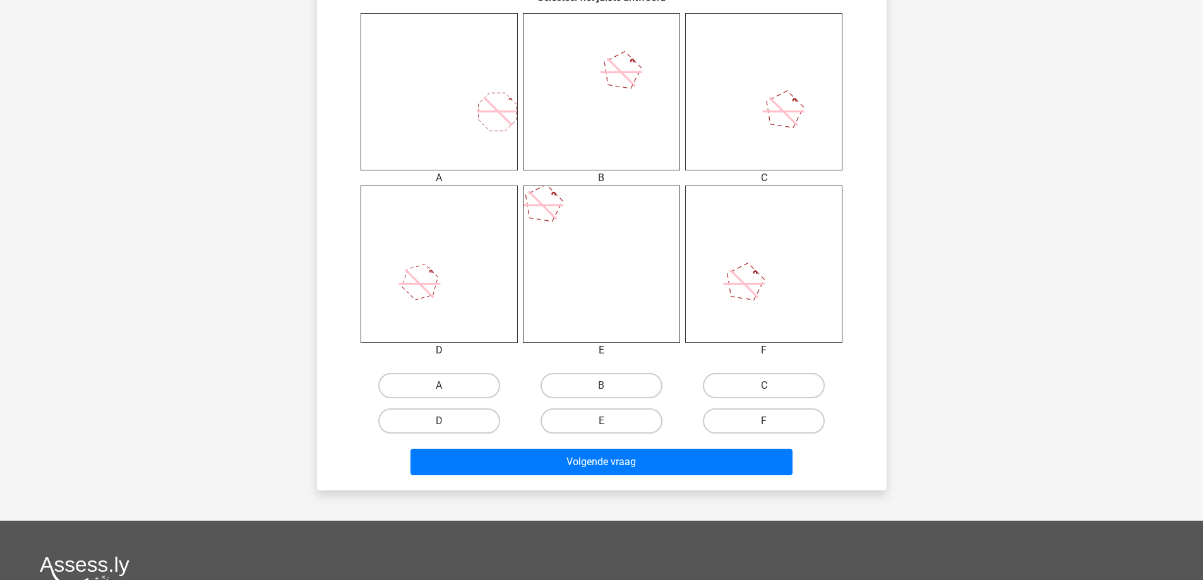
click at [778, 418] on label "F" at bounding box center [764, 421] width 122 height 25
click at [772, 421] on input "F" at bounding box center [768, 425] width 8 height 8
radio input "true"
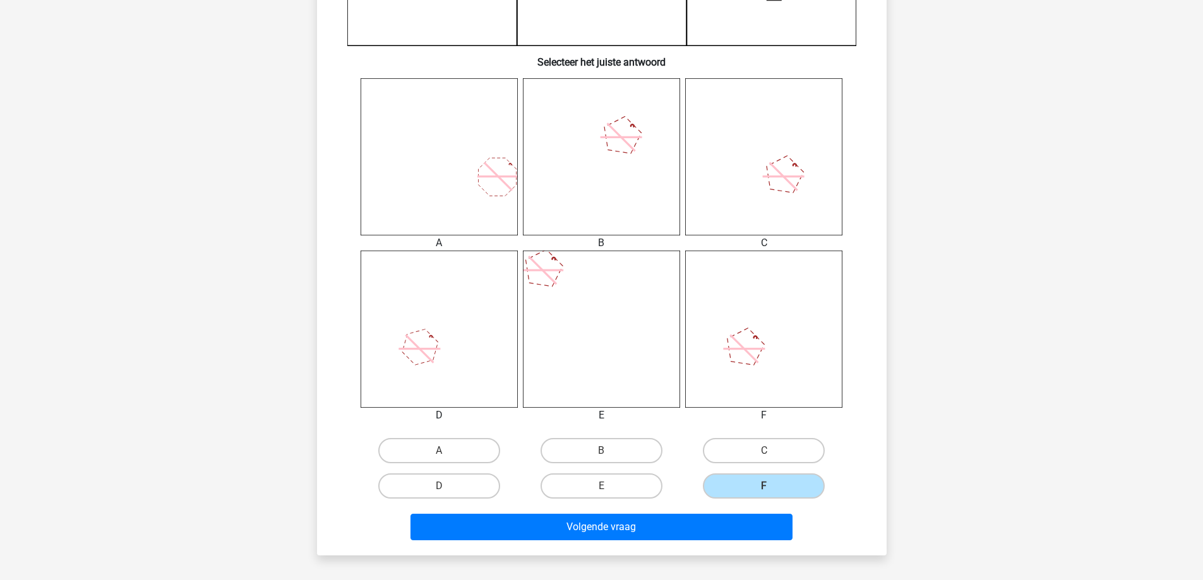
scroll to position [442, 0]
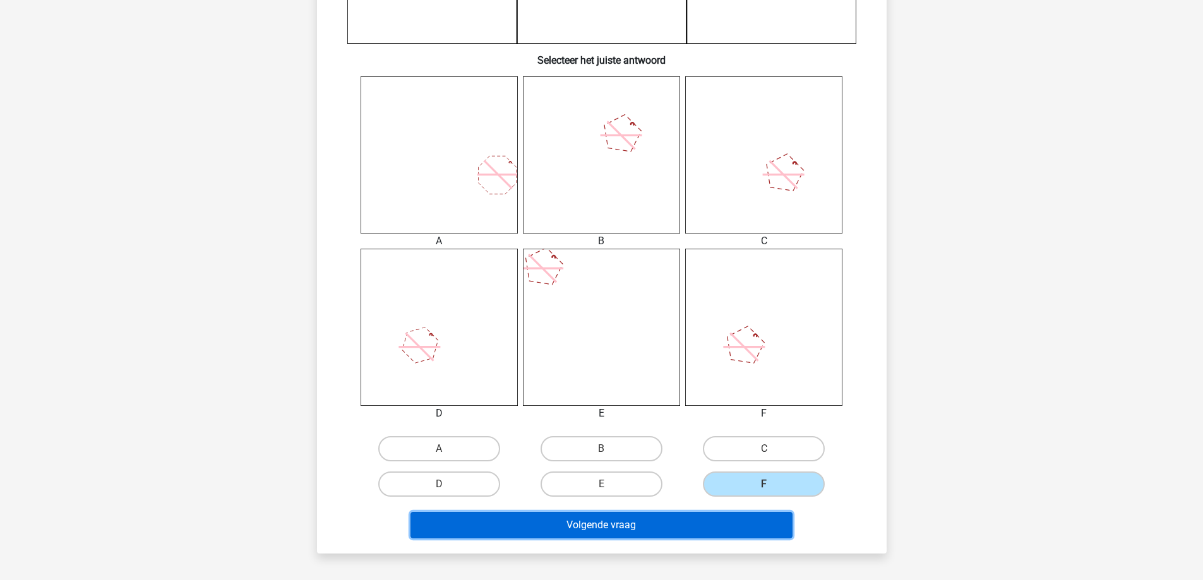
click at [760, 529] on button "Volgende vraag" at bounding box center [601, 525] width 382 height 27
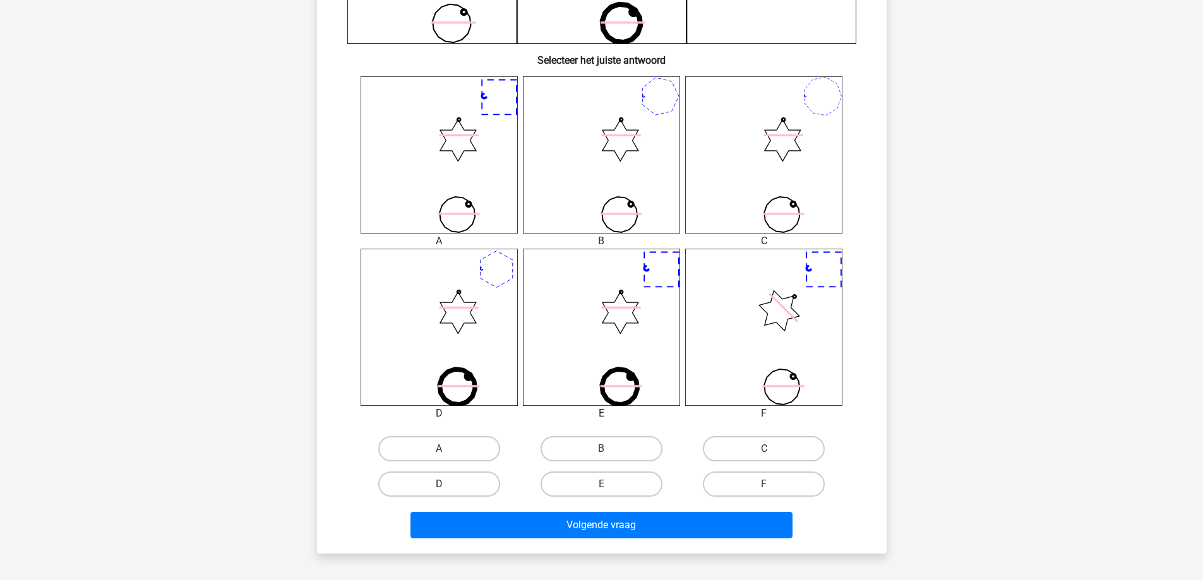
click at [465, 484] on label "D" at bounding box center [439, 484] width 122 height 25
click at [447, 484] on input "D" at bounding box center [443, 488] width 8 height 8
radio input "true"
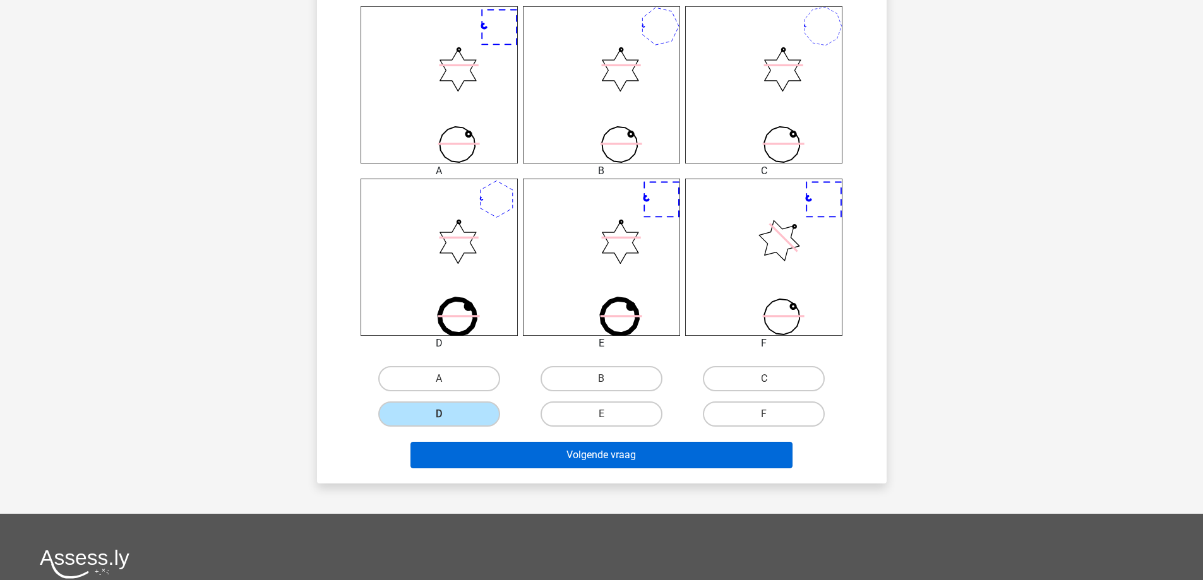
scroll to position [568, 0]
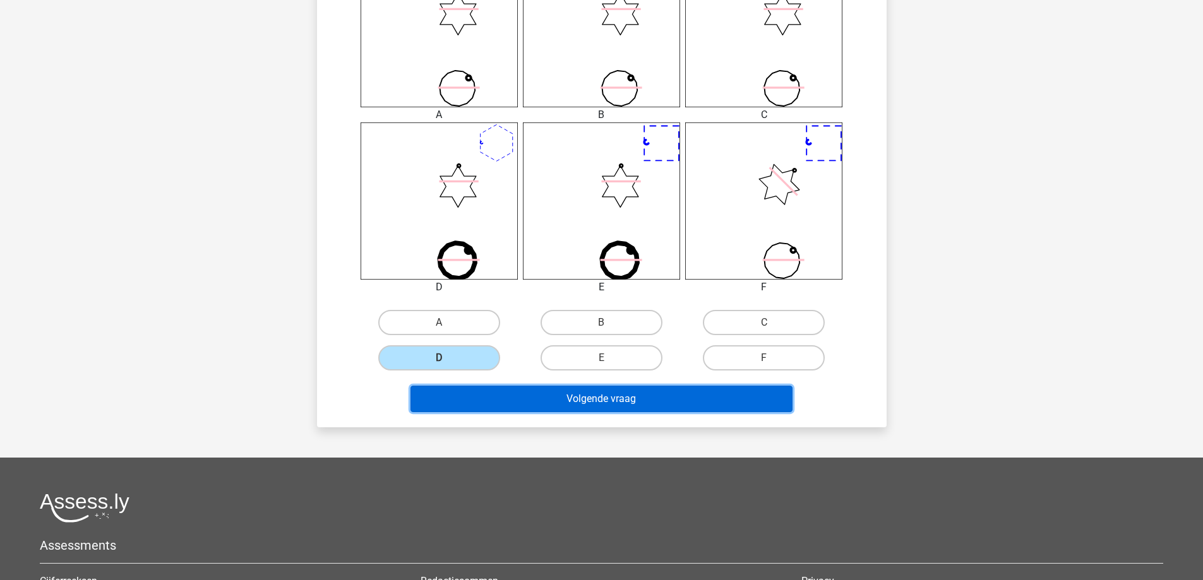
click at [551, 393] on button "Volgende vraag" at bounding box center [601, 399] width 382 height 27
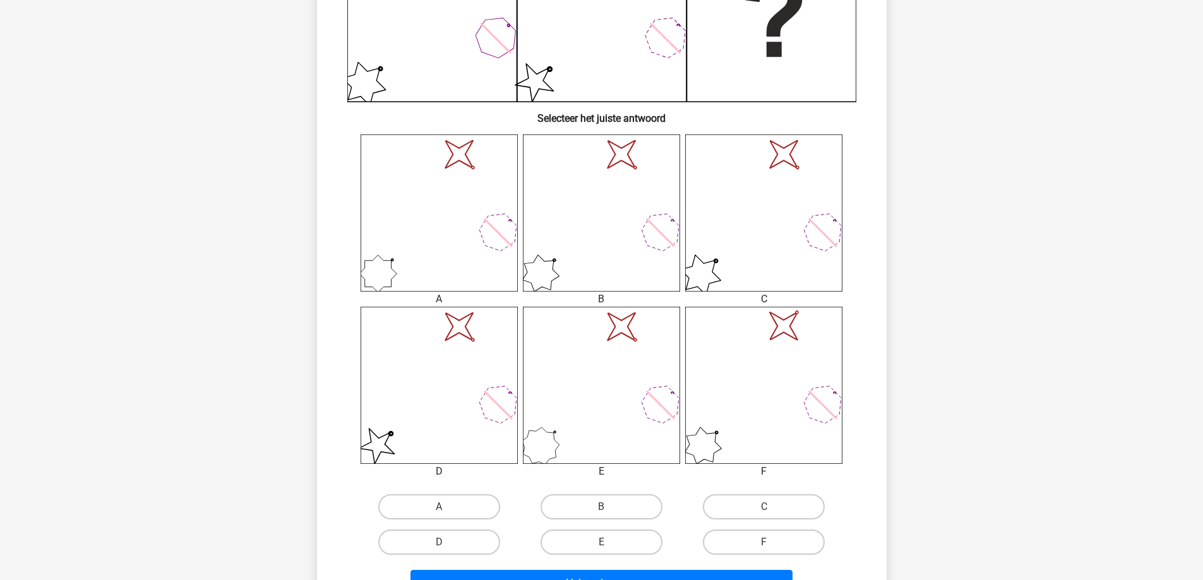
scroll to position [442, 0]
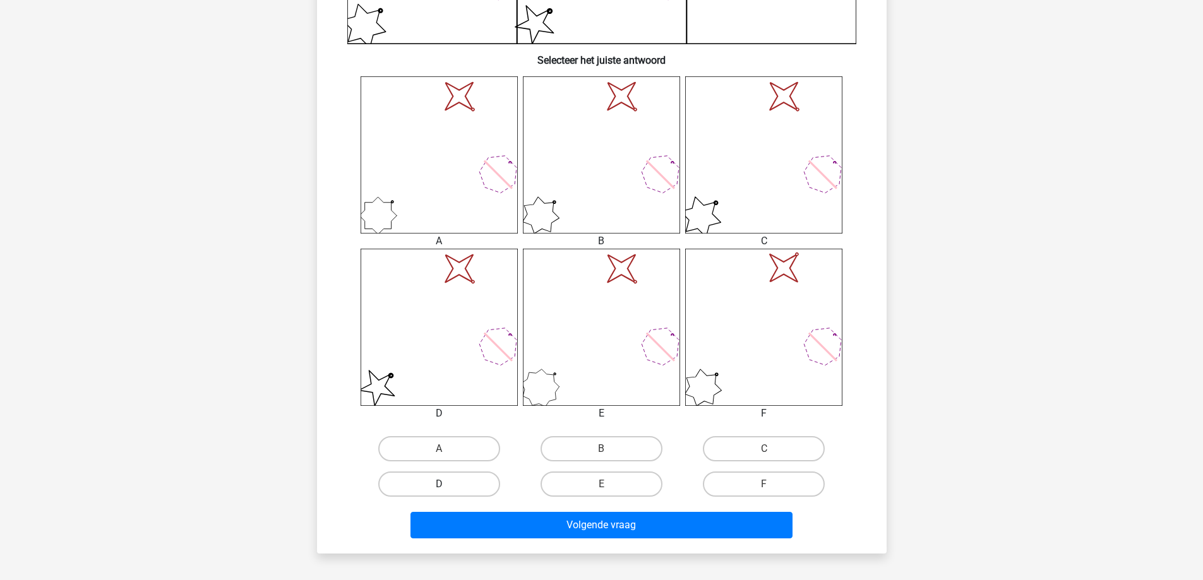
click at [487, 489] on label "D" at bounding box center [439, 484] width 122 height 25
click at [447, 489] on input "D" at bounding box center [443, 488] width 8 height 8
radio input "true"
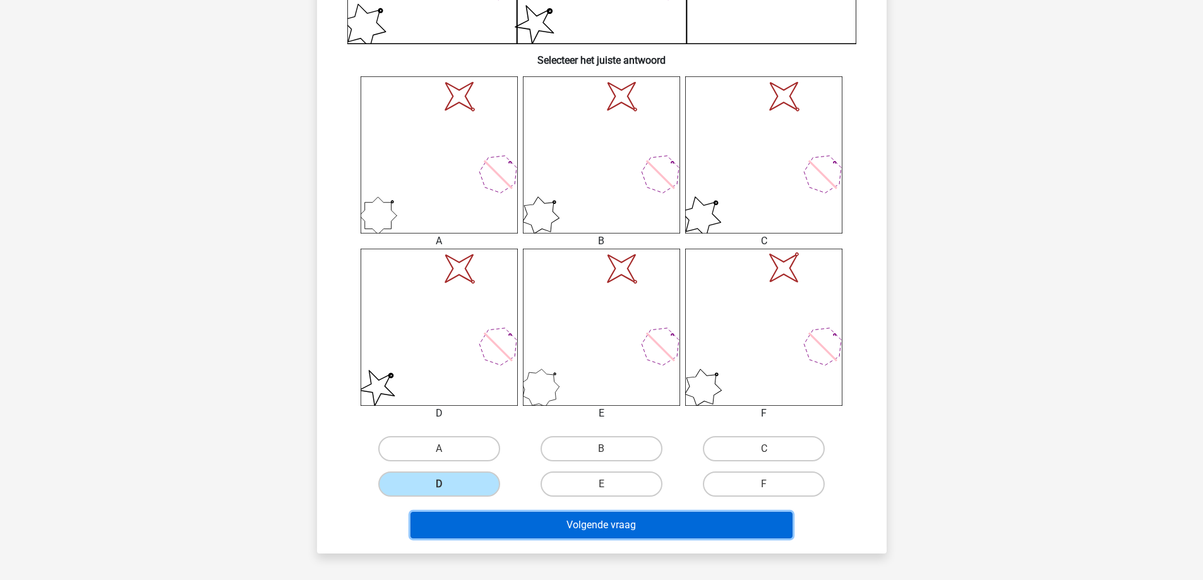
click at [493, 514] on button "Volgende vraag" at bounding box center [601, 525] width 382 height 27
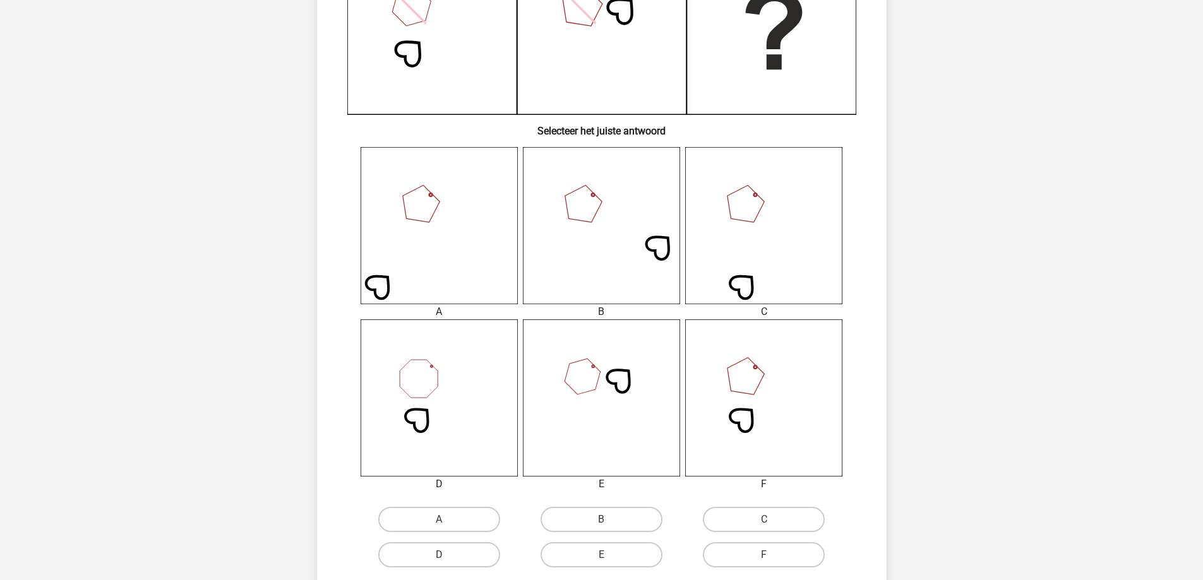
scroll to position [379, 0]
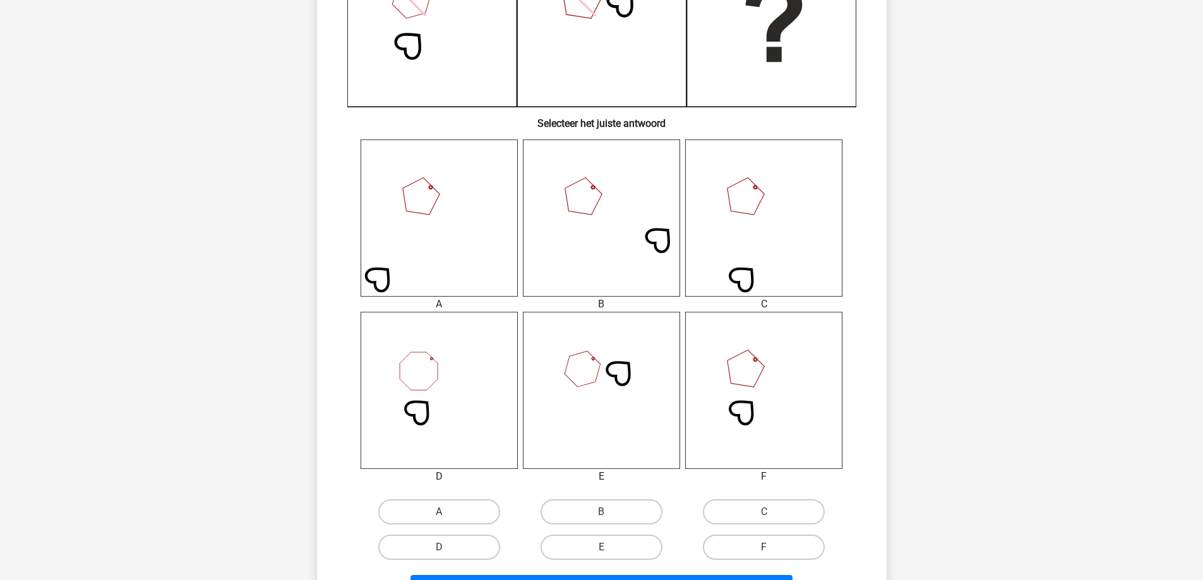
click at [612, 561] on div "E" at bounding box center [601, 547] width 162 height 35
click at [623, 548] on label "E" at bounding box center [602, 547] width 122 height 25
click at [609, 548] on input "E" at bounding box center [605, 551] width 8 height 8
radio input "true"
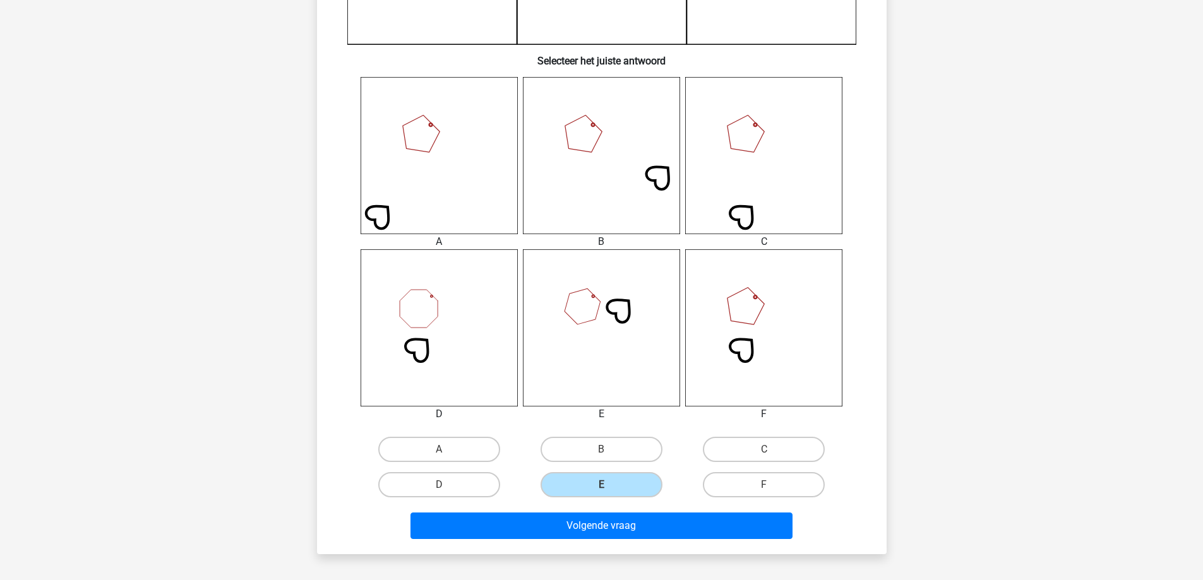
scroll to position [442, 0]
click at [479, 465] on div "A" at bounding box center [439, 448] width 162 height 35
click at [478, 482] on label "D" at bounding box center [439, 484] width 122 height 25
click at [447, 484] on input "D" at bounding box center [443, 488] width 8 height 8
radio input "true"
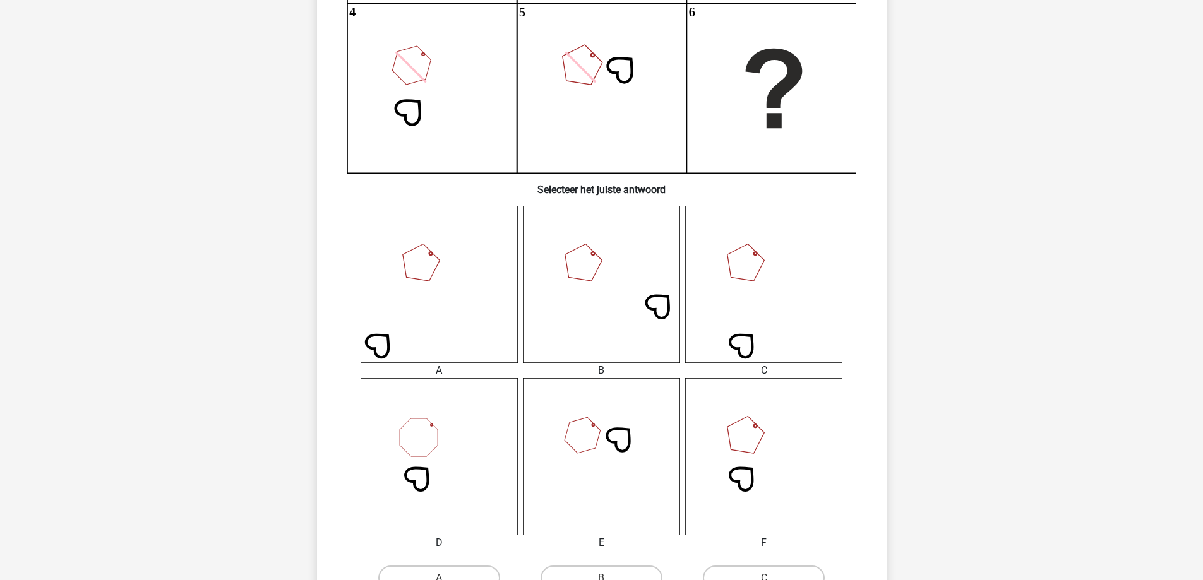
scroll to position [379, 0]
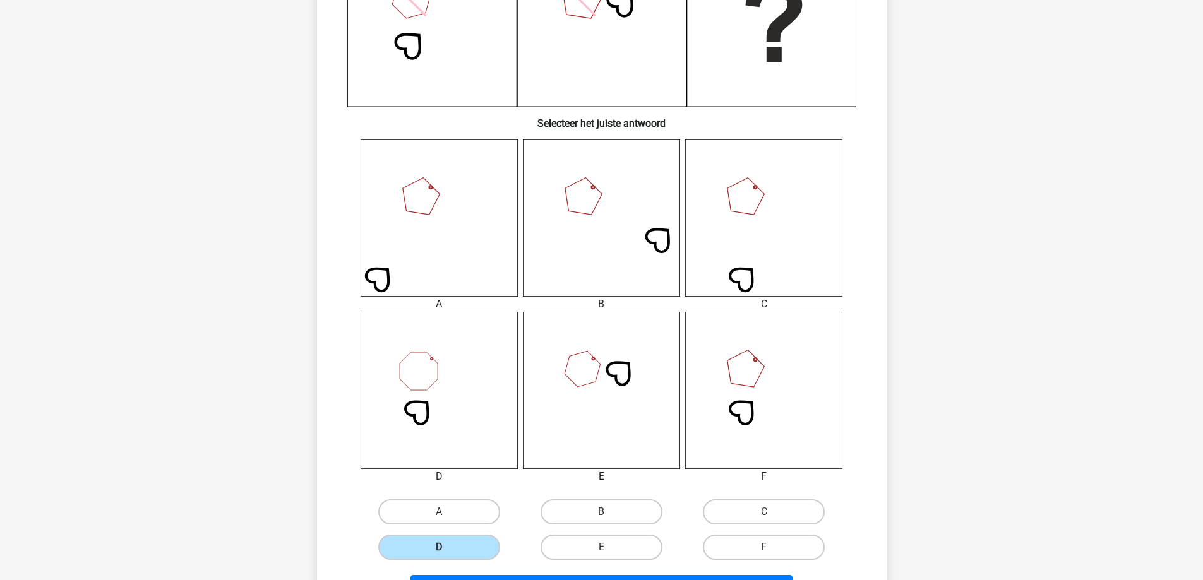
click at [776, 550] on label "F" at bounding box center [764, 547] width 122 height 25
click at [772, 550] on input "F" at bounding box center [768, 551] width 8 height 8
radio input "true"
click at [477, 546] on label "D" at bounding box center [439, 547] width 122 height 25
click at [447, 547] on input "D" at bounding box center [443, 551] width 8 height 8
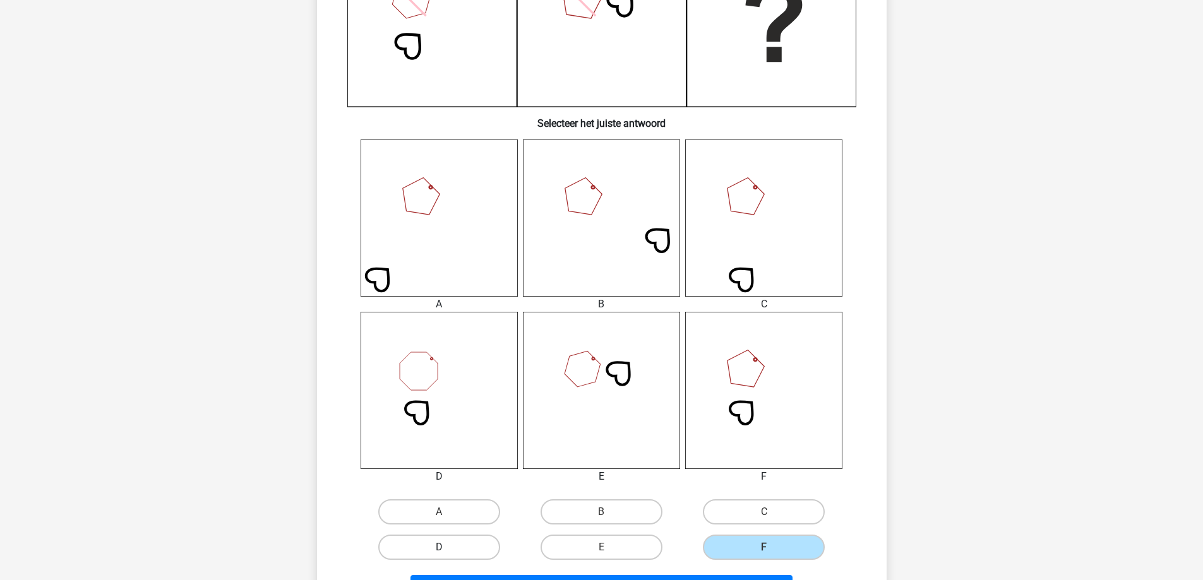
radio input "true"
click at [736, 541] on label "F" at bounding box center [764, 547] width 122 height 25
click at [764, 547] on input "F" at bounding box center [768, 551] width 8 height 8
radio input "true"
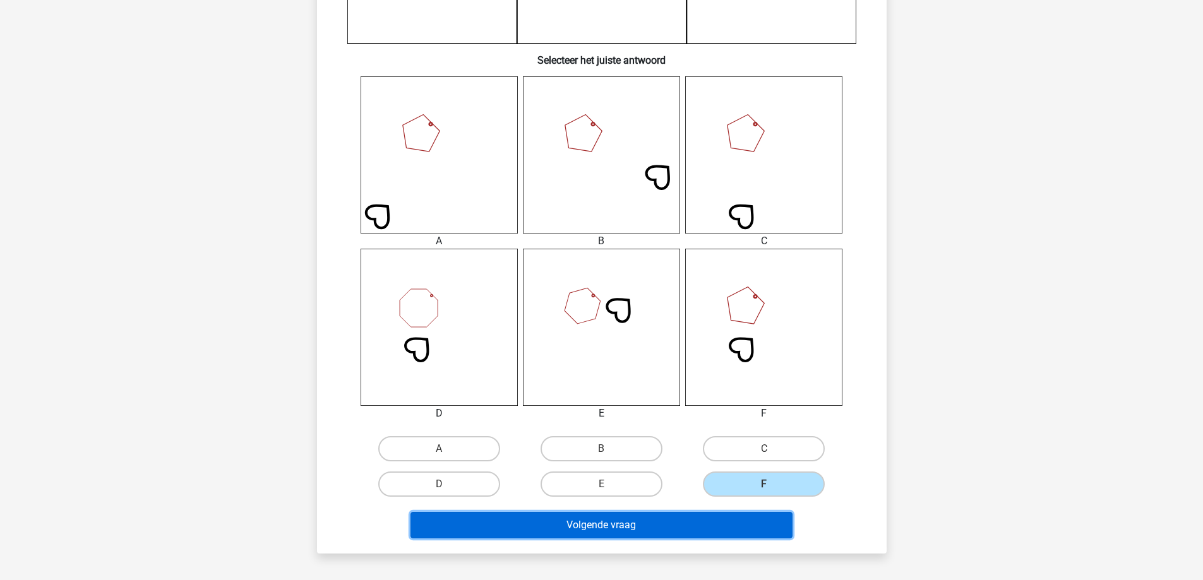
click at [734, 530] on button "Volgende vraag" at bounding box center [601, 525] width 382 height 27
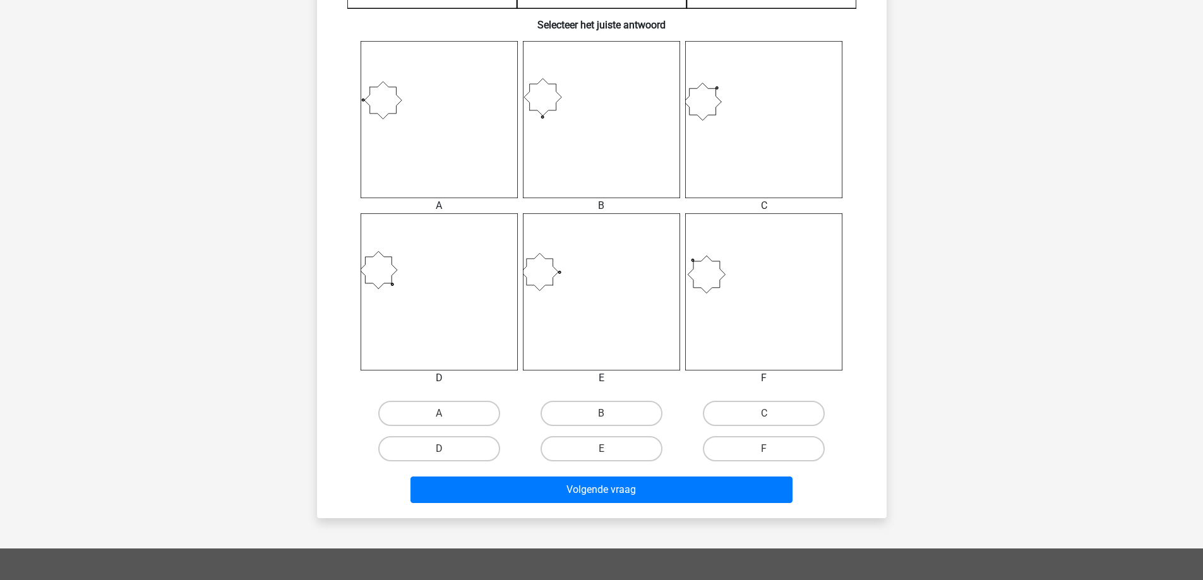
scroll to position [505, 0]
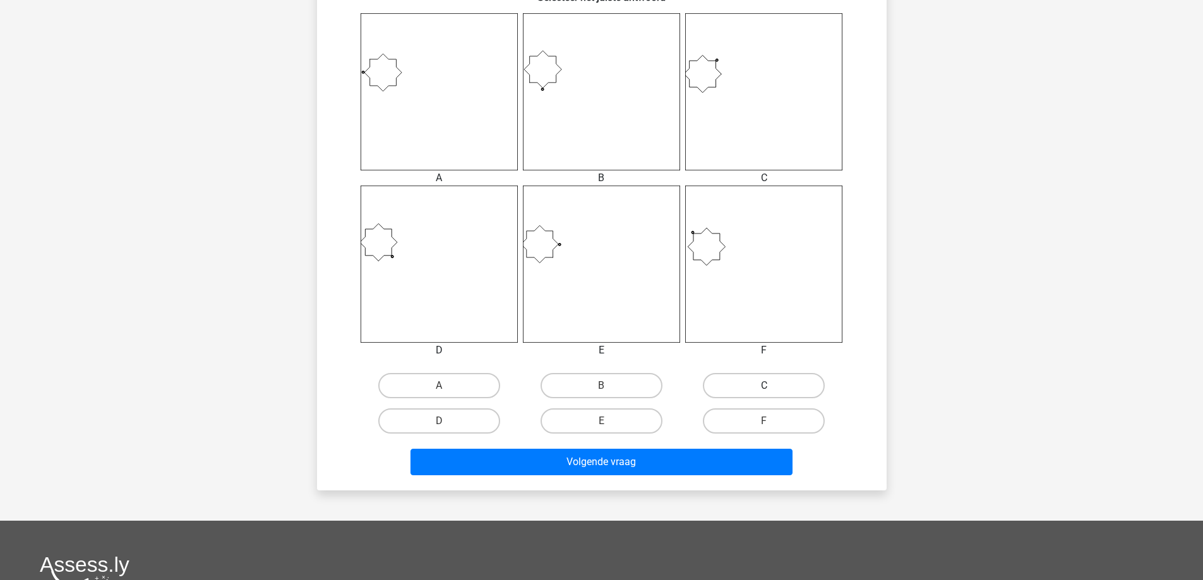
click at [718, 388] on label "C" at bounding box center [764, 385] width 122 height 25
click at [764, 388] on input "C" at bounding box center [768, 390] width 8 height 8
radio input "true"
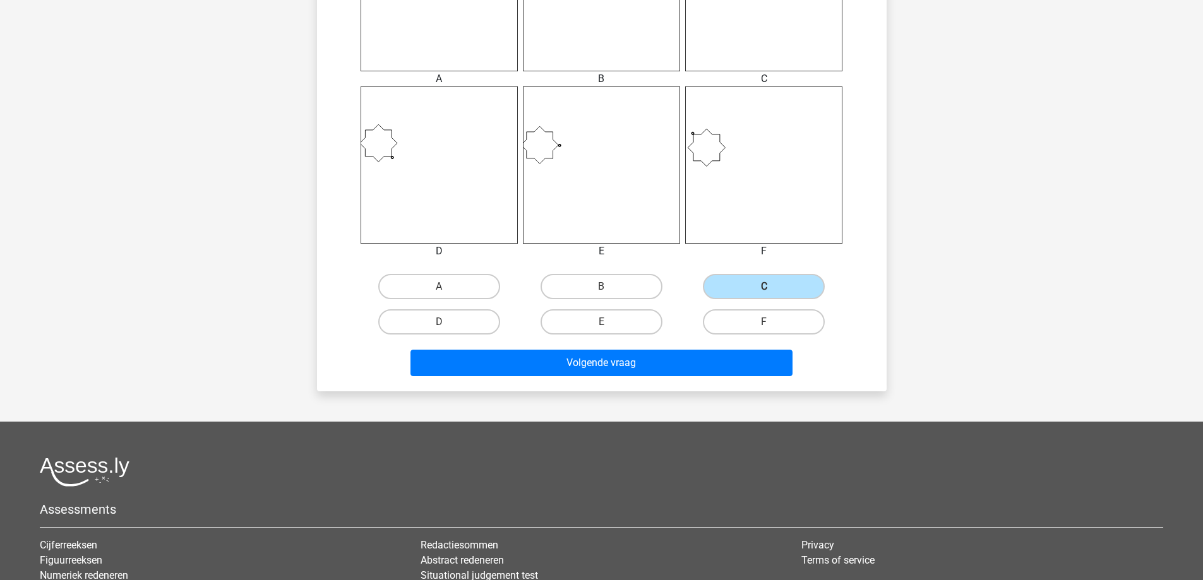
scroll to position [568, 0]
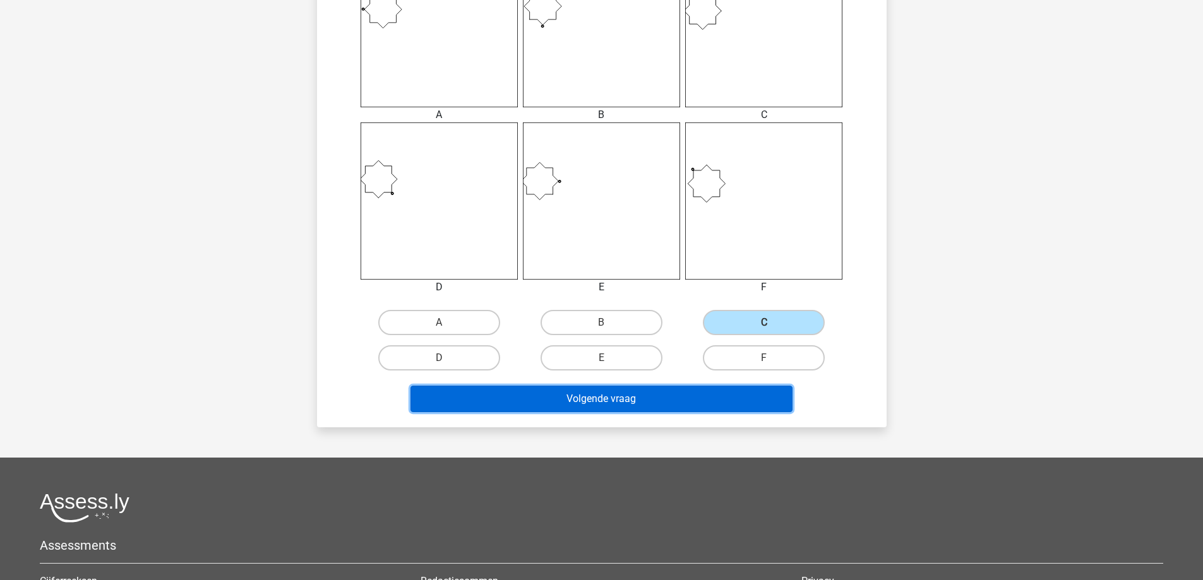
click at [666, 397] on button "Volgende vraag" at bounding box center [601, 399] width 382 height 27
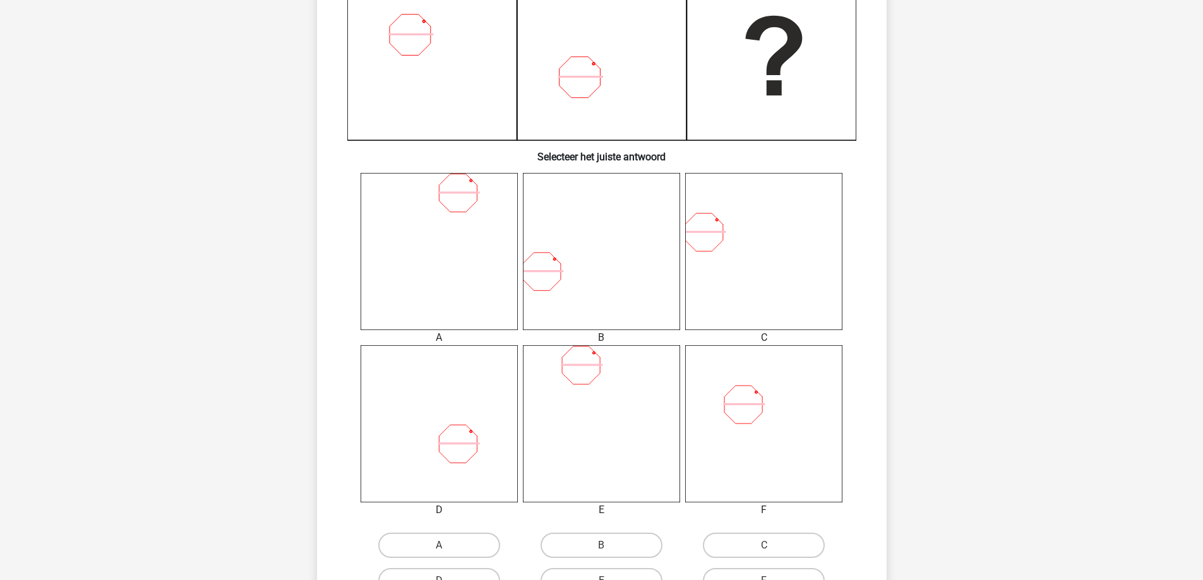
scroll to position [442, 0]
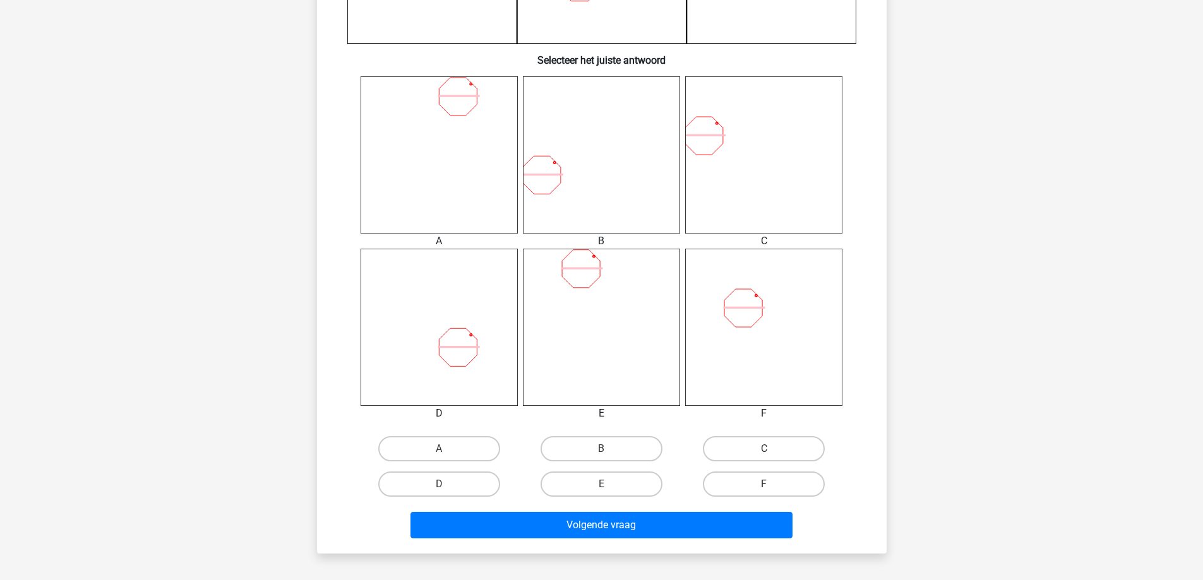
click at [758, 479] on label "F" at bounding box center [764, 484] width 122 height 25
click at [764, 484] on input "F" at bounding box center [768, 488] width 8 height 8
radio input "true"
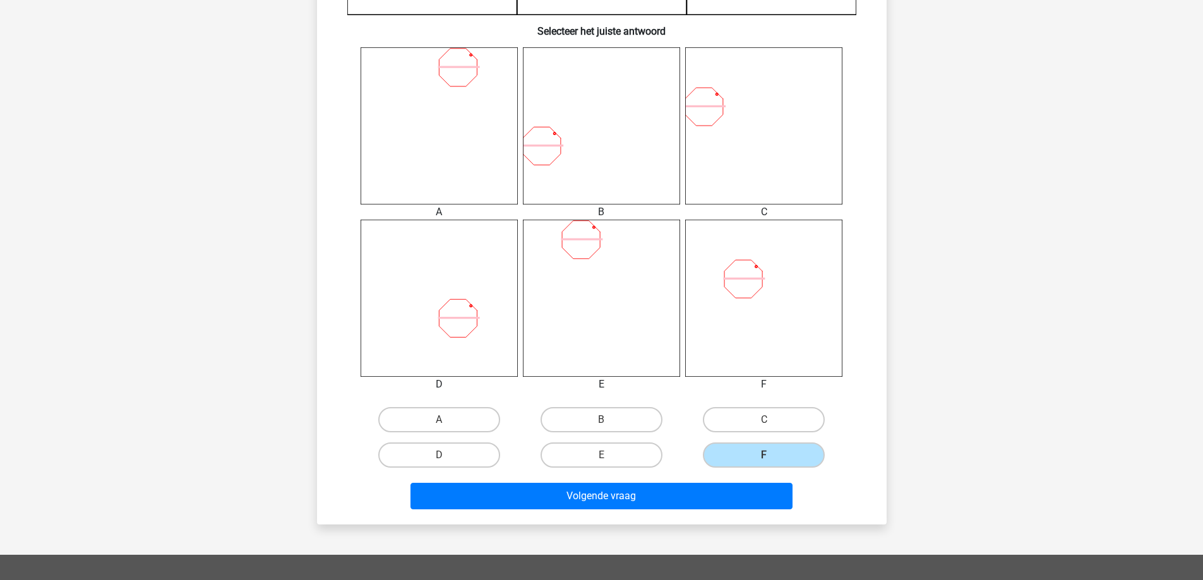
scroll to position [505, 0]
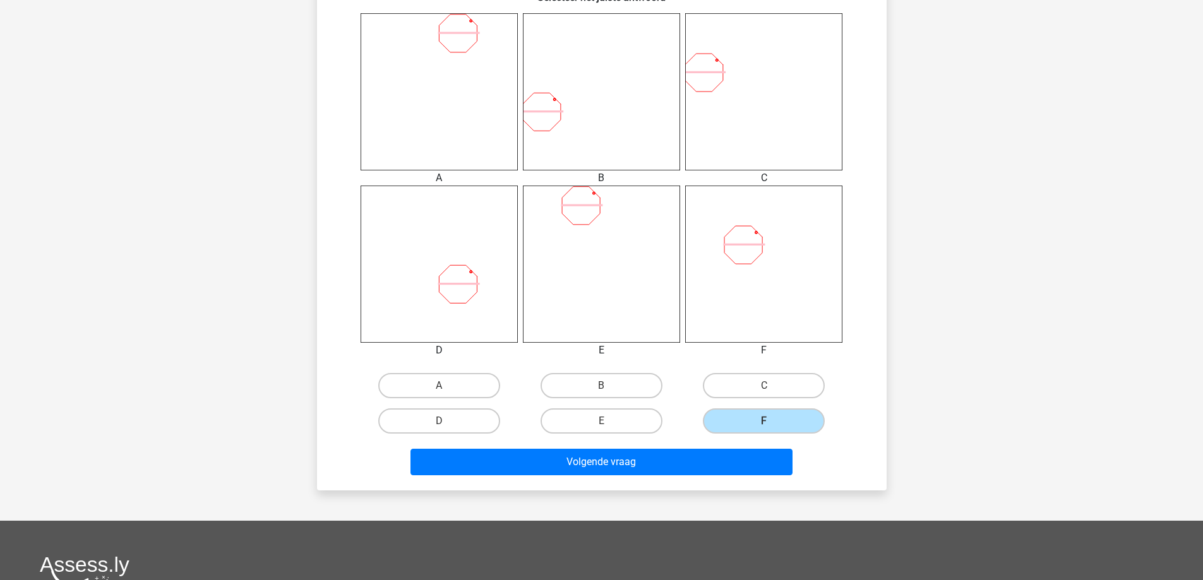
click at [705, 481] on div "Volgende vraag" at bounding box center [601, 465] width 487 height 32
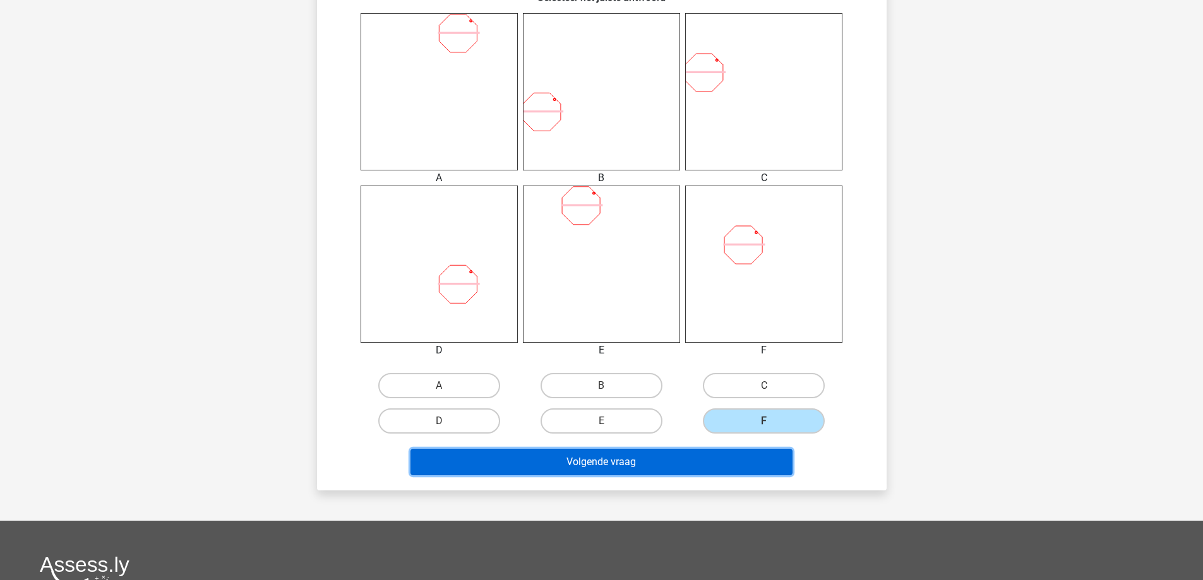
click at [698, 462] on button "Volgende vraag" at bounding box center [601, 462] width 382 height 27
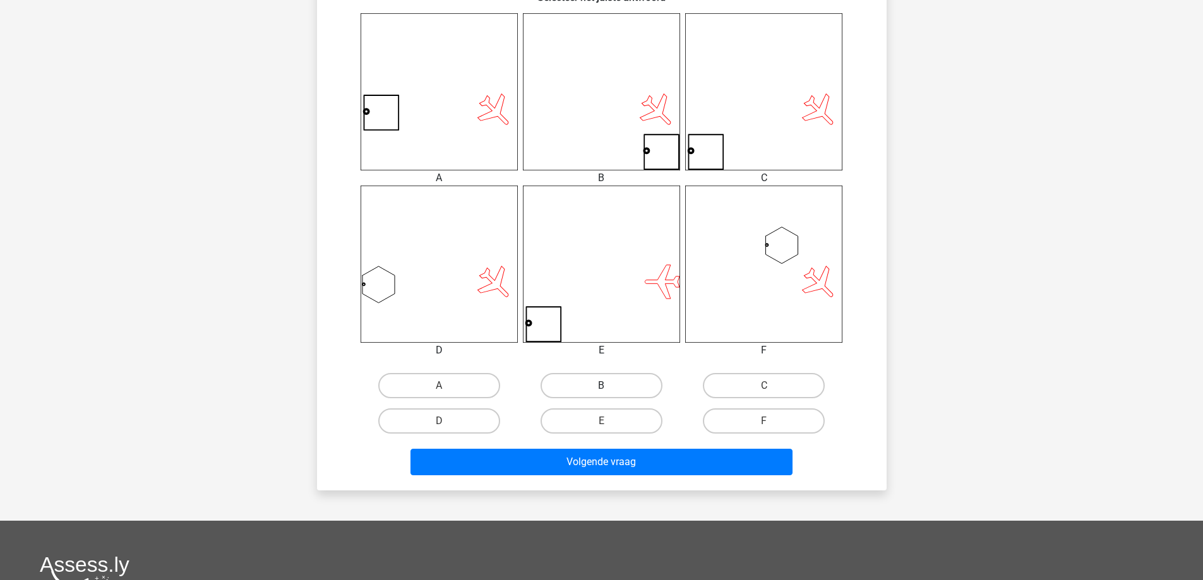
click at [614, 387] on label "B" at bounding box center [602, 385] width 122 height 25
click at [609, 387] on input "B" at bounding box center [605, 390] width 8 height 8
radio input "true"
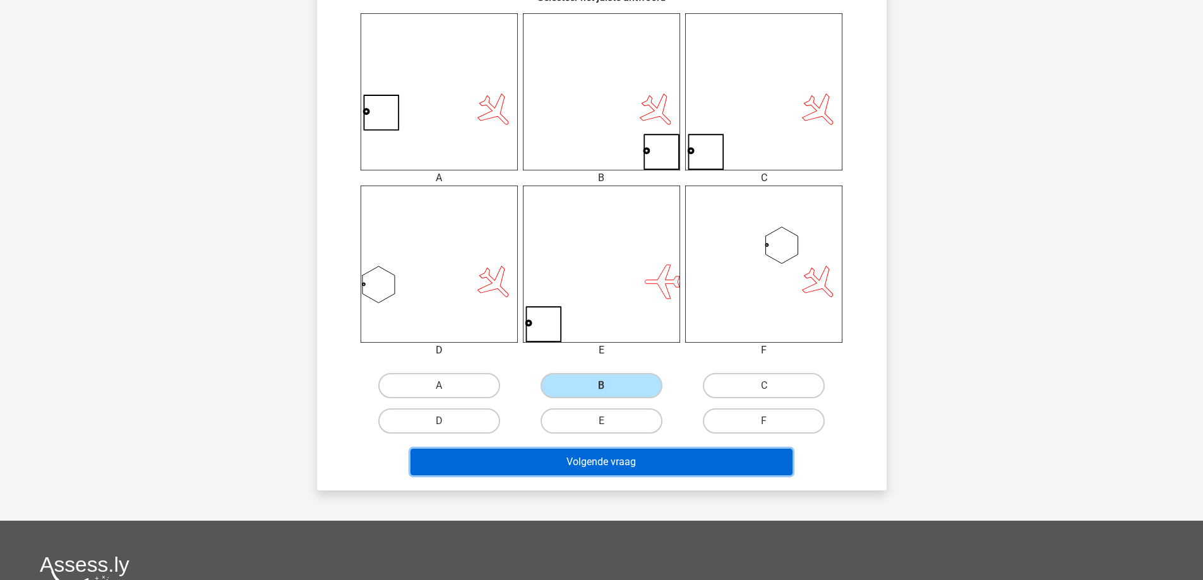
click at [629, 460] on button "Volgende vraag" at bounding box center [601, 462] width 382 height 27
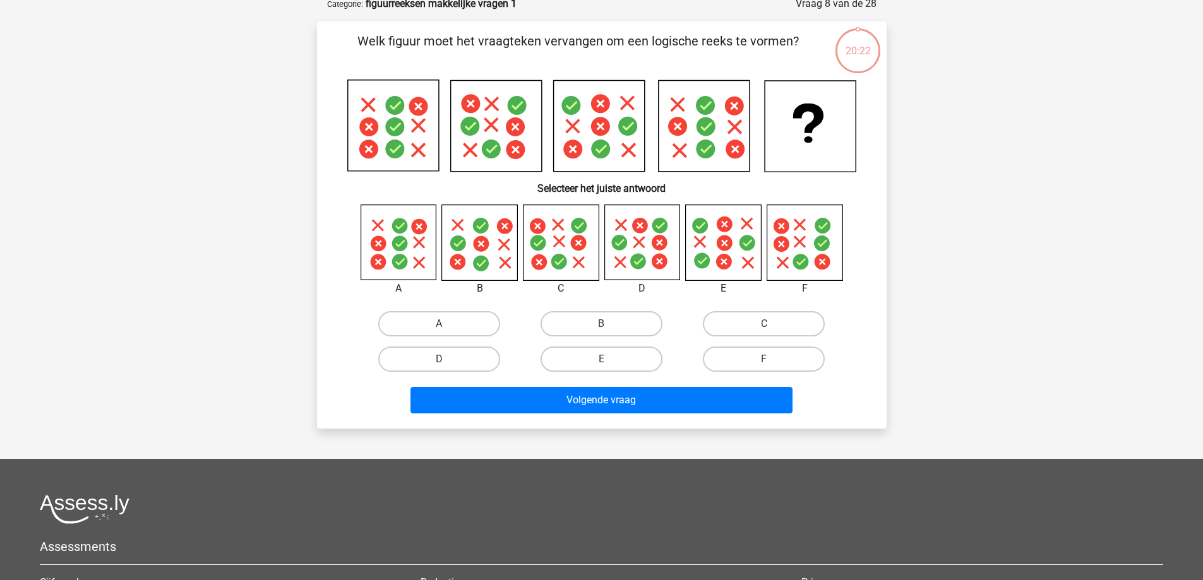
scroll to position [63, 0]
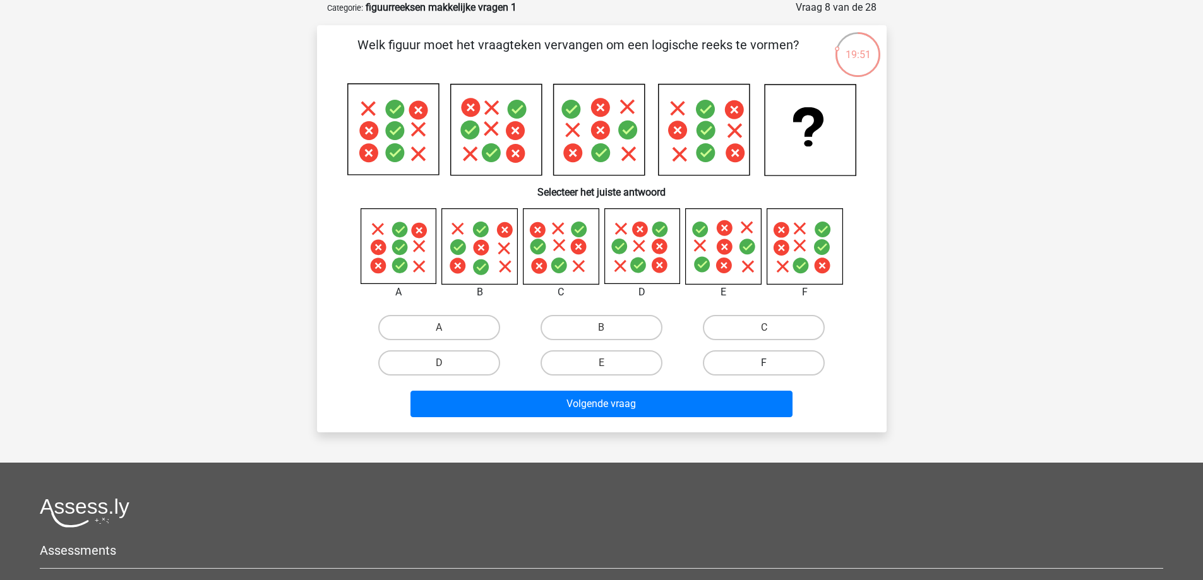
click at [806, 369] on label "F" at bounding box center [764, 362] width 122 height 25
click at [772, 369] on input "F" at bounding box center [768, 367] width 8 height 8
radio input "true"
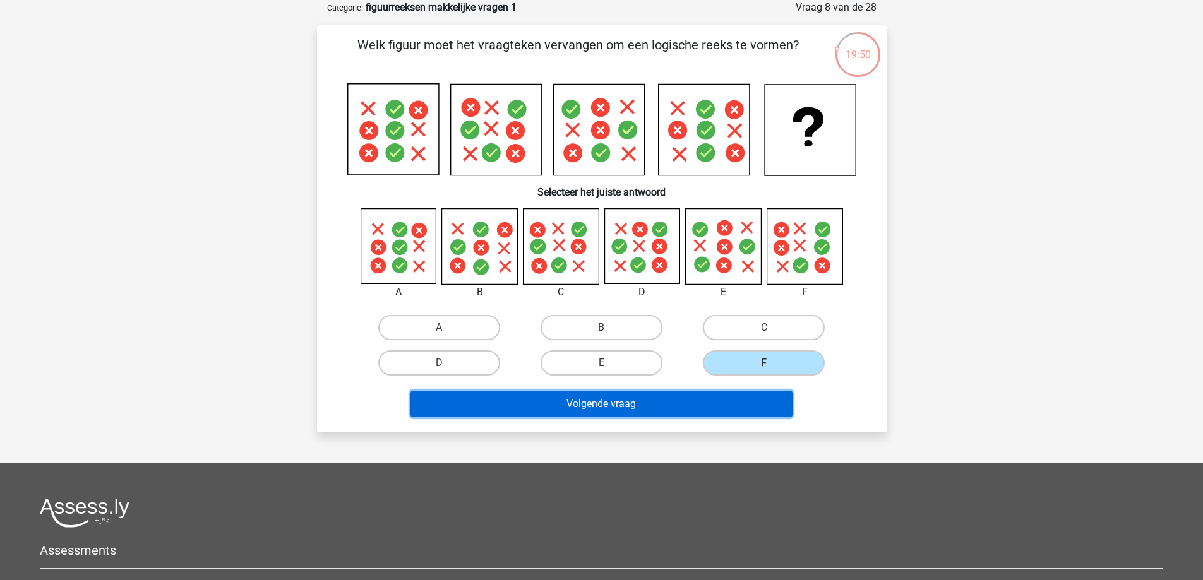
click at [774, 406] on button "Volgende vraag" at bounding box center [601, 404] width 382 height 27
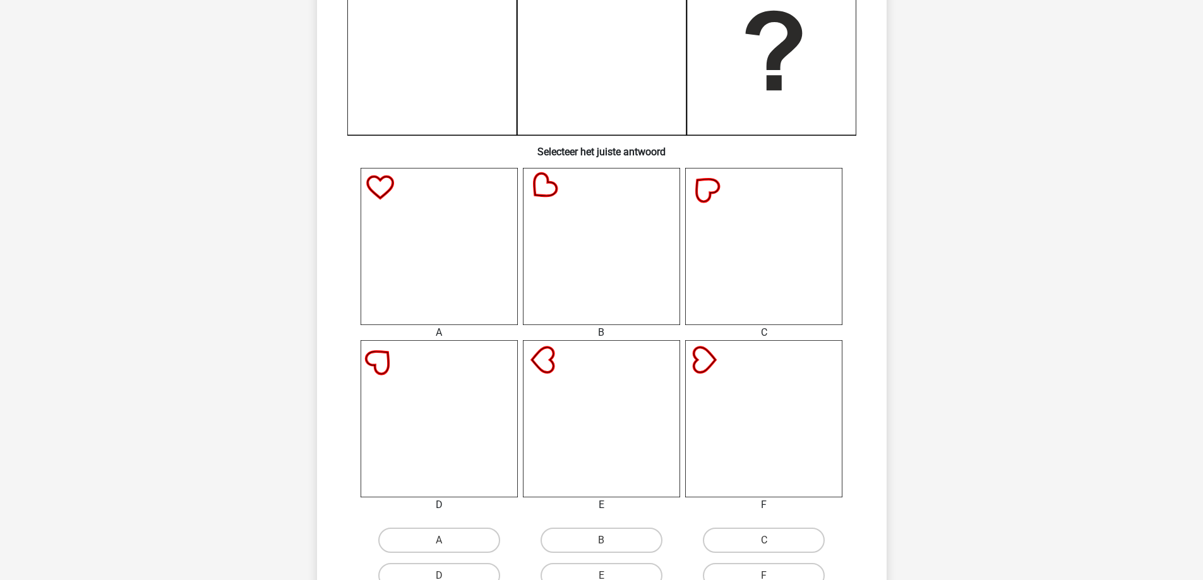
scroll to position [442, 0]
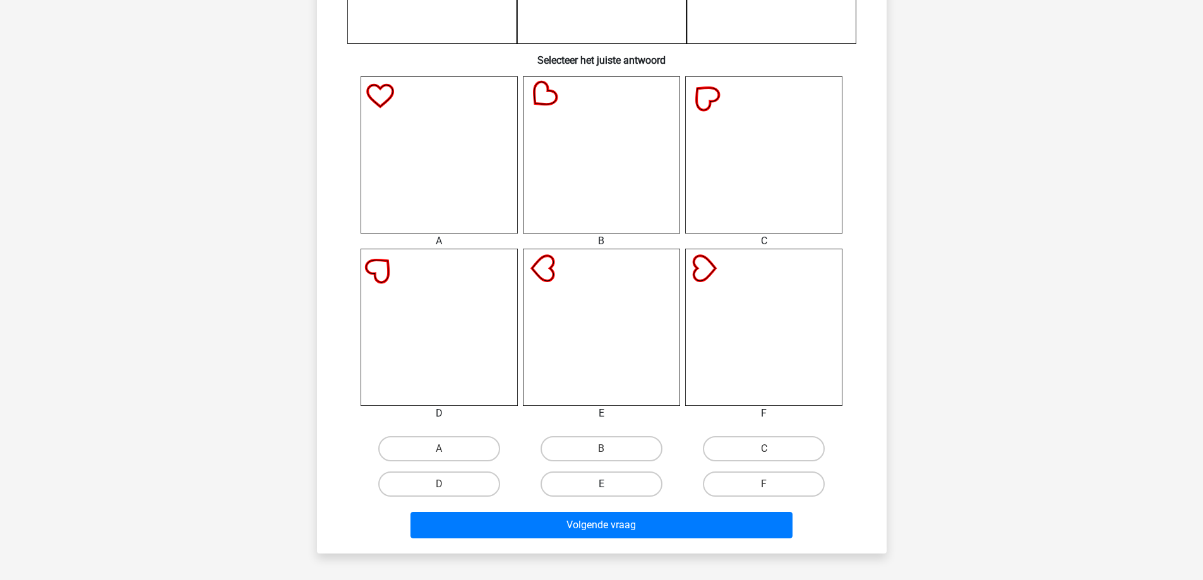
click at [611, 487] on label "E" at bounding box center [602, 484] width 122 height 25
click at [609, 487] on input "E" at bounding box center [605, 488] width 8 height 8
radio input "true"
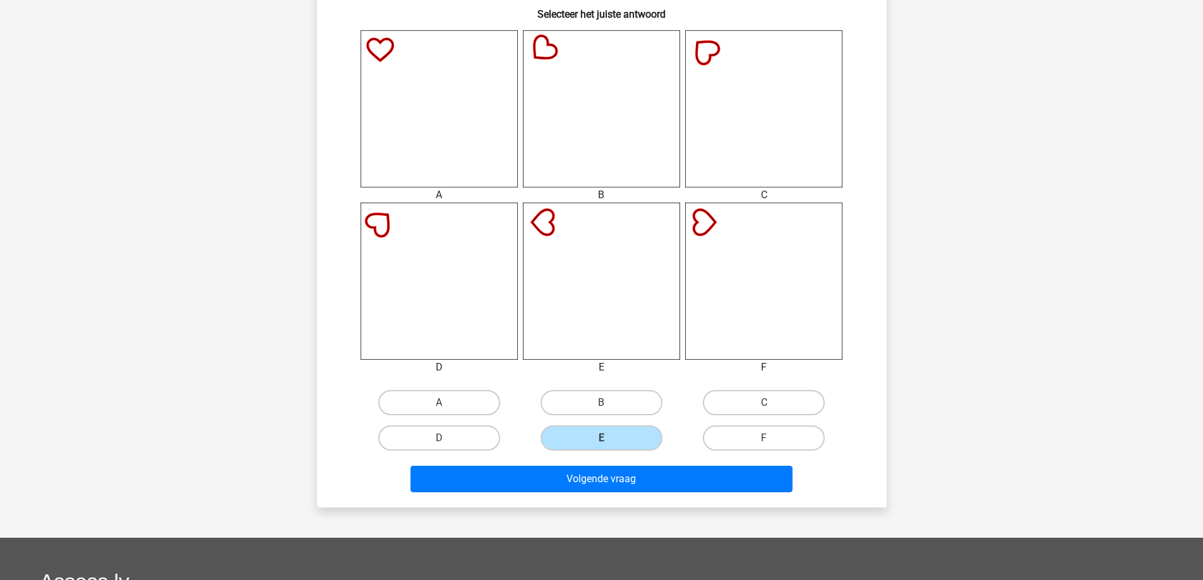
scroll to position [505, 0]
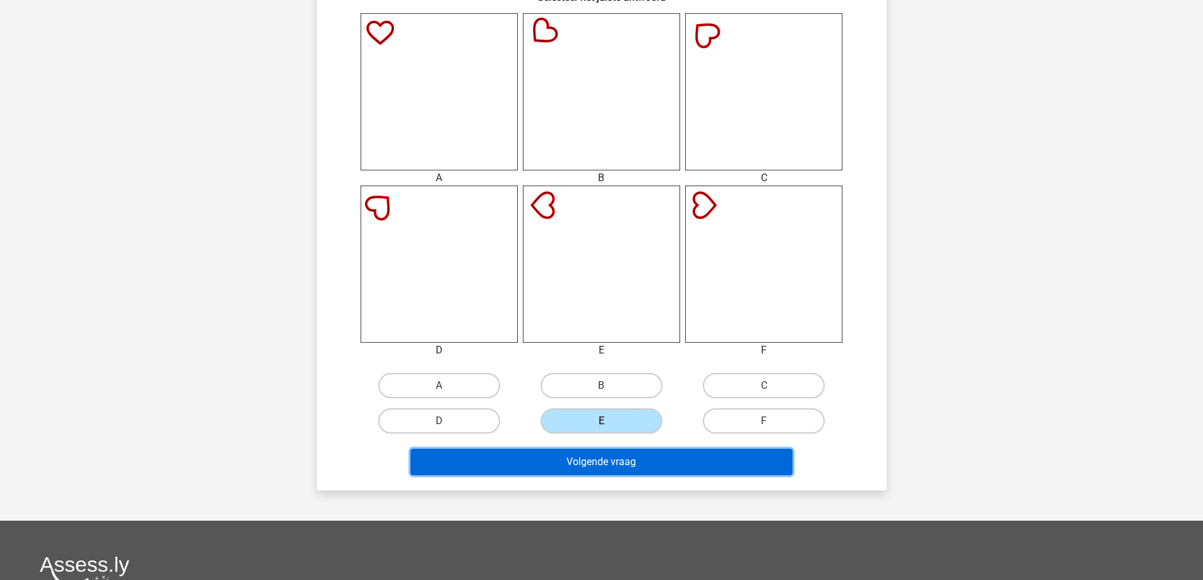
click at [717, 466] on button "Volgende vraag" at bounding box center [601, 462] width 382 height 27
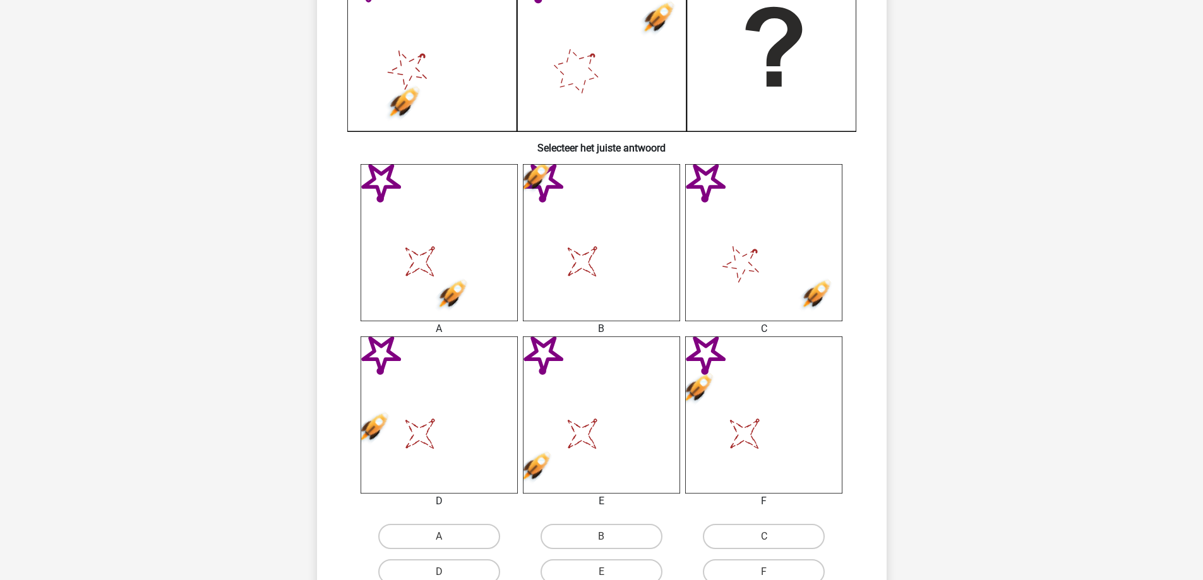
scroll to position [379, 0]
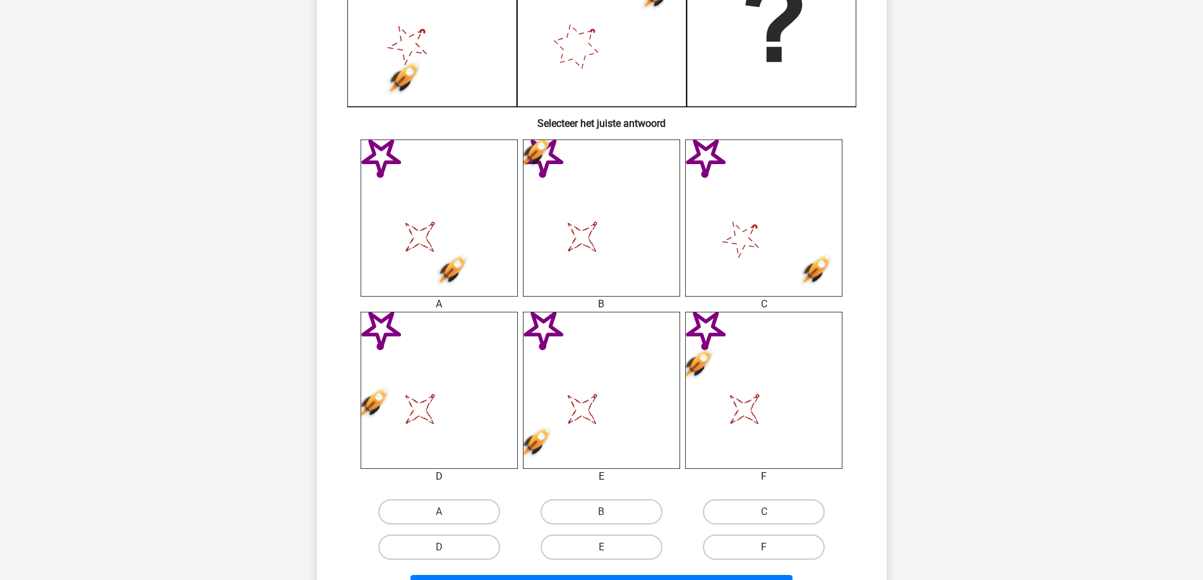
click at [774, 556] on label "F" at bounding box center [764, 547] width 122 height 25
click at [772, 556] on input "F" at bounding box center [768, 551] width 8 height 8
radio input "true"
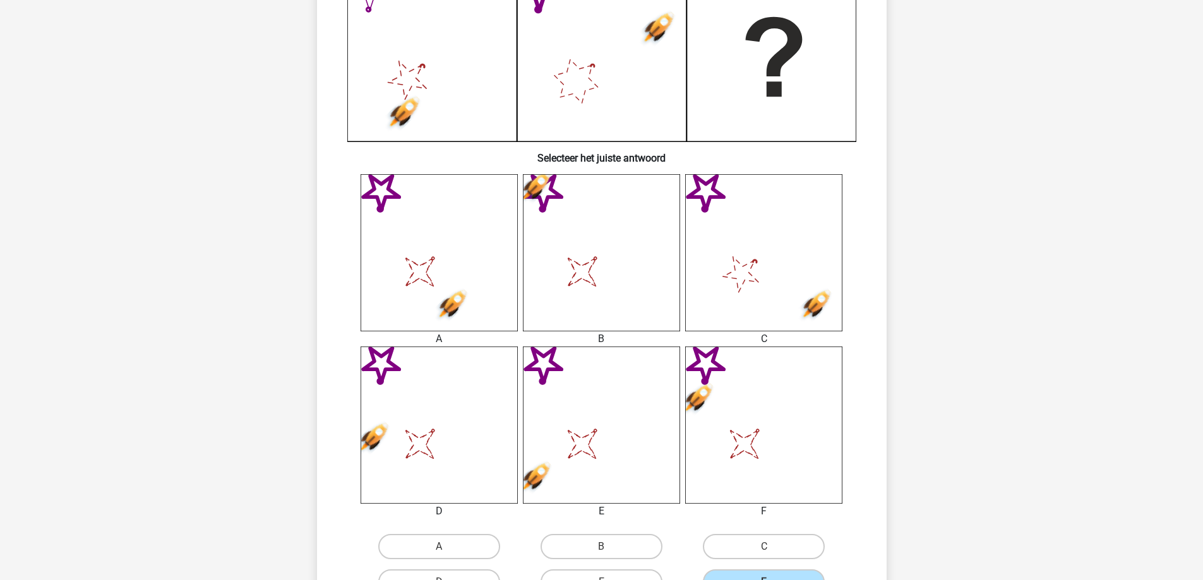
scroll to position [442, 0]
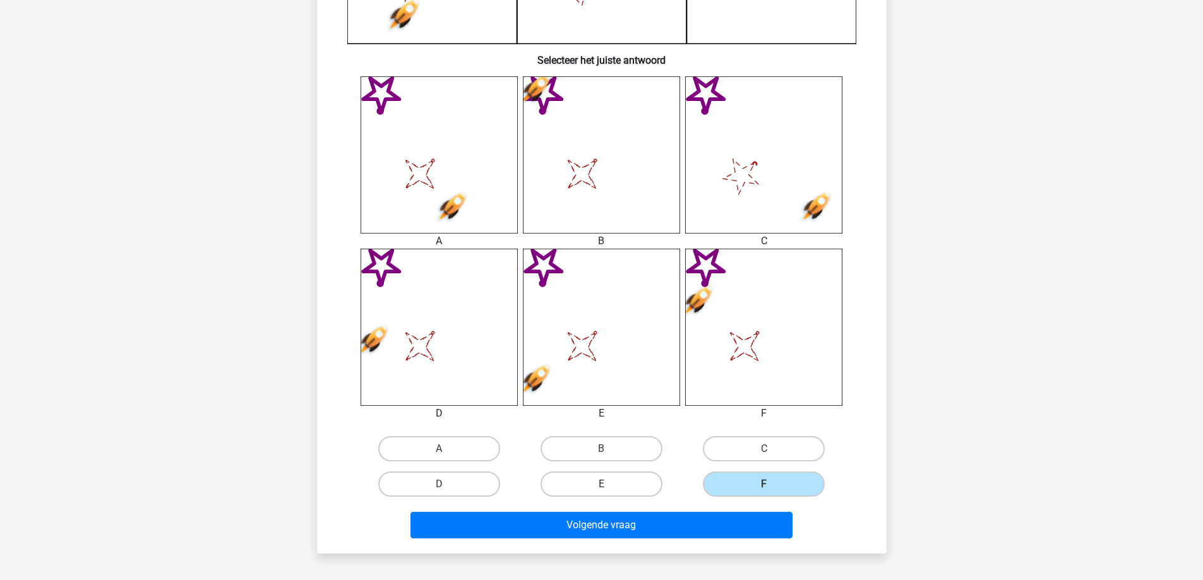
click at [631, 473] on label "E" at bounding box center [602, 484] width 122 height 25
click at [609, 484] on input "E" at bounding box center [605, 488] width 8 height 8
radio input "true"
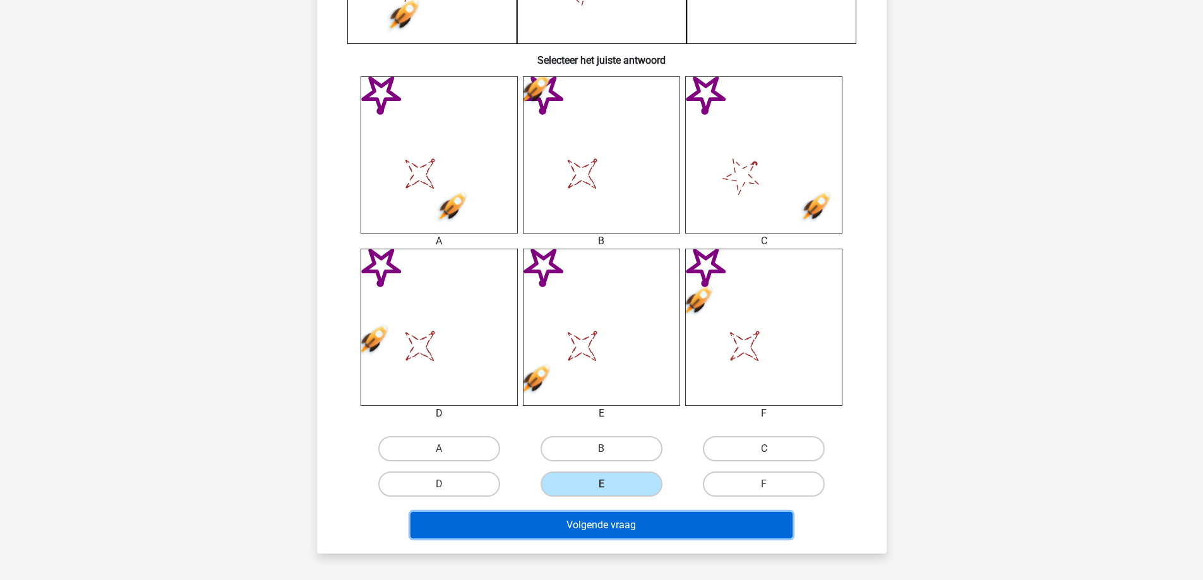
click at [592, 525] on button "Volgende vraag" at bounding box center [601, 525] width 382 height 27
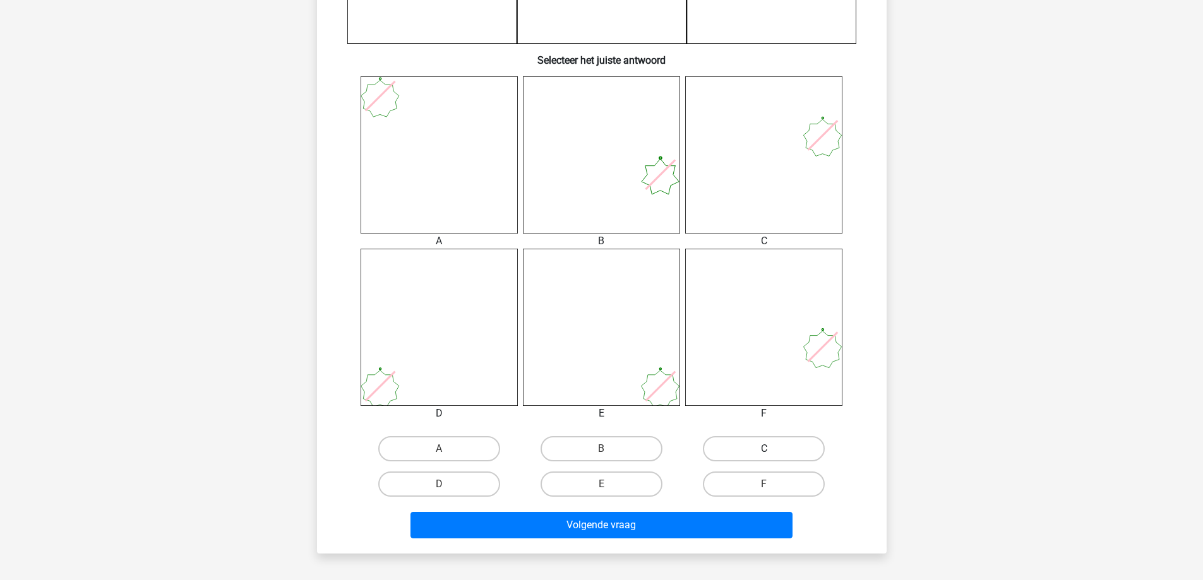
click at [726, 443] on label "C" at bounding box center [764, 448] width 122 height 25
click at [764, 449] on input "C" at bounding box center [768, 453] width 8 height 8
radio input "true"
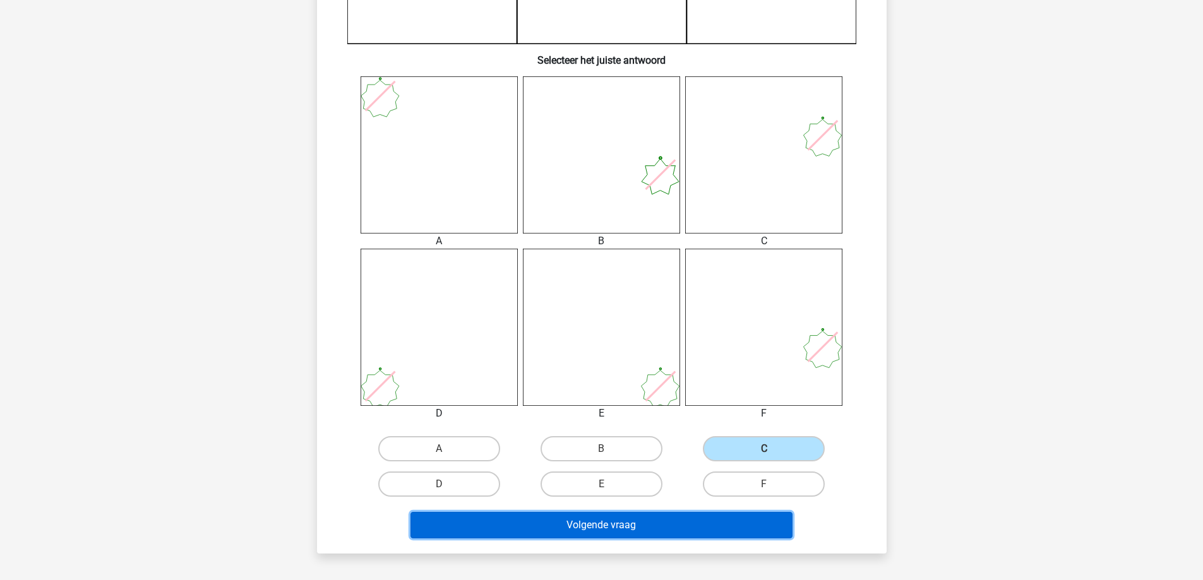
click at [666, 534] on button "Volgende vraag" at bounding box center [601, 525] width 382 height 27
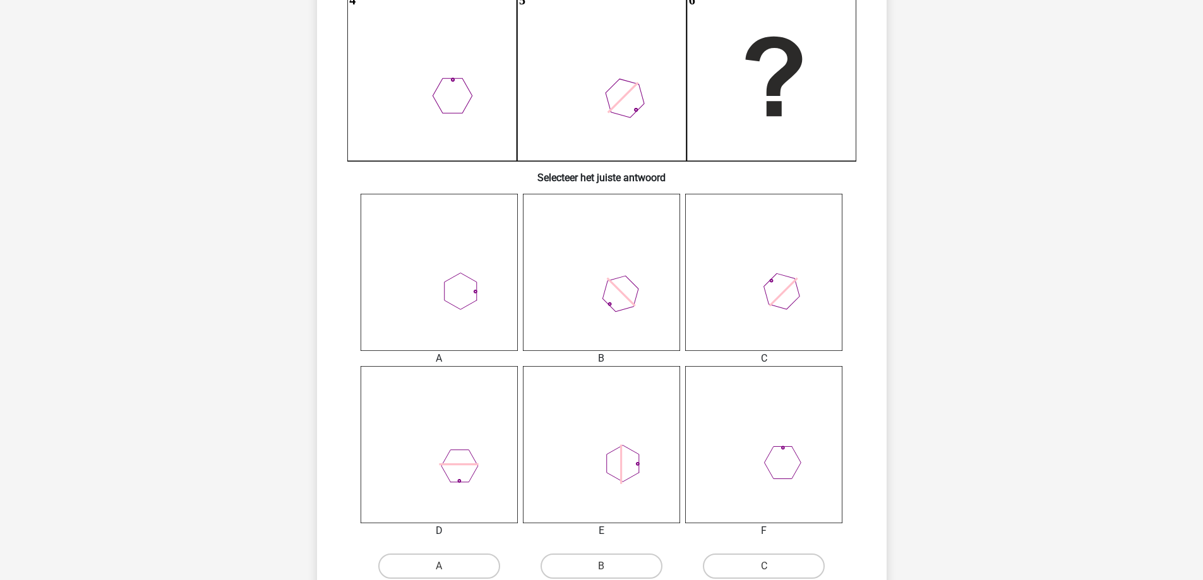
scroll to position [379, 0]
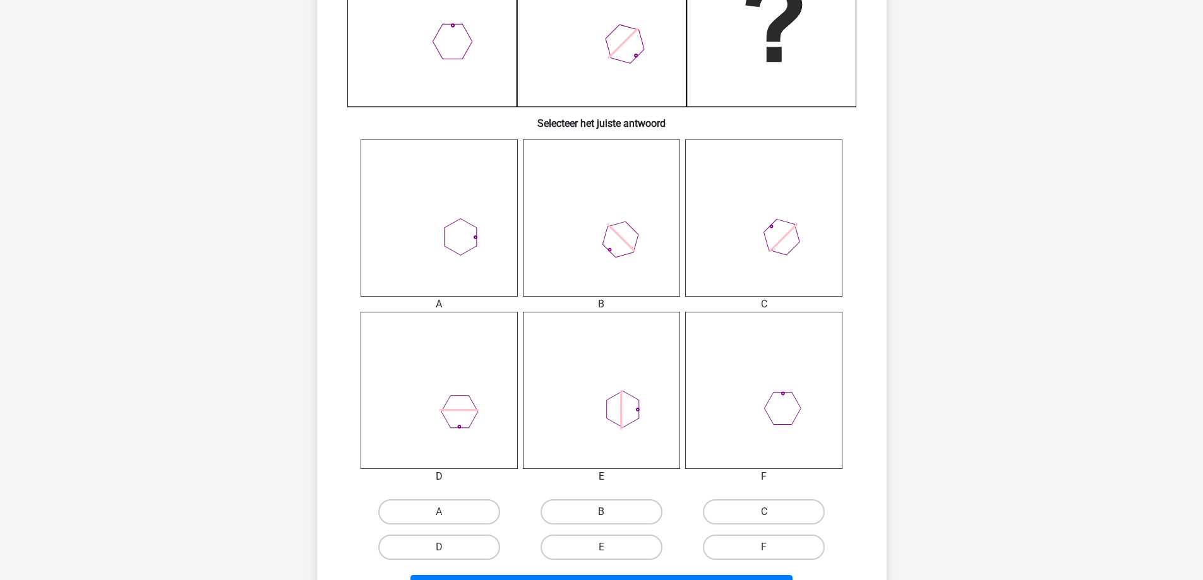
click at [595, 500] on label "B" at bounding box center [602, 511] width 122 height 25
click at [601, 512] on input "B" at bounding box center [605, 516] width 8 height 8
radio input "true"
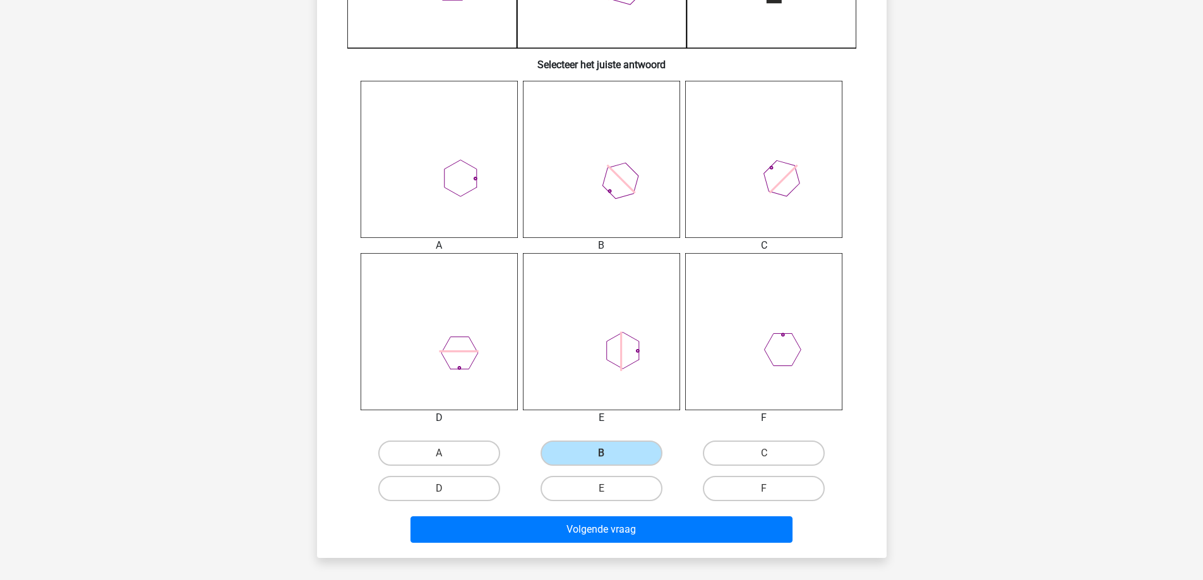
scroll to position [442, 0]
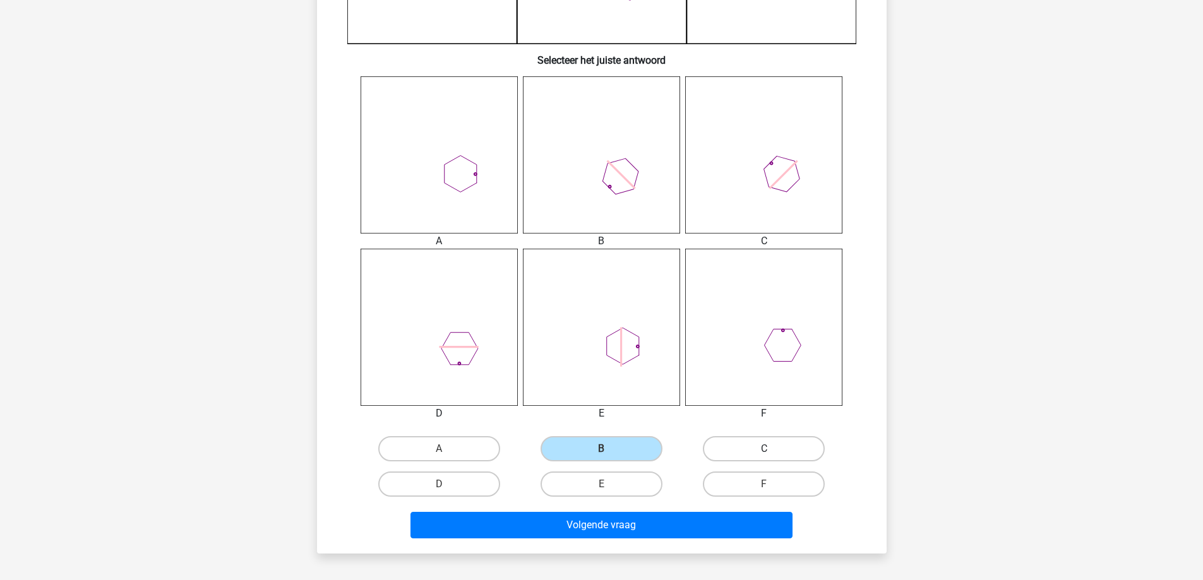
click at [786, 439] on label "C" at bounding box center [764, 448] width 122 height 25
click at [772, 449] on input "C" at bounding box center [768, 453] width 8 height 8
radio input "true"
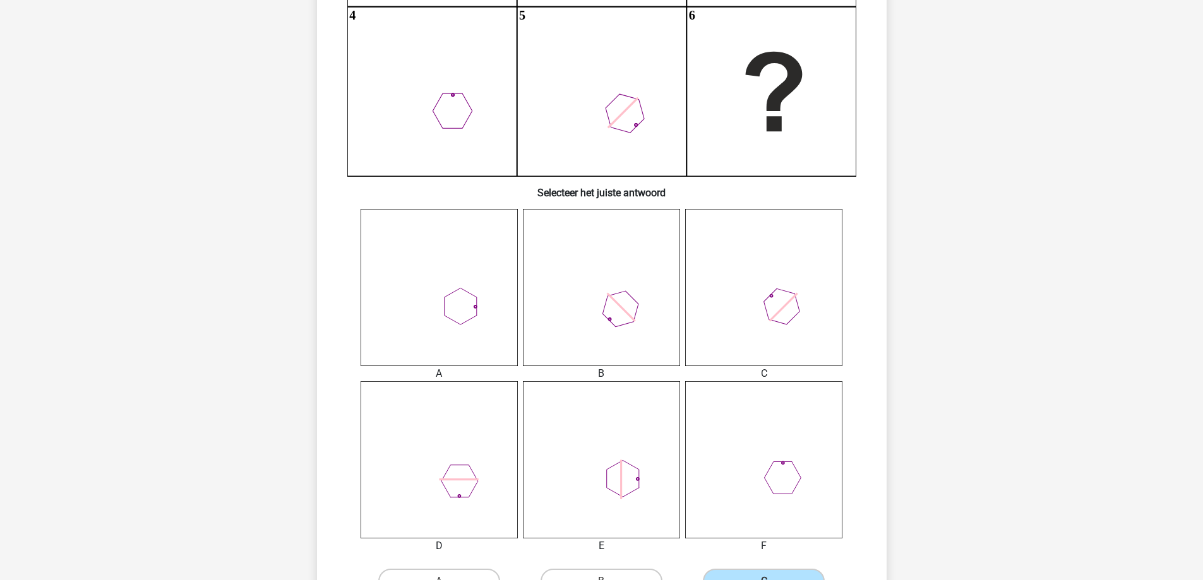
scroll to position [379, 0]
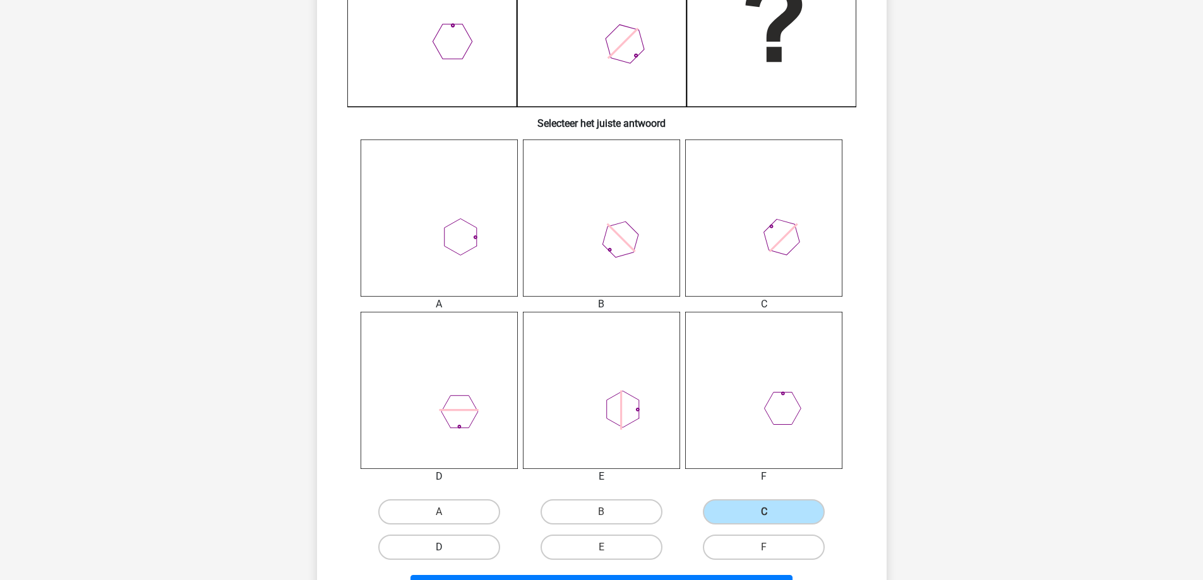
click at [472, 535] on label "D" at bounding box center [439, 547] width 122 height 25
click at [447, 547] on input "D" at bounding box center [443, 551] width 8 height 8
radio input "true"
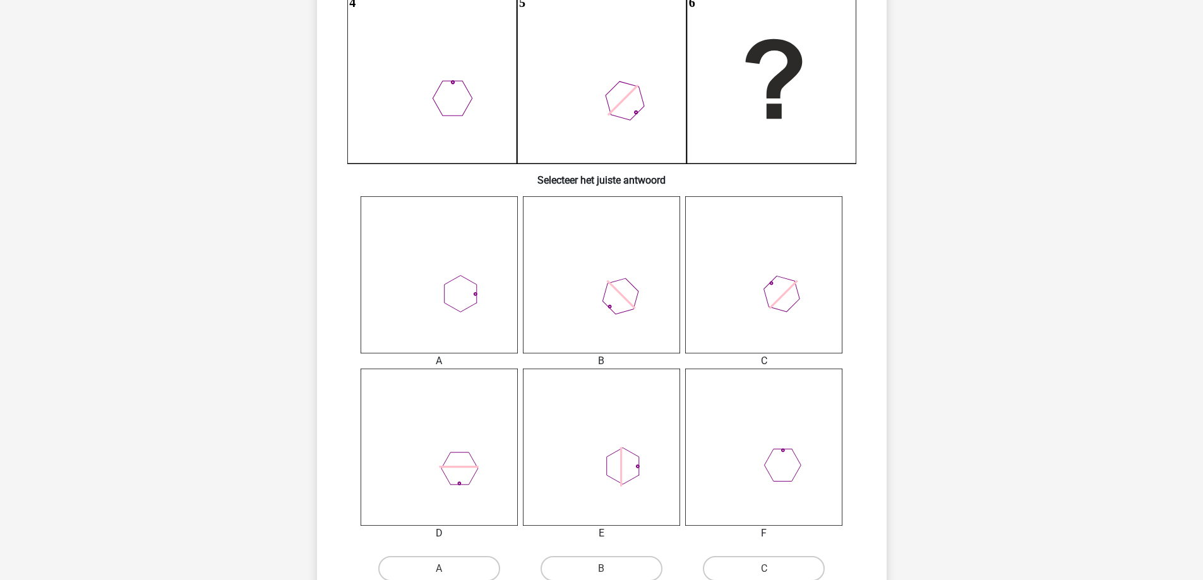
scroll to position [505, 0]
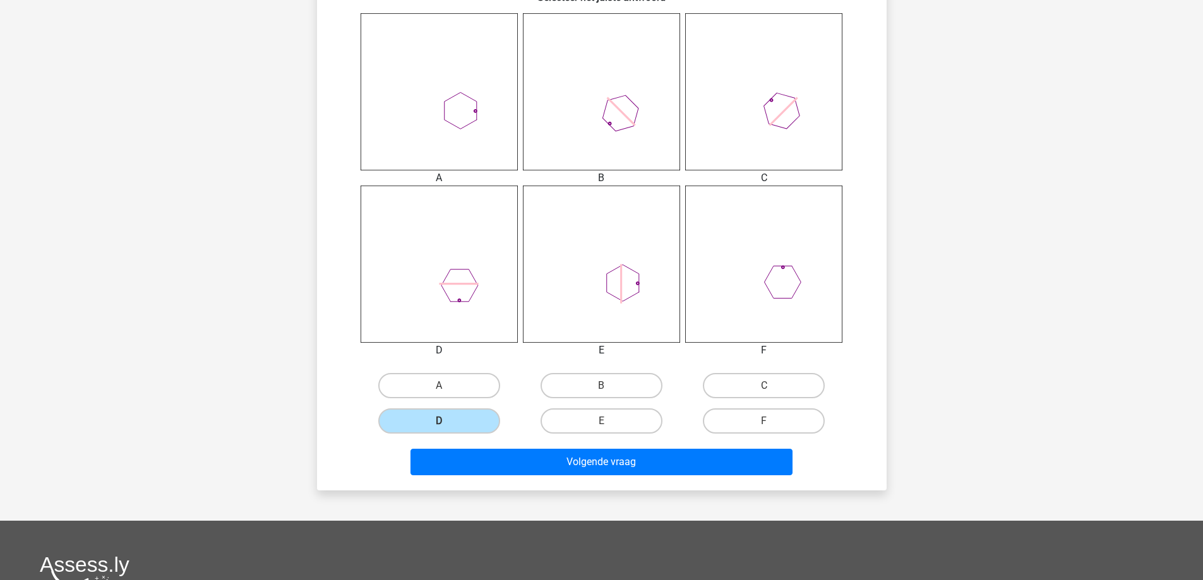
click at [532, 447] on div "Volgende vraag" at bounding box center [601, 460] width 529 height 42
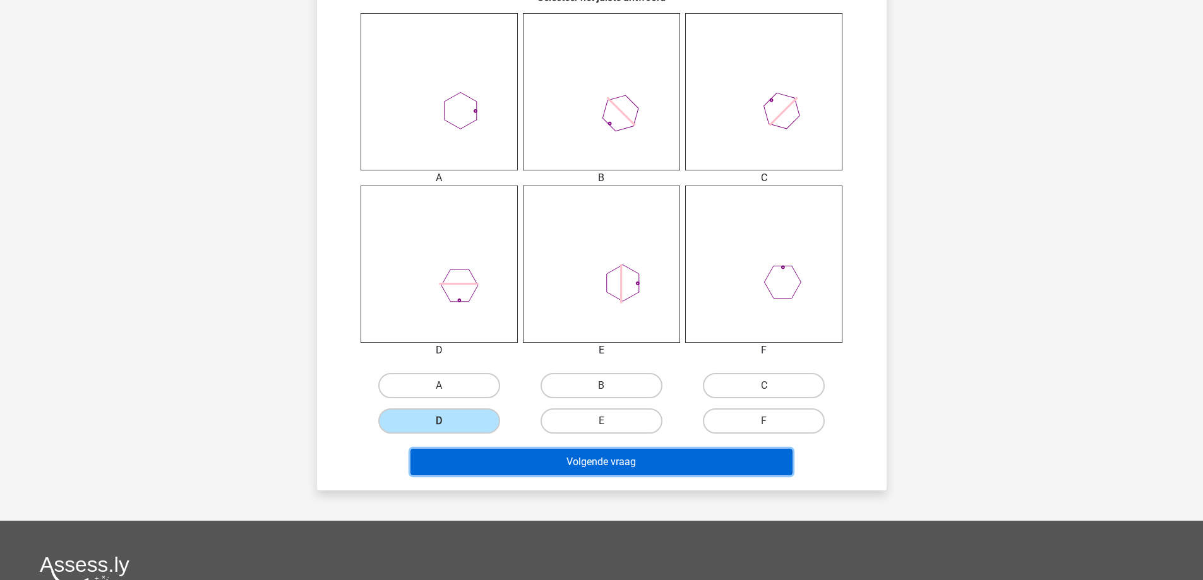
click at [531, 454] on button "Volgende vraag" at bounding box center [601, 462] width 382 height 27
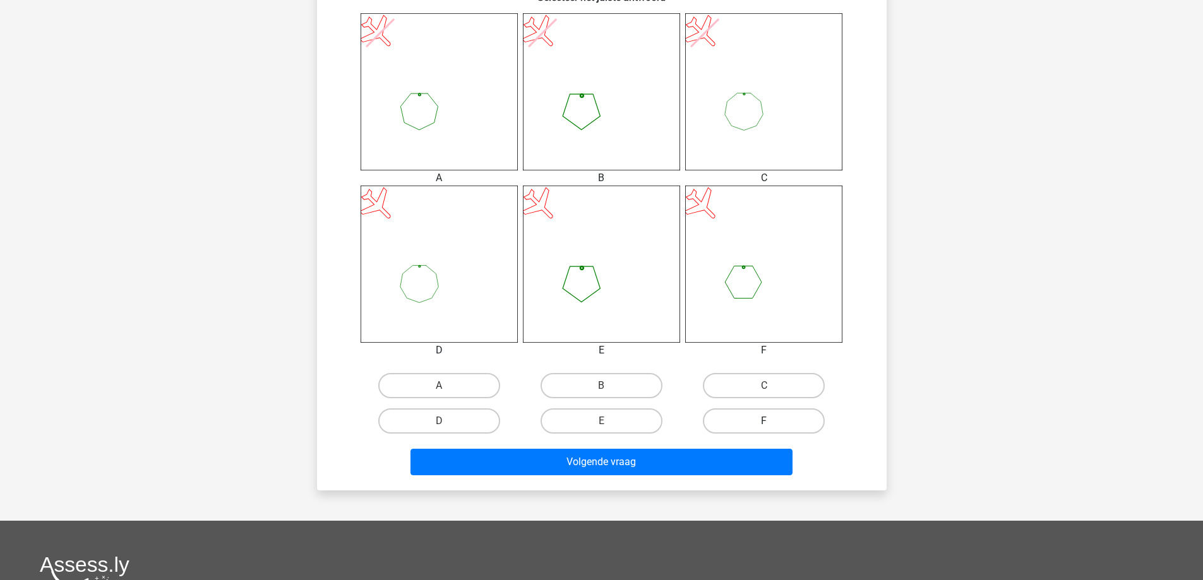
click at [758, 415] on label "F" at bounding box center [764, 421] width 122 height 25
click at [764, 421] on input "F" at bounding box center [768, 425] width 8 height 8
radio input "true"
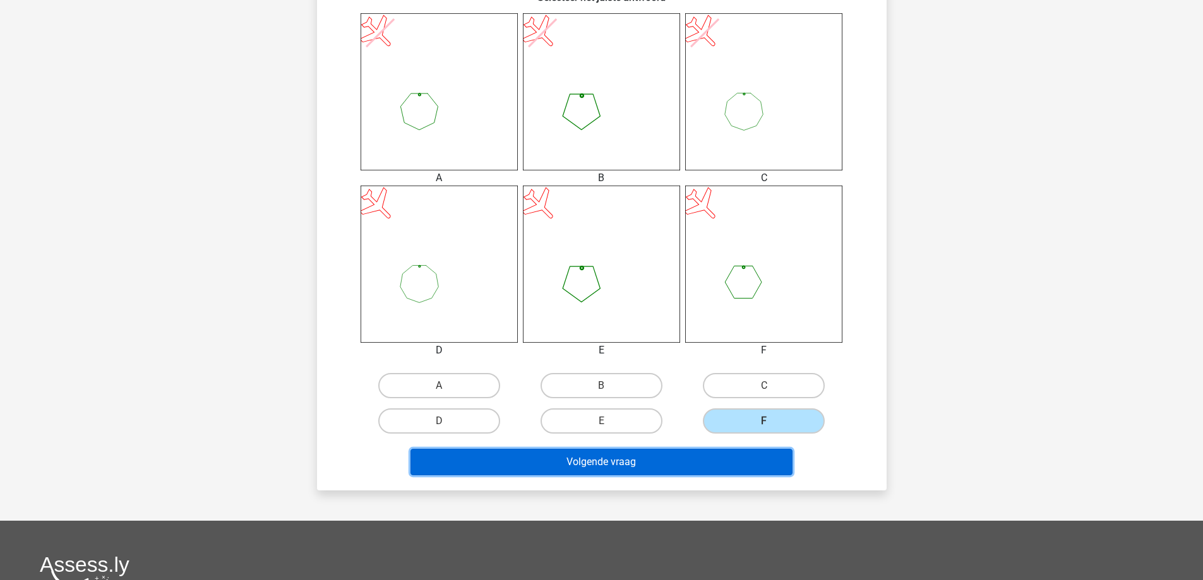
click at [695, 465] on button "Volgende vraag" at bounding box center [601, 462] width 382 height 27
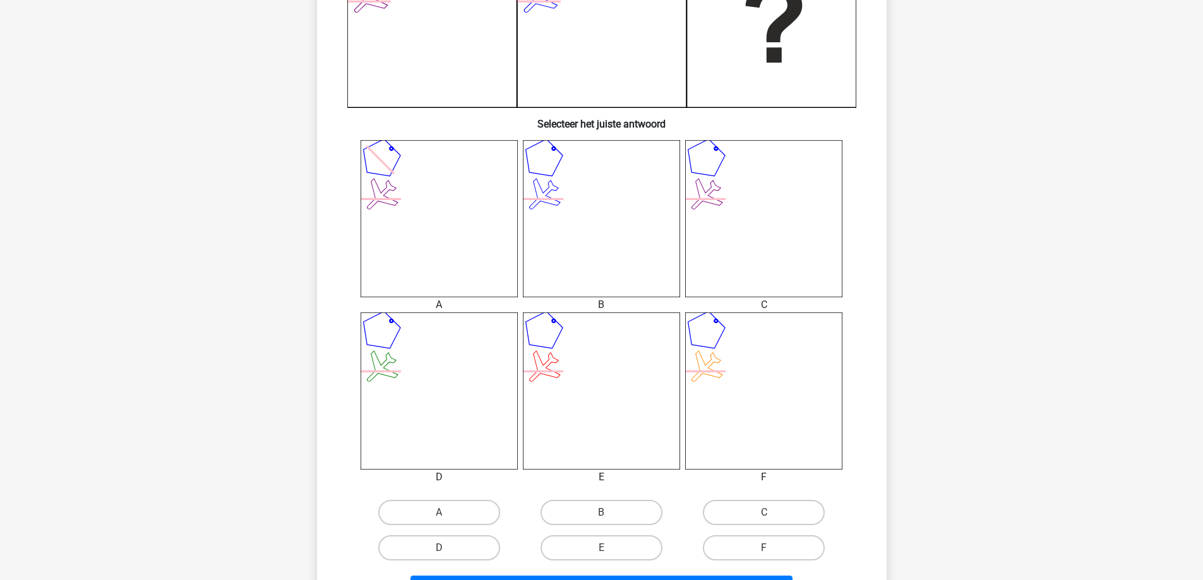
scroll to position [379, 0]
click at [415, 506] on label "A" at bounding box center [439, 511] width 122 height 25
click at [439, 512] on input "A" at bounding box center [443, 516] width 8 height 8
radio input "true"
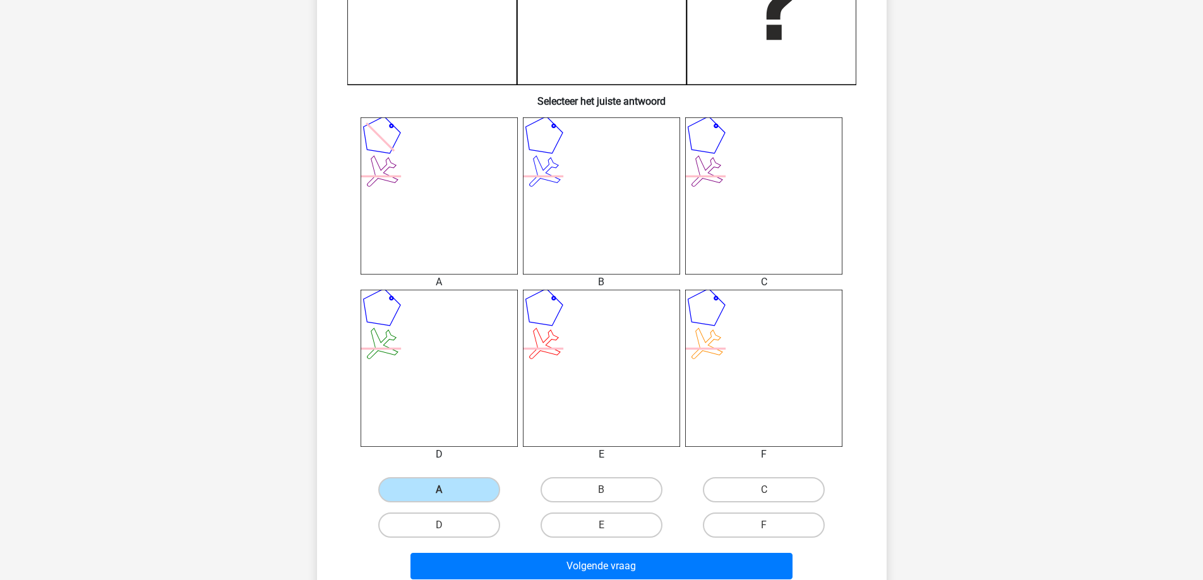
scroll to position [442, 0]
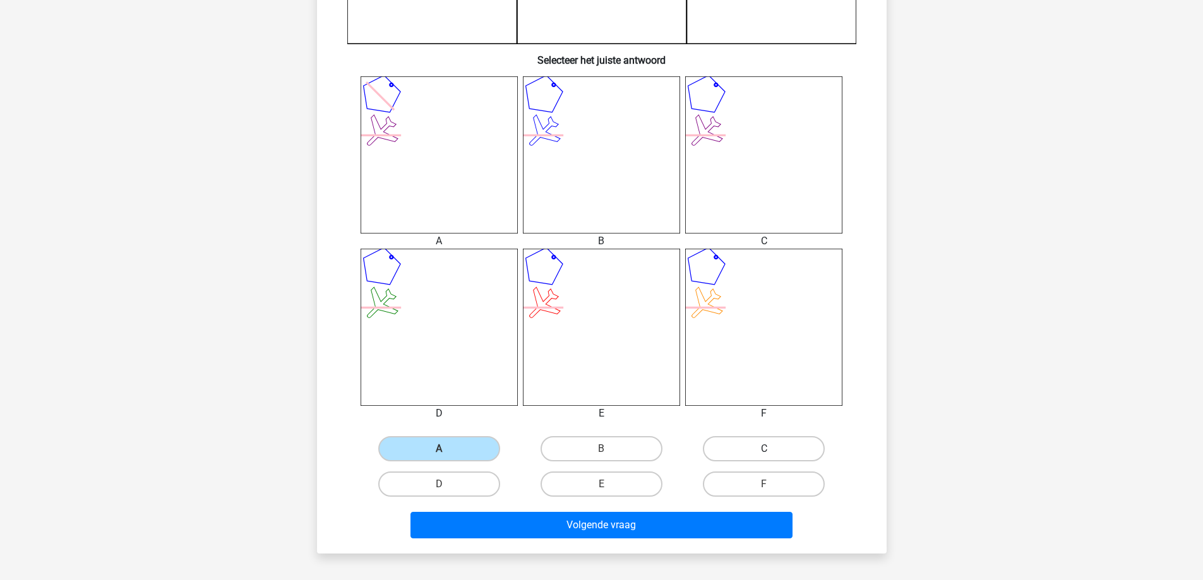
click at [759, 450] on label "C" at bounding box center [764, 448] width 122 height 25
click at [764, 450] on input "C" at bounding box center [768, 453] width 8 height 8
radio input "true"
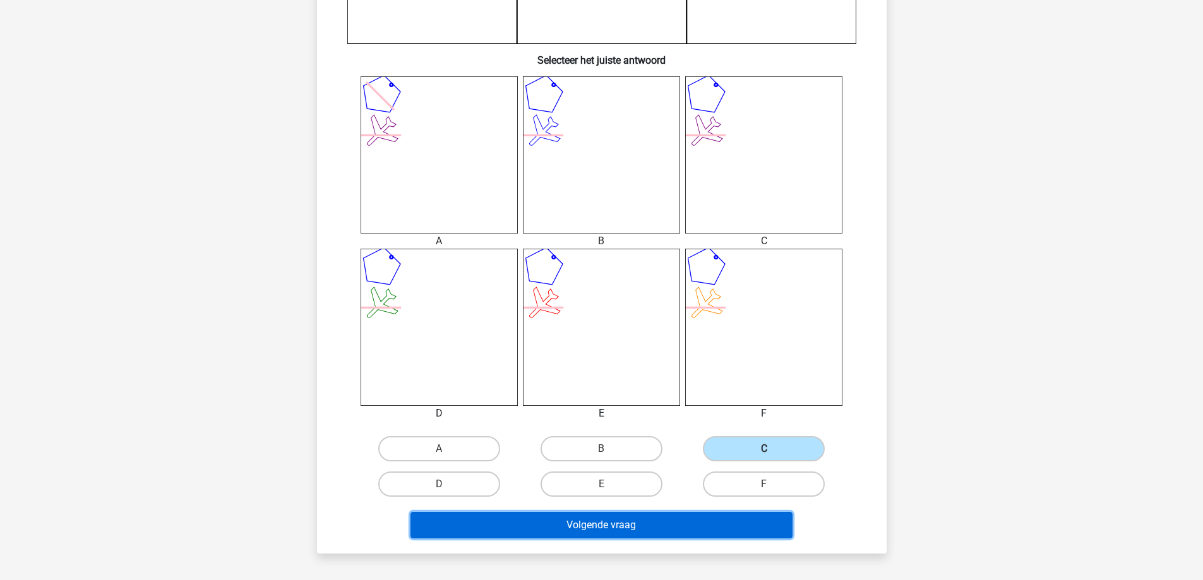
click at [681, 523] on button "Volgende vraag" at bounding box center [601, 525] width 382 height 27
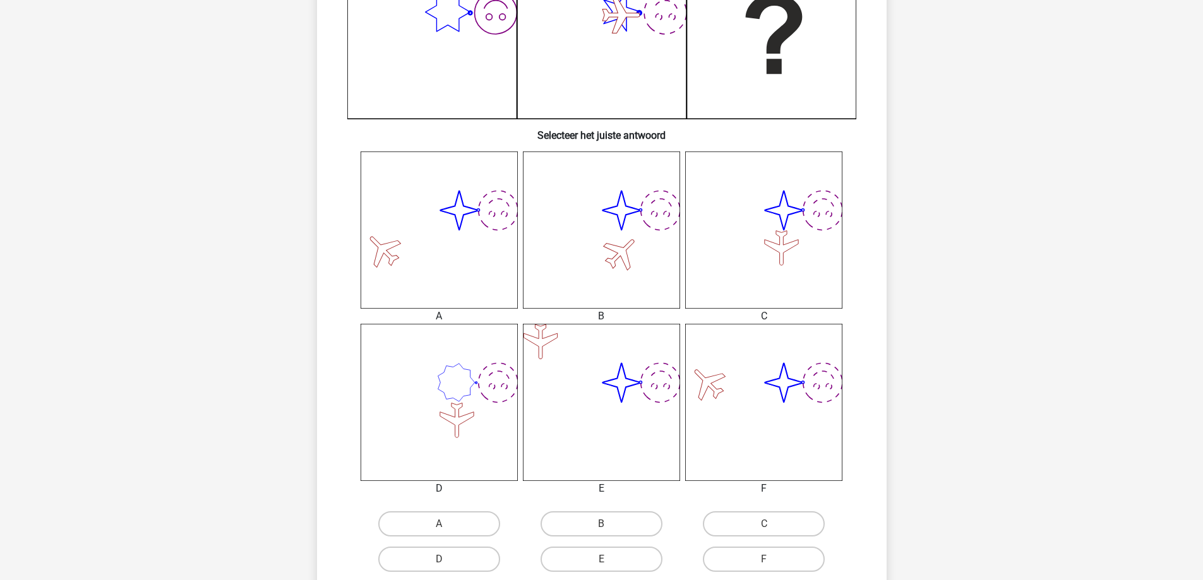
scroll to position [379, 0]
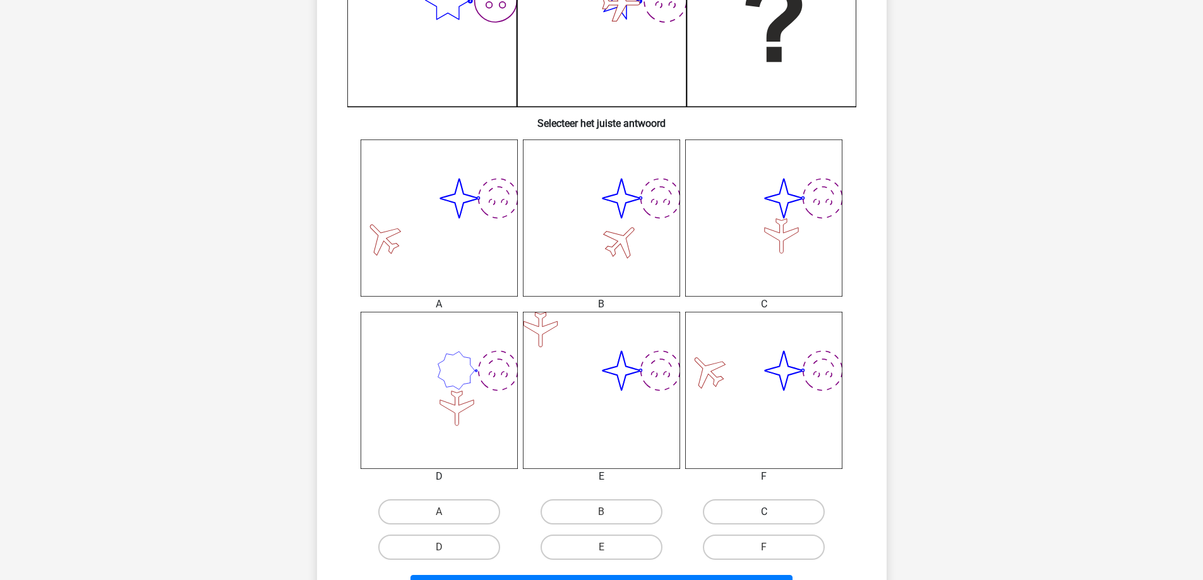
click at [733, 518] on label "C" at bounding box center [764, 511] width 122 height 25
click at [764, 518] on input "C" at bounding box center [768, 516] width 8 height 8
radio input "true"
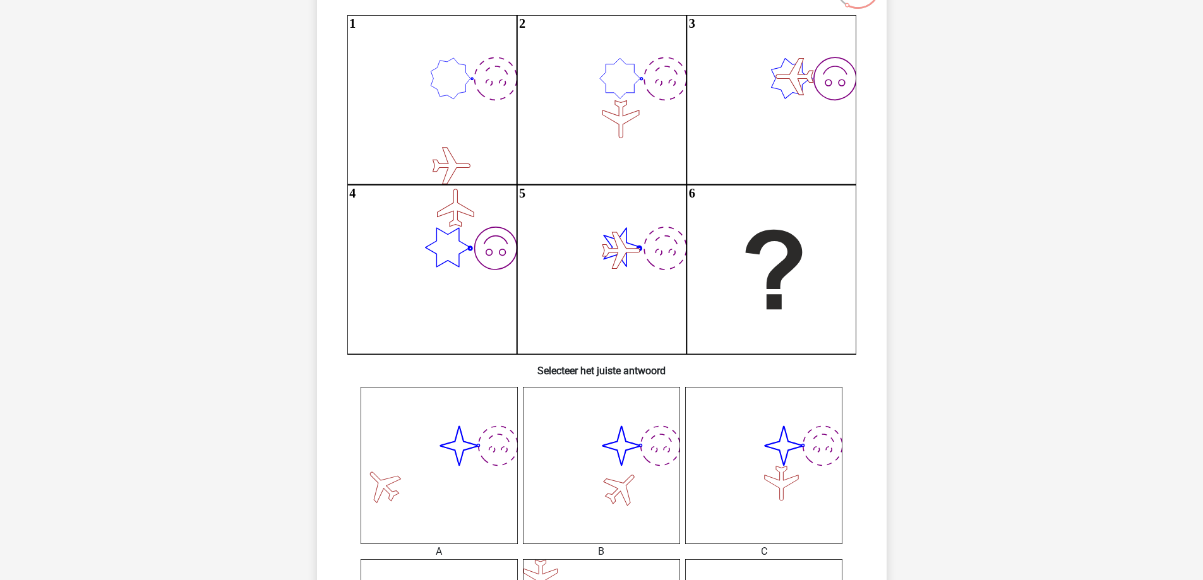
scroll to position [126, 0]
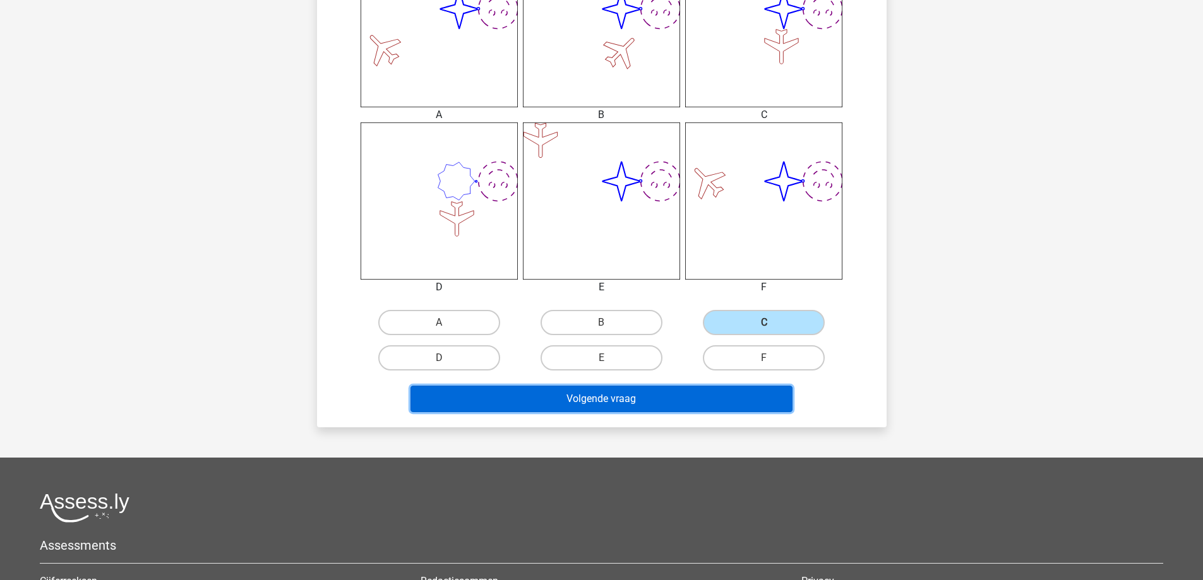
click at [679, 388] on button "Volgende vraag" at bounding box center [601, 399] width 382 height 27
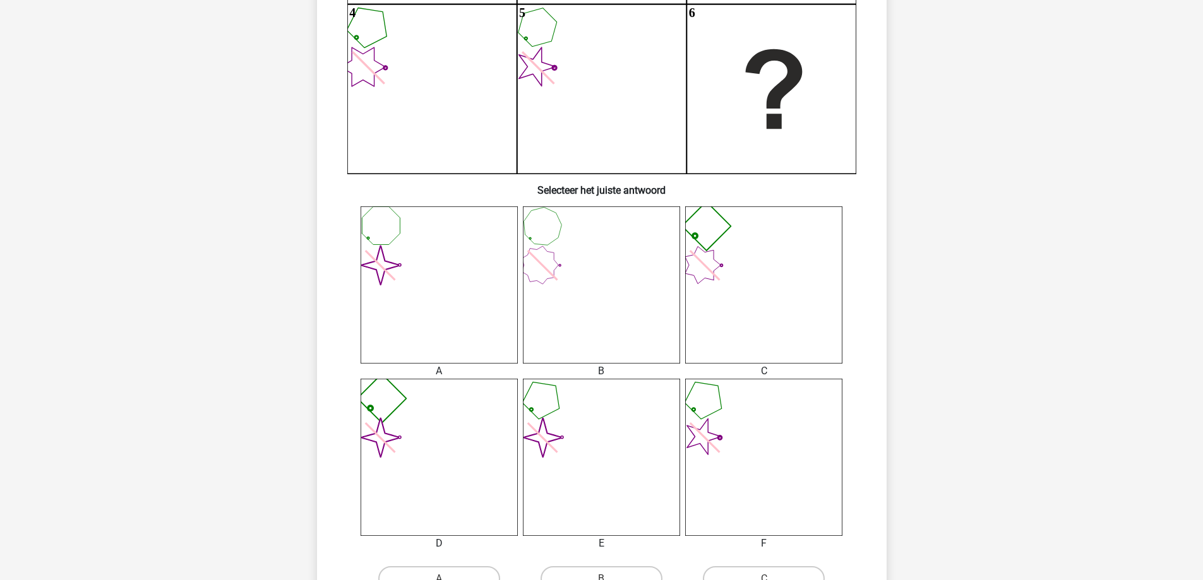
scroll to position [379, 0]
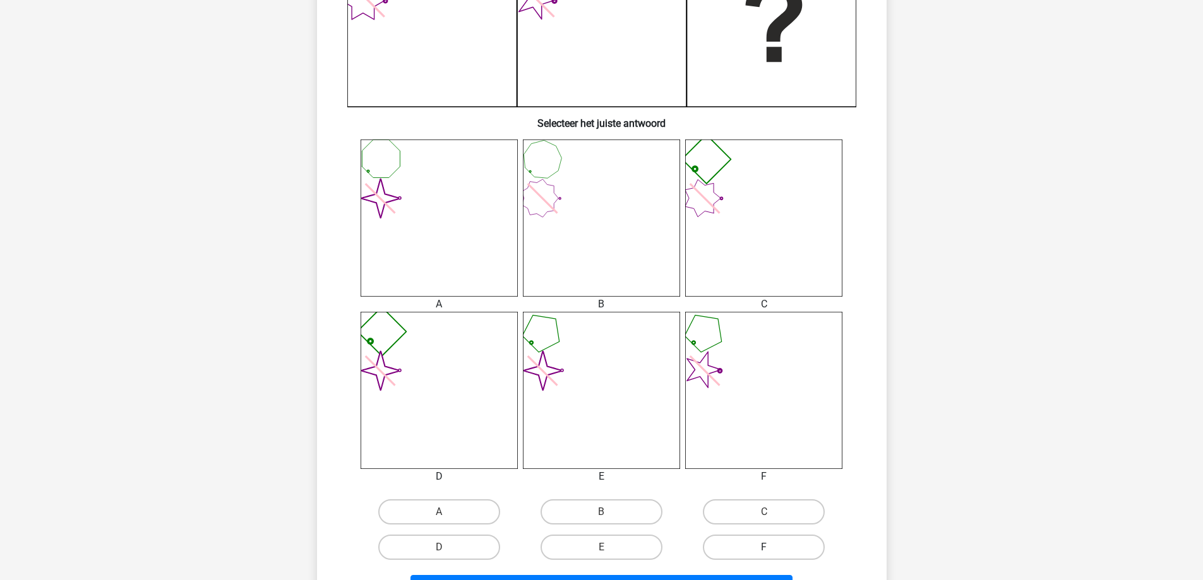
click at [777, 552] on label "F" at bounding box center [764, 547] width 122 height 25
click at [772, 552] on input "F" at bounding box center [768, 551] width 8 height 8
radio input "true"
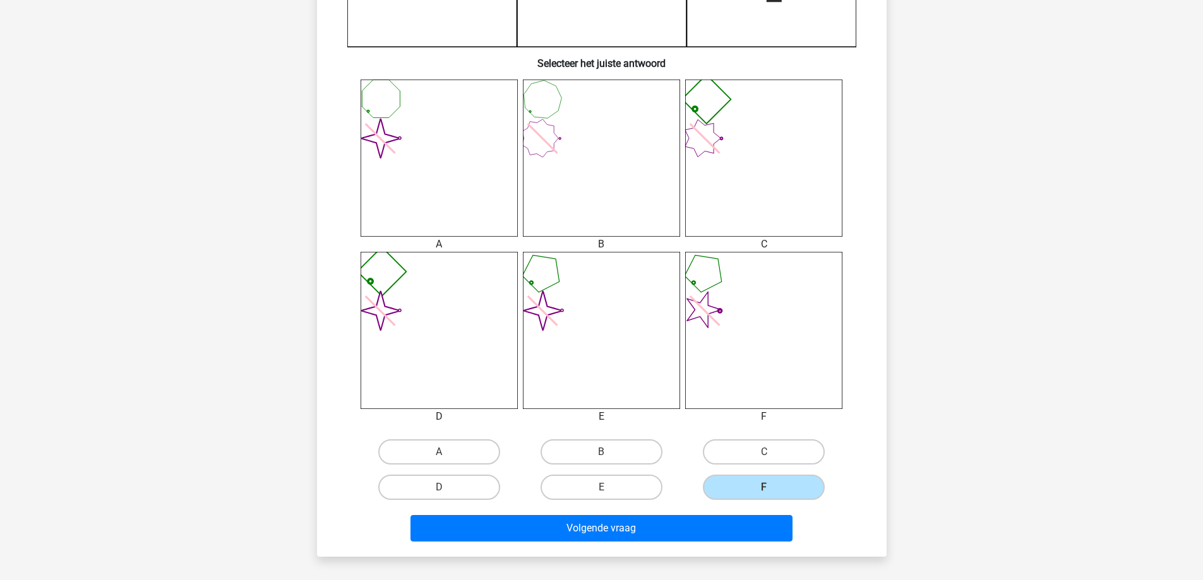
scroll to position [442, 0]
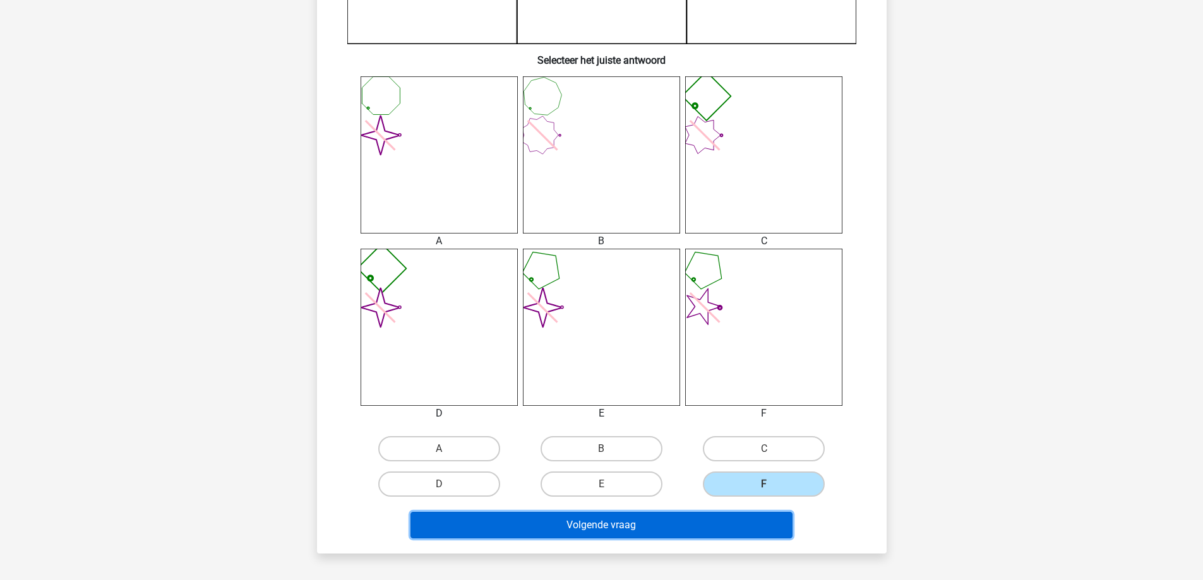
click at [674, 512] on button "Volgende vraag" at bounding box center [601, 525] width 382 height 27
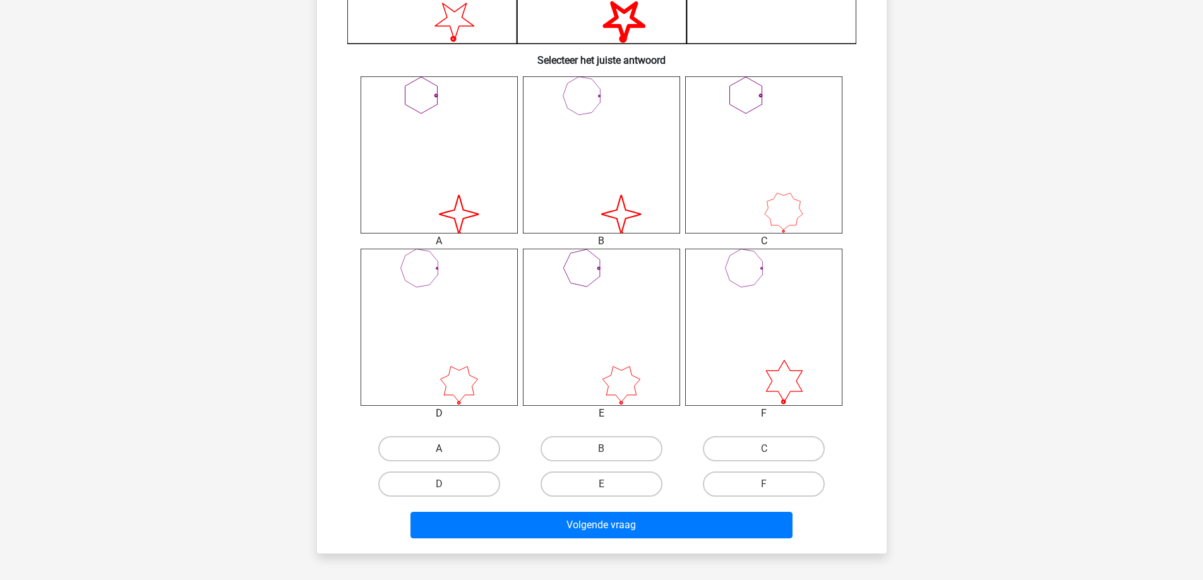
click at [451, 458] on label "A" at bounding box center [439, 448] width 122 height 25
click at [447, 457] on input "A" at bounding box center [443, 453] width 8 height 8
radio input "true"
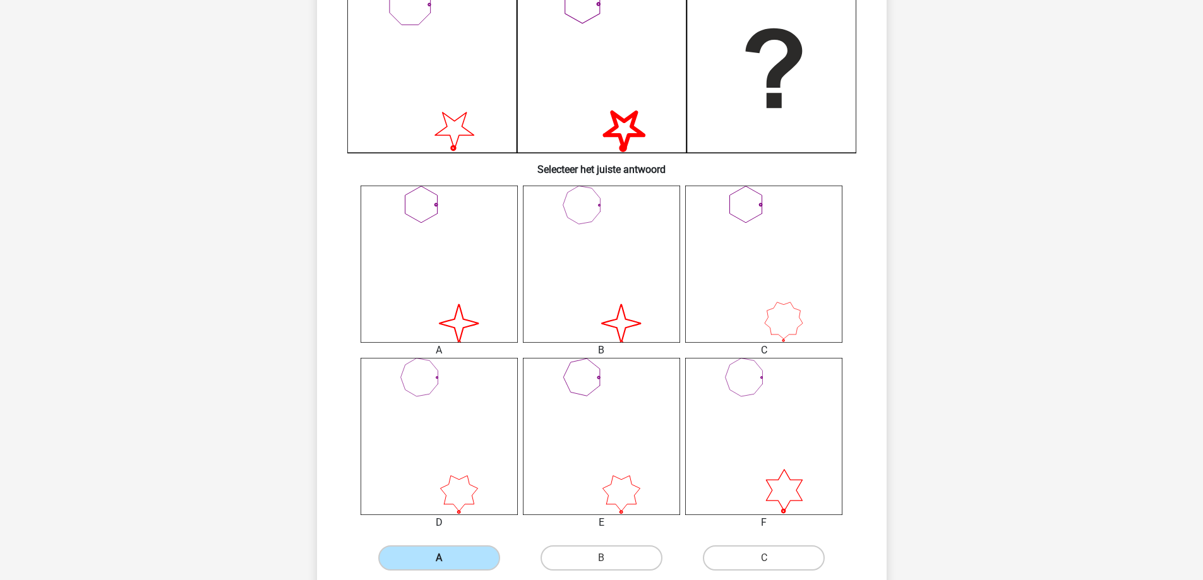
scroll to position [379, 0]
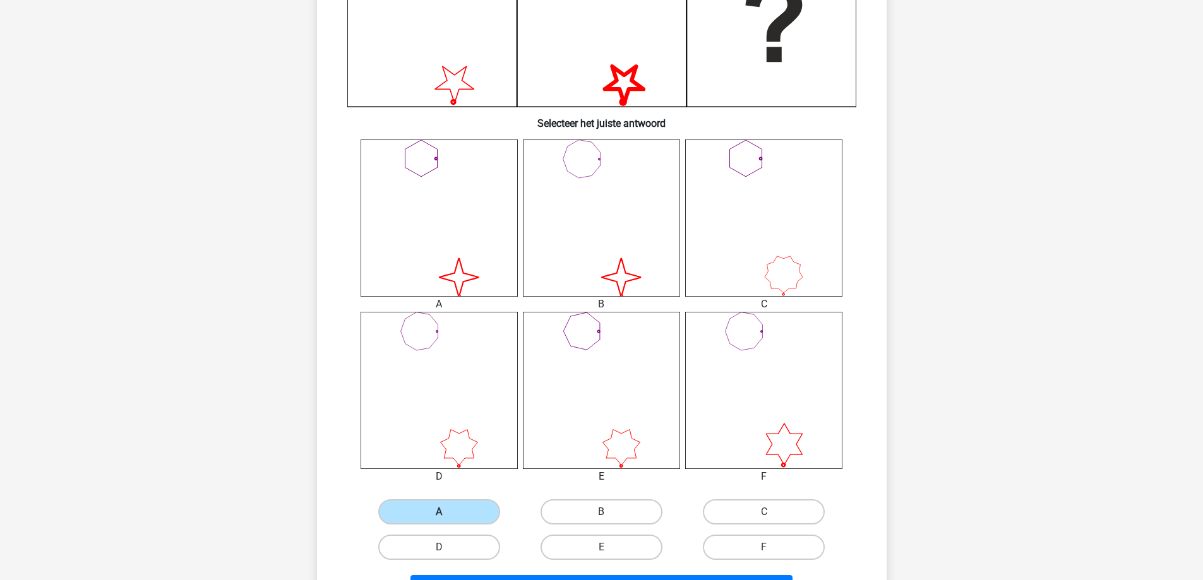
click at [571, 513] on label "B" at bounding box center [602, 511] width 122 height 25
click at [601, 513] on input "B" at bounding box center [605, 516] width 8 height 8
radio input "true"
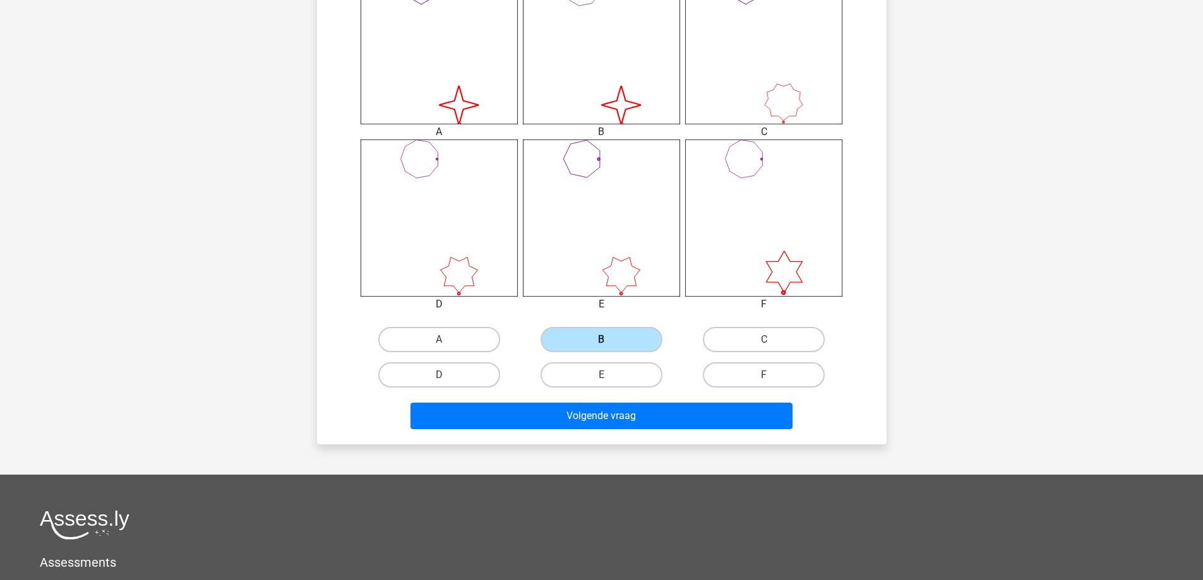
scroll to position [568, 0]
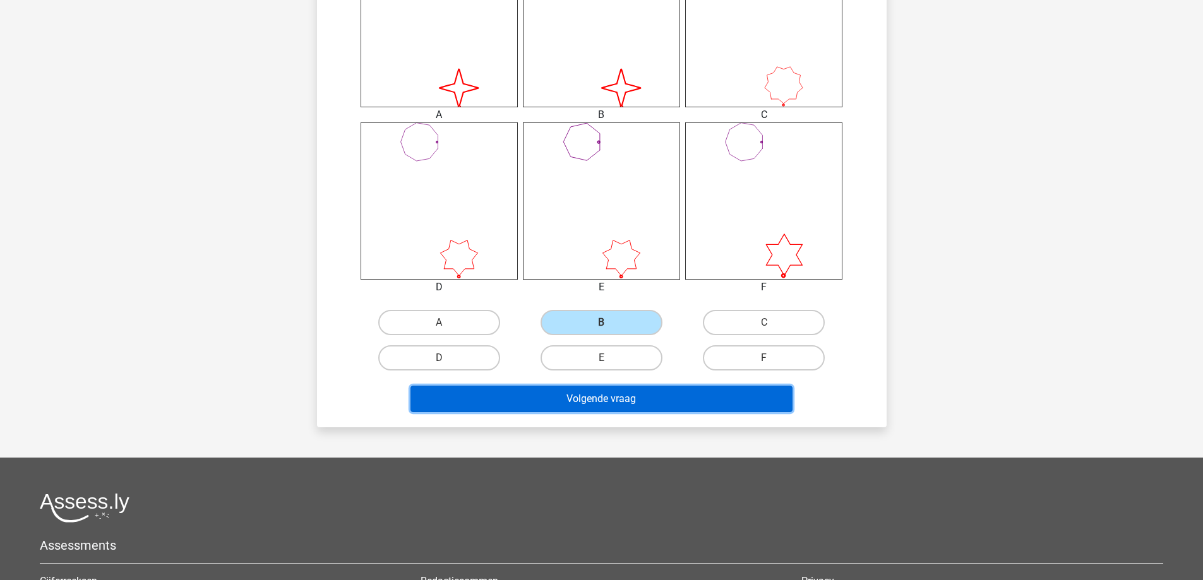
click at [611, 408] on button "Volgende vraag" at bounding box center [601, 399] width 382 height 27
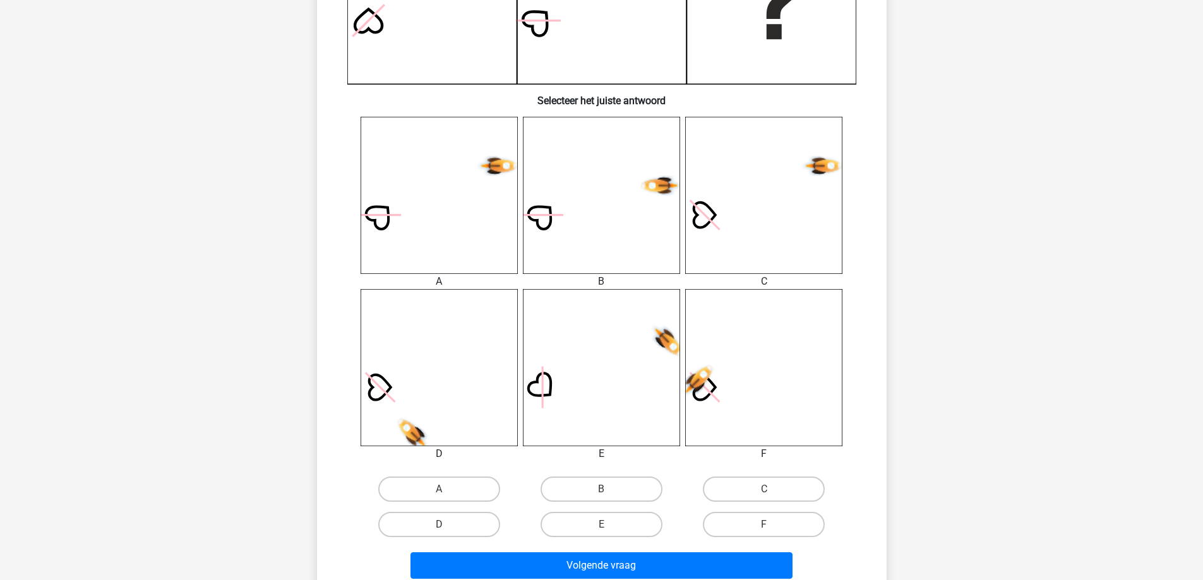
scroll to position [505, 0]
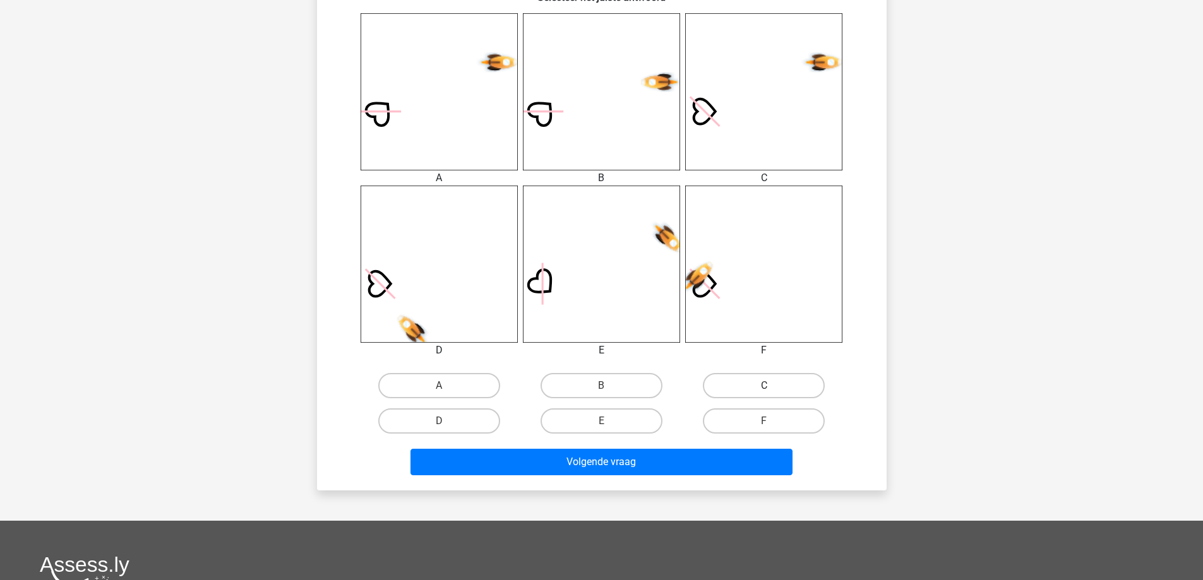
click at [746, 394] on label "C" at bounding box center [764, 385] width 122 height 25
click at [764, 394] on input "C" at bounding box center [768, 390] width 8 height 8
radio input "true"
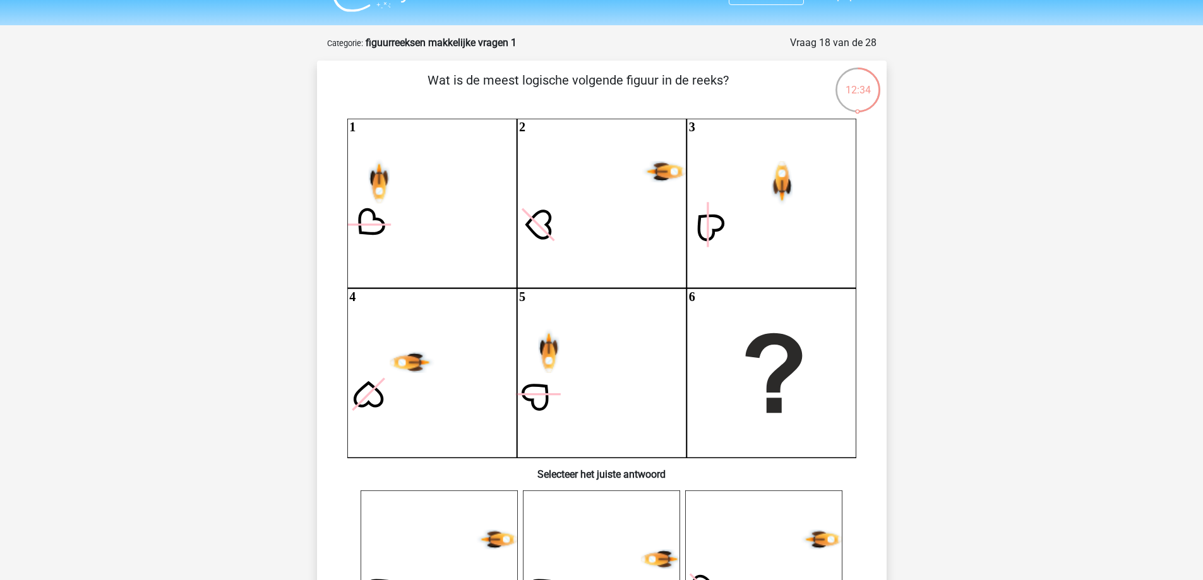
scroll to position [0, 0]
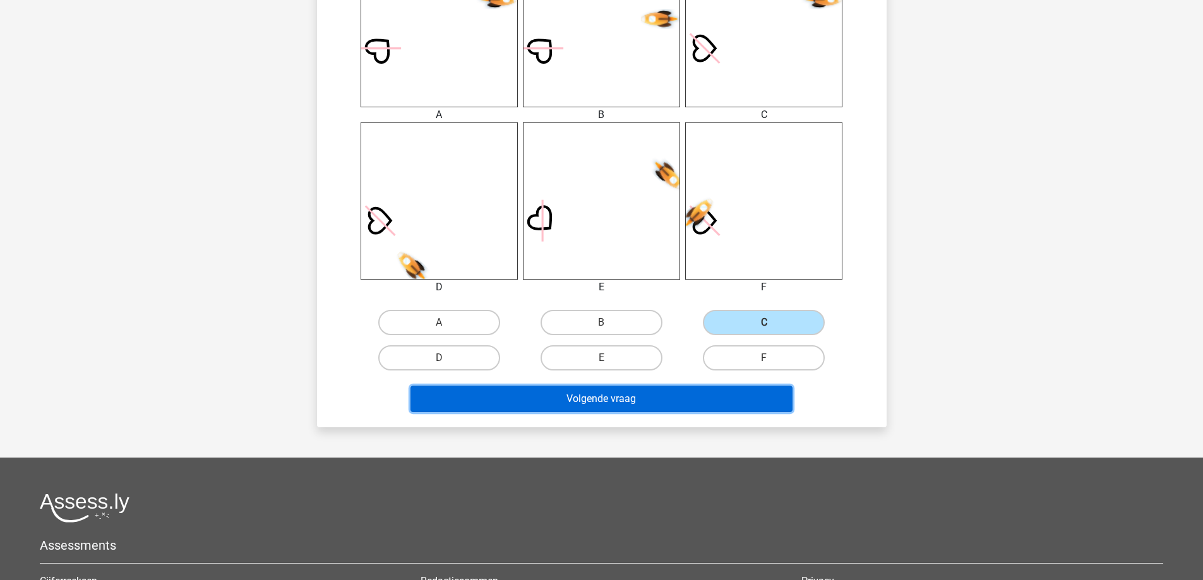
click at [599, 410] on button "Volgende vraag" at bounding box center [601, 399] width 382 height 27
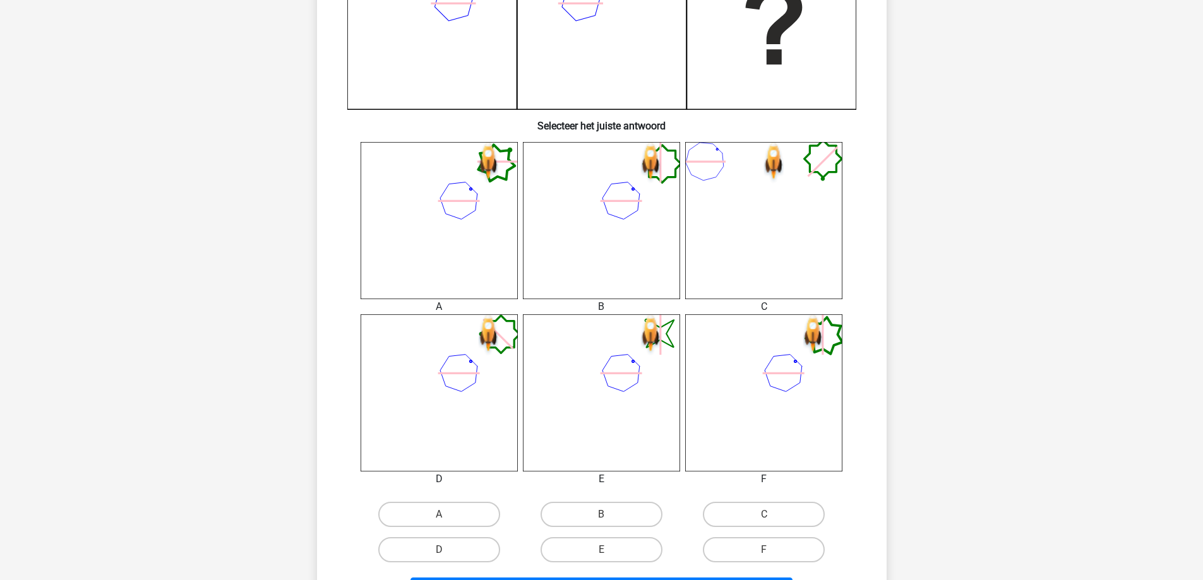
scroll to position [379, 0]
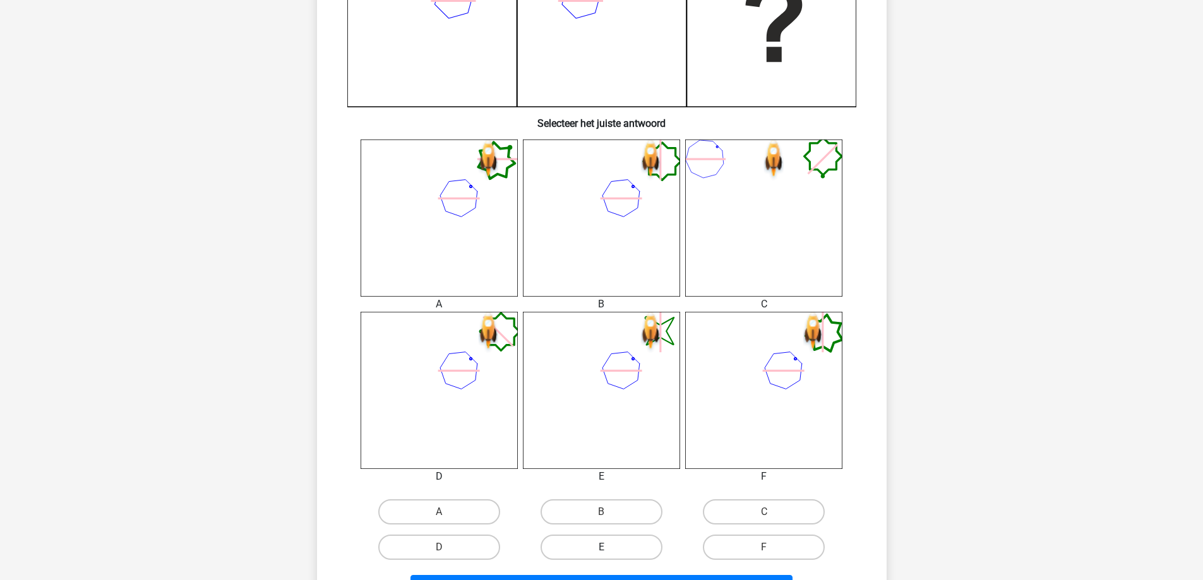
click at [595, 545] on label "E" at bounding box center [602, 547] width 122 height 25
click at [601, 547] on input "E" at bounding box center [605, 551] width 8 height 8
radio input "true"
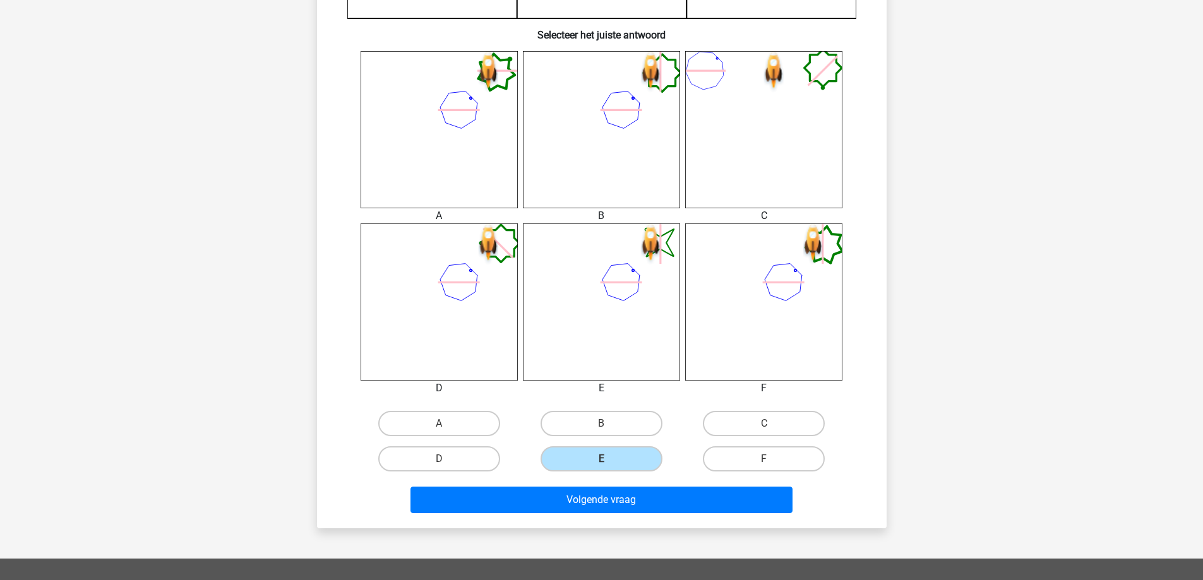
scroll to position [505, 0]
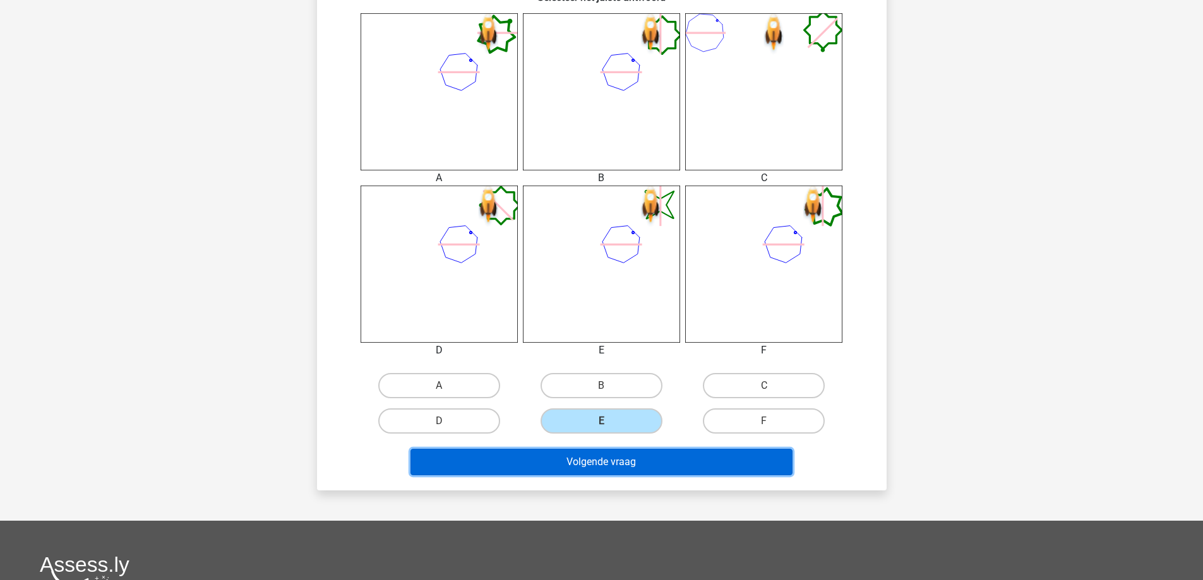
click at [608, 469] on button "Volgende vraag" at bounding box center [601, 462] width 382 height 27
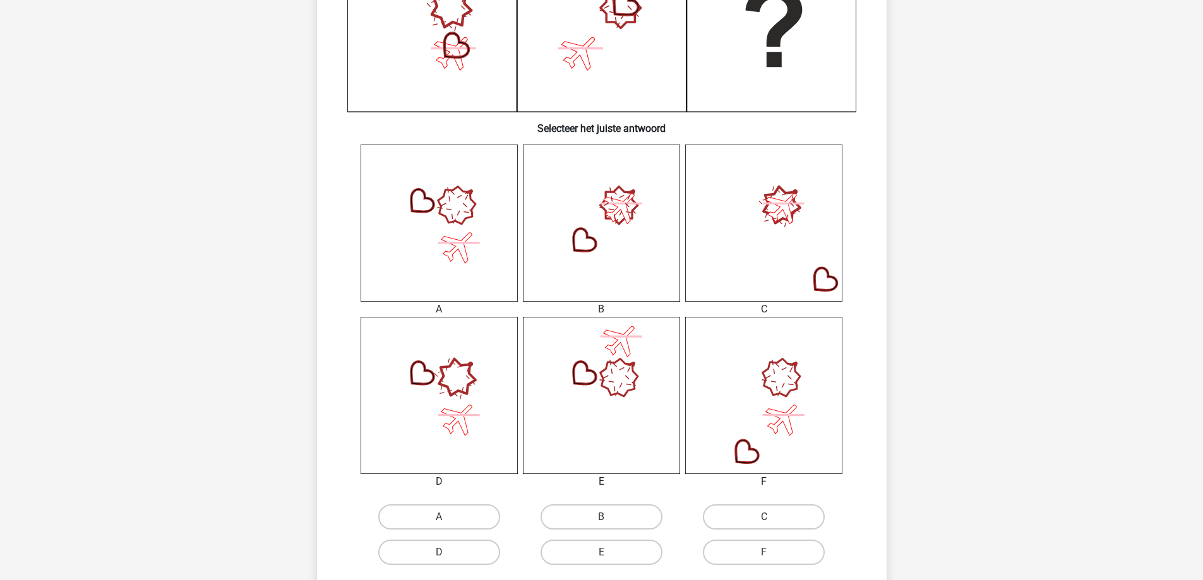
scroll to position [379, 0]
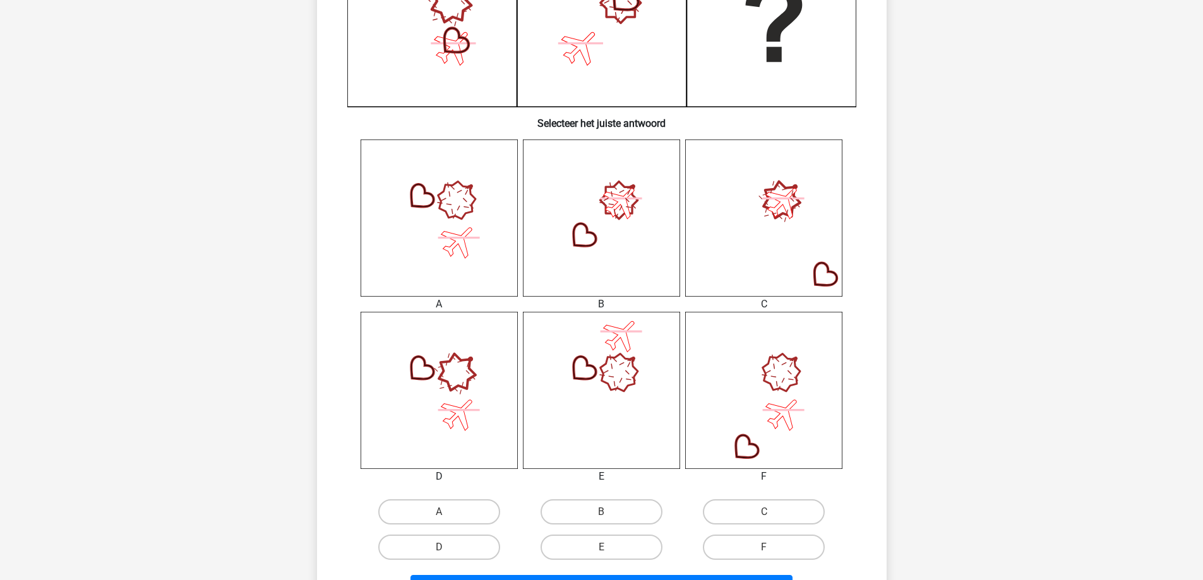
click at [473, 566] on div "Volgende vraag" at bounding box center [601, 586] width 529 height 42
click at [466, 542] on label "D" at bounding box center [439, 547] width 122 height 25
click at [447, 547] on input "D" at bounding box center [443, 551] width 8 height 8
radio input "true"
click at [568, 516] on label "B" at bounding box center [602, 511] width 122 height 25
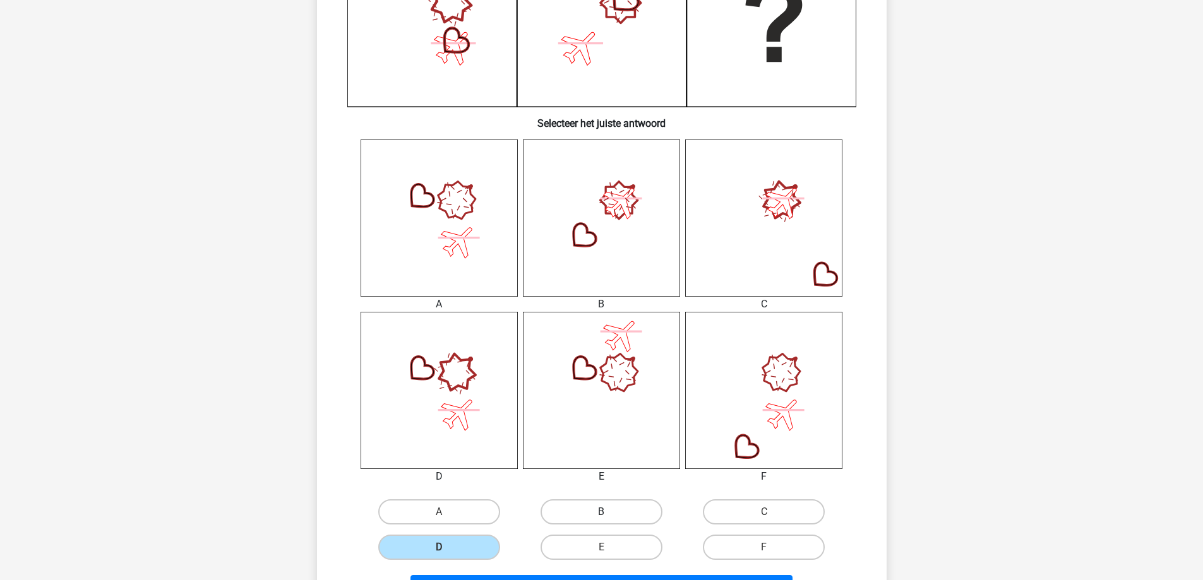
click at [601, 516] on input "B" at bounding box center [605, 516] width 8 height 8
radio input "true"
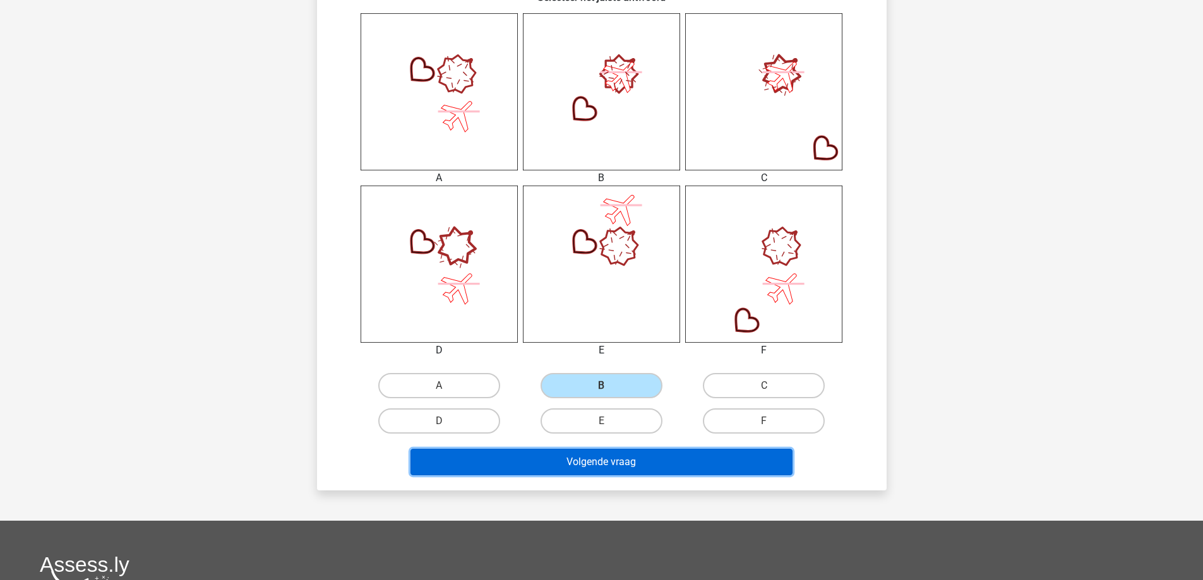
click at [572, 471] on button "Volgende vraag" at bounding box center [601, 462] width 382 height 27
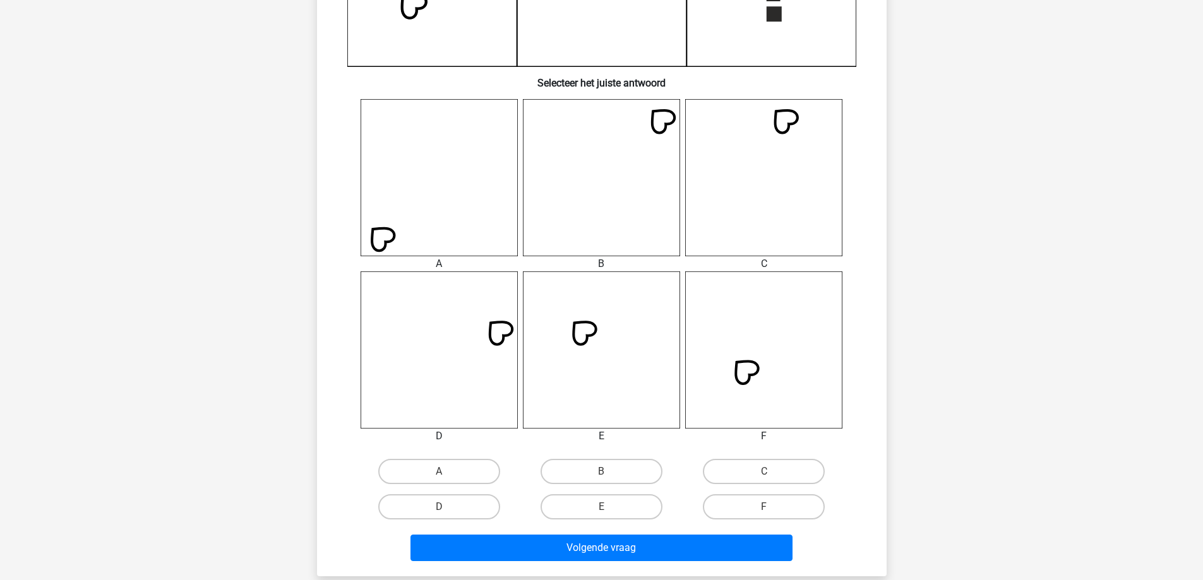
scroll to position [505, 0]
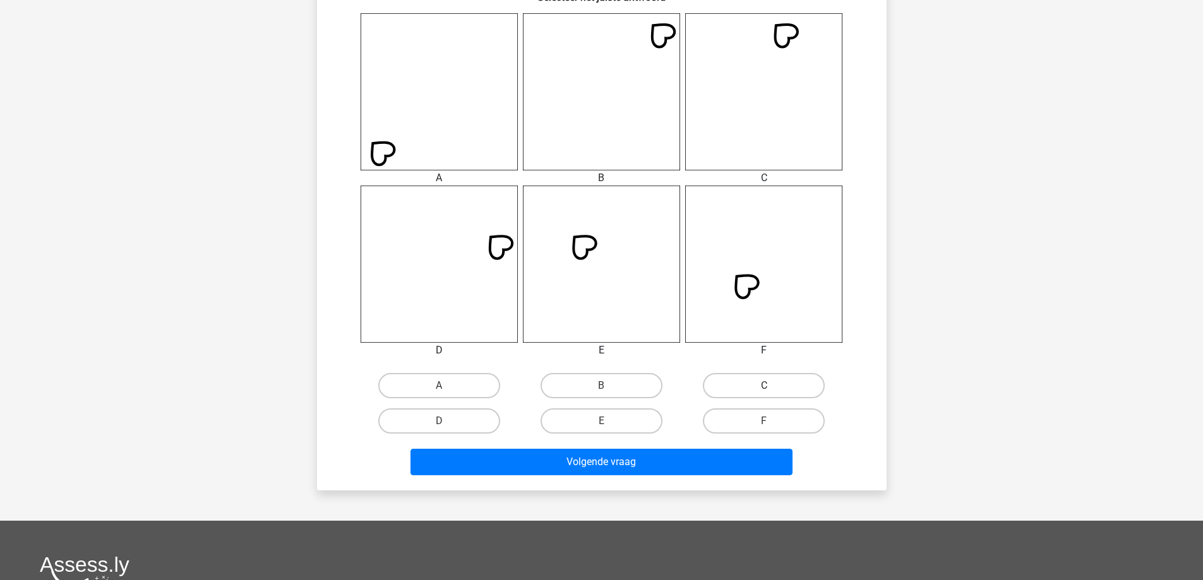
click at [789, 397] on label "C" at bounding box center [764, 385] width 122 height 25
click at [772, 394] on input "C" at bounding box center [768, 390] width 8 height 8
radio input "true"
click at [652, 378] on label "B" at bounding box center [602, 385] width 122 height 25
click at [609, 386] on input "B" at bounding box center [605, 390] width 8 height 8
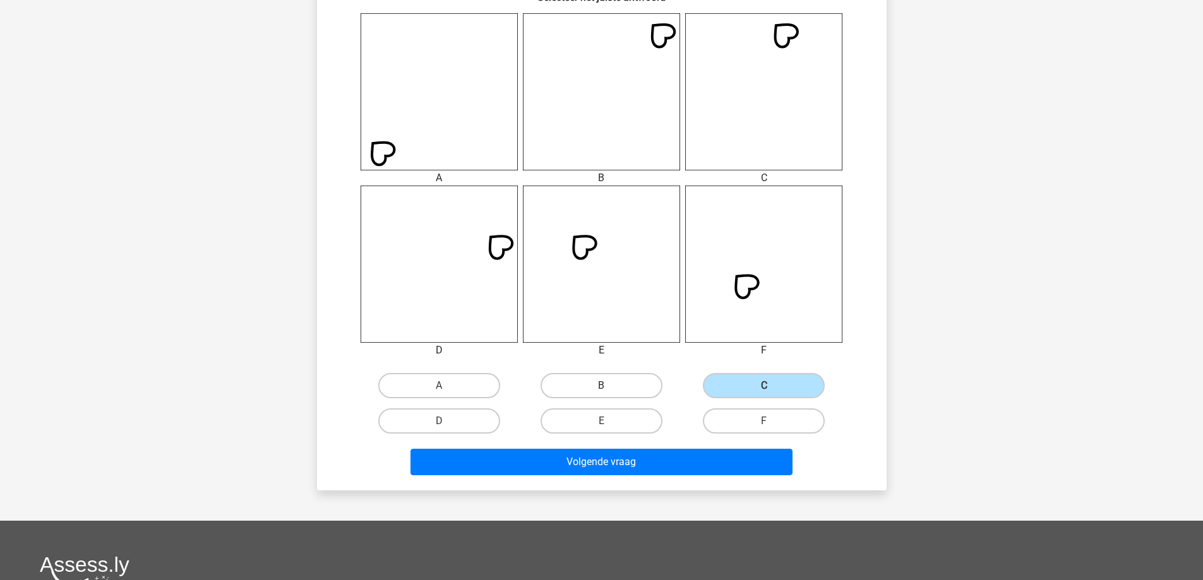
radio input "true"
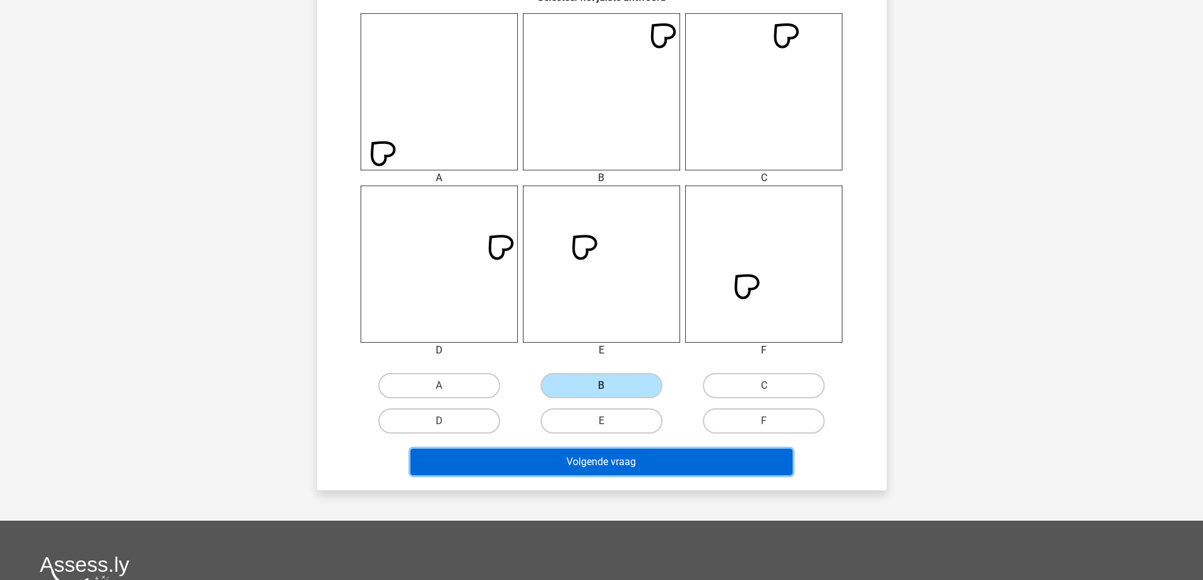
click at [662, 473] on button "Volgende vraag" at bounding box center [601, 462] width 382 height 27
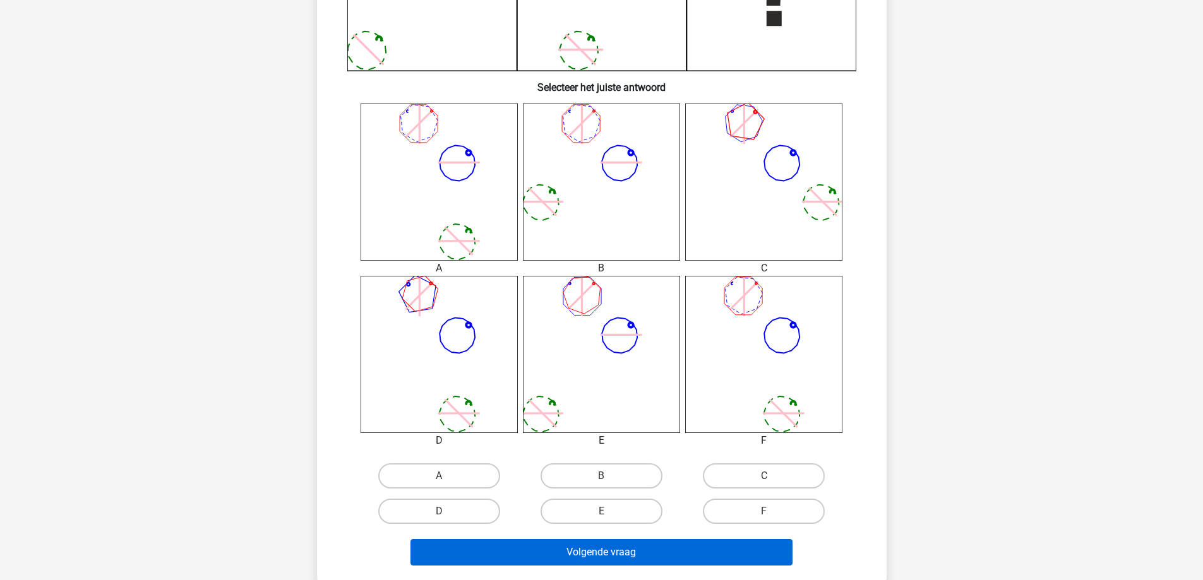
scroll to position [442, 0]
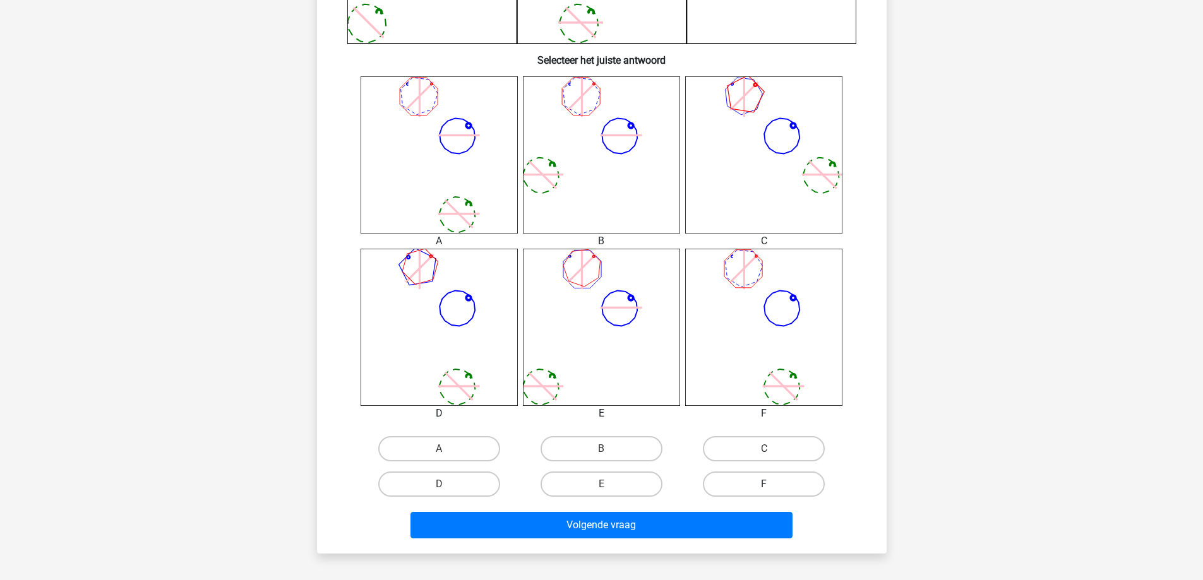
click at [775, 486] on label "F" at bounding box center [764, 484] width 122 height 25
click at [772, 486] on input "F" at bounding box center [768, 488] width 8 height 8
radio input "true"
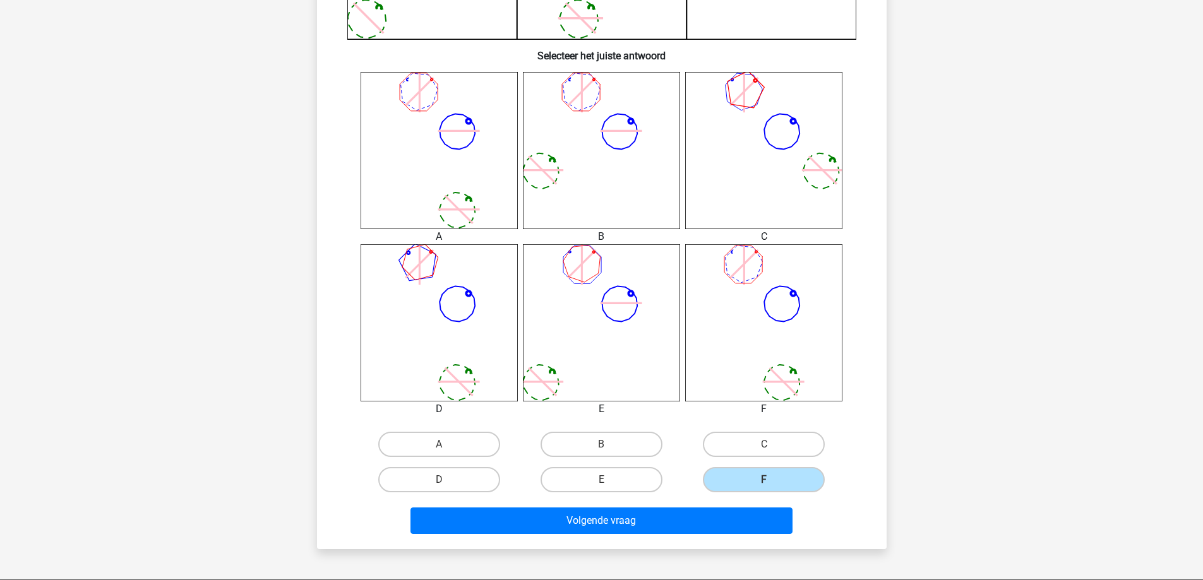
scroll to position [505, 0]
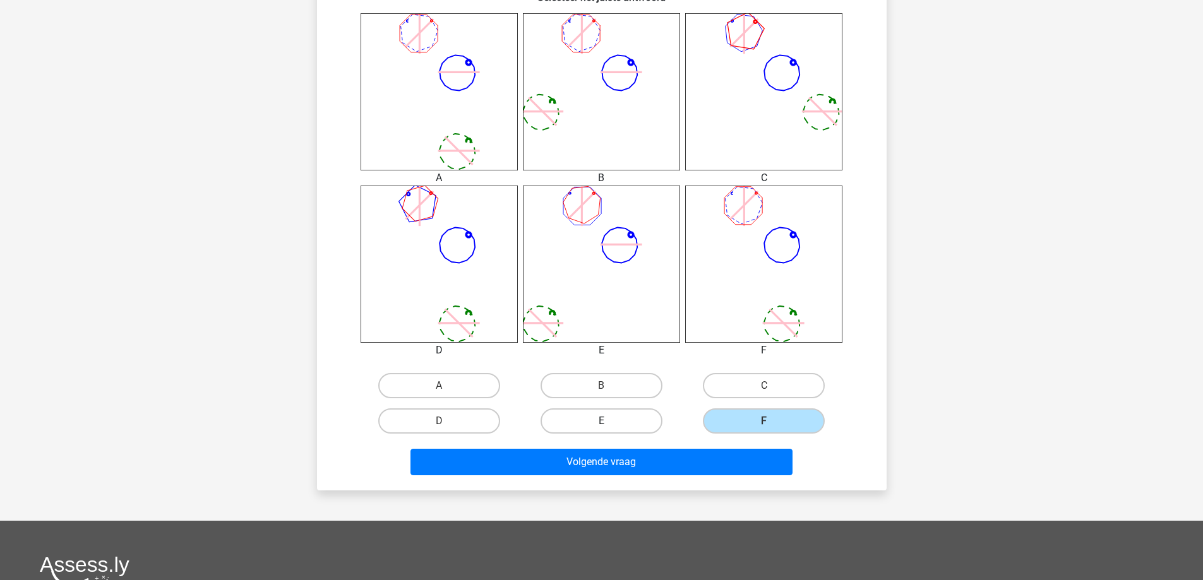
click at [610, 415] on label "E" at bounding box center [602, 421] width 122 height 25
click at [609, 421] on input "E" at bounding box center [605, 425] width 8 height 8
radio input "true"
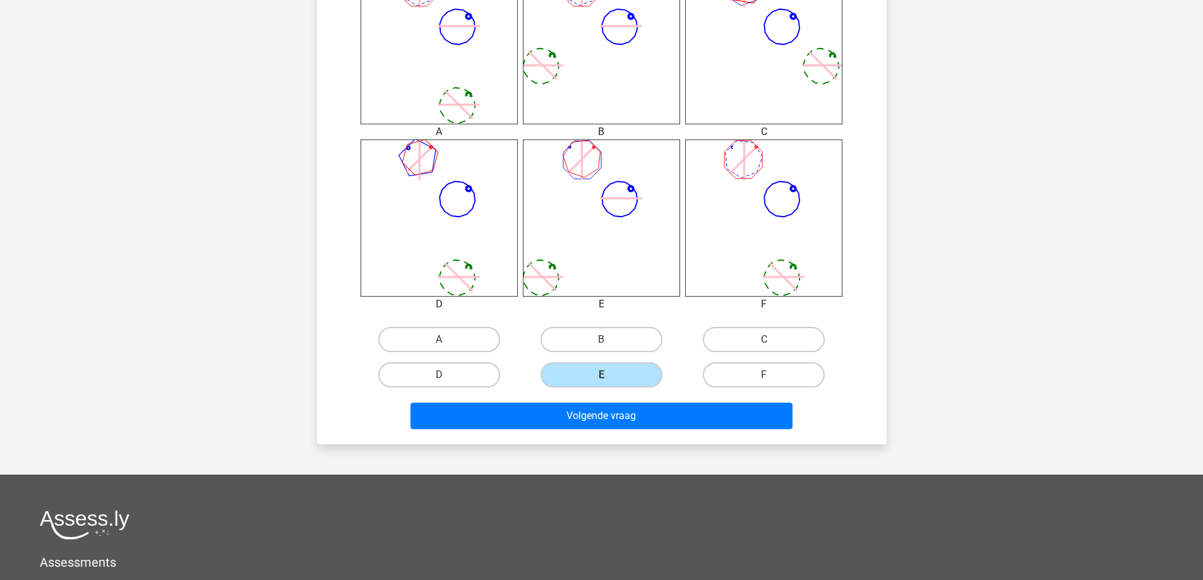
scroll to position [568, 0]
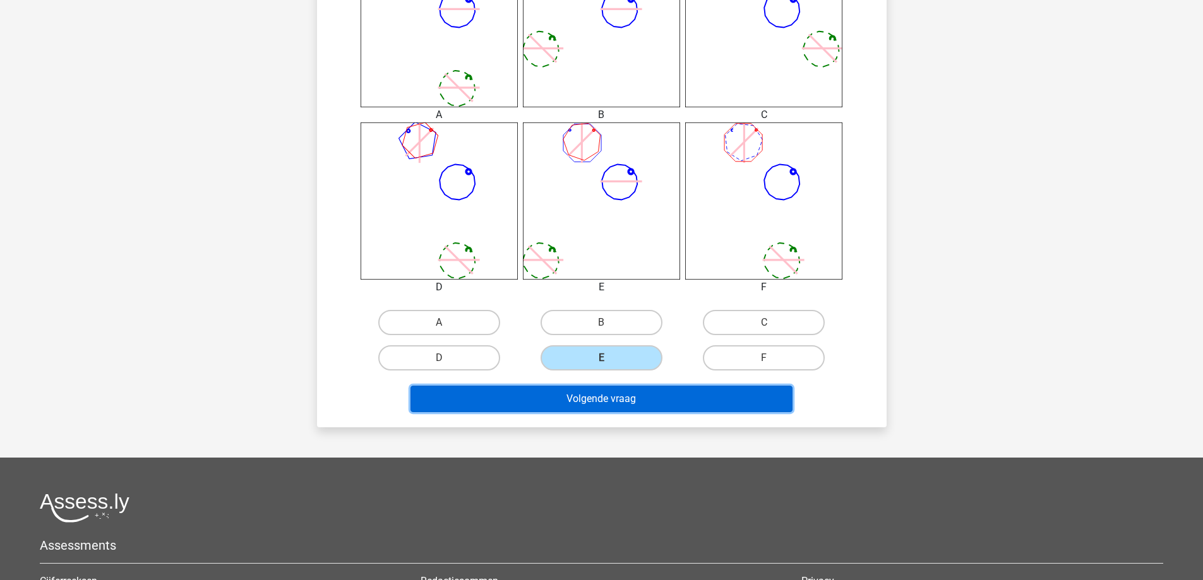
click at [649, 395] on button "Volgende vraag" at bounding box center [601, 399] width 382 height 27
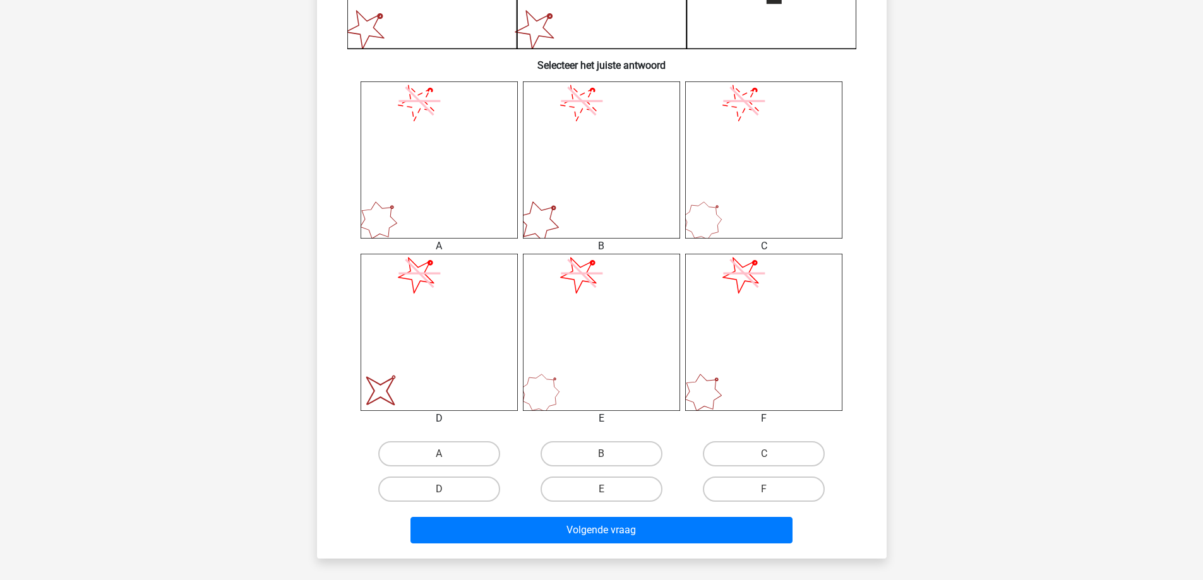
scroll to position [442, 0]
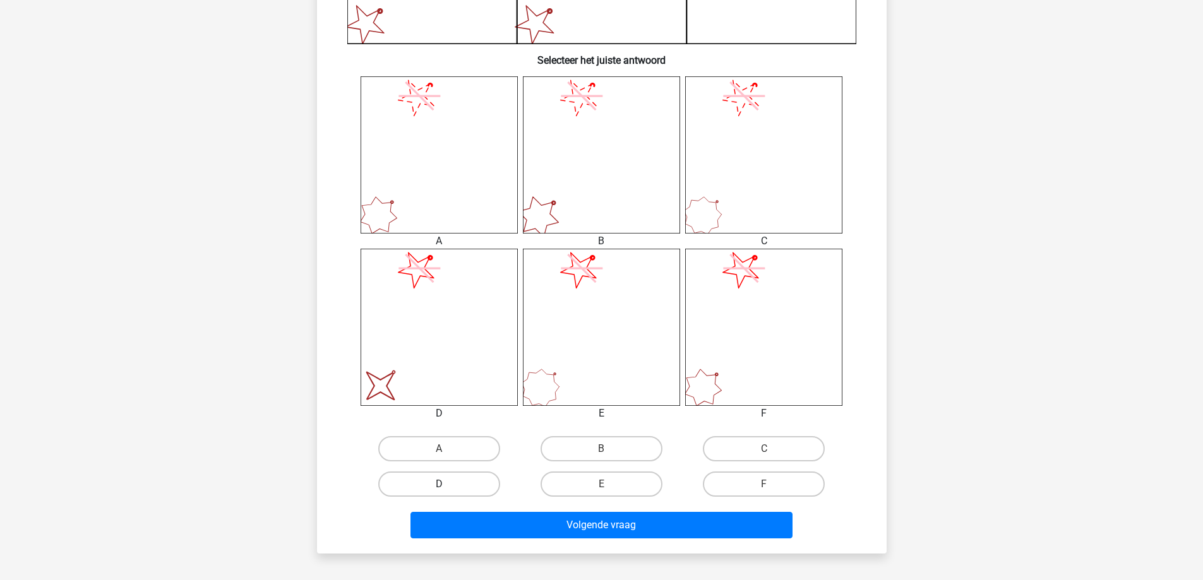
click at [439, 477] on label "D" at bounding box center [439, 484] width 122 height 25
click at [439, 484] on input "D" at bounding box center [443, 488] width 8 height 8
radio input "true"
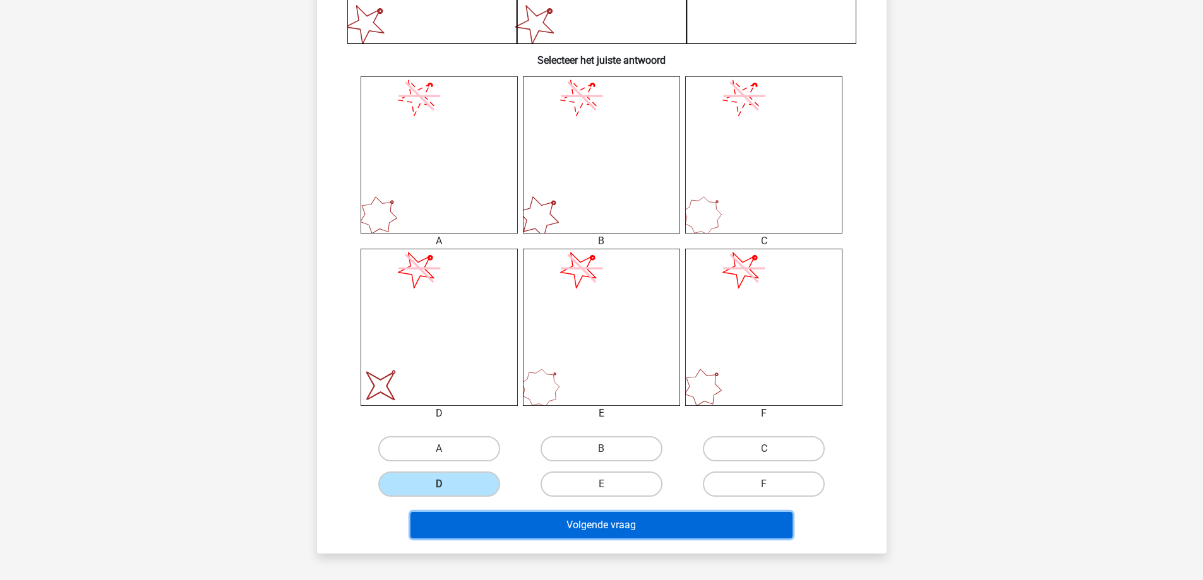
click at [590, 539] on button "Volgende vraag" at bounding box center [601, 525] width 382 height 27
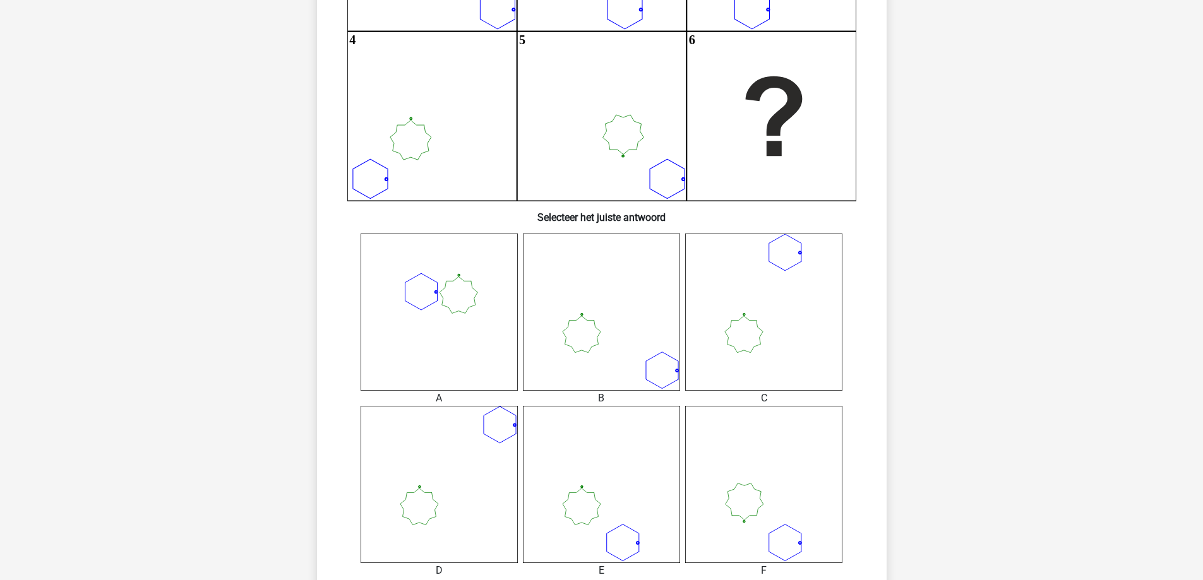
scroll to position [379, 0]
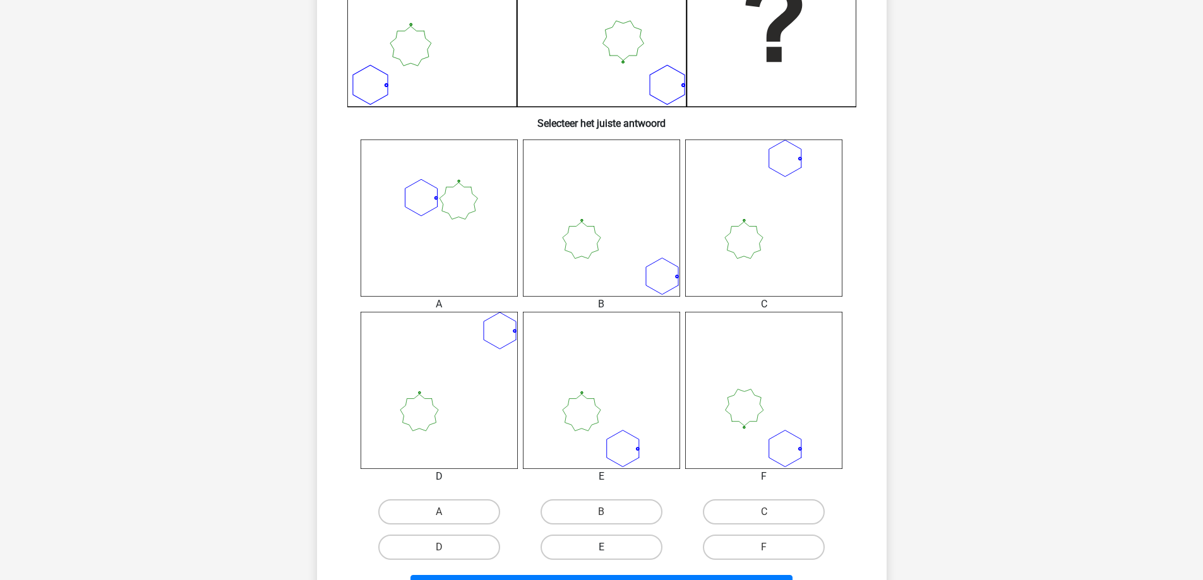
click at [612, 550] on label "E" at bounding box center [602, 547] width 122 height 25
click at [609, 550] on input "E" at bounding box center [605, 551] width 8 height 8
radio input "true"
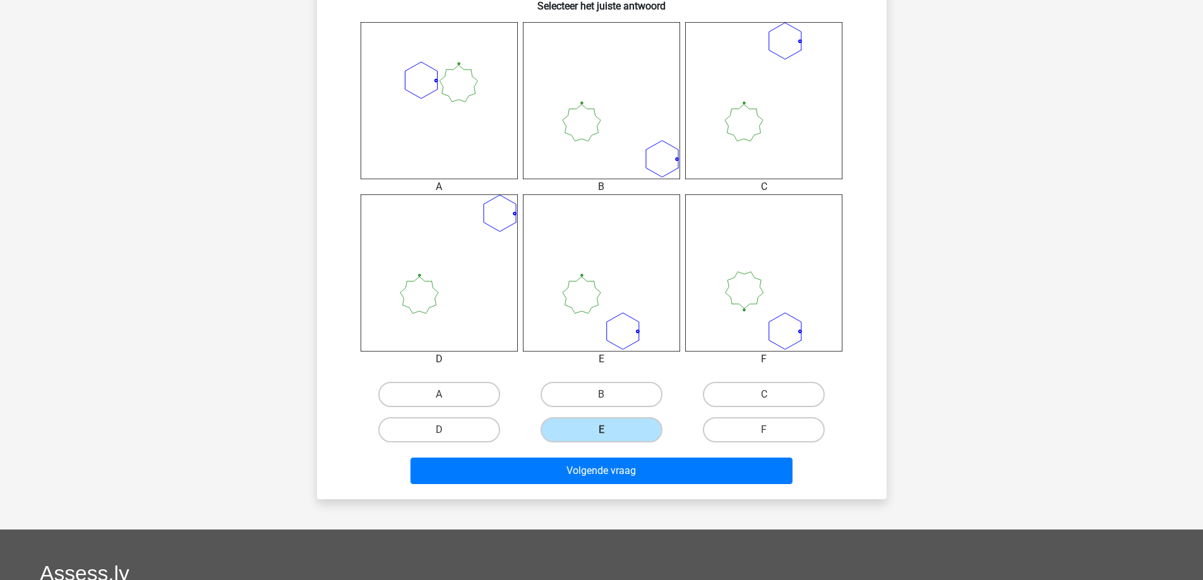
scroll to position [505, 0]
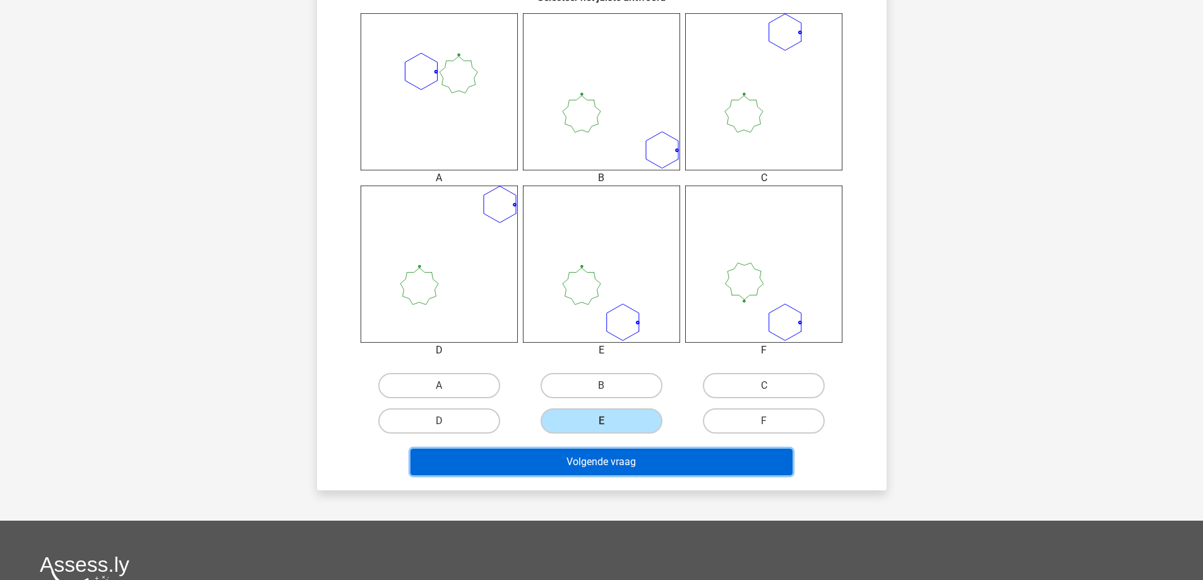
click at [618, 467] on button "Volgende vraag" at bounding box center [601, 462] width 382 height 27
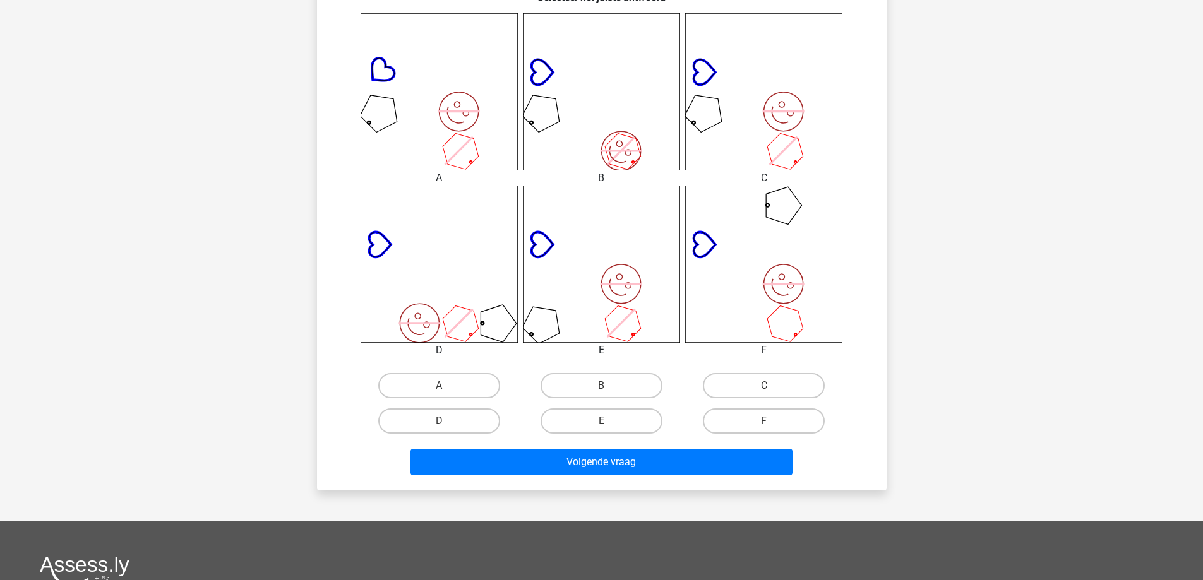
click at [576, 395] on label "B" at bounding box center [602, 385] width 122 height 25
click at [601, 394] on input "B" at bounding box center [605, 390] width 8 height 8
radio input "true"
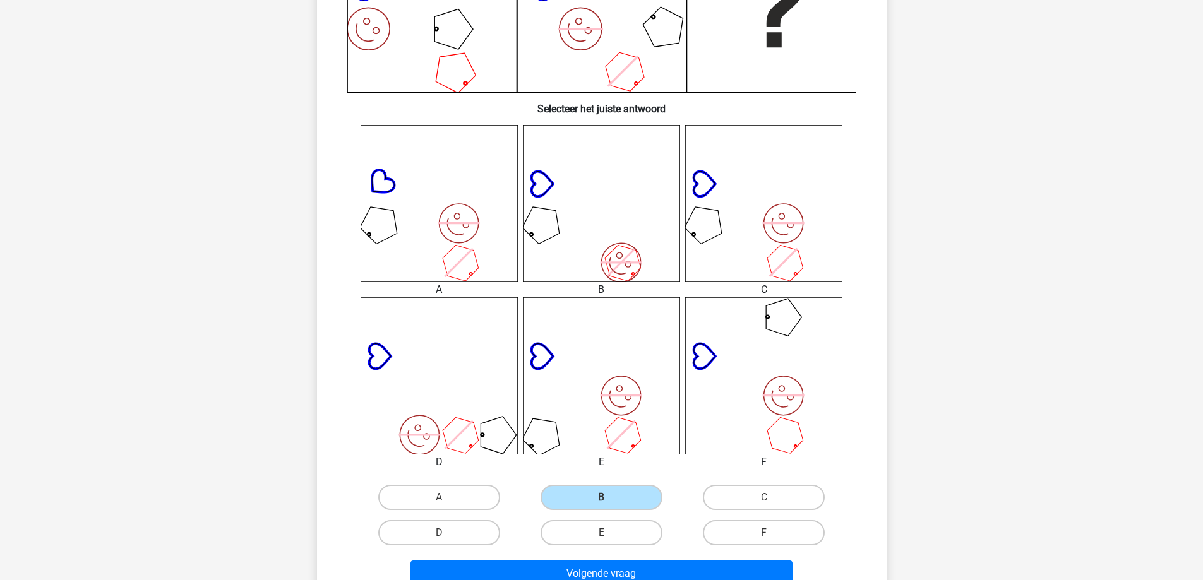
scroll to position [442, 0]
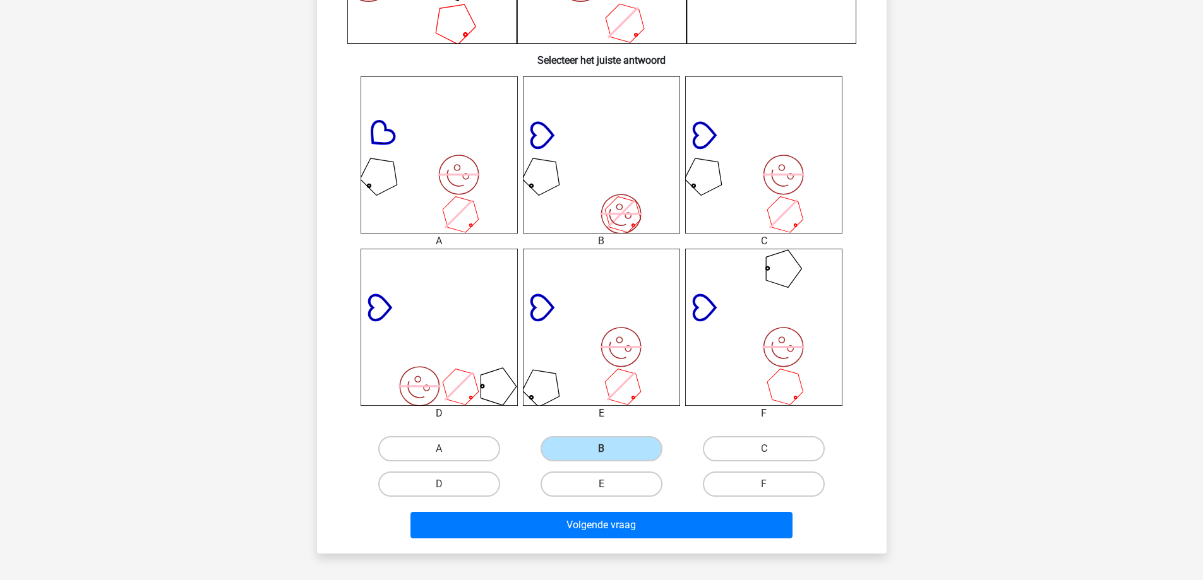
click at [621, 474] on label "E" at bounding box center [602, 484] width 122 height 25
click at [609, 484] on input "E" at bounding box center [605, 488] width 8 height 8
radio input "true"
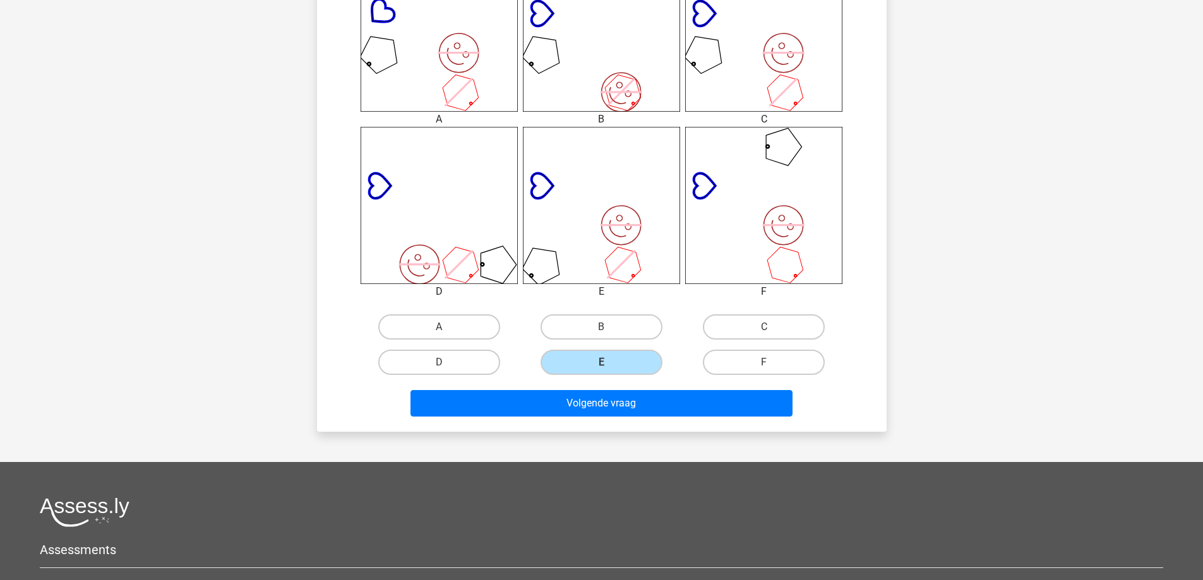
scroll to position [568, 0]
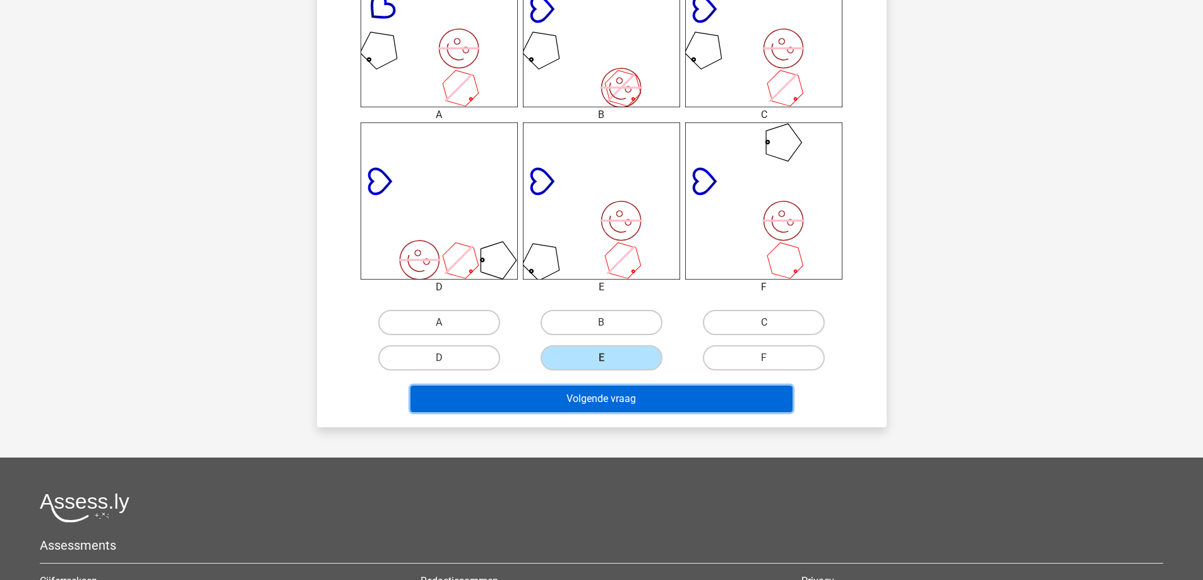
click at [620, 395] on button "Volgende vraag" at bounding box center [601, 399] width 382 height 27
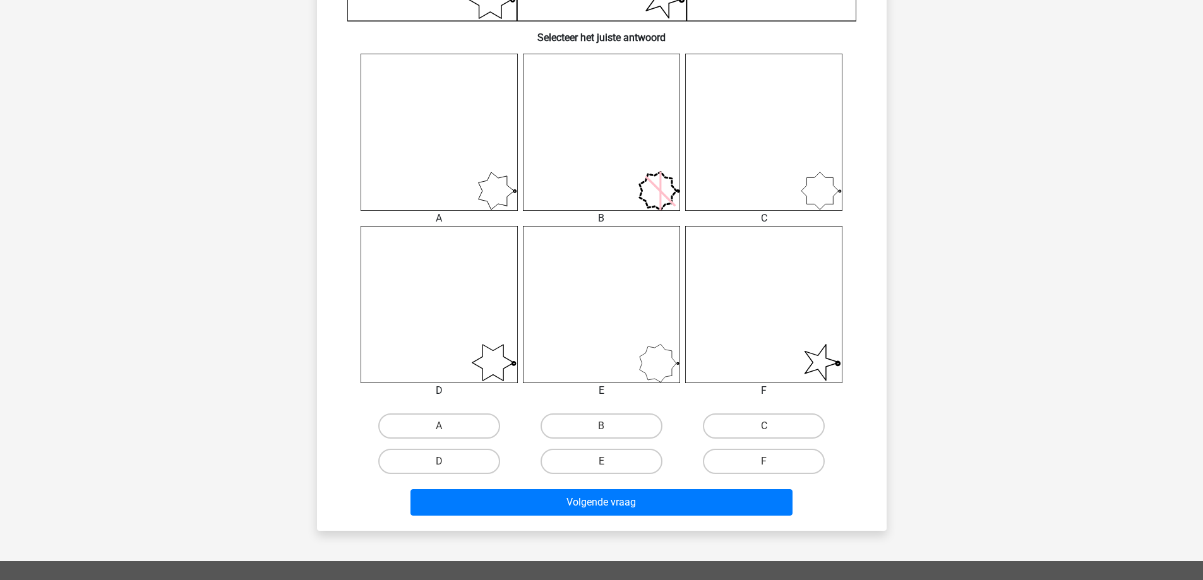
scroll to position [505, 0]
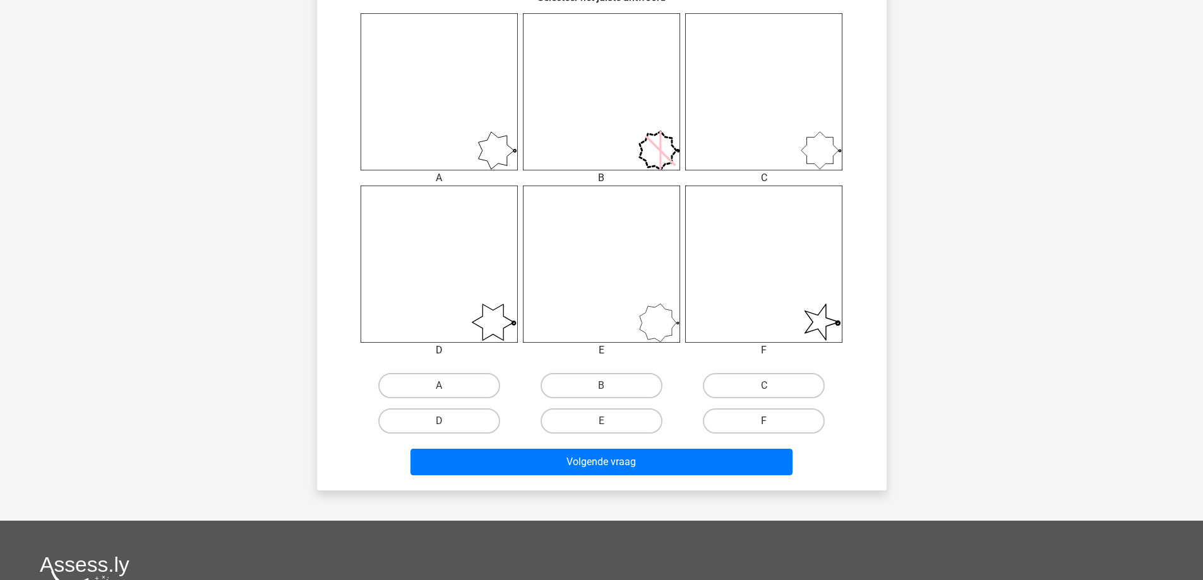
click at [772, 424] on label "F" at bounding box center [764, 421] width 122 height 25
click at [772, 424] on input "F" at bounding box center [768, 425] width 8 height 8
radio input "true"
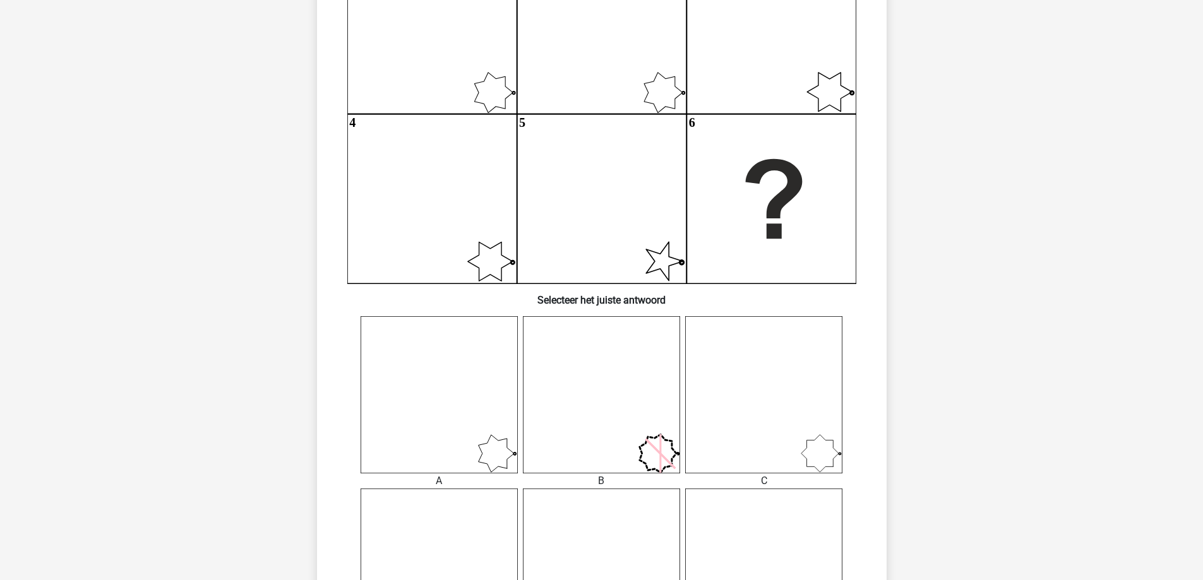
scroll to position [442, 0]
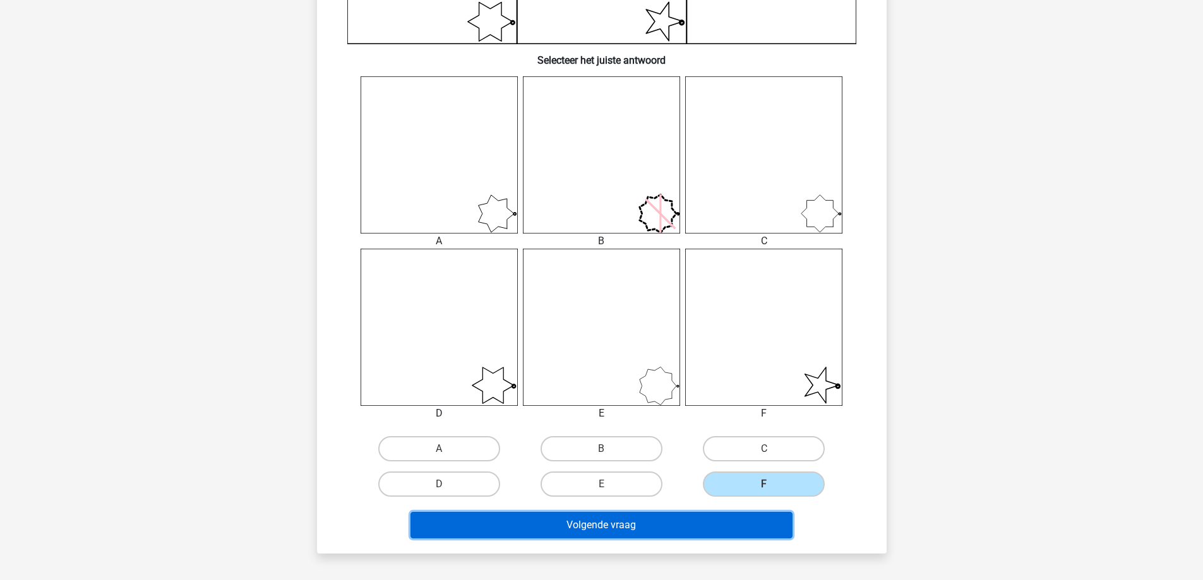
click at [715, 525] on button "Volgende vraag" at bounding box center [601, 525] width 382 height 27
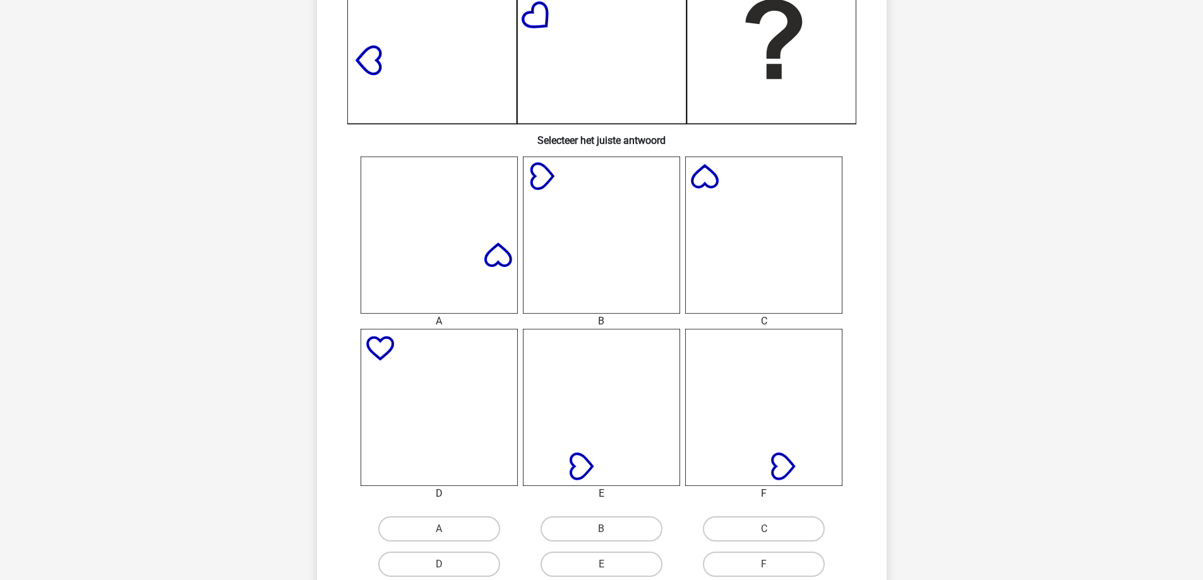
scroll to position [379, 0]
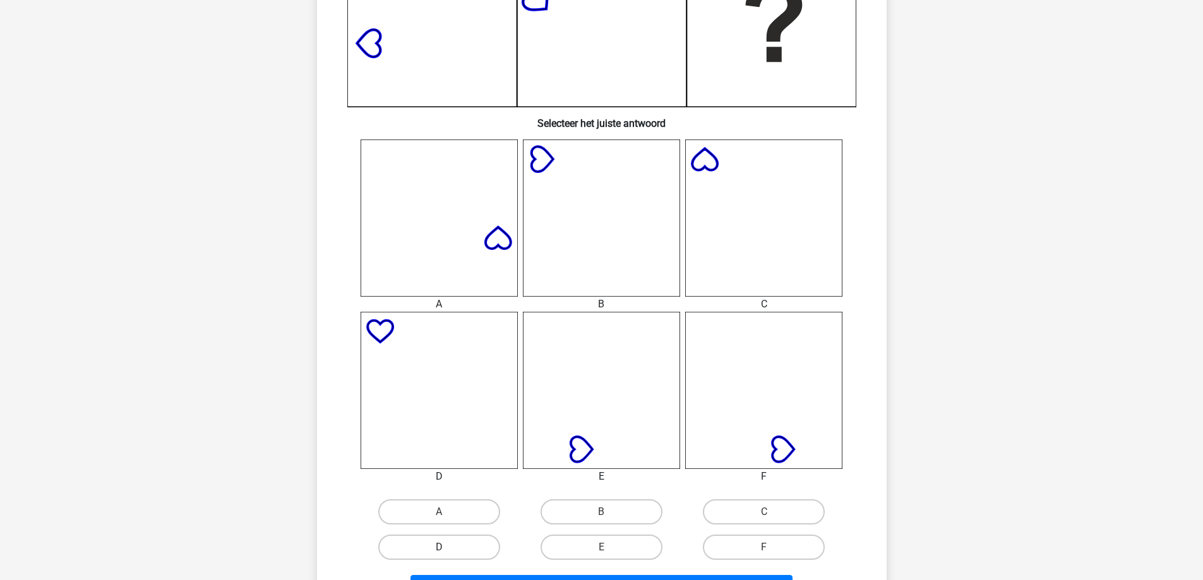
click at [481, 550] on label "D" at bounding box center [439, 547] width 122 height 25
click at [447, 550] on input "D" at bounding box center [443, 551] width 8 height 8
radio input "true"
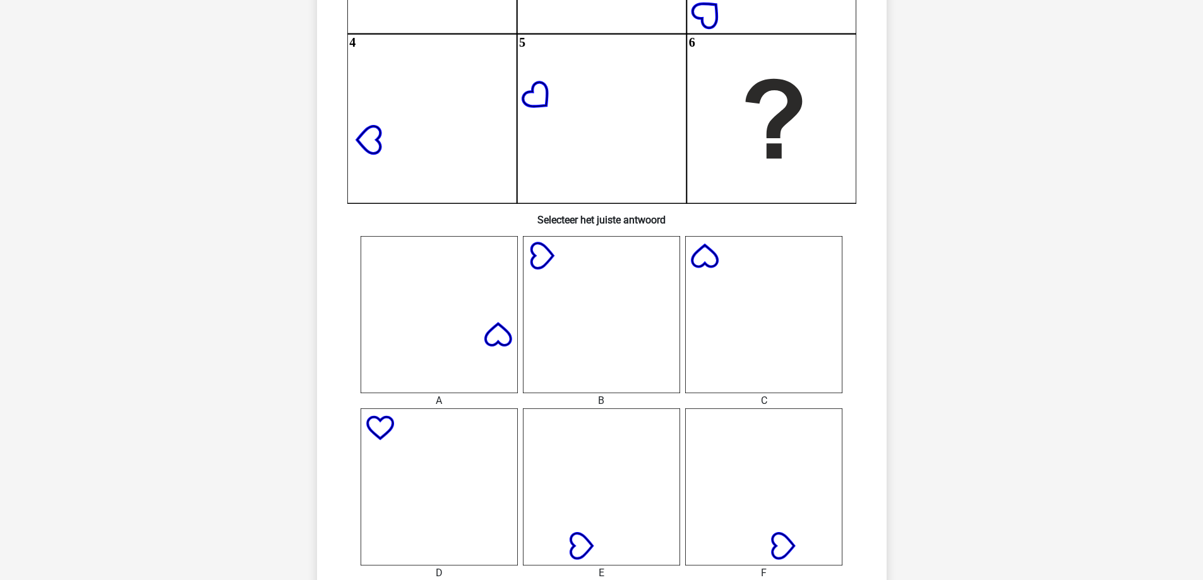
scroll to position [505, 0]
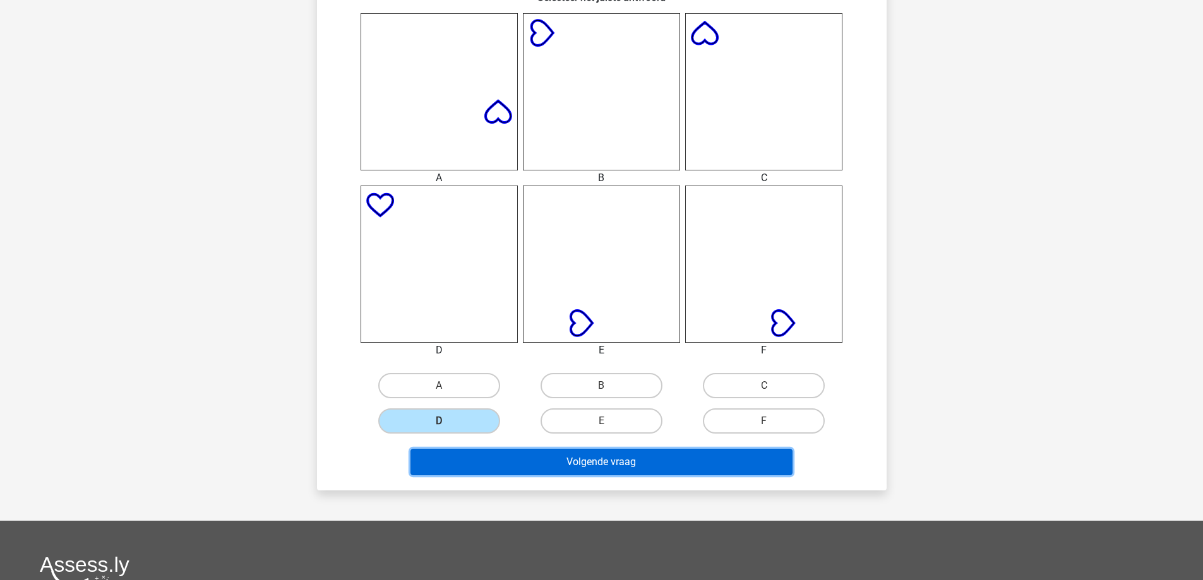
click at [602, 474] on button "Volgende vraag" at bounding box center [601, 462] width 382 height 27
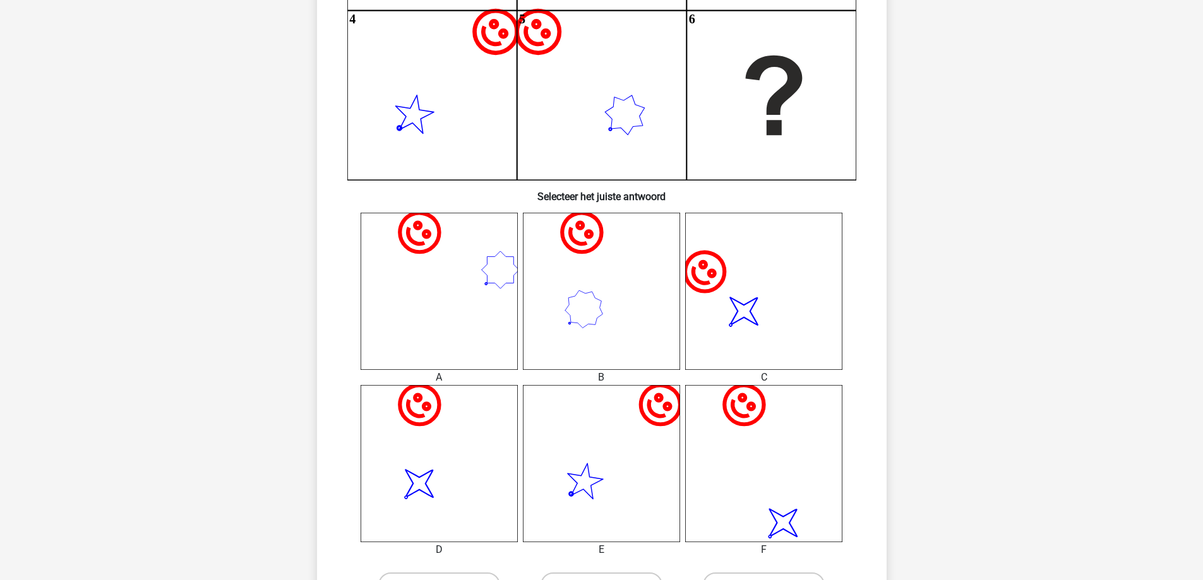
scroll to position [442, 0]
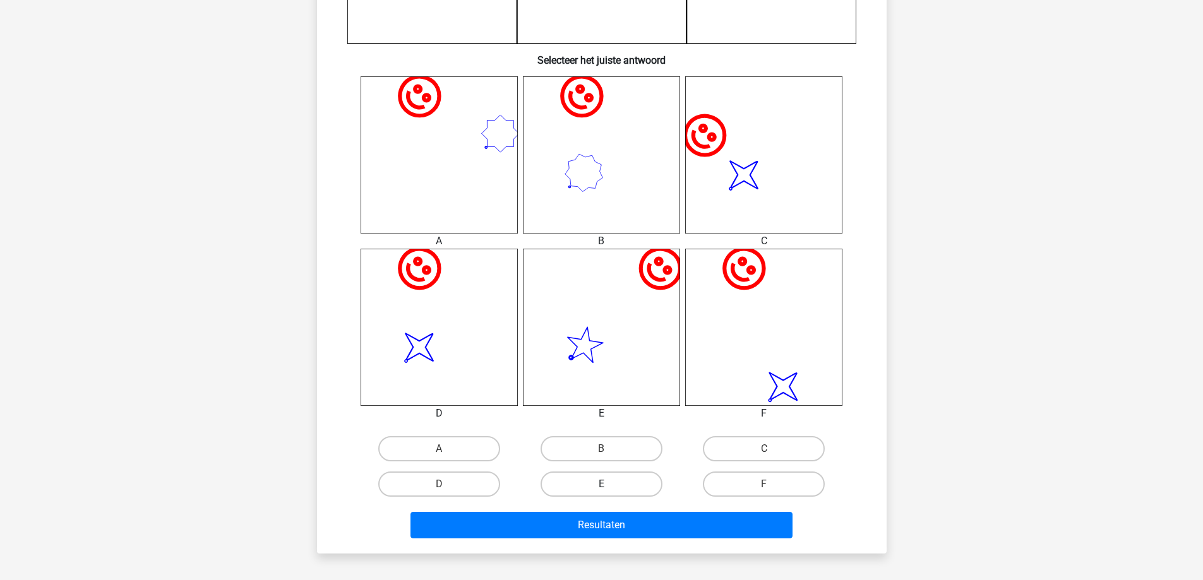
click at [633, 478] on label "E" at bounding box center [602, 484] width 122 height 25
click at [609, 484] on input "E" at bounding box center [605, 488] width 8 height 8
radio input "true"
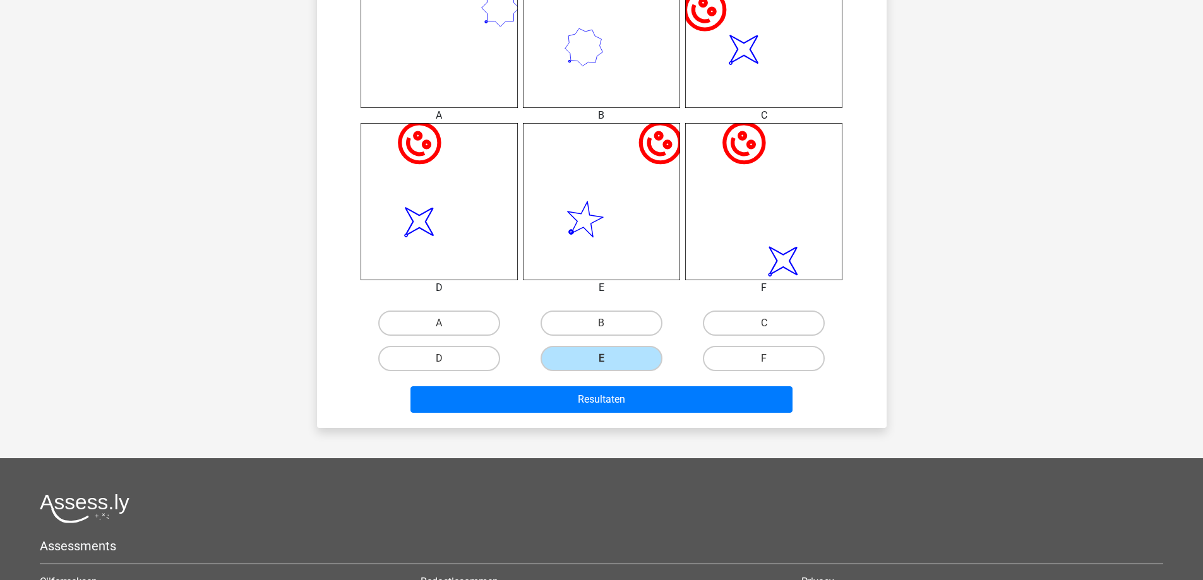
scroll to position [568, 0]
click at [607, 413] on div "Resultaten" at bounding box center [601, 402] width 487 height 32
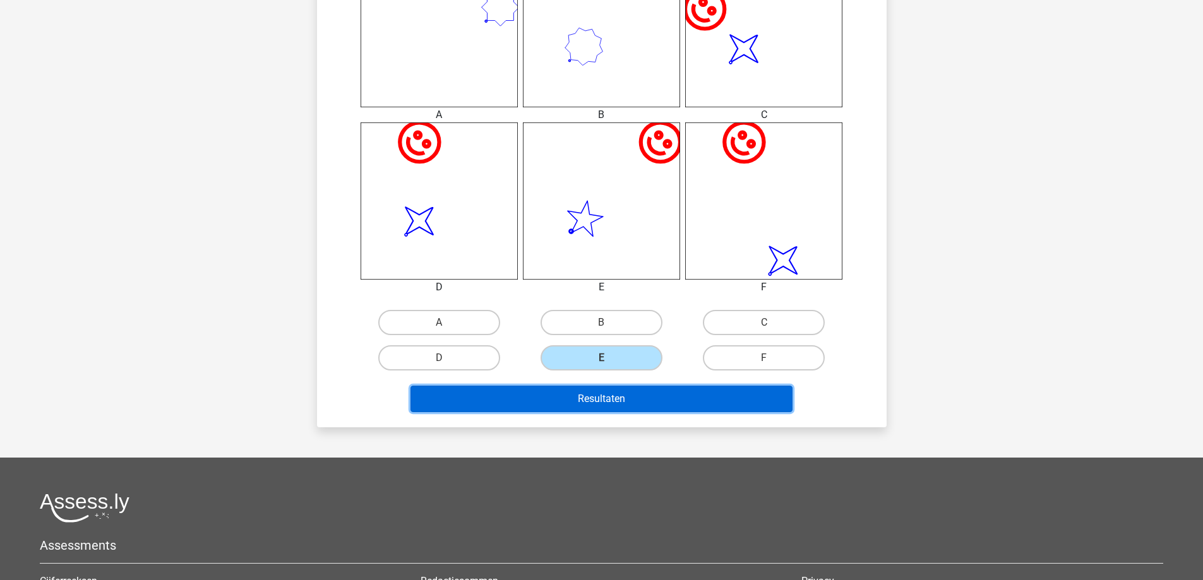
click at [634, 412] on button "Resultaten" at bounding box center [601, 399] width 382 height 27
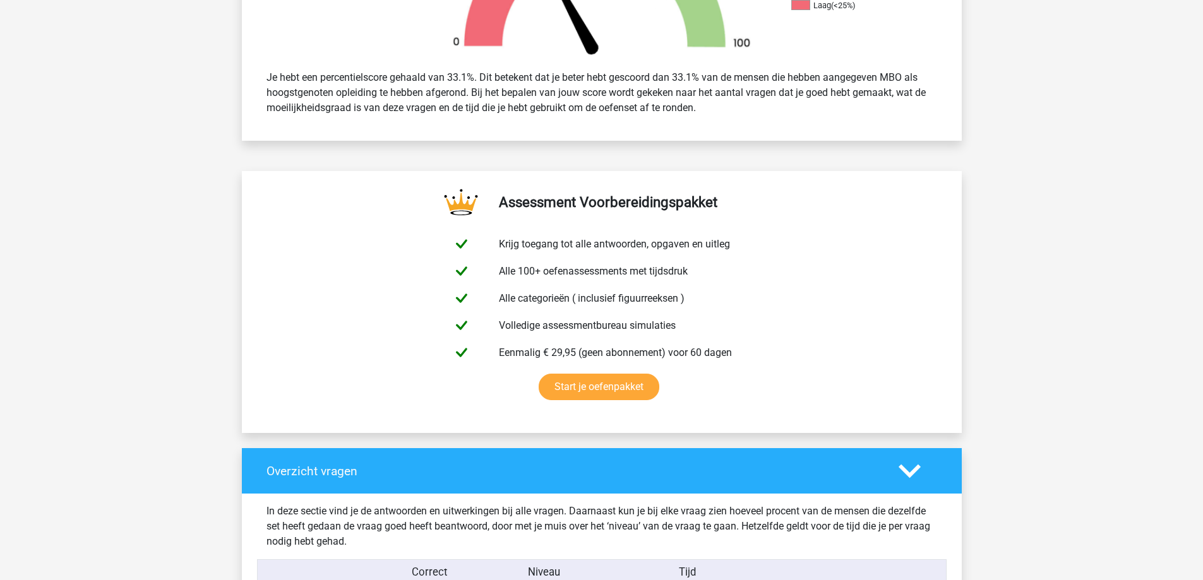
scroll to position [695, 0]
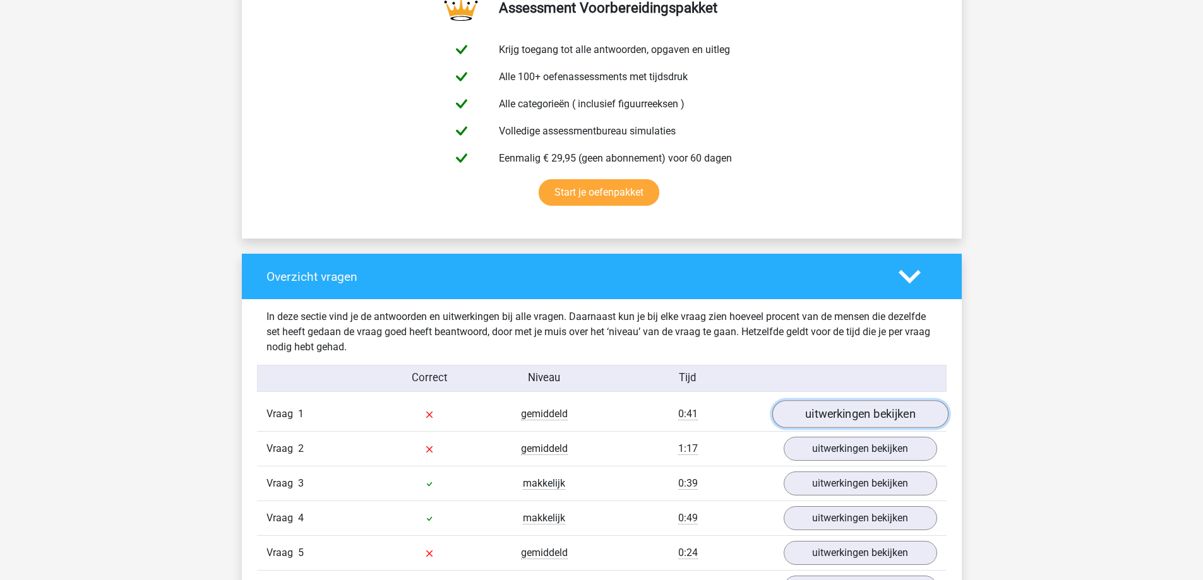
click at [840, 421] on link "uitwerkingen bekijken" at bounding box center [860, 415] width 176 height 28
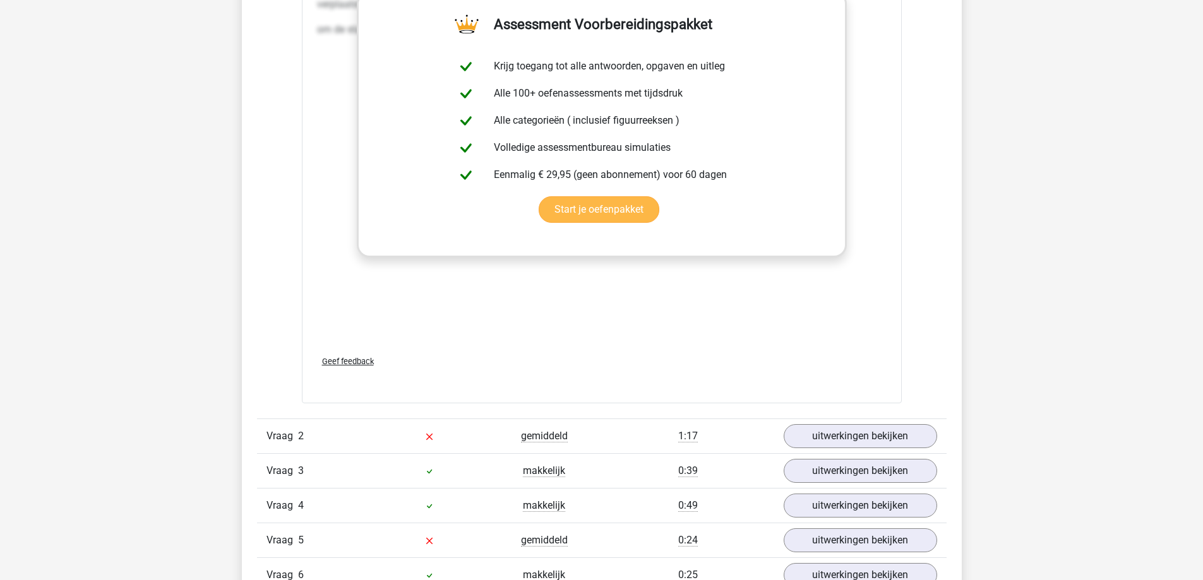
scroll to position [2021, 0]
click at [839, 432] on link "uitwerkingen bekijken" at bounding box center [860, 436] width 176 height 28
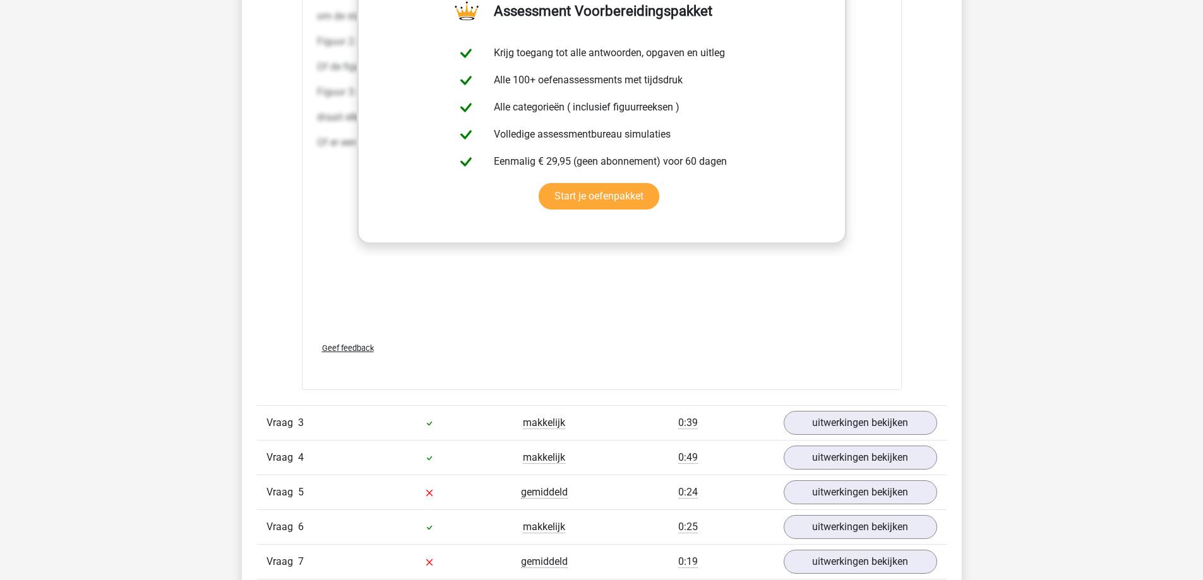
scroll to position [3410, 0]
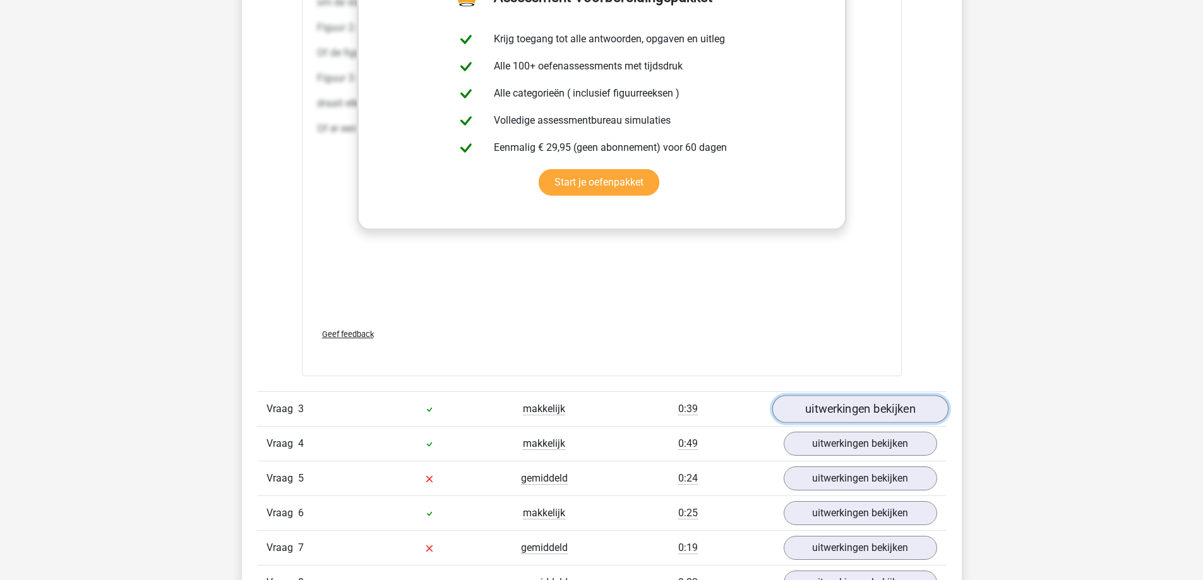
click at [868, 414] on link "uitwerkingen bekijken" at bounding box center [860, 409] width 176 height 28
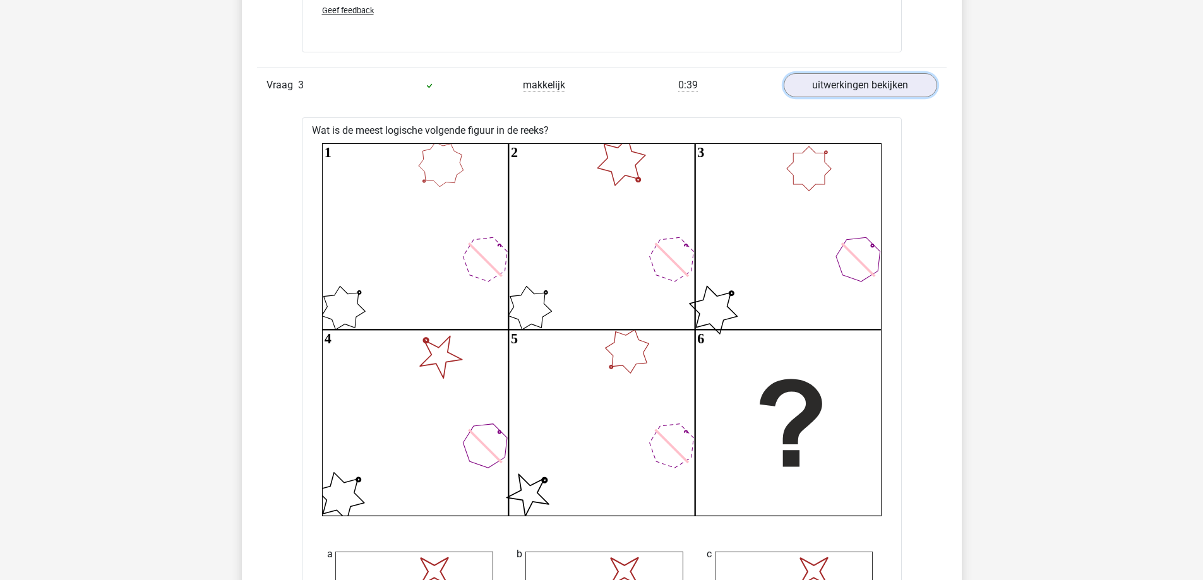
scroll to position [3725, 0]
